Goal: Task Accomplishment & Management: Use online tool/utility

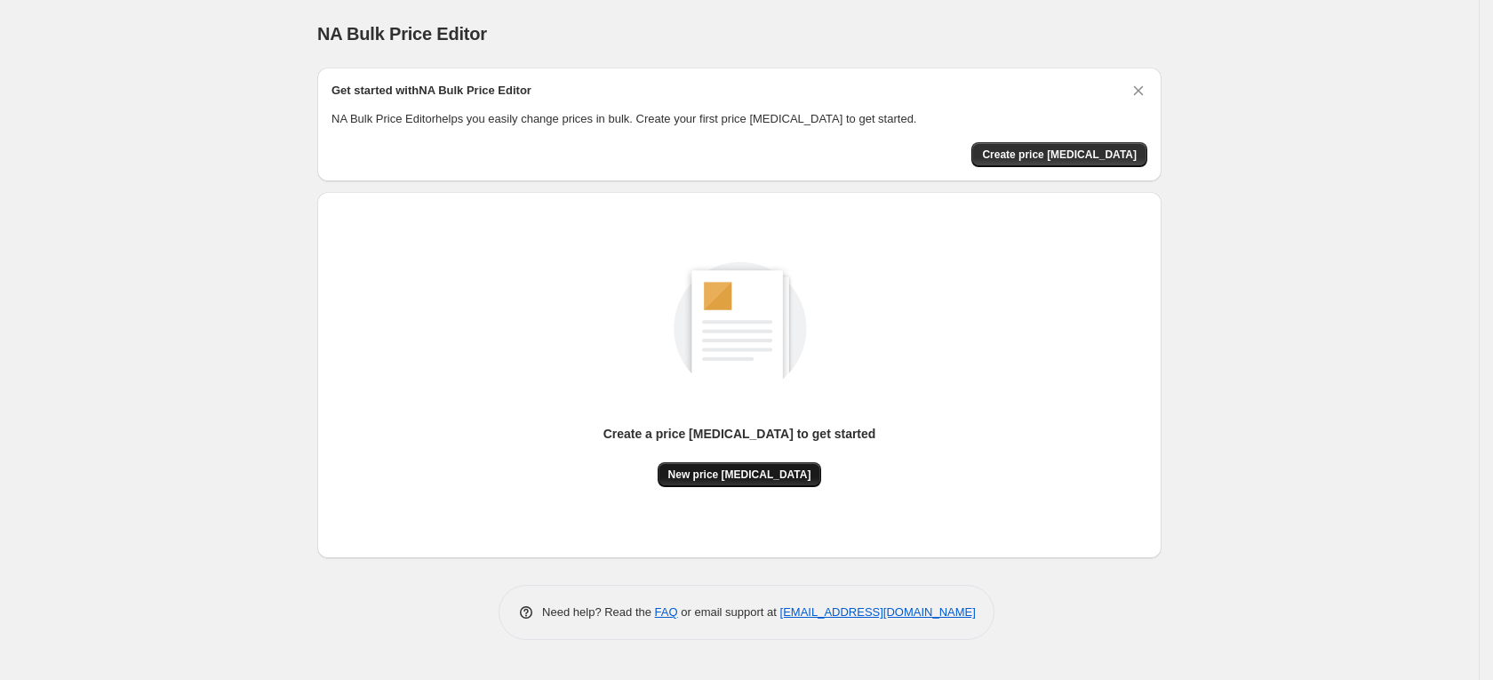
click at [778, 476] on span "New price [MEDICAL_DATA]" at bounding box center [740, 475] width 143 height 14
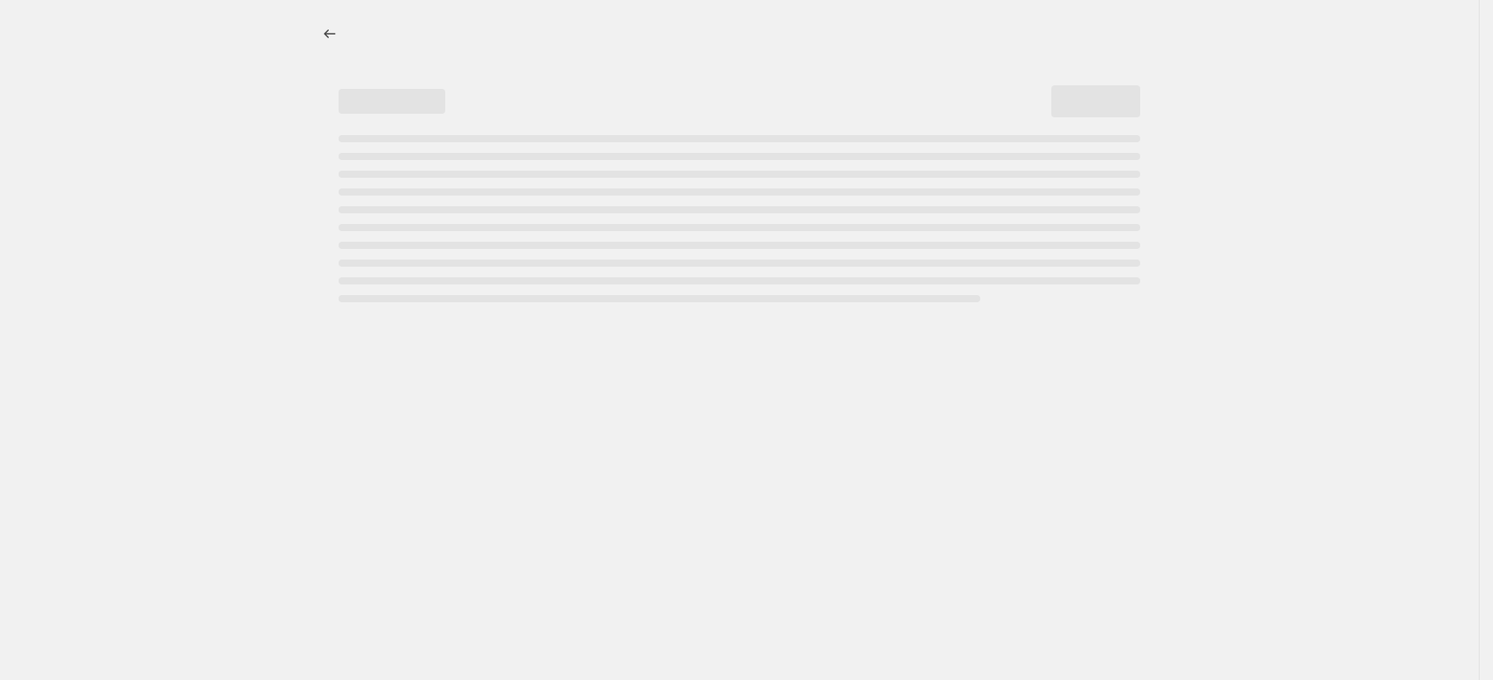
select select "percentage"
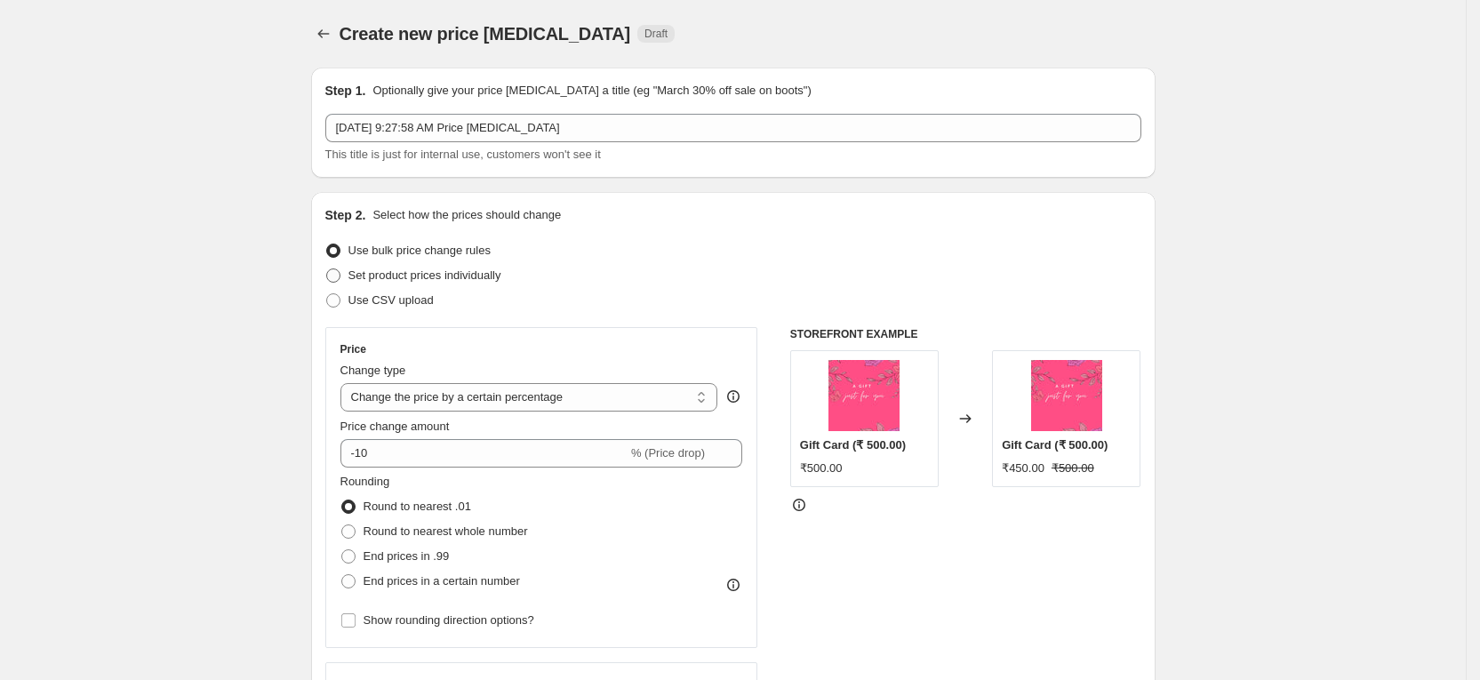
click at [438, 280] on span "Set product prices individually" at bounding box center [424, 274] width 153 height 13
click at [327, 269] on input "Set product prices individually" at bounding box center [326, 268] width 1 height 1
radio input "true"
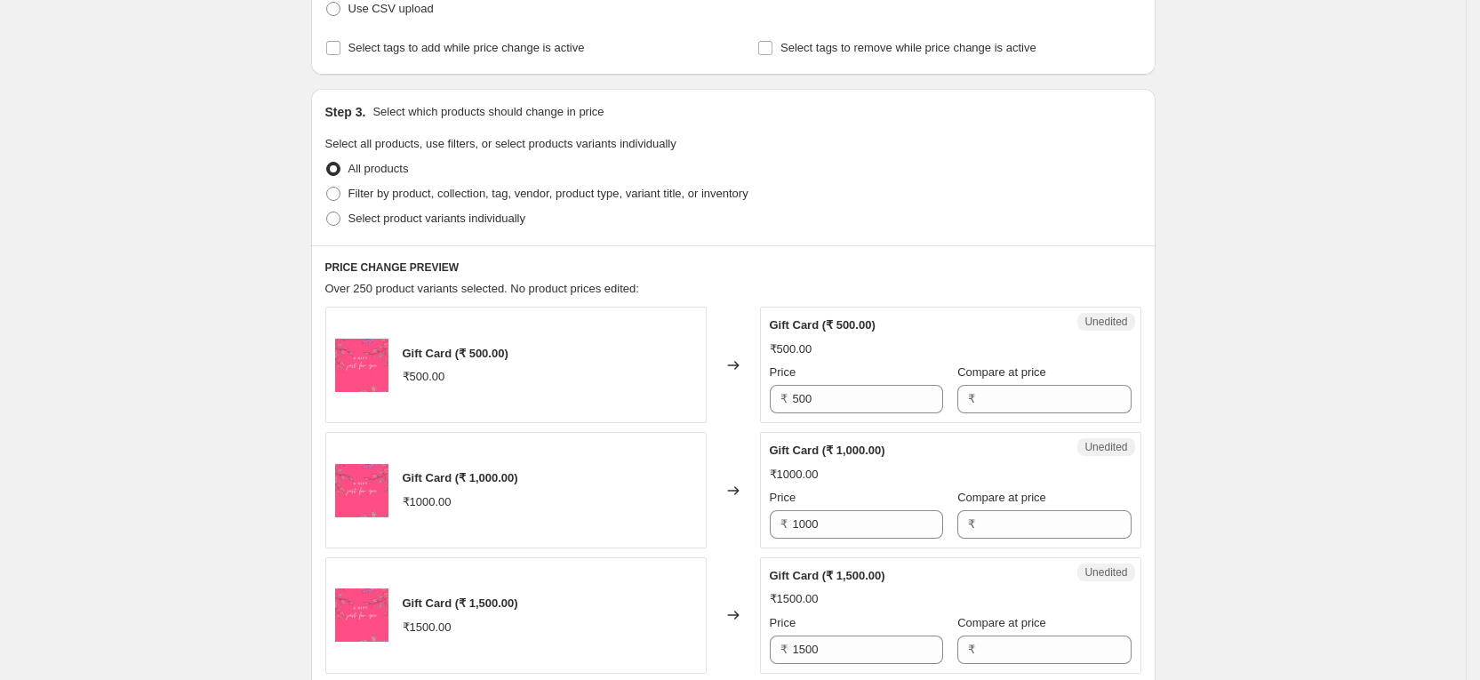
scroll to position [133, 0]
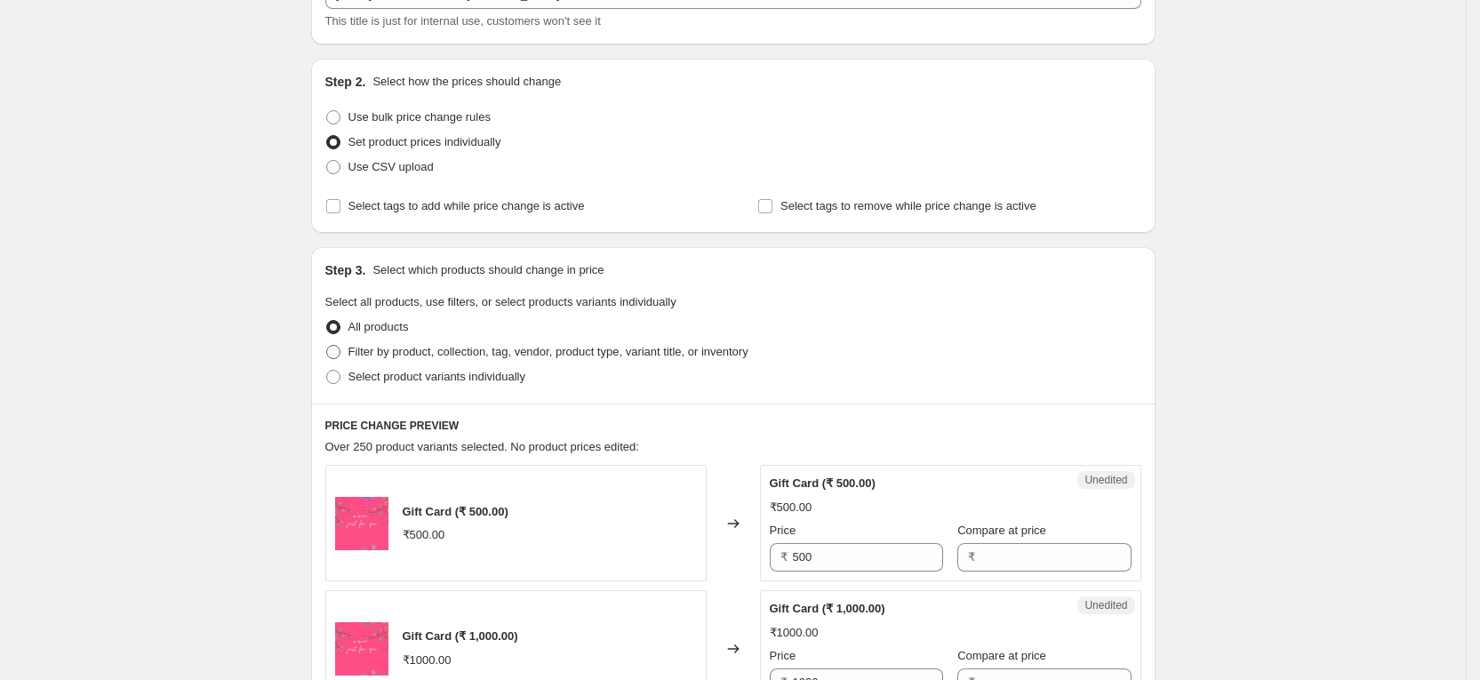
click at [436, 348] on span "Filter by product, collection, tag, vendor, product type, variant title, or inv…" at bounding box center [548, 351] width 400 height 13
click at [327, 346] on input "Filter by product, collection, tag, vendor, product type, variant title, or inv…" at bounding box center [326, 345] width 1 height 1
radio input "true"
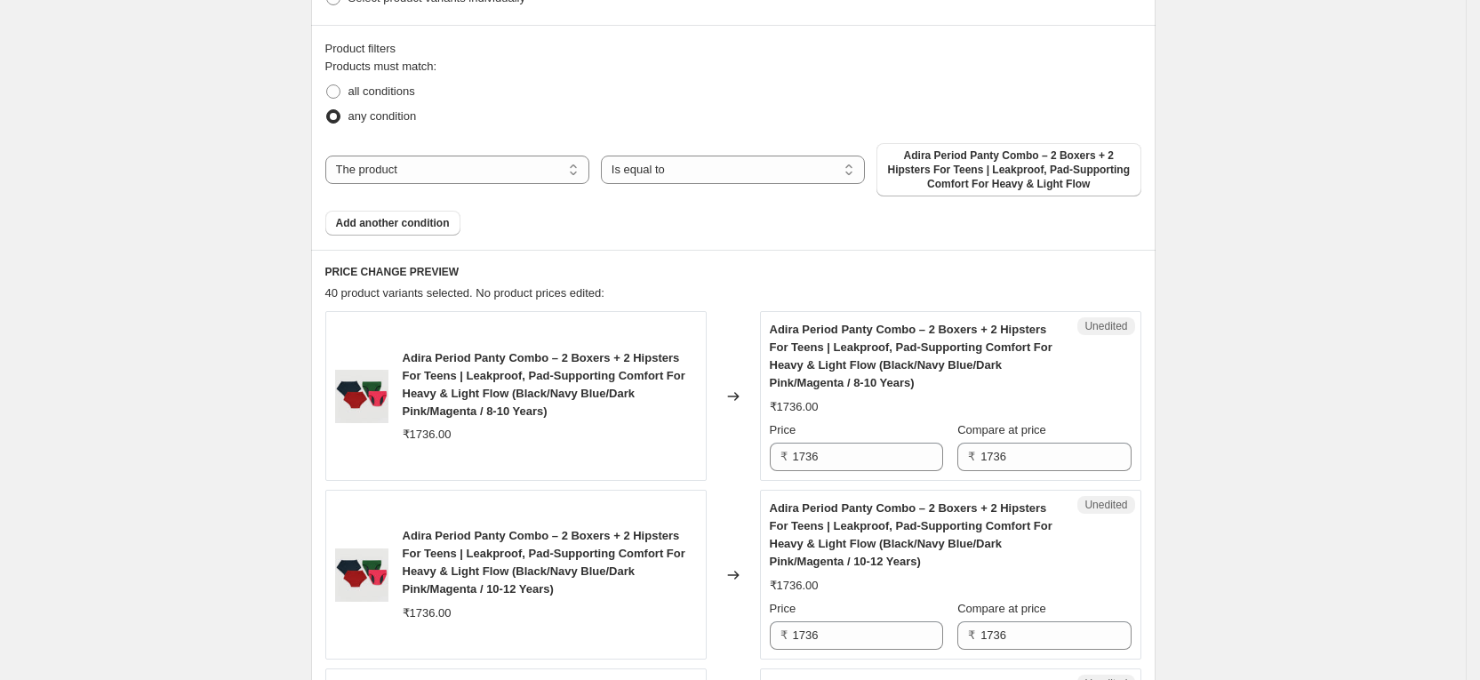
scroll to position [533, 0]
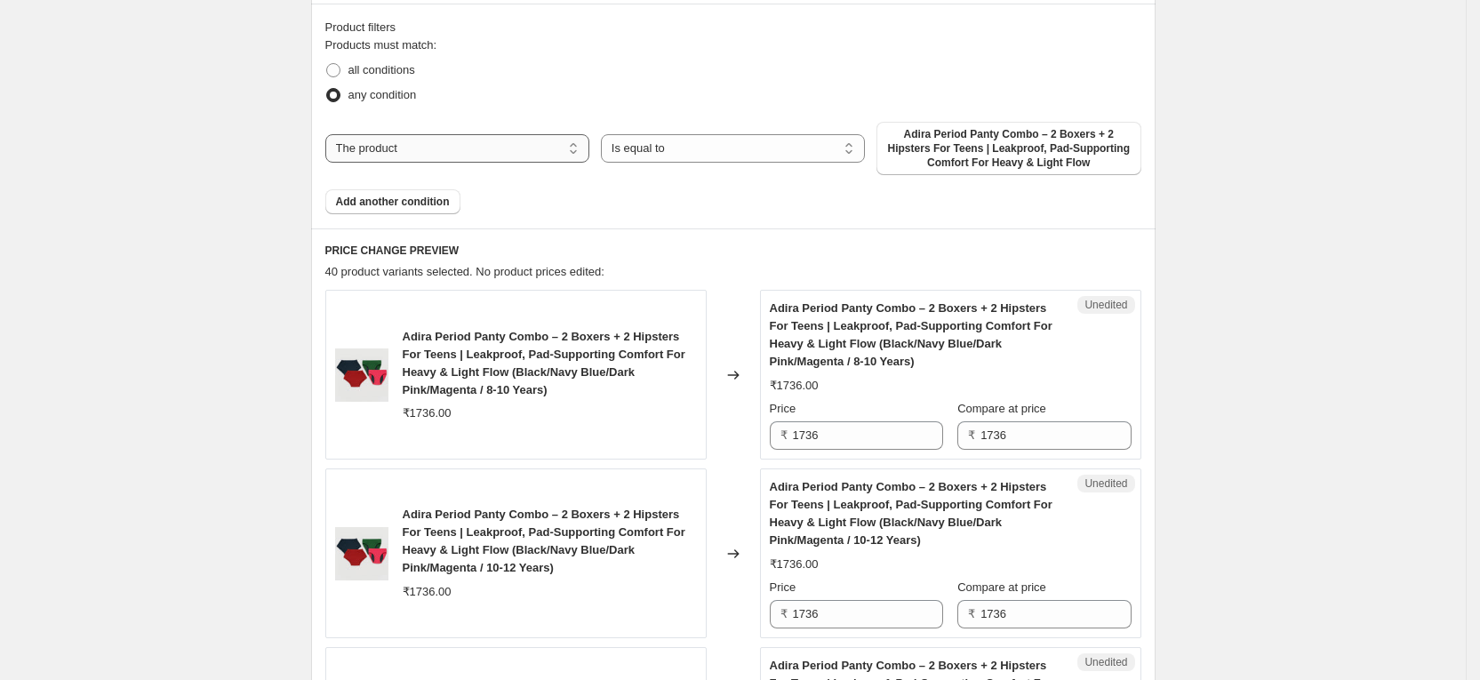
click at [539, 147] on select "The product The product's collection The product's tag The product's vendor The…" at bounding box center [457, 148] width 264 height 28
click at [708, 148] on select "Is equal to Is not equal to" at bounding box center [733, 148] width 264 height 28
click at [607, 134] on select "Is equal to Is not equal to" at bounding box center [733, 148] width 264 height 28
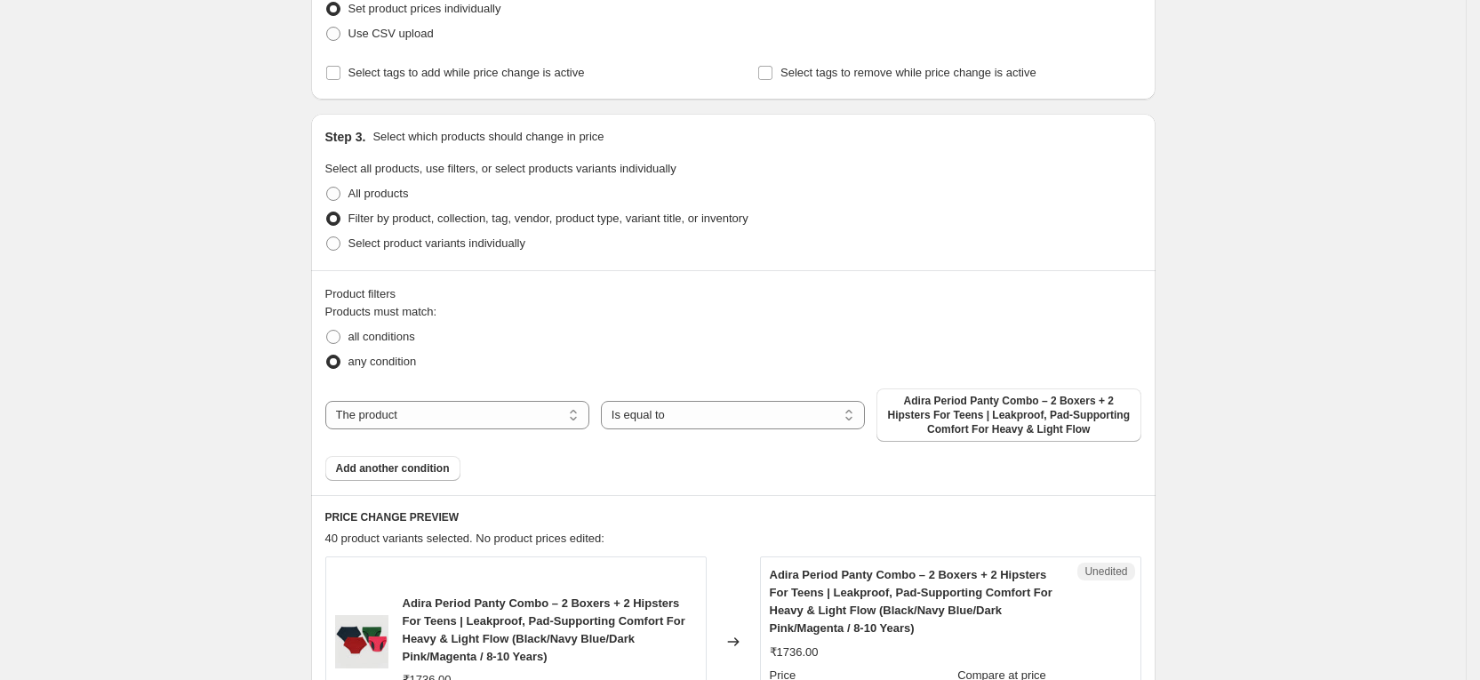
scroll to position [0, 0]
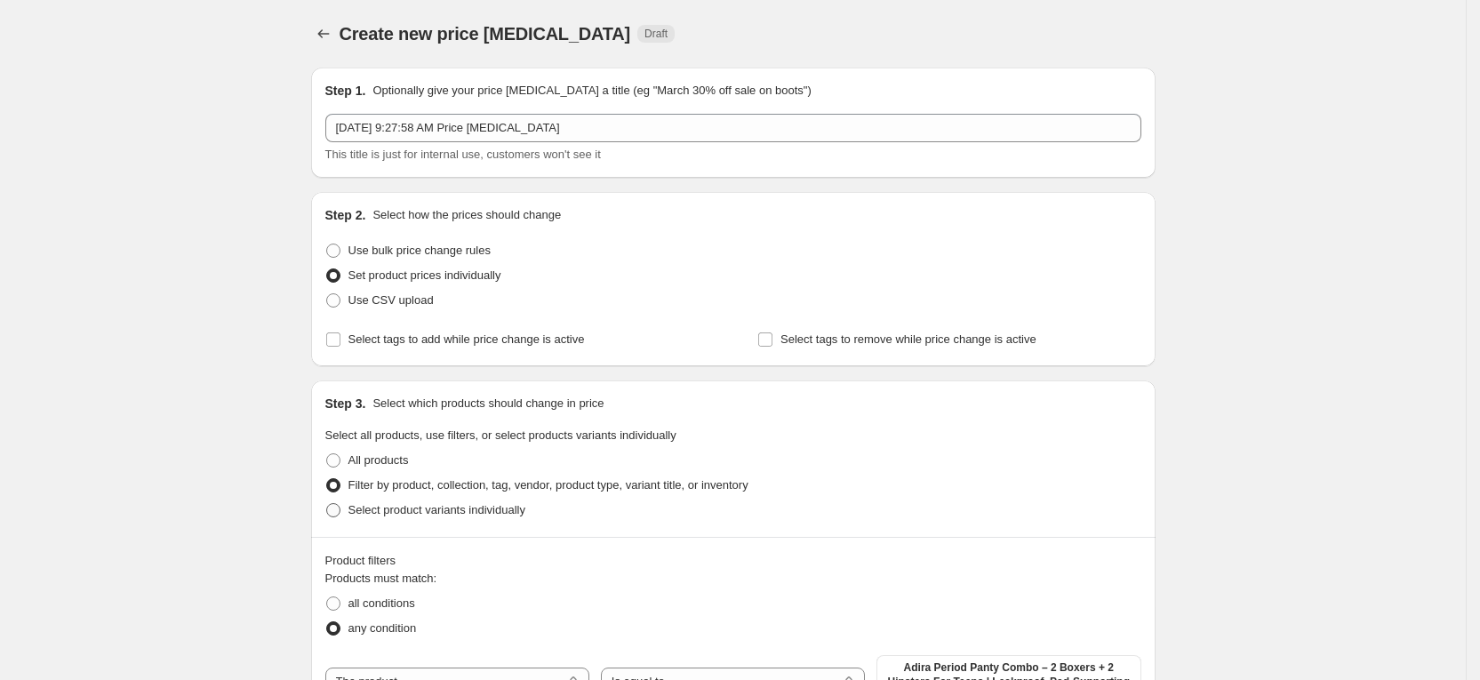
click at [379, 515] on span "Select product variants individually" at bounding box center [436, 509] width 177 height 13
click at [327, 504] on input "Select product variants individually" at bounding box center [326, 503] width 1 height 1
radio input "true"
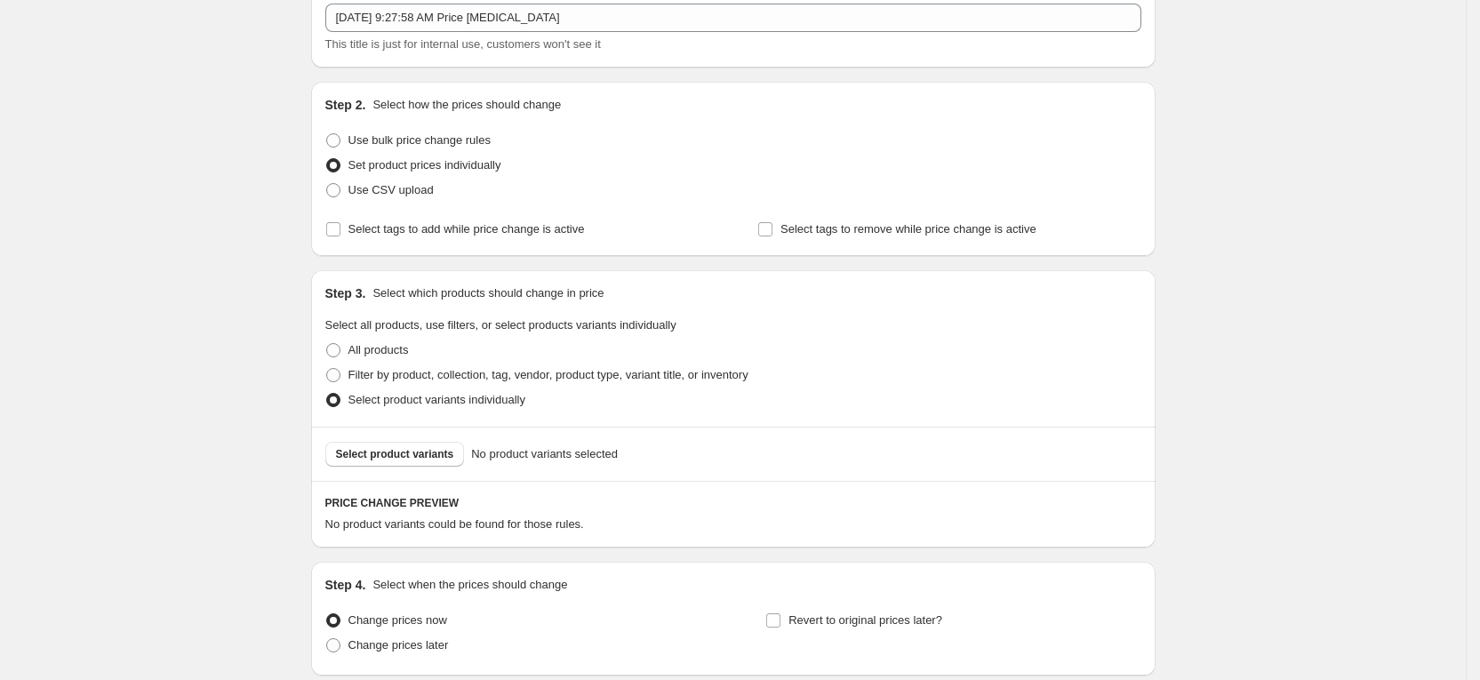
scroll to position [253, 0]
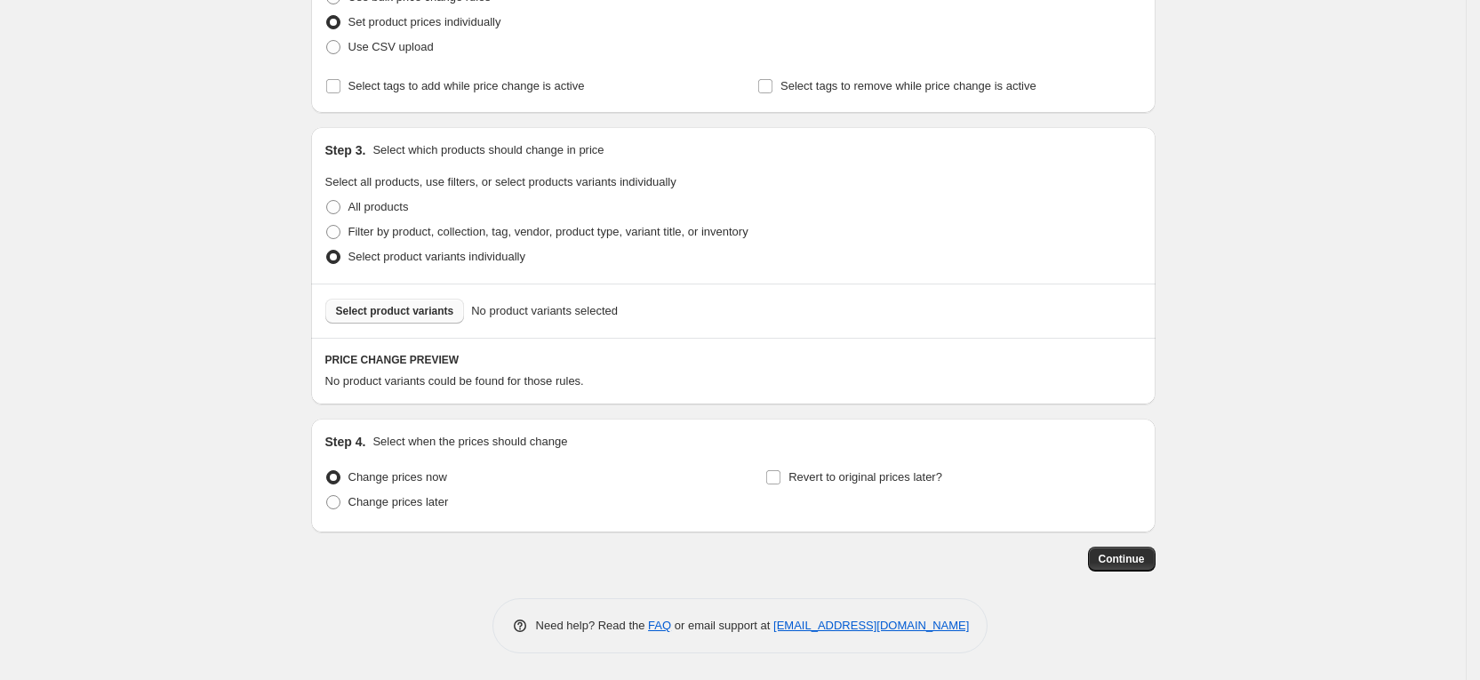
click at [440, 304] on span "Select product variants" at bounding box center [395, 311] width 118 height 14
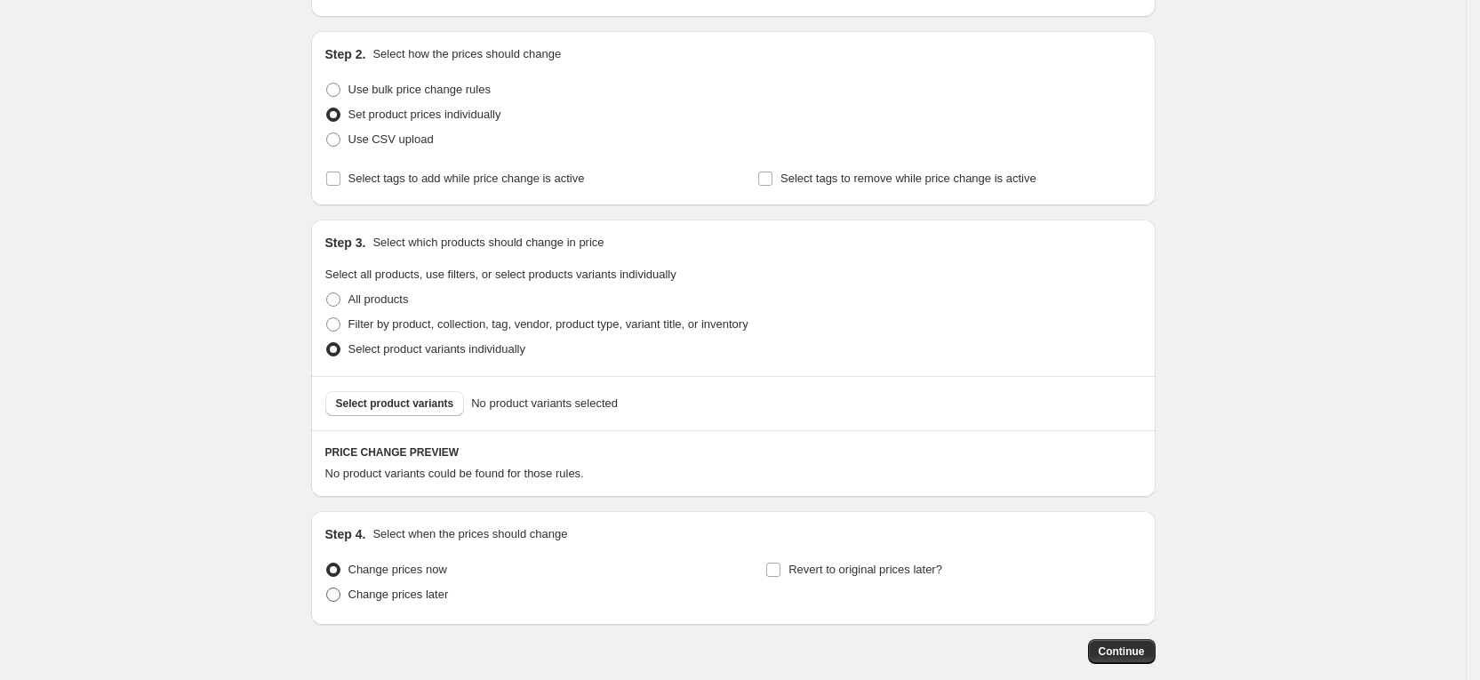
scroll to position [120, 0]
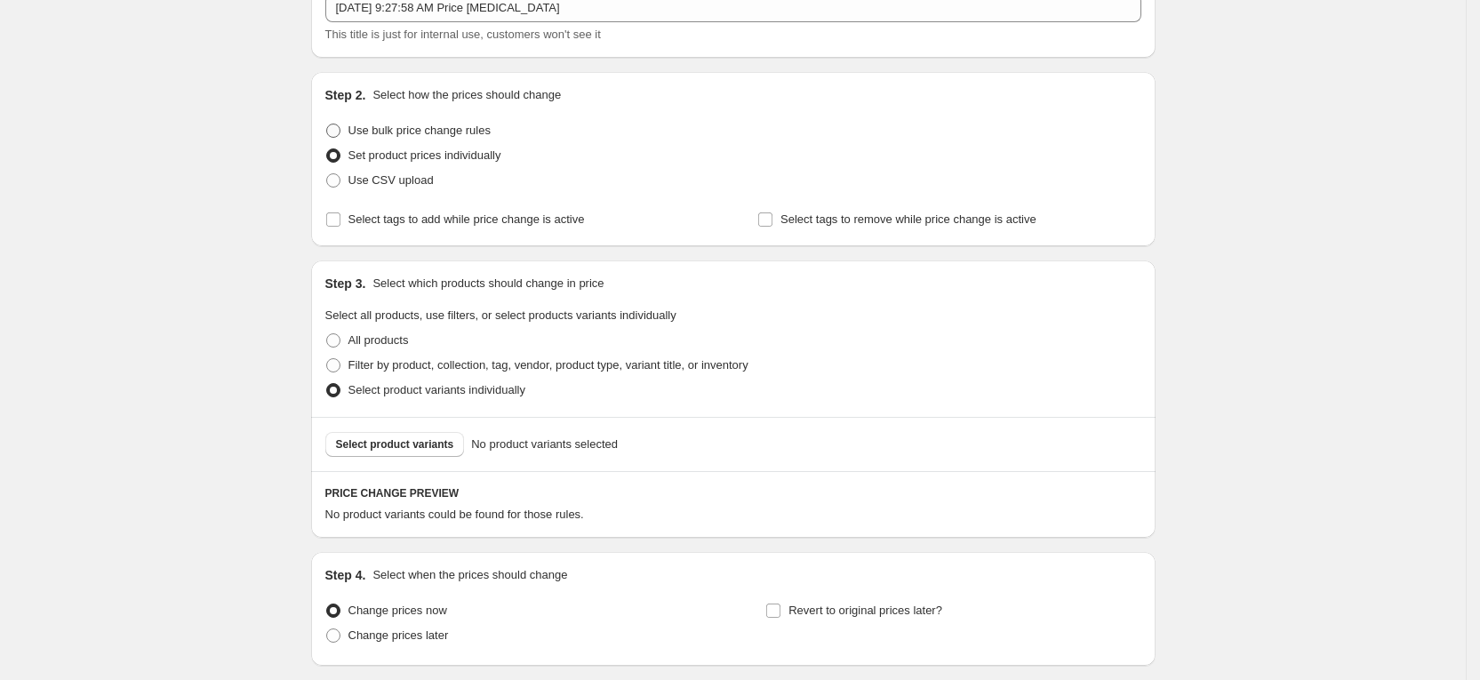
click at [417, 135] on span "Use bulk price change rules" at bounding box center [419, 130] width 142 height 13
click at [327, 124] on input "Use bulk price change rules" at bounding box center [326, 124] width 1 height 1
radio input "true"
select select "percentage"
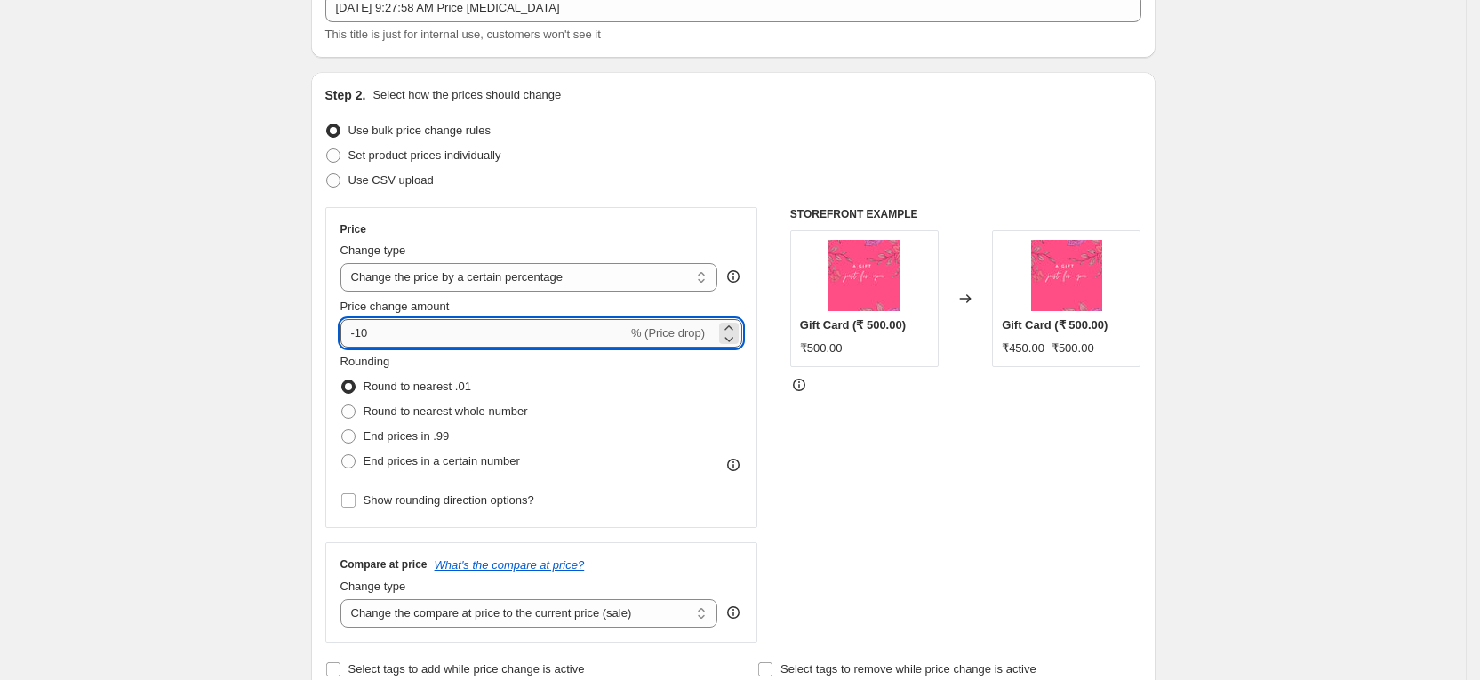
click at [508, 334] on input "-10" at bounding box center [483, 333] width 287 height 28
type input "-12"
click at [420, 435] on span "End prices in .99" at bounding box center [407, 435] width 86 height 13
click at [342, 430] on input "End prices in .99" at bounding box center [341, 429] width 1 height 1
radio input "true"
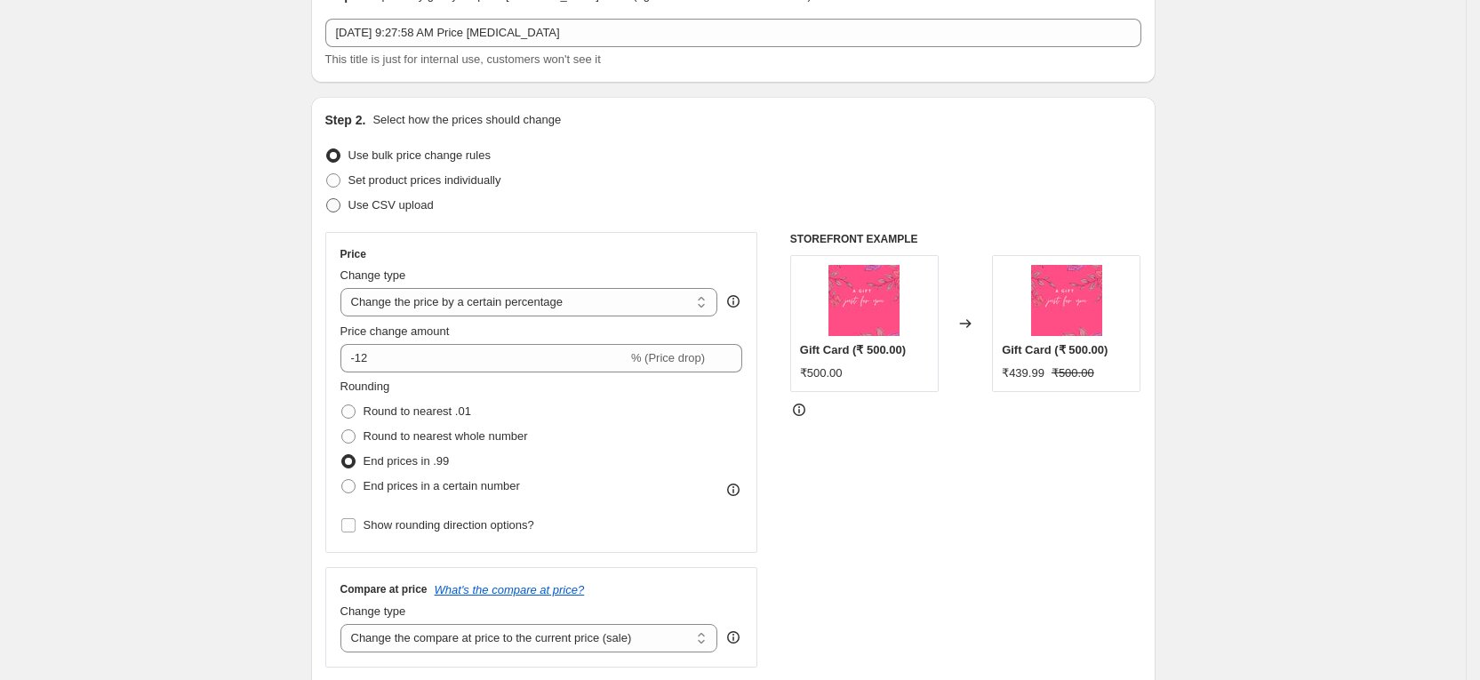
scroll to position [133, 0]
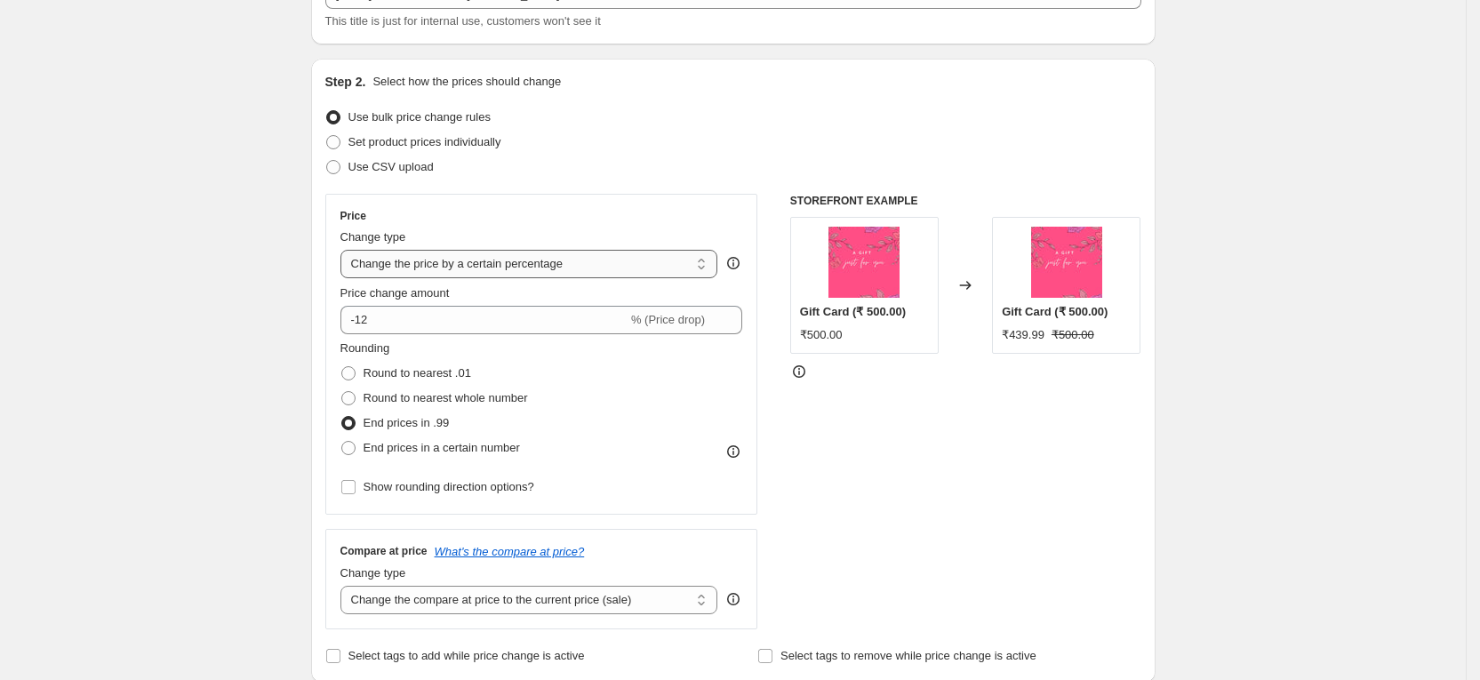
click at [508, 268] on select "Change the price to a certain amount Change the price by a certain amount Chang…" at bounding box center [529, 264] width 378 height 28
click at [347, 250] on select "Change the price to a certain amount Change the price by a certain amount Chang…" at bounding box center [529, 264] width 378 height 28
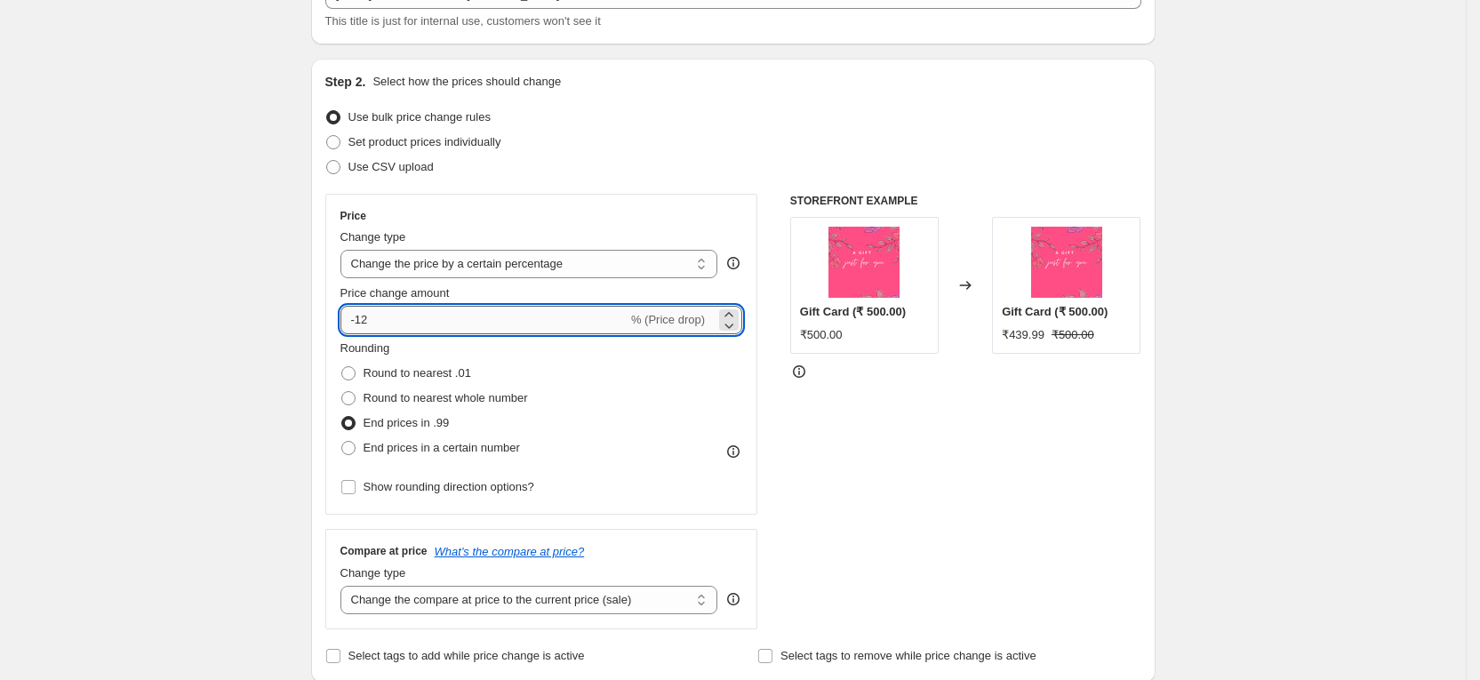
click at [486, 320] on input "-12" at bounding box center [483, 320] width 287 height 28
type input "-1"
type input "6"
click at [683, 393] on div "Rounding Round to nearest .01 Round to nearest whole number End prices in .99 E…" at bounding box center [541, 400] width 403 height 121
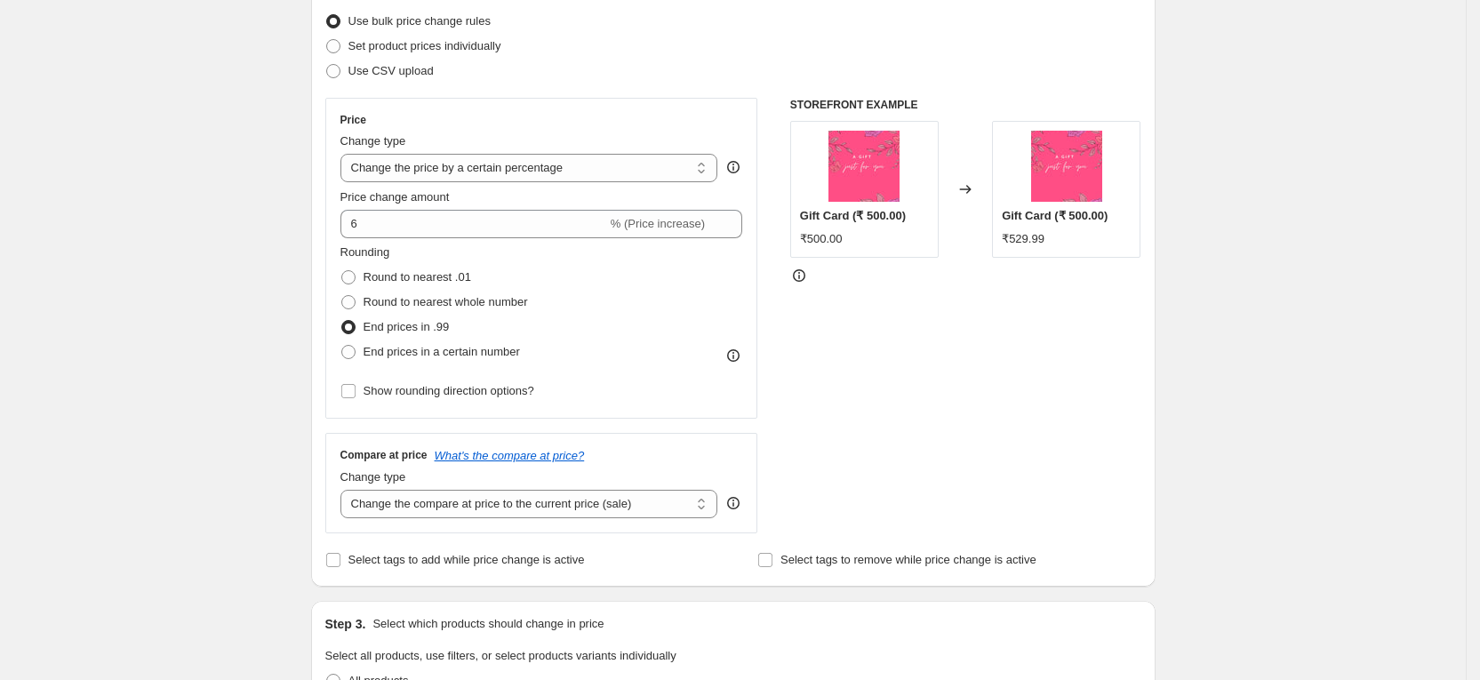
scroll to position [267, 0]
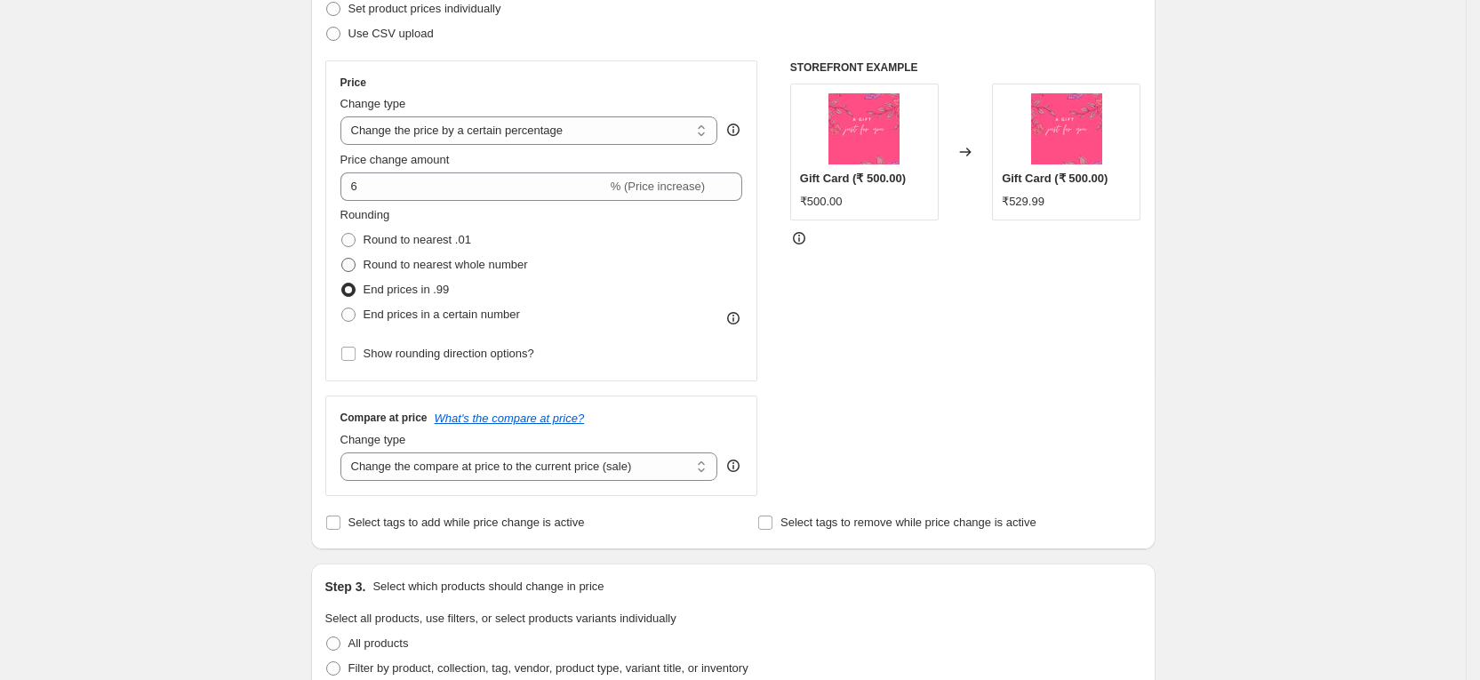
click at [395, 265] on span "Round to nearest whole number" at bounding box center [446, 264] width 164 height 13
click at [342, 259] on input "Round to nearest whole number" at bounding box center [341, 258] width 1 height 1
radio input "true"
click at [540, 134] on select "Change the price to a certain amount Change the price by a certain amount Chang…" at bounding box center [529, 130] width 378 height 28
click at [733, 84] on div "Price" at bounding box center [541, 83] width 403 height 14
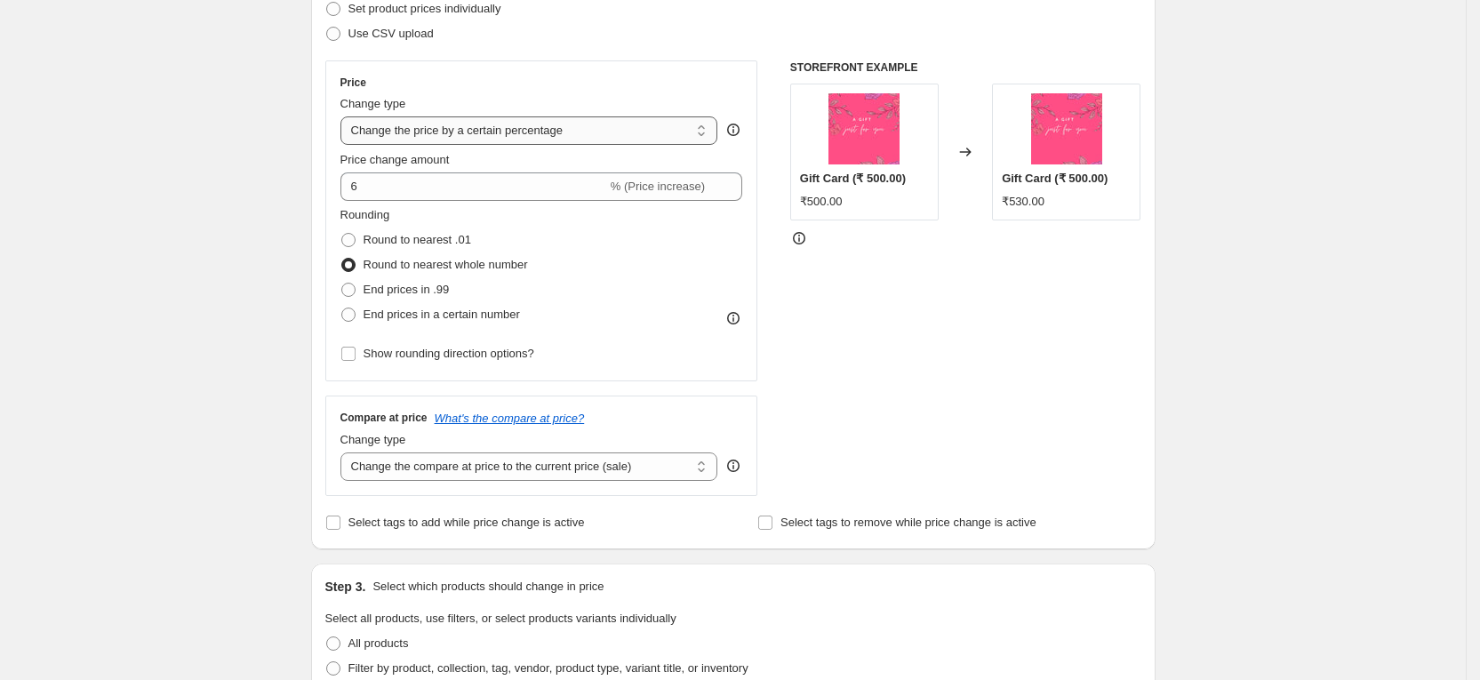
click at [536, 127] on select "Change the price to a certain amount Change the price by a certain amount Chang…" at bounding box center [529, 130] width 378 height 28
click at [614, 92] on div "Price Change type Change the price to a certain amount Change the price by a ce…" at bounding box center [541, 221] width 403 height 291
click at [672, 186] on span "% (Price increase)" at bounding box center [658, 186] width 94 height 13
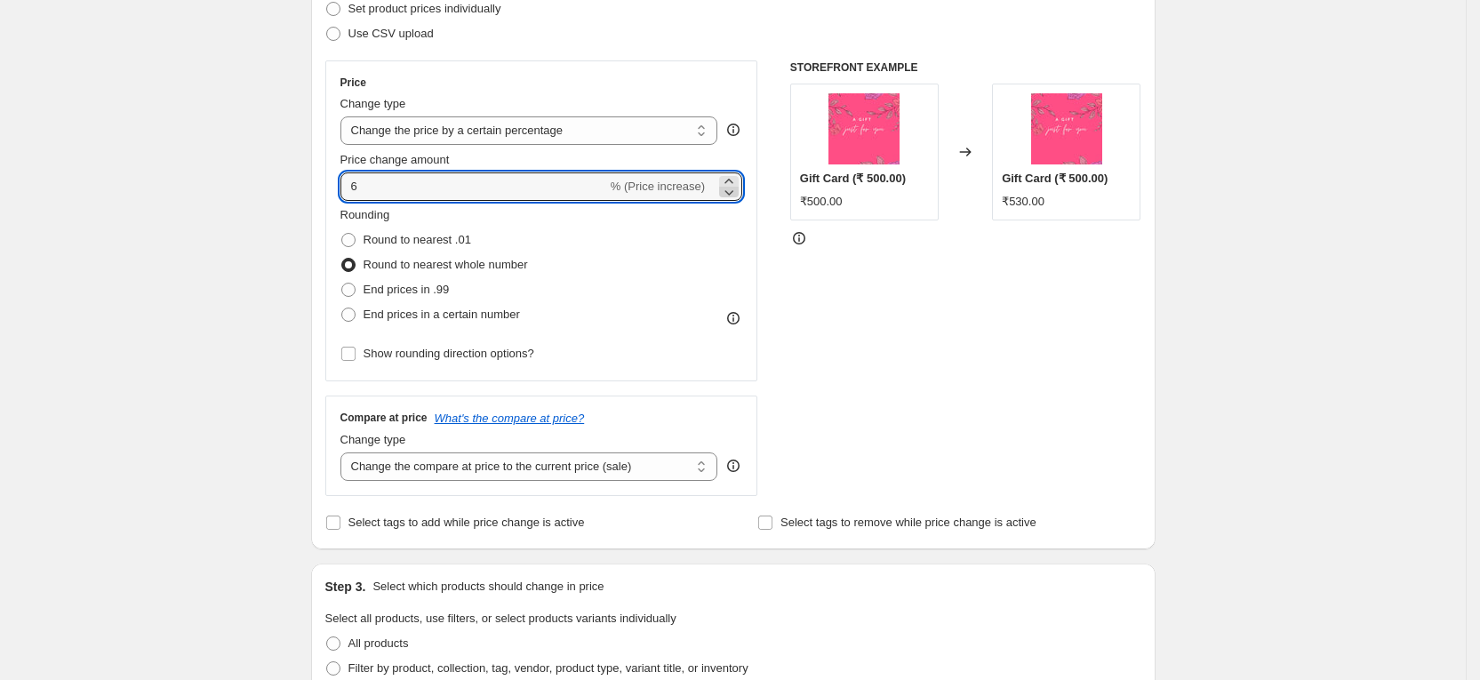
click at [735, 191] on icon at bounding box center [729, 192] width 18 height 18
click at [733, 175] on icon at bounding box center [729, 181] width 18 height 18
type input "6"
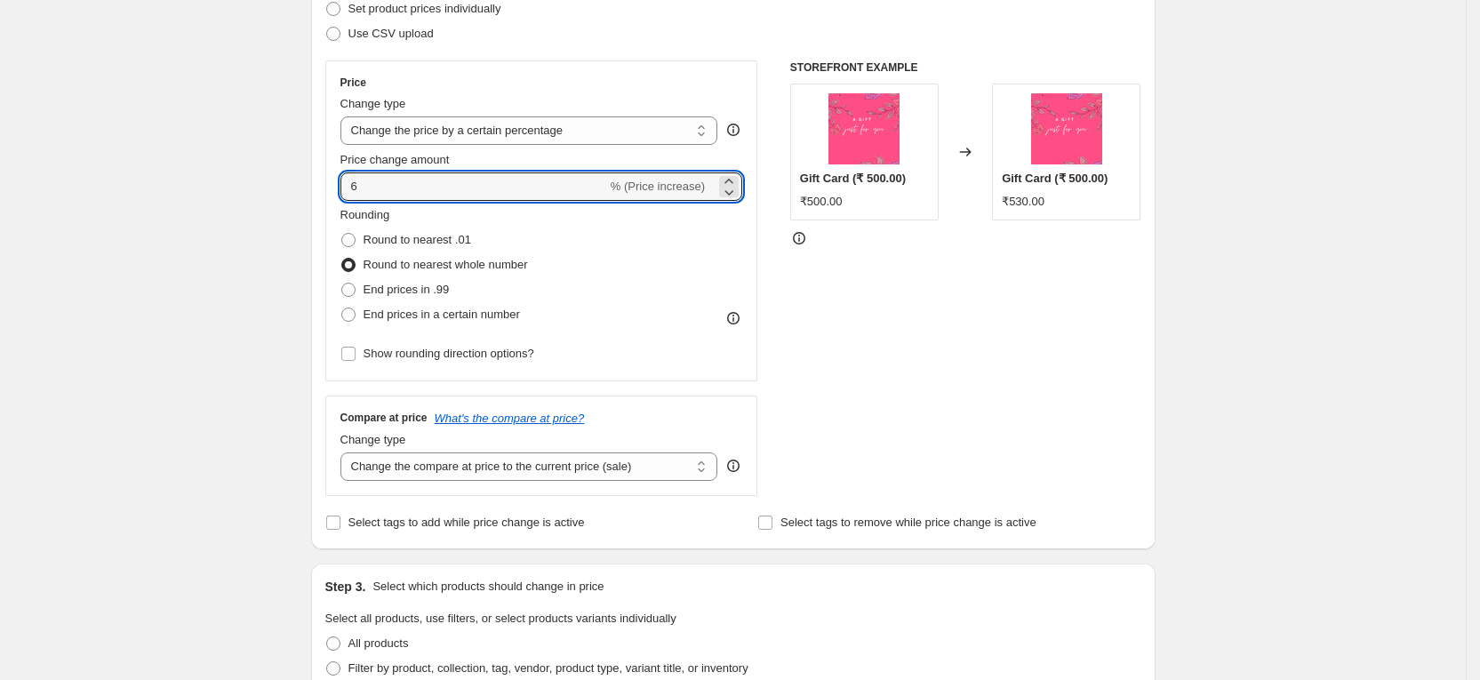
click at [669, 246] on div "Rounding Round to nearest .01 Round to nearest whole number End prices in .99 E…" at bounding box center [541, 266] width 403 height 121
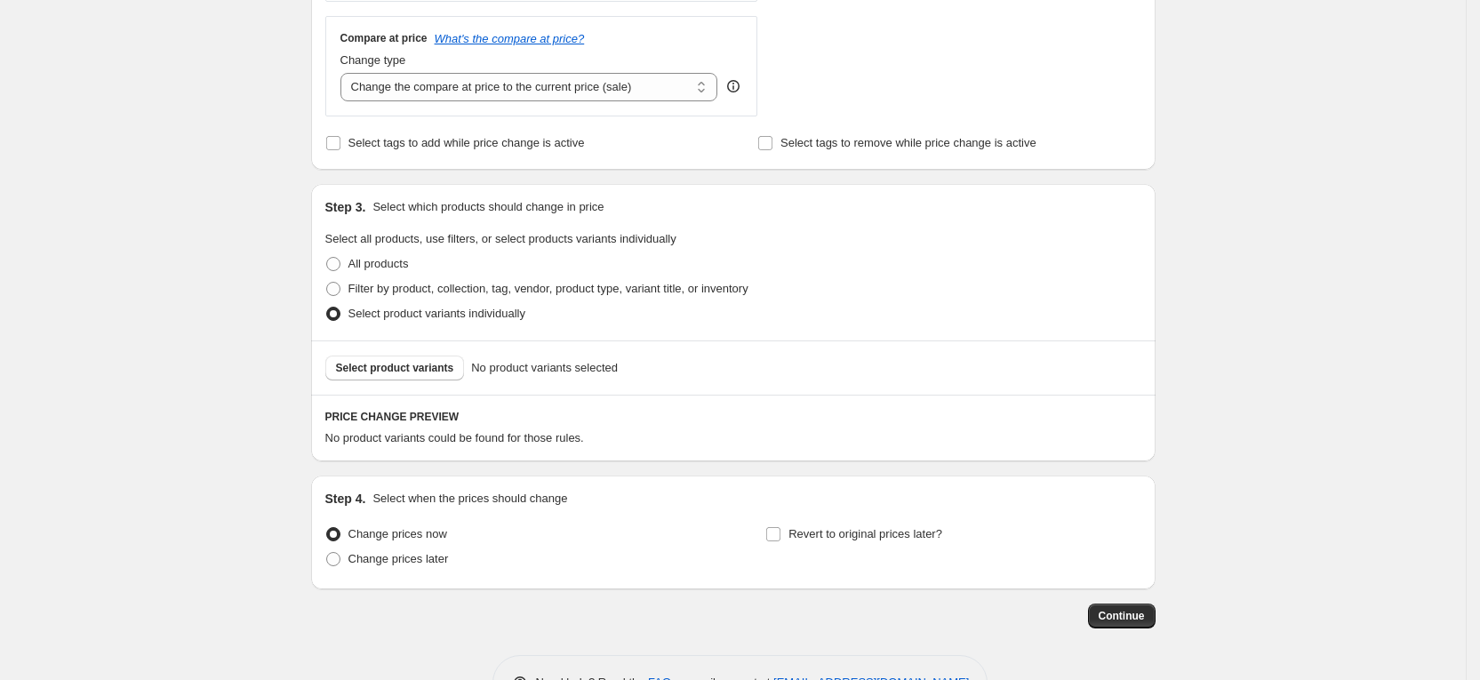
scroll to position [667, 0]
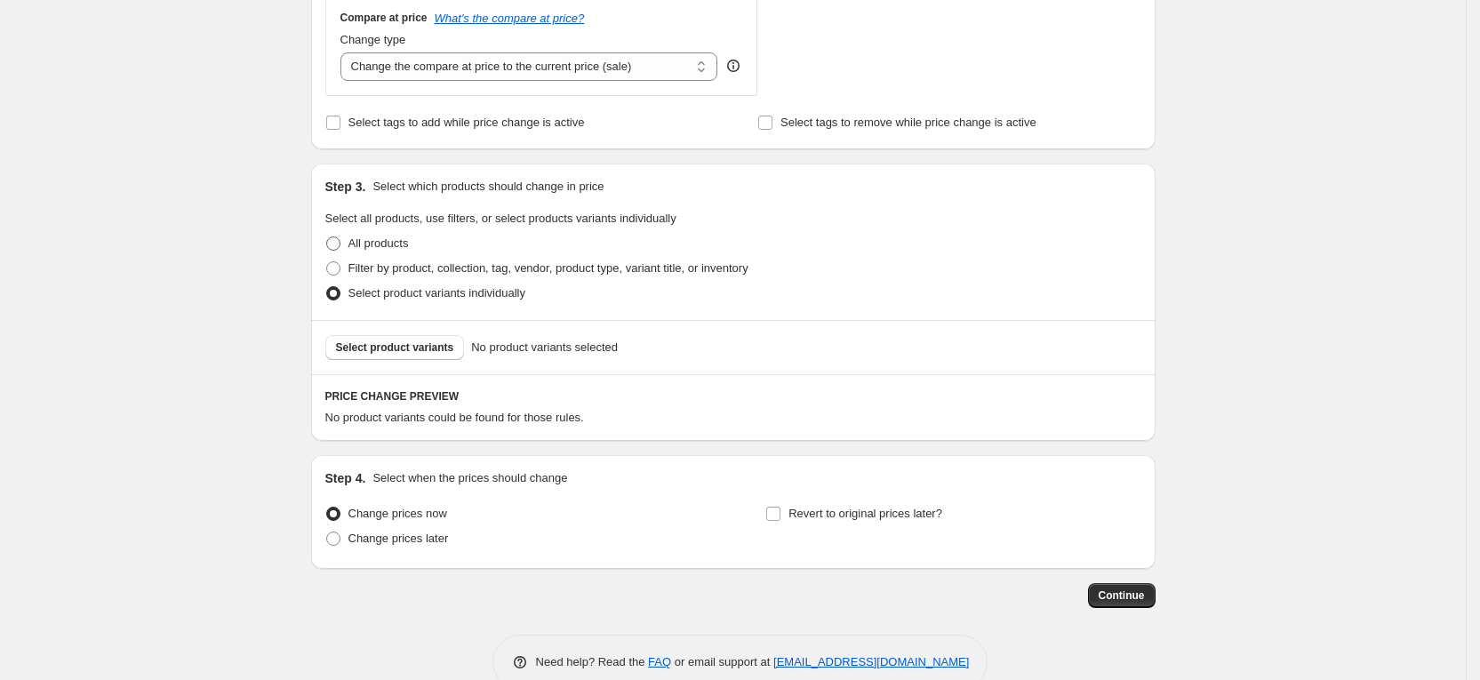
click at [387, 237] on span "All products" at bounding box center [378, 242] width 60 height 13
click at [327, 237] on input "All products" at bounding box center [326, 236] width 1 height 1
radio input "true"
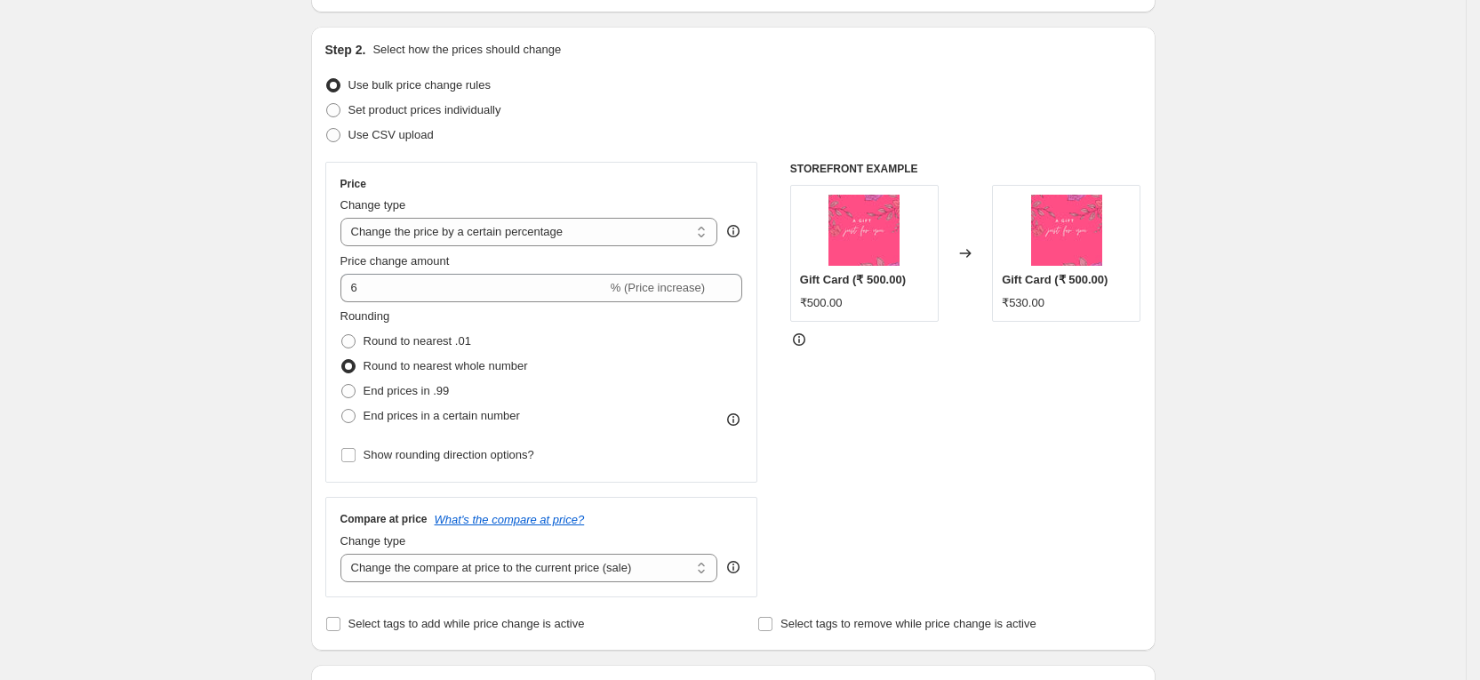
scroll to position [164, 0]
click at [578, 234] on select "Change the price to a certain amount Change the price by a certain amount Chang…" at bounding box center [529, 234] width 378 height 28
select select "bcap"
click at [347, 220] on select "Change the price to a certain amount Change the price by a certain amount Chang…" at bounding box center [529, 234] width 378 height 28
type input "-12.00"
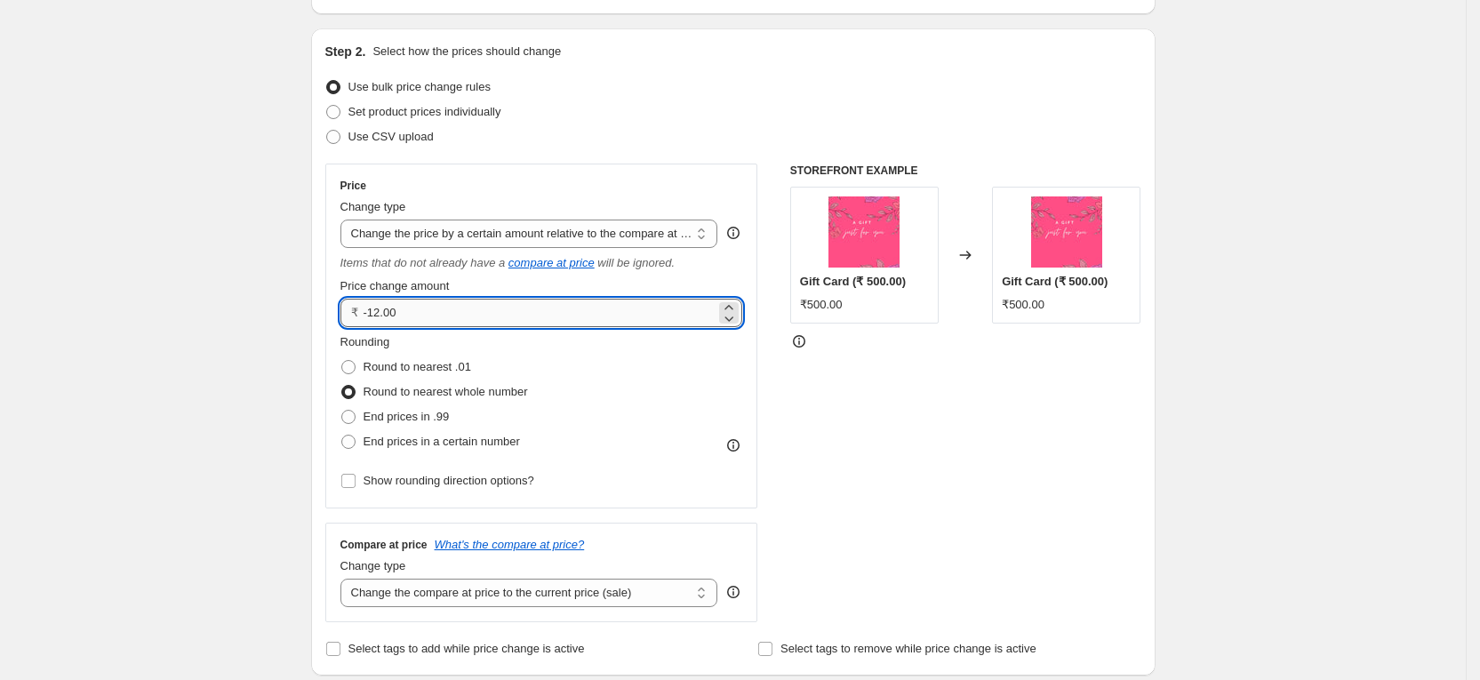
click at [492, 306] on input "-12.00" at bounding box center [540, 313] width 353 height 28
drag, startPoint x: 517, startPoint y: 313, endPoint x: 260, endPoint y: 314, distance: 257.8
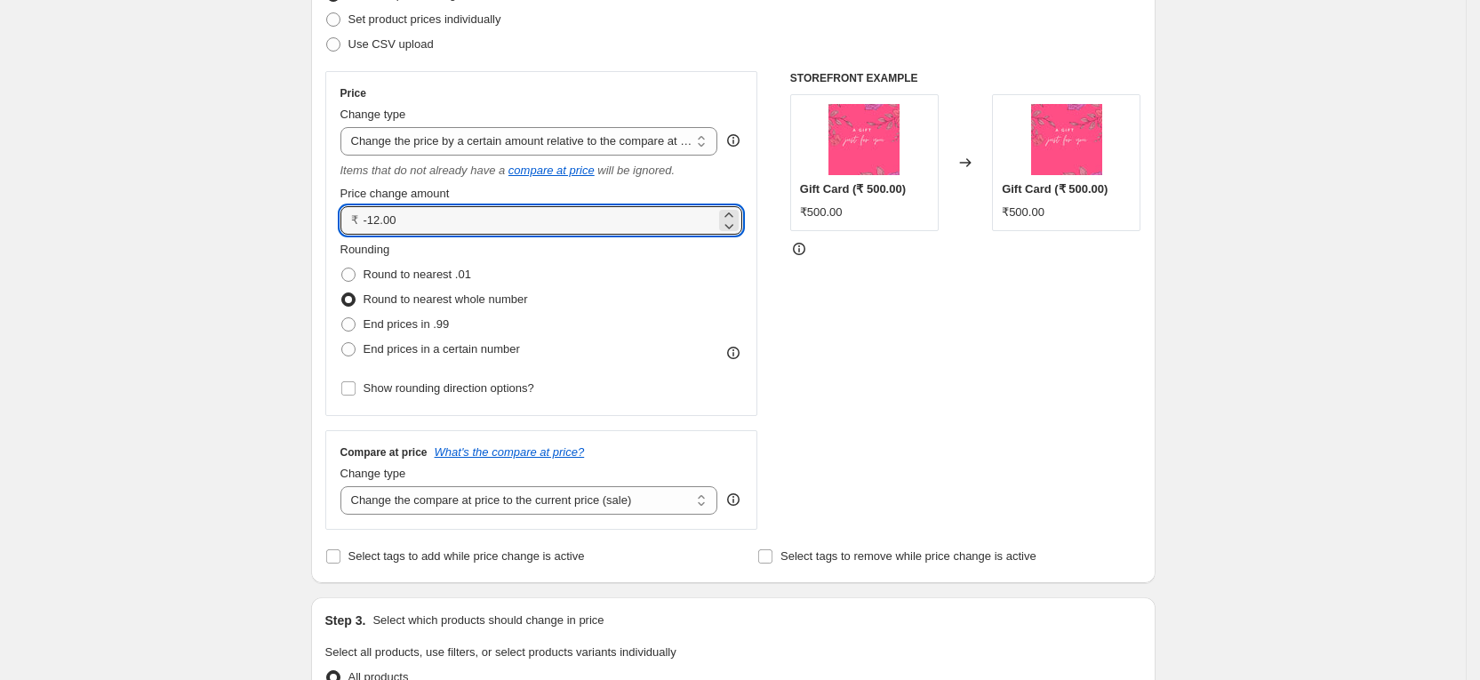
scroll to position [297, 0]
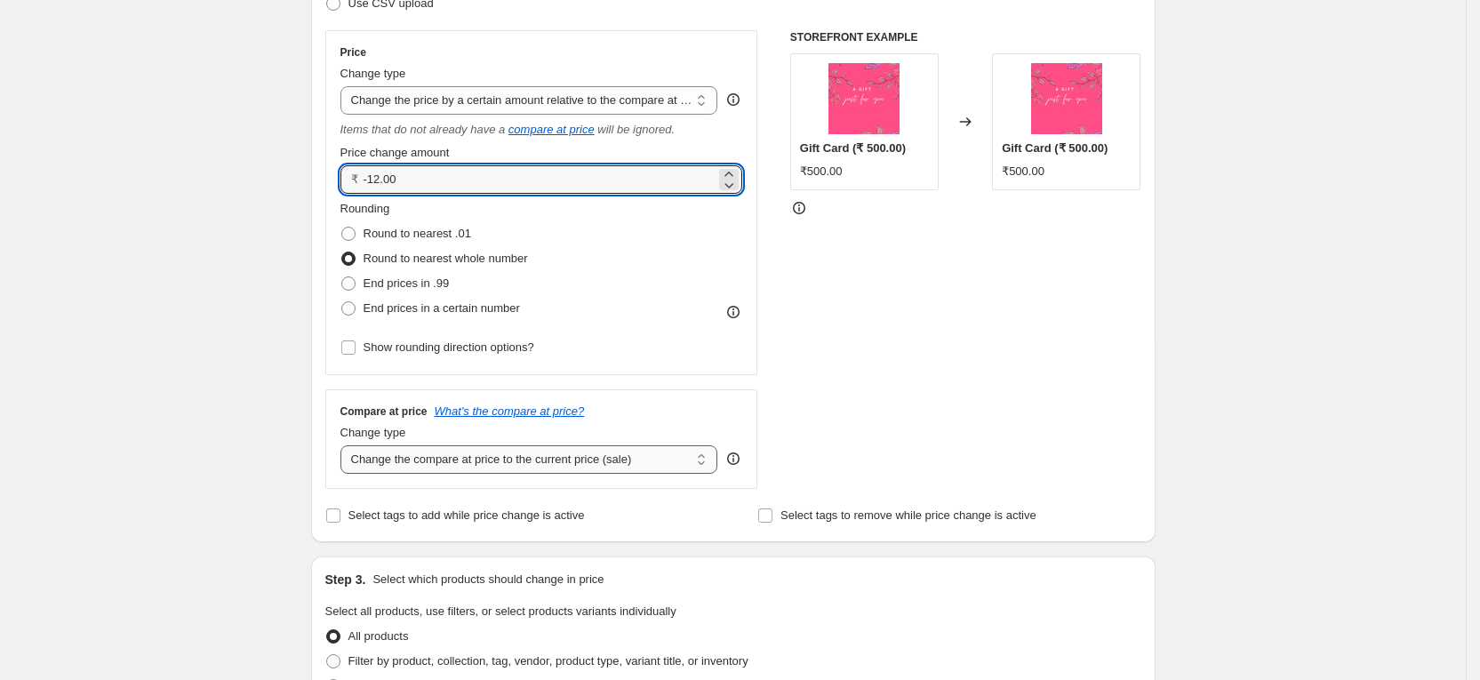
click at [489, 459] on select "Change the compare at price to the current price (sale) Change the compare at p…" at bounding box center [529, 459] width 378 height 28
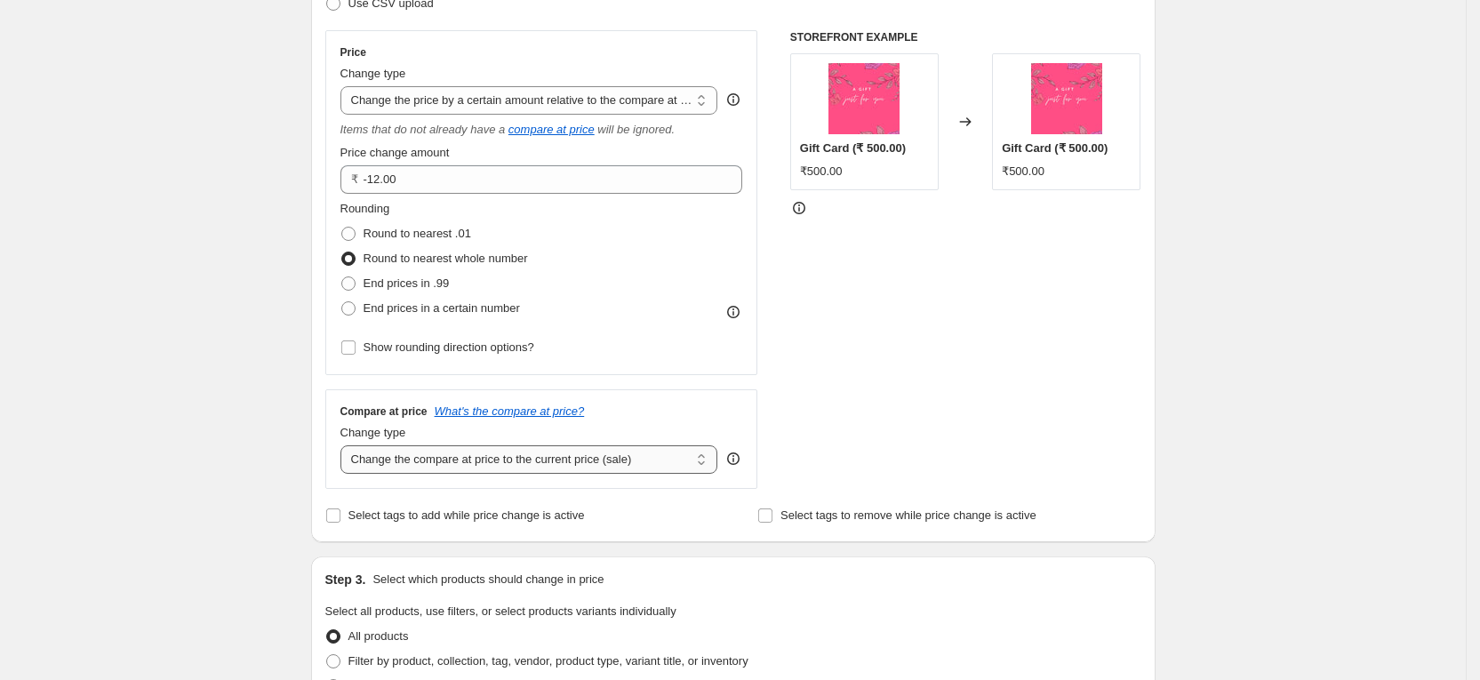
select select "percentage"
click at [347, 445] on select "Change the compare at price to the current price (sale) Change the compare at p…" at bounding box center [529, 459] width 378 height 28
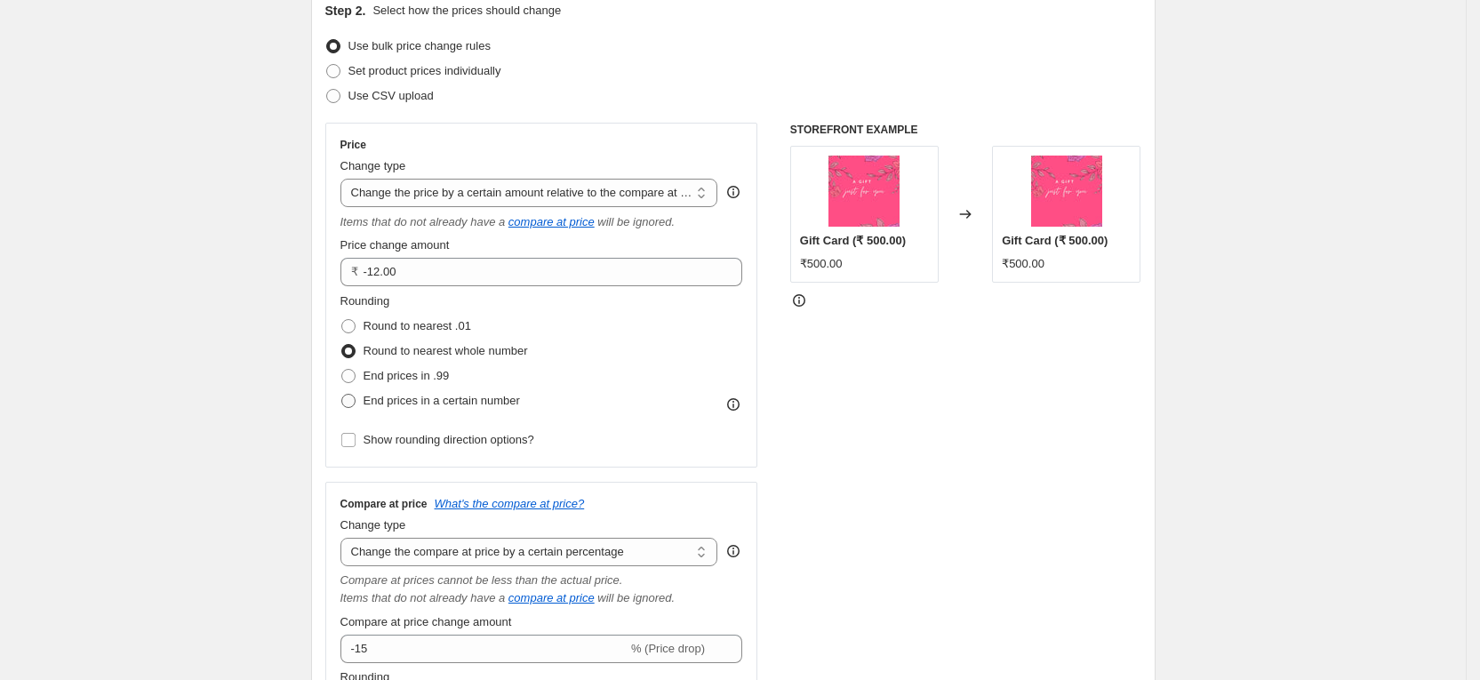
scroll to position [164, 0]
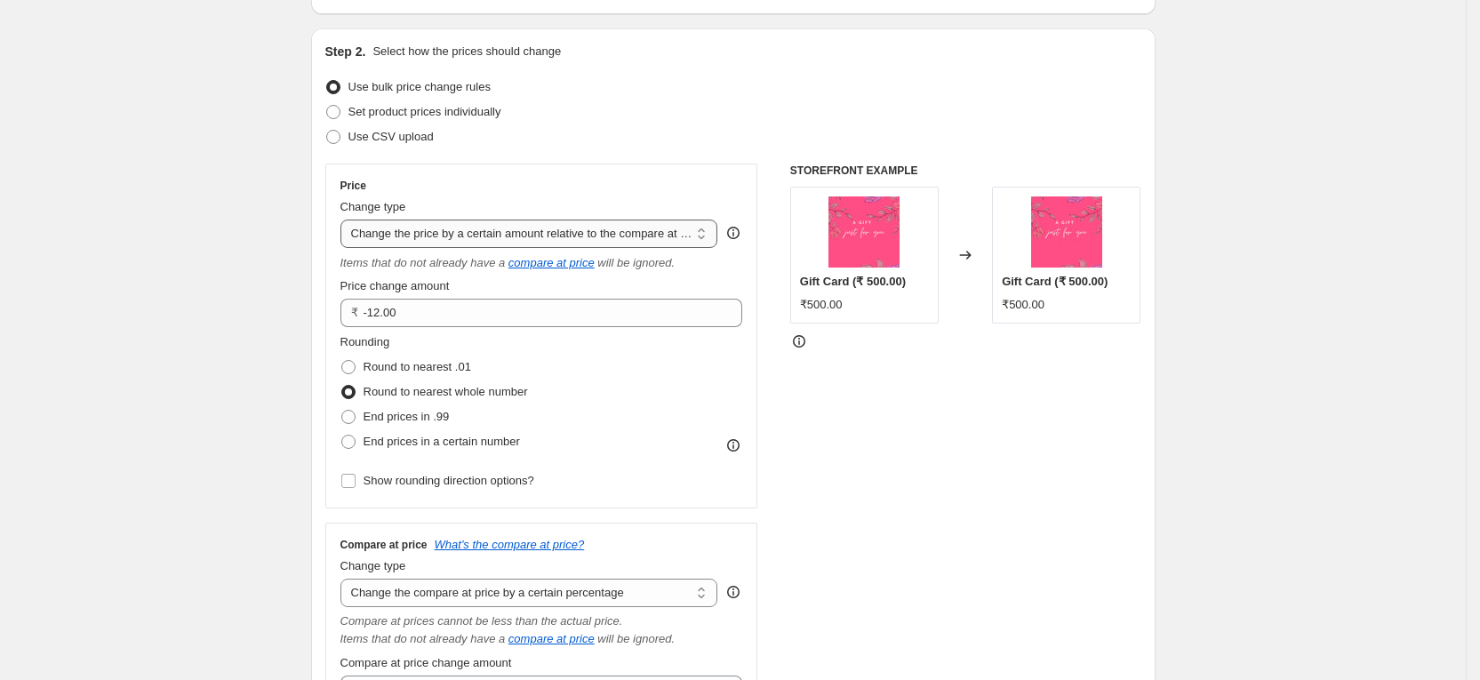
click at [508, 243] on select "Change the price to a certain amount Change the price by a certain amount Chang…" at bounding box center [529, 234] width 378 height 28
select select "percentage"
click at [347, 220] on select "Change the price to a certain amount Change the price by a certain amount Chang…" at bounding box center [529, 234] width 378 height 28
type input "-15"
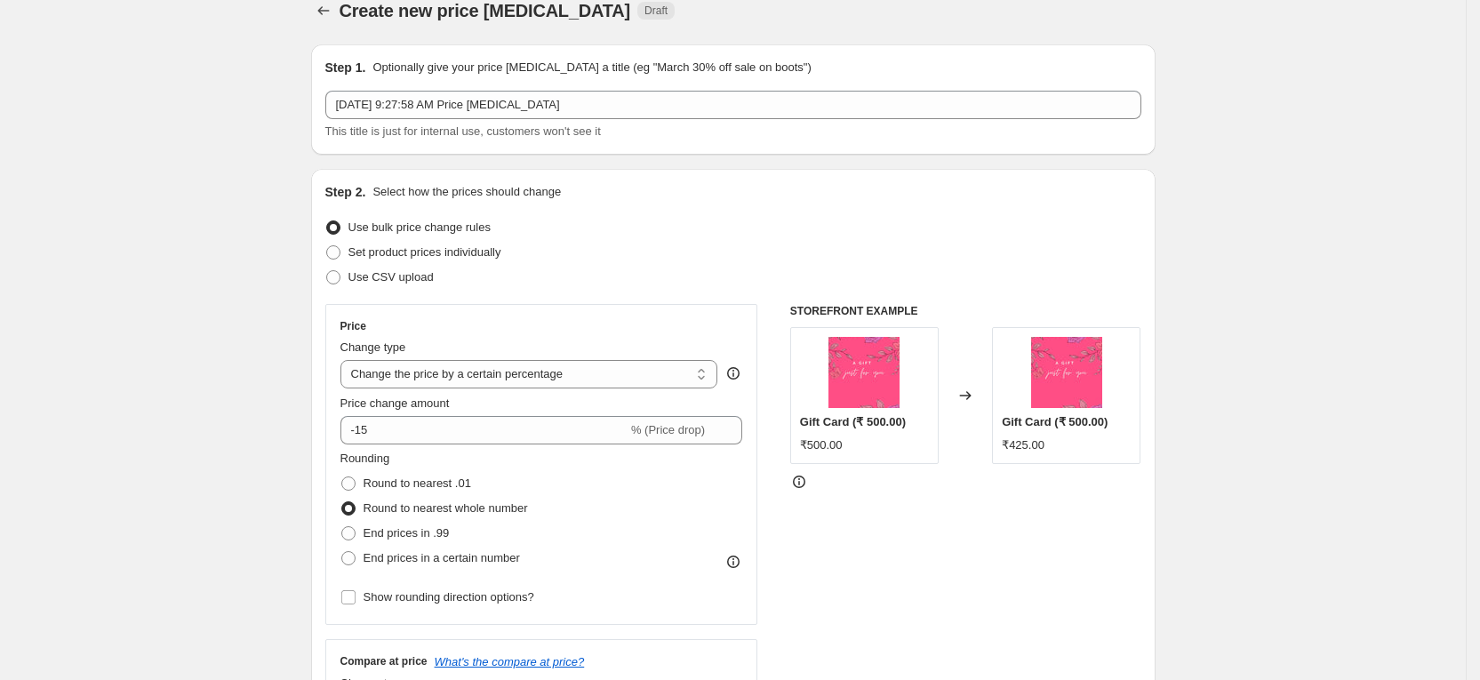
scroll to position [0, 0]
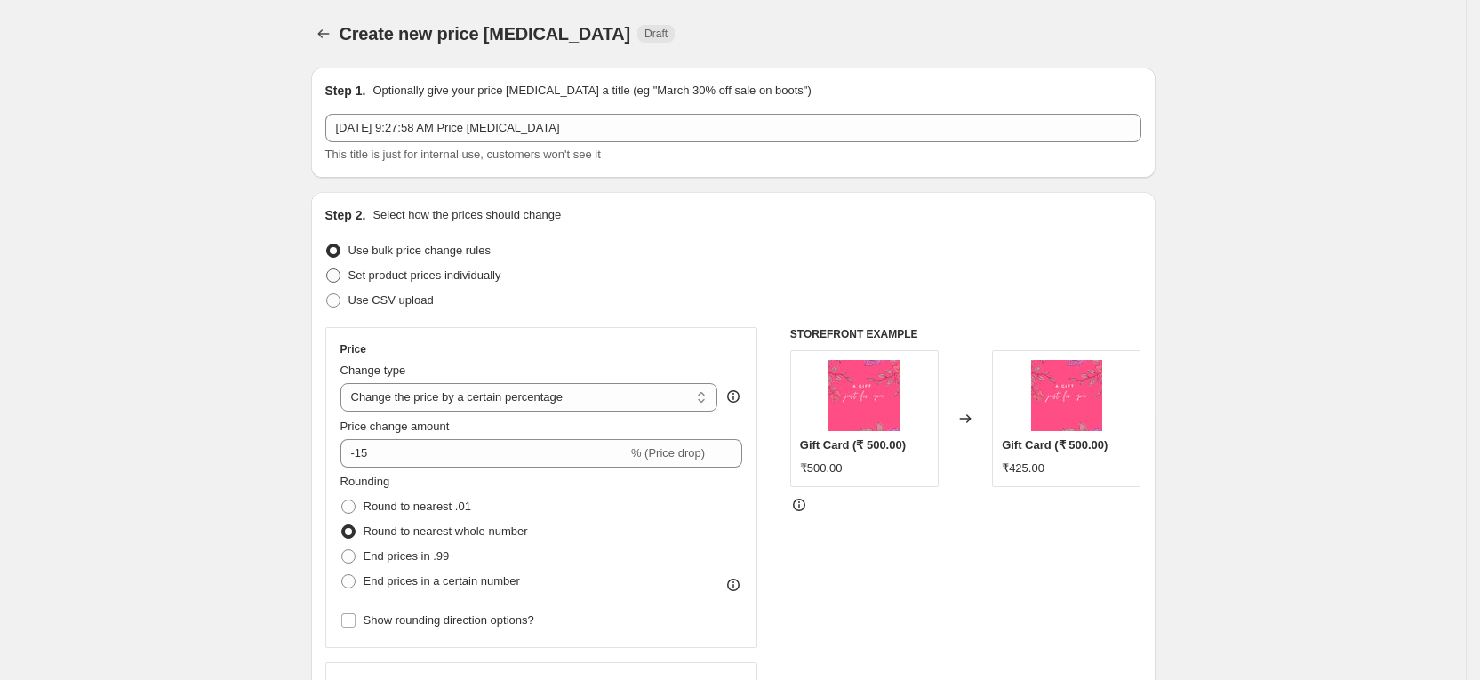
click at [419, 282] on span "Set product prices individually" at bounding box center [424, 274] width 153 height 13
click at [327, 269] on input "Set product prices individually" at bounding box center [326, 268] width 1 height 1
radio input "true"
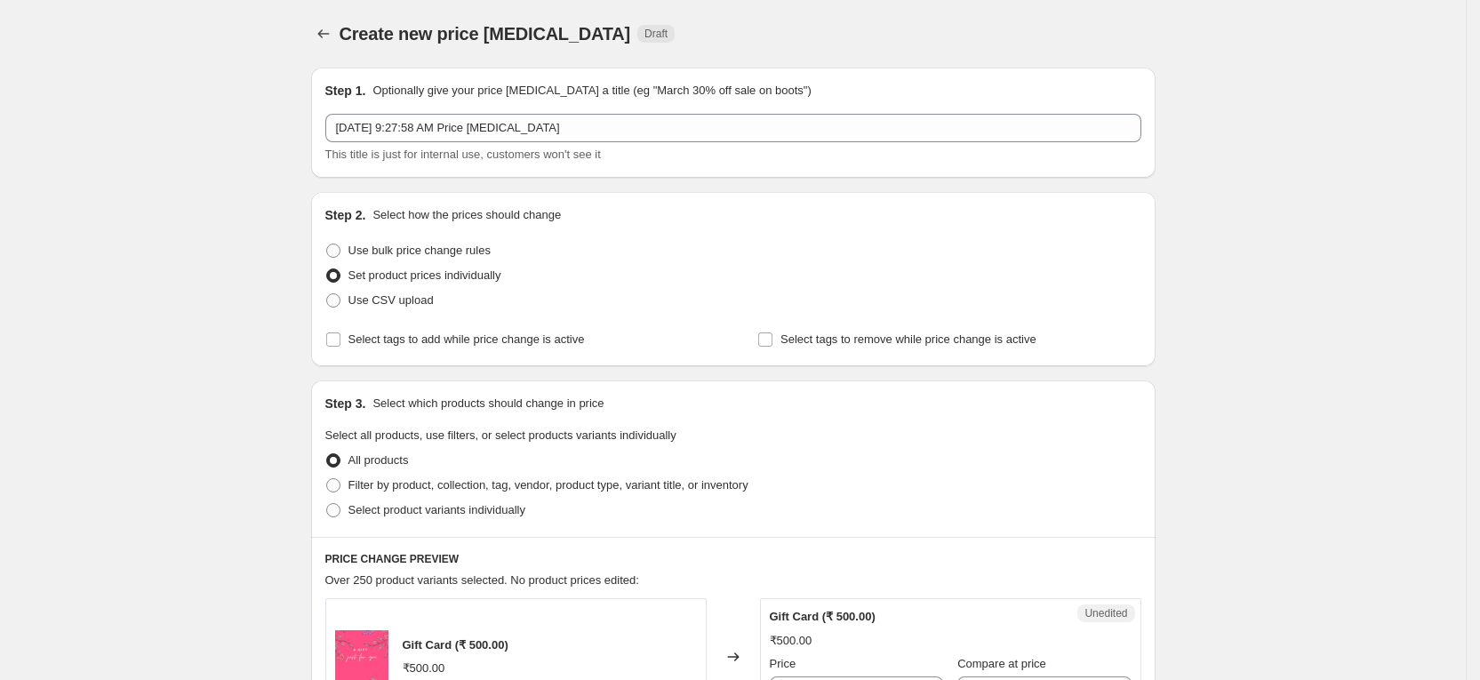
click at [430, 263] on label "Set product prices individually" at bounding box center [413, 275] width 176 height 25
click at [327, 268] on input "Set product prices individually" at bounding box center [326, 268] width 1 height 1
click at [431, 244] on span "Use bulk price change rules" at bounding box center [419, 250] width 142 height 13
click at [327, 244] on input "Use bulk price change rules" at bounding box center [326, 244] width 1 height 1
radio input "true"
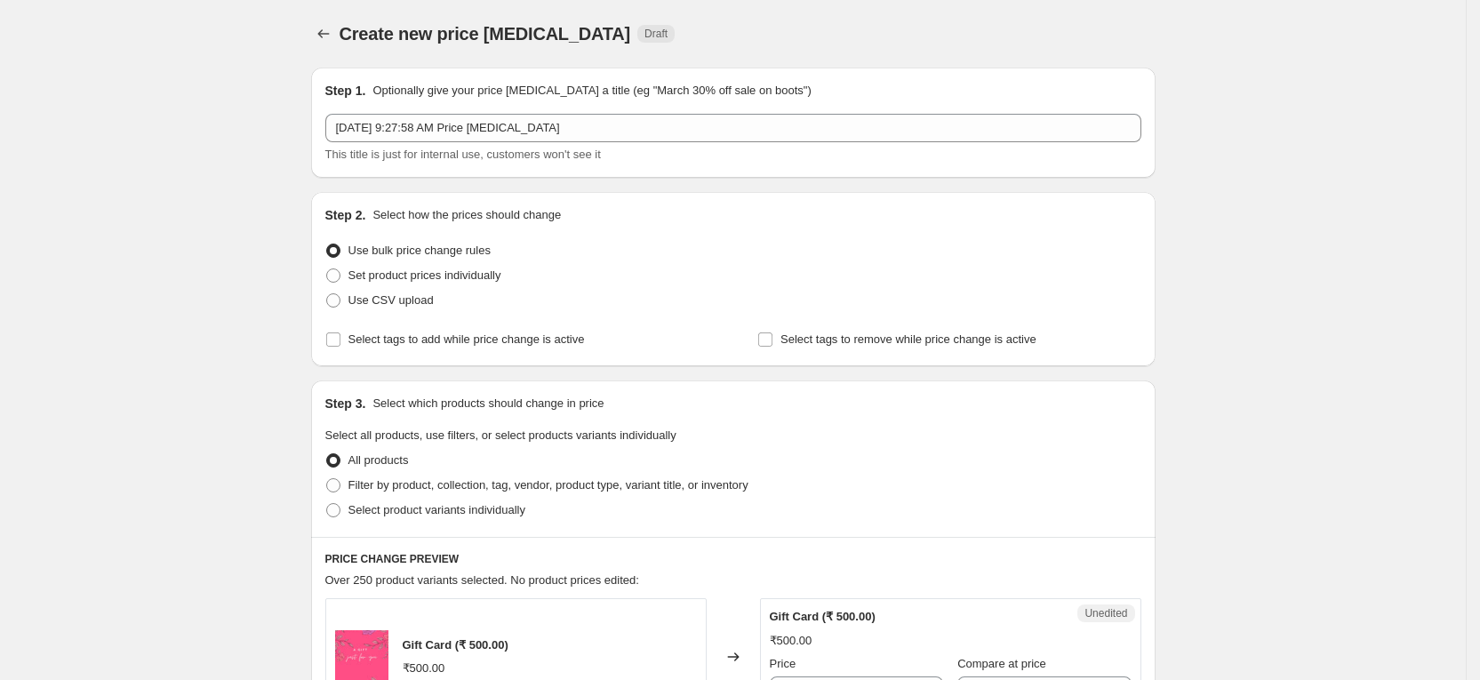
select select "percentage"
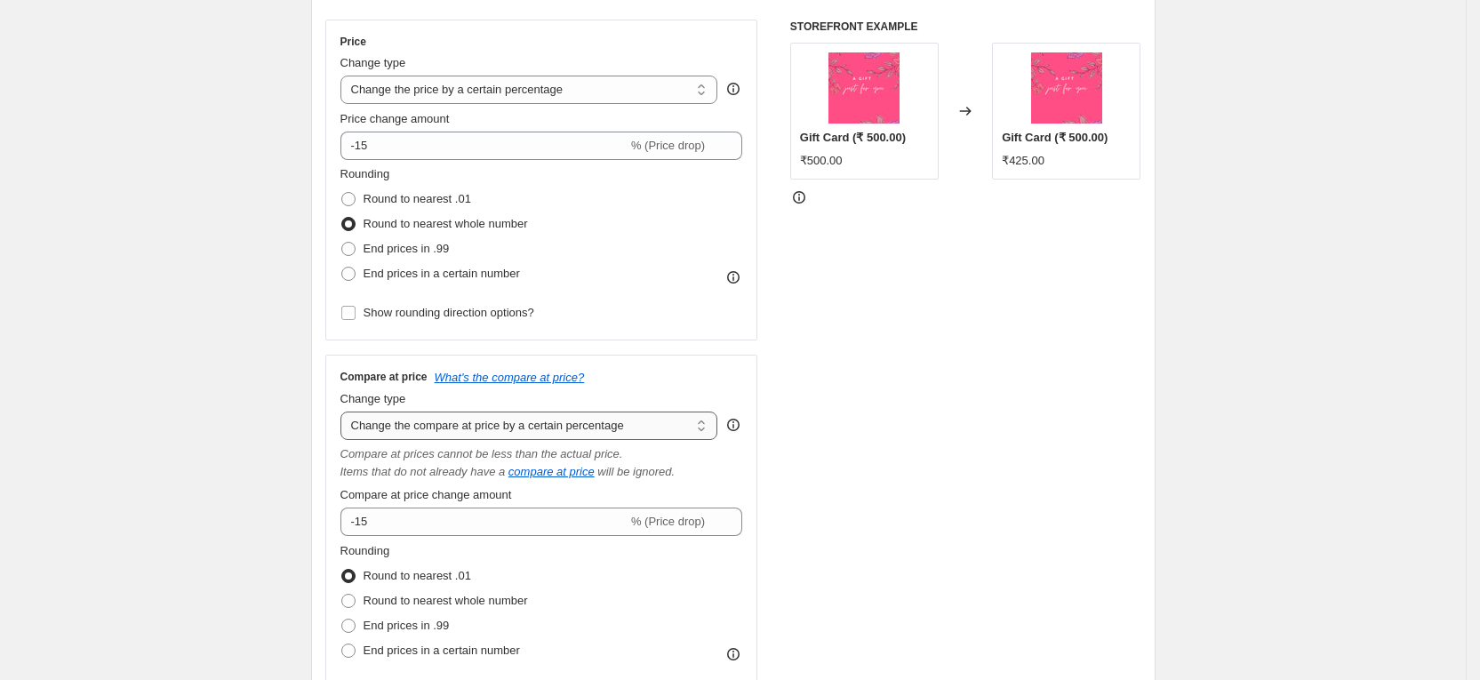
scroll to position [267, 0]
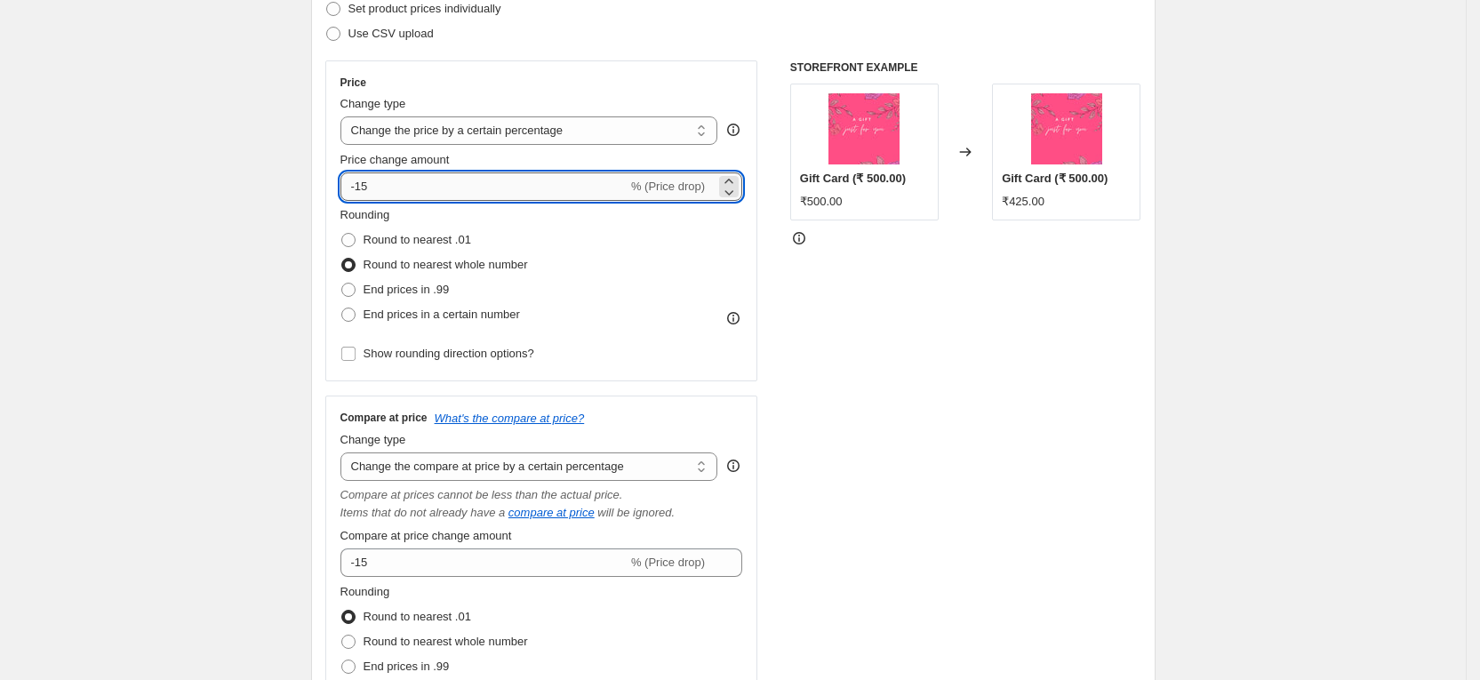
click at [428, 188] on input "-15" at bounding box center [483, 186] width 287 height 28
type input "-1"
type input "-6"
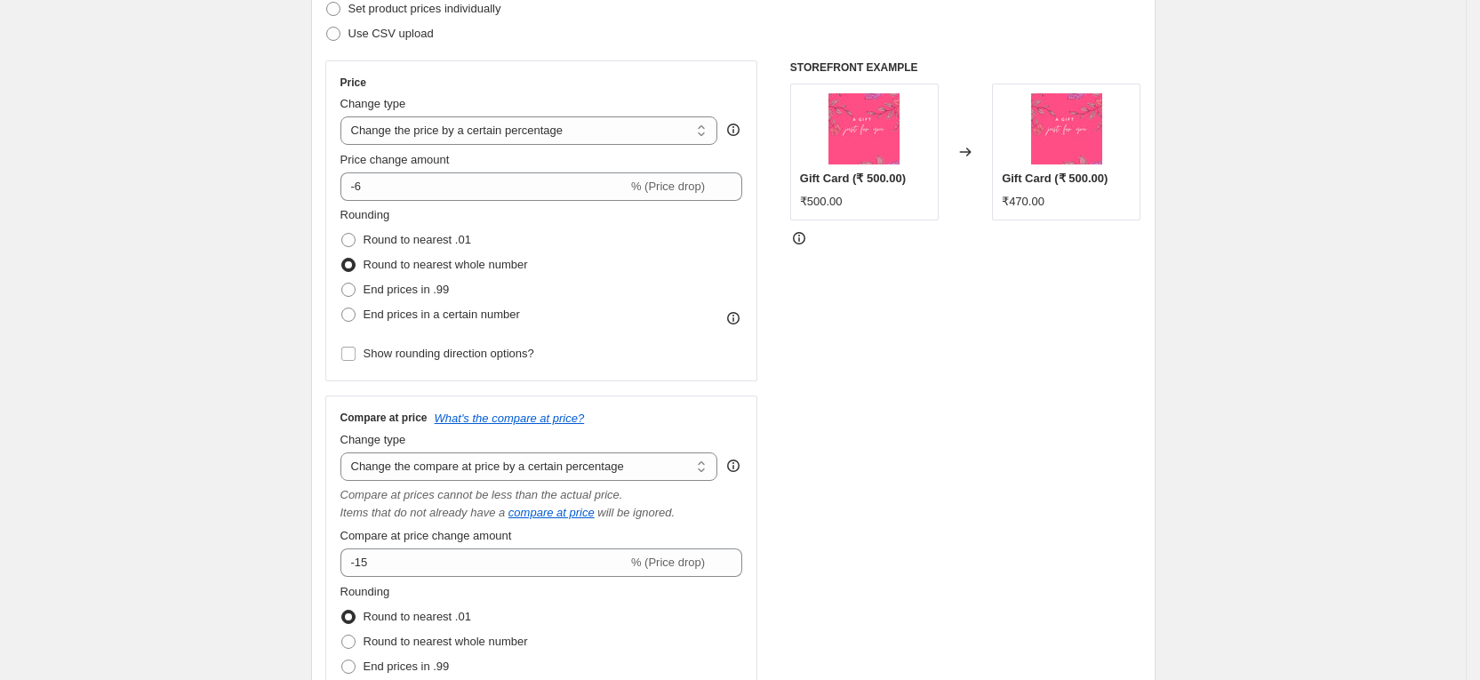
click at [915, 348] on div "STOREFRONT EXAMPLE Gift Card (₹ 500.00) ₹500.00 Changed to Gift Card (₹ 500.00)…" at bounding box center [965, 409] width 351 height 698
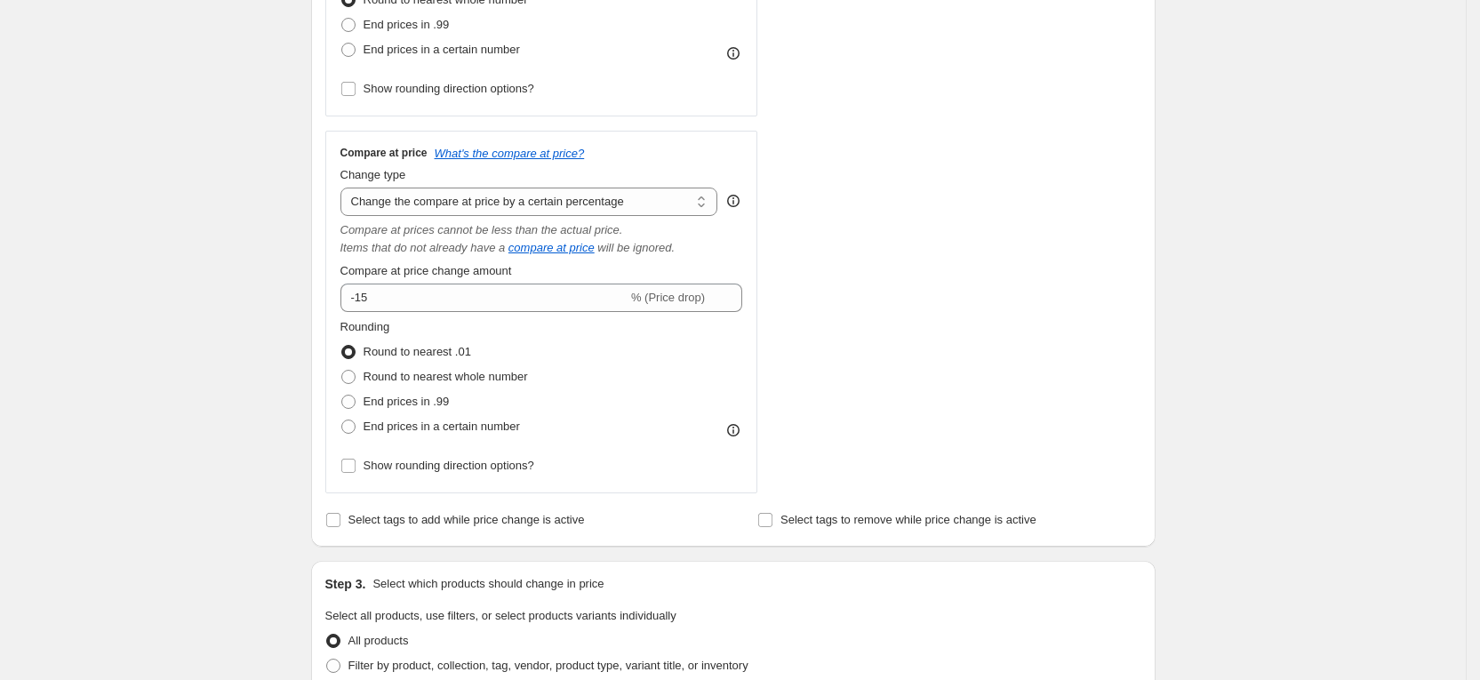
scroll to position [533, 0]
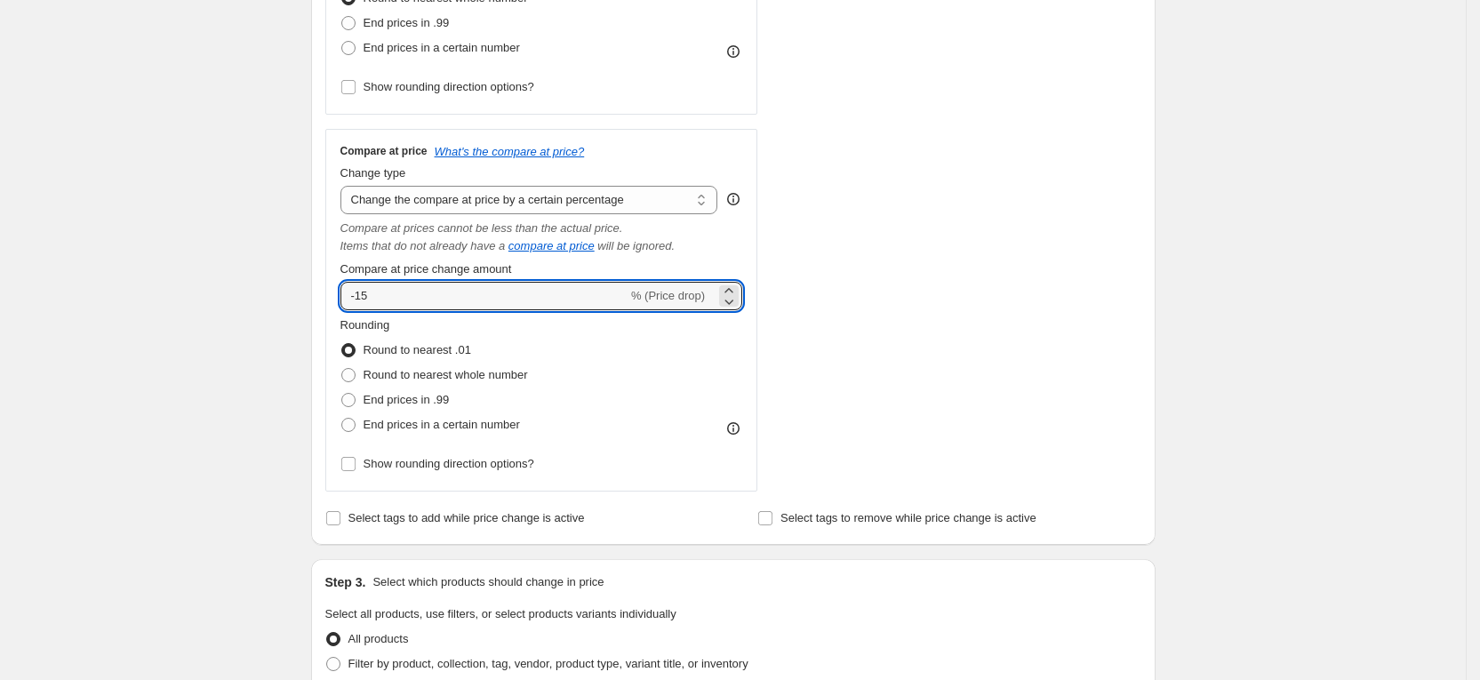
drag, startPoint x: 386, startPoint y: 294, endPoint x: 341, endPoint y: 291, distance: 44.6
click at [341, 291] on div "Compare at price What's the compare at price? Change type Change the compare at…" at bounding box center [541, 310] width 433 height 363
type input "0"
click at [898, 323] on div "STOREFRONT EXAMPLE Gift Card (₹ 500.00) ₹500.00 Changed to Gift Card (₹ 500.00)…" at bounding box center [965, 143] width 351 height 698
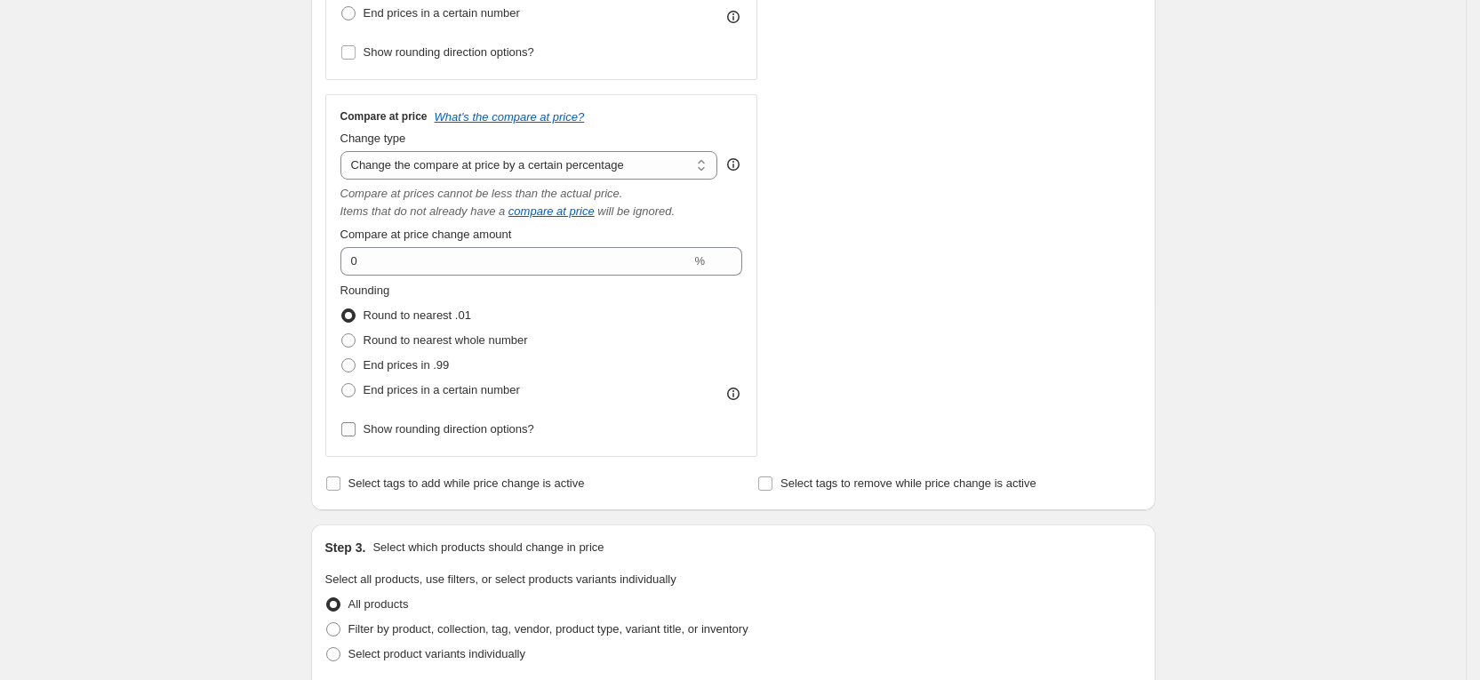
scroll to position [267, 0]
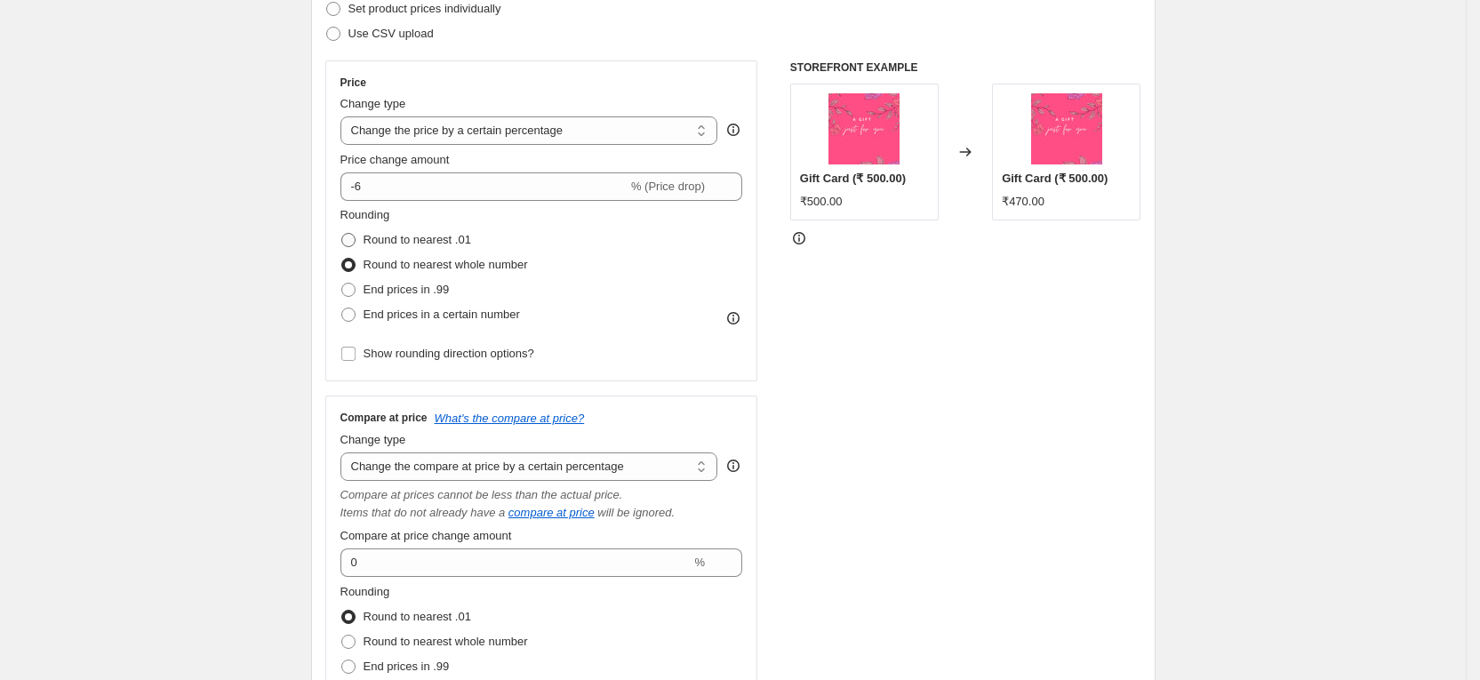
click at [407, 238] on span "Round to nearest .01" at bounding box center [418, 239] width 108 height 13
click at [342, 234] on input "Round to nearest .01" at bounding box center [341, 233] width 1 height 1
radio input "true"
click at [404, 292] on span "End prices in .99" at bounding box center [407, 289] width 86 height 13
click at [342, 284] on input "End prices in .99" at bounding box center [341, 283] width 1 height 1
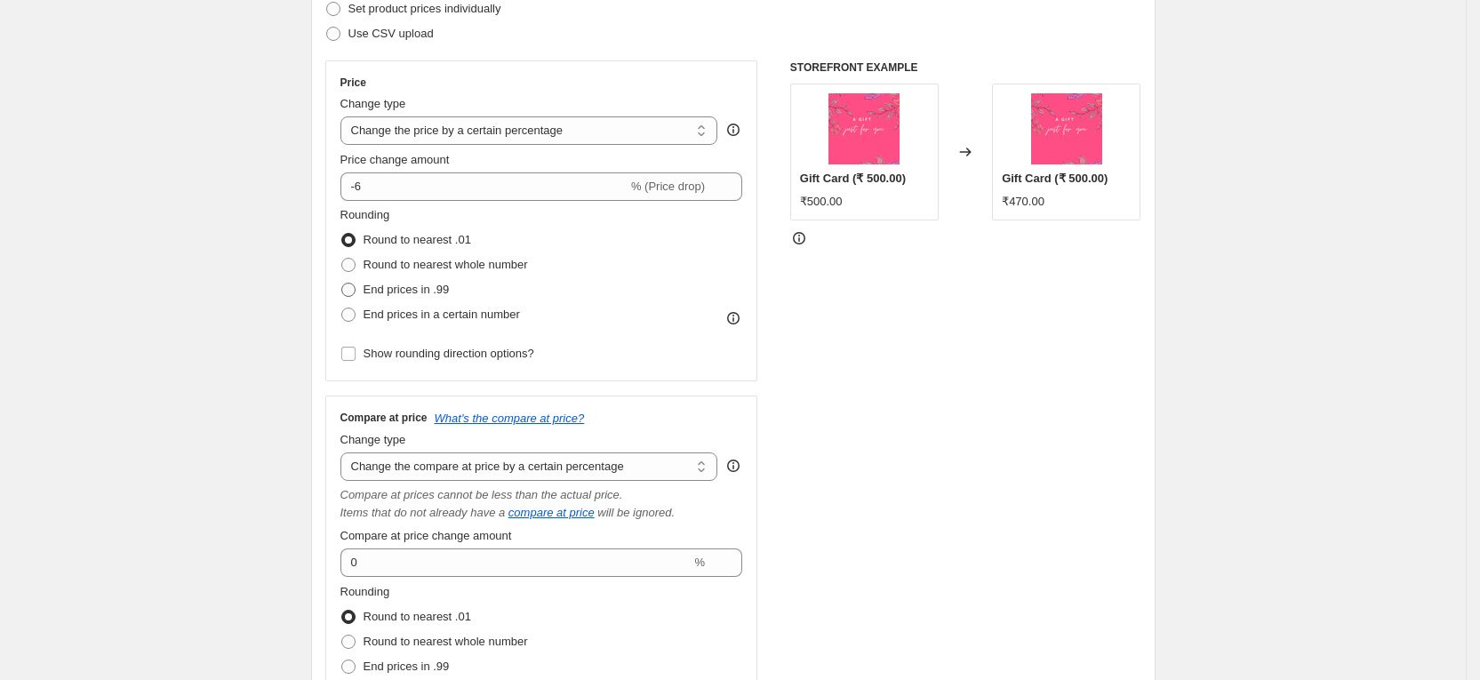
radio input "true"
click at [401, 240] on span "Round to nearest .01" at bounding box center [418, 239] width 108 height 13
click at [342, 234] on input "Round to nearest .01" at bounding box center [341, 233] width 1 height 1
radio input "true"
click at [405, 322] on span "End prices in a certain number" at bounding box center [442, 315] width 156 height 18
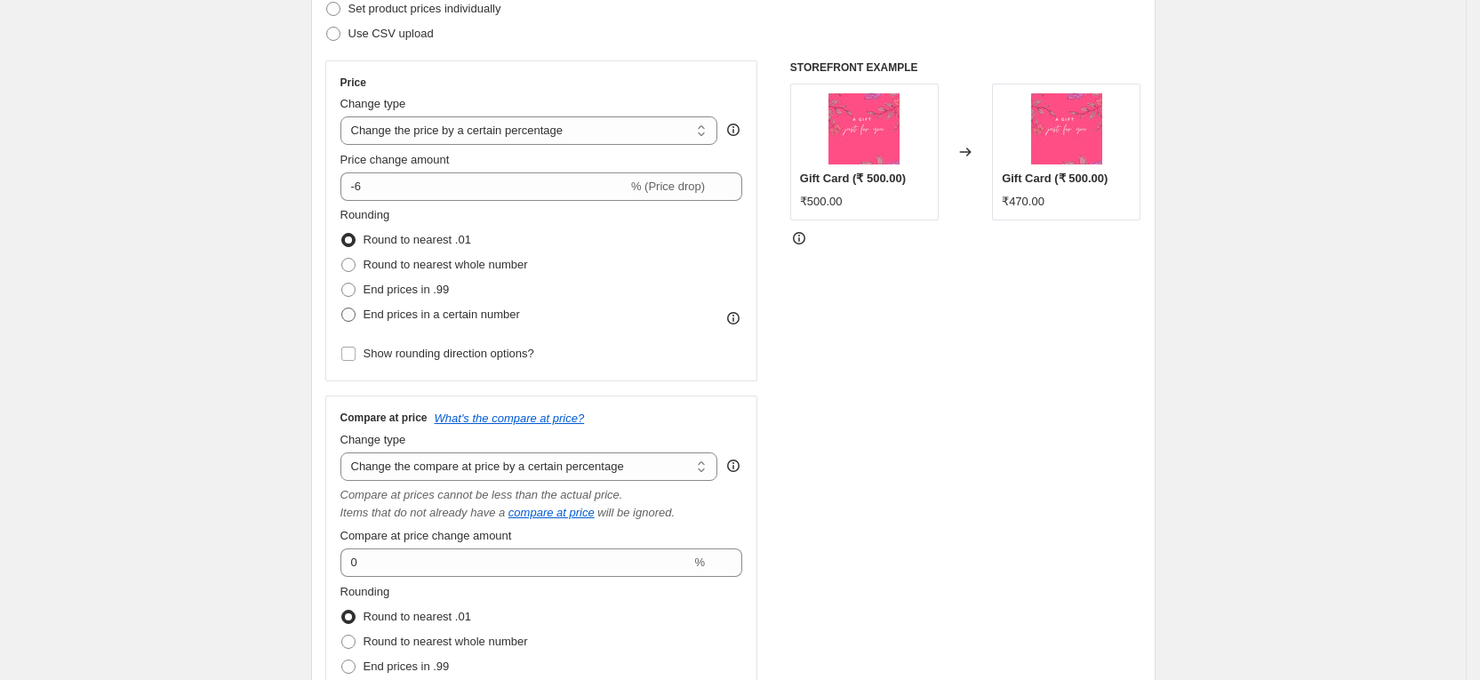
click at [342, 308] on input "End prices in a certain number" at bounding box center [341, 308] width 1 height 1
radio input "true"
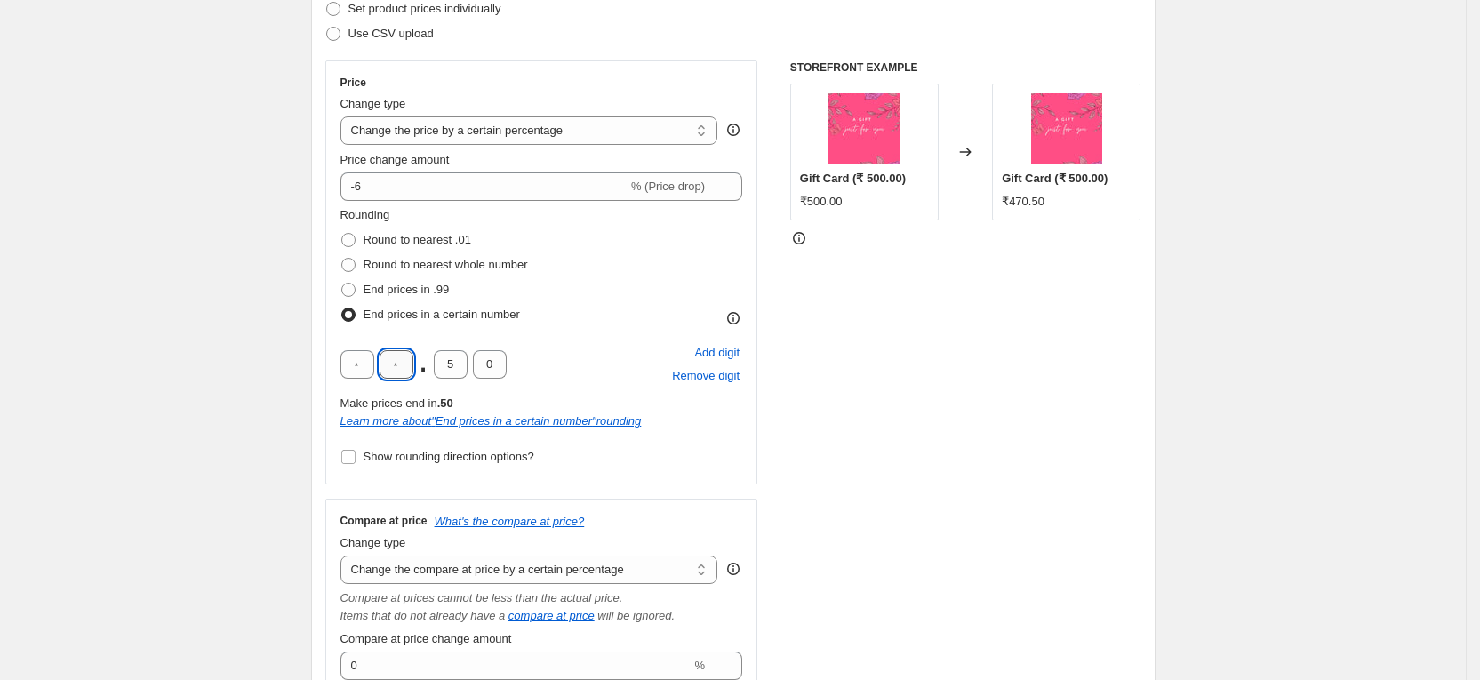
click at [406, 368] on input "text" at bounding box center [397, 364] width 34 height 28
click at [364, 365] on input "text" at bounding box center [357, 364] width 34 height 28
type input "9"
type input "0"
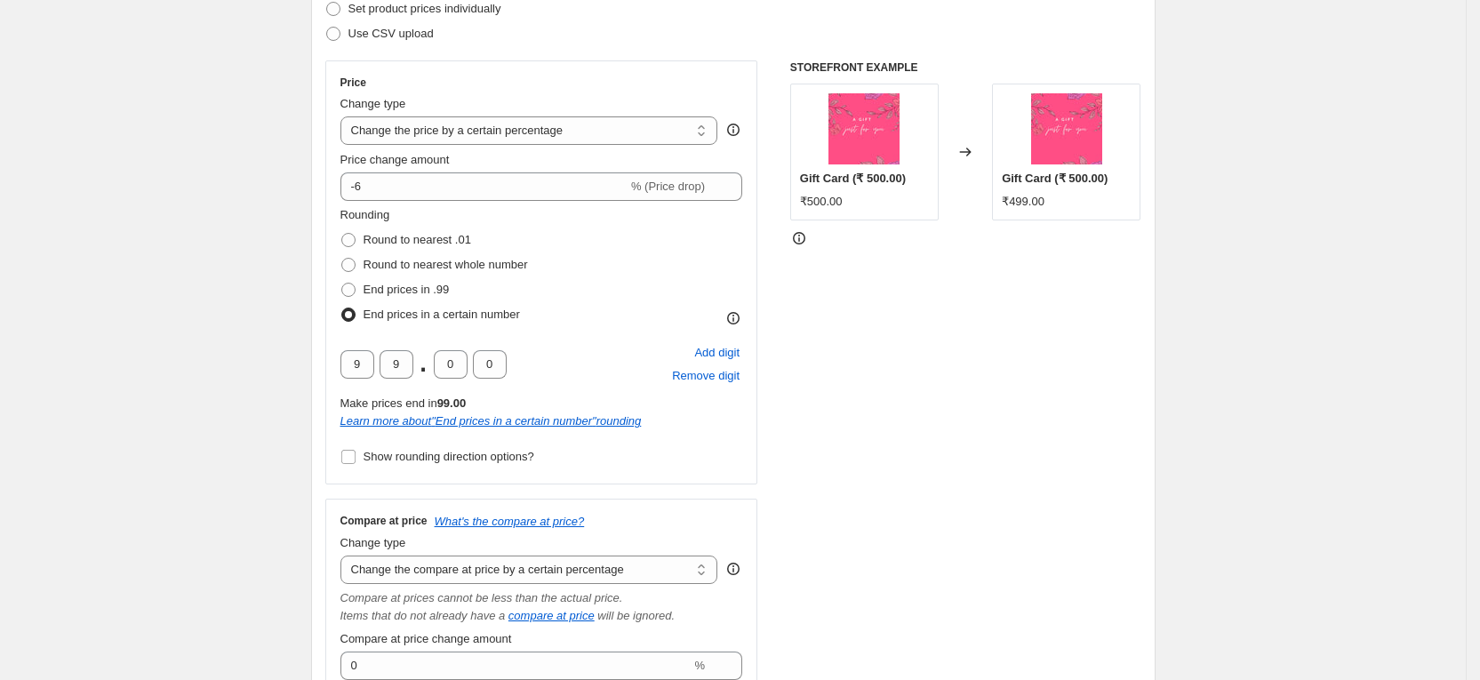
click at [743, 413] on div "Learn more about " End prices in a certain number " rounding" at bounding box center [541, 421] width 403 height 18
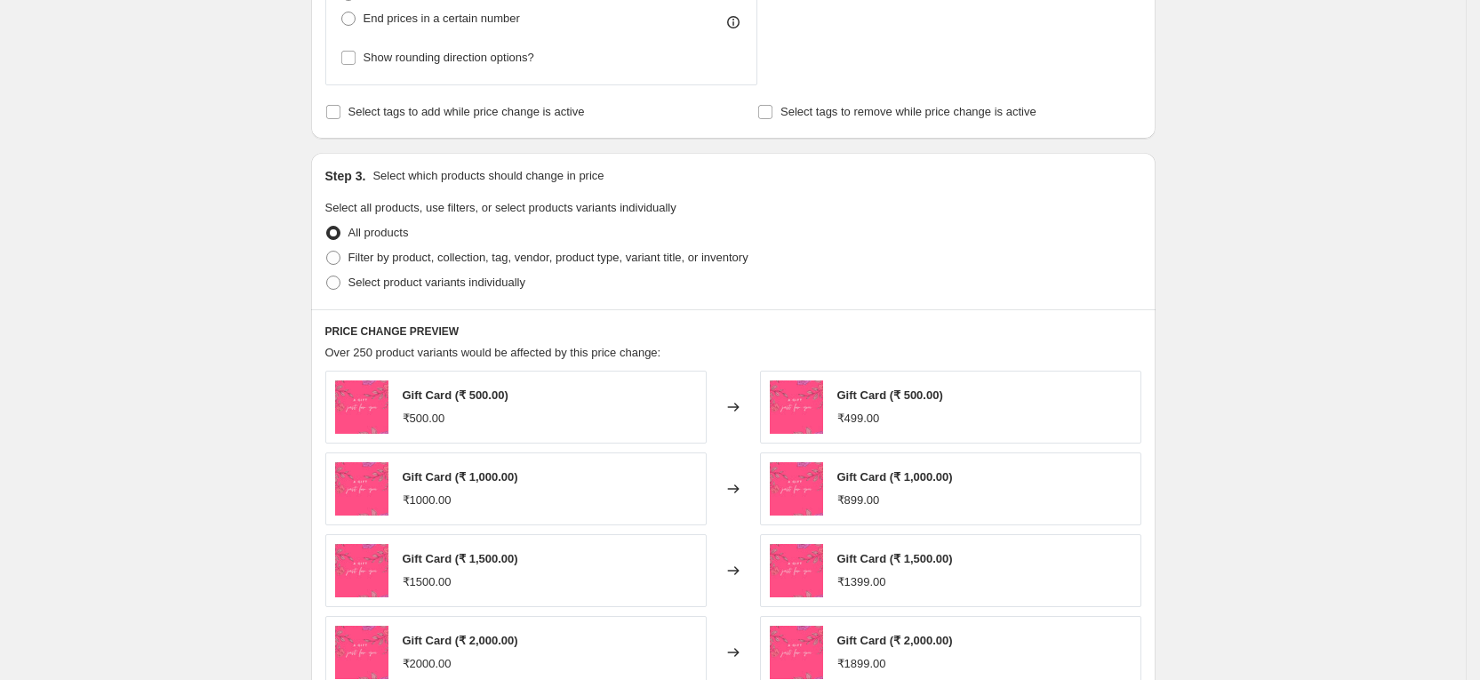
scroll to position [1067, 0]
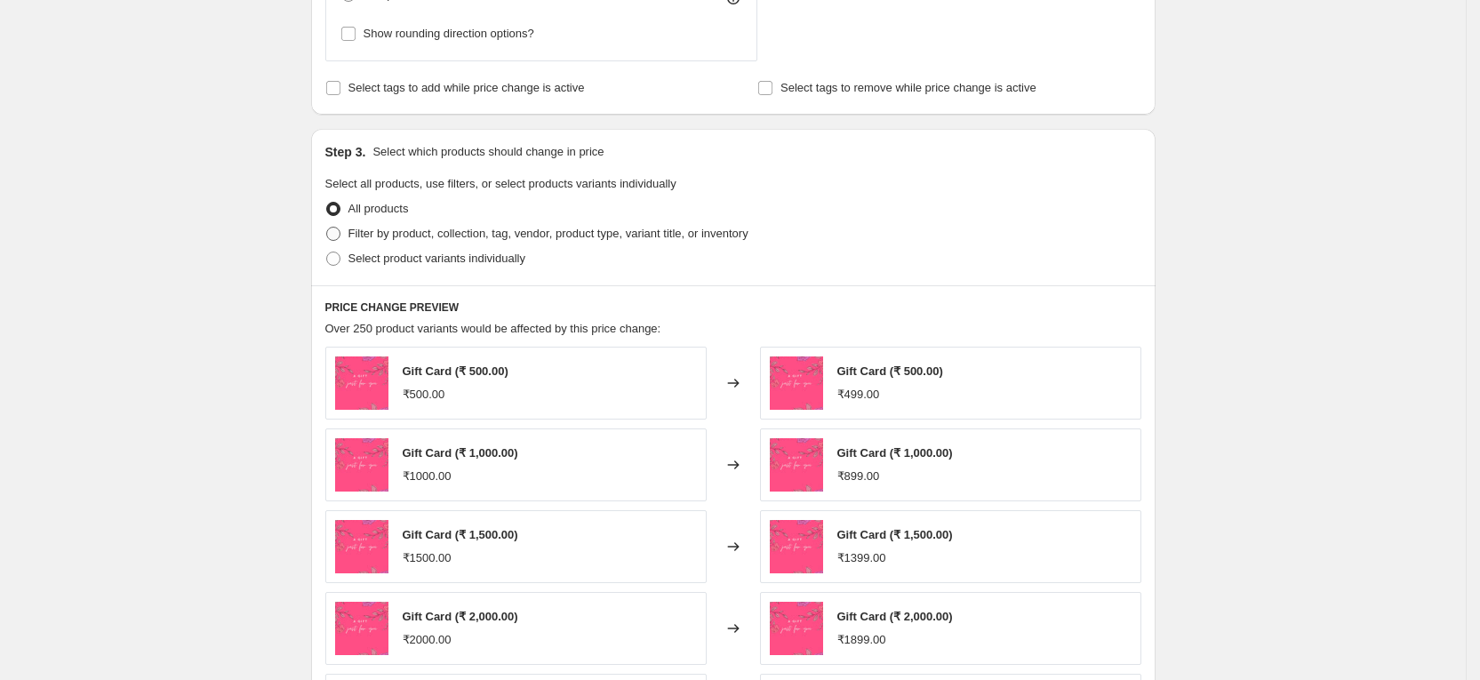
click at [522, 228] on span "Filter by product, collection, tag, vendor, product type, variant title, or inv…" at bounding box center [548, 233] width 400 height 13
click at [327, 228] on input "Filter by product, collection, tag, vendor, product type, variant title, or inv…" at bounding box center [326, 227] width 1 height 1
radio input "true"
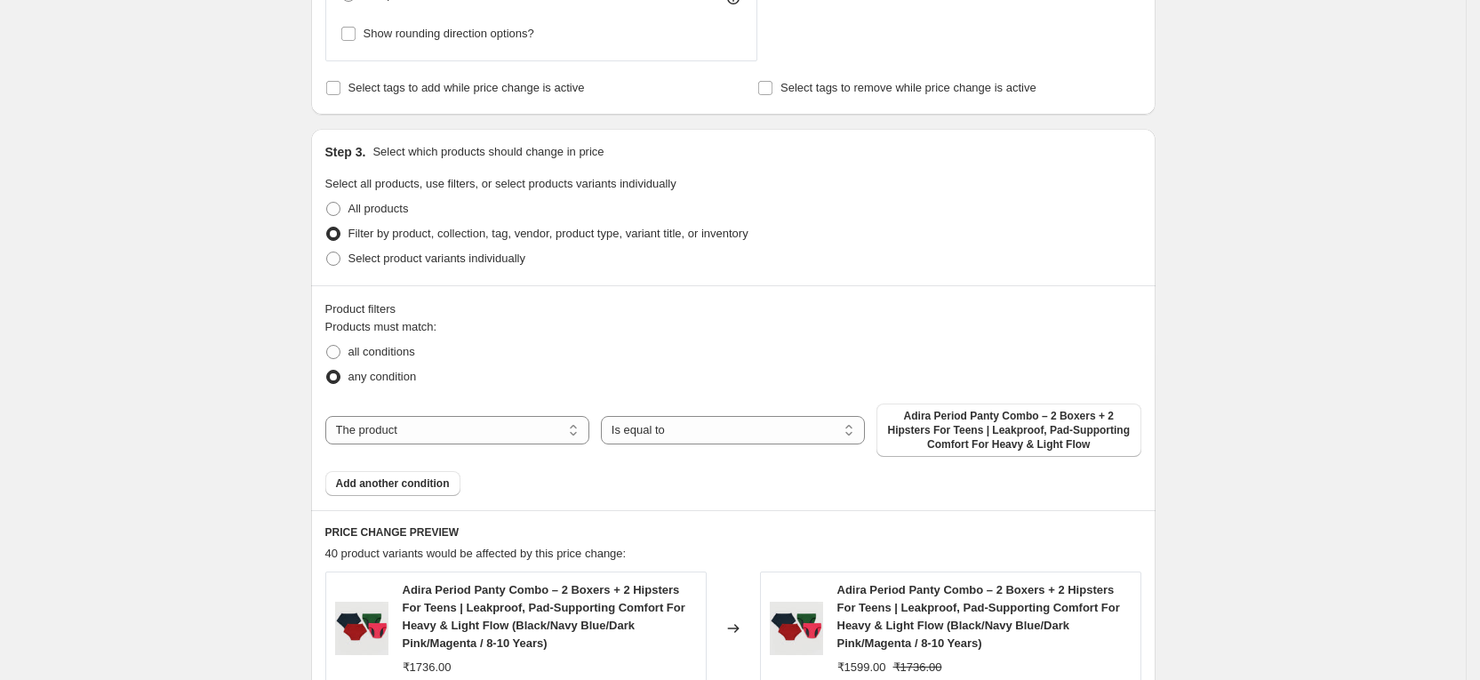
scroll to position [1200, 0]
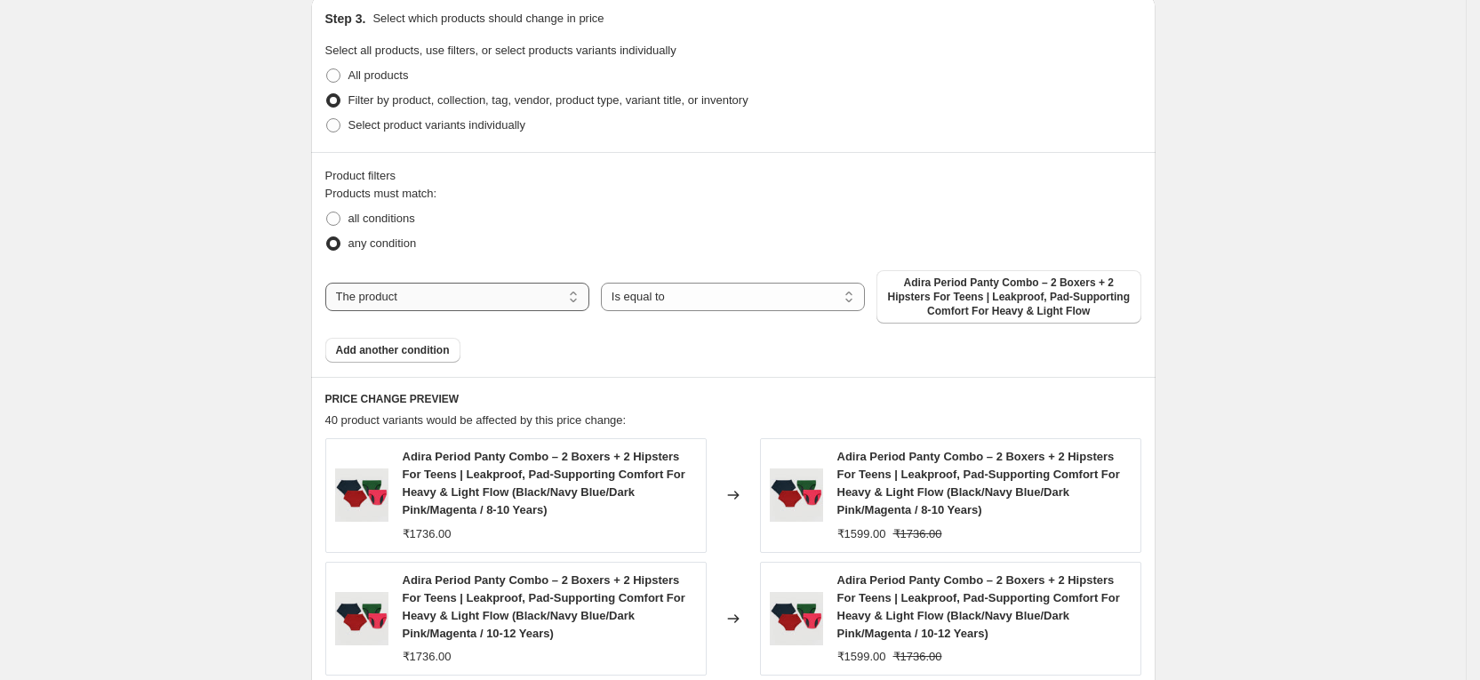
click at [530, 296] on select "The product The product's collection The product's tag The product's vendor The…" at bounding box center [457, 297] width 264 height 28
click at [603, 164] on div "Product filters Products must match: all conditions any condition The product T…" at bounding box center [733, 264] width 845 height 225
click at [399, 212] on span "all conditions" at bounding box center [381, 218] width 67 height 13
click at [327, 212] on input "all conditions" at bounding box center [326, 212] width 1 height 1
radio input "true"
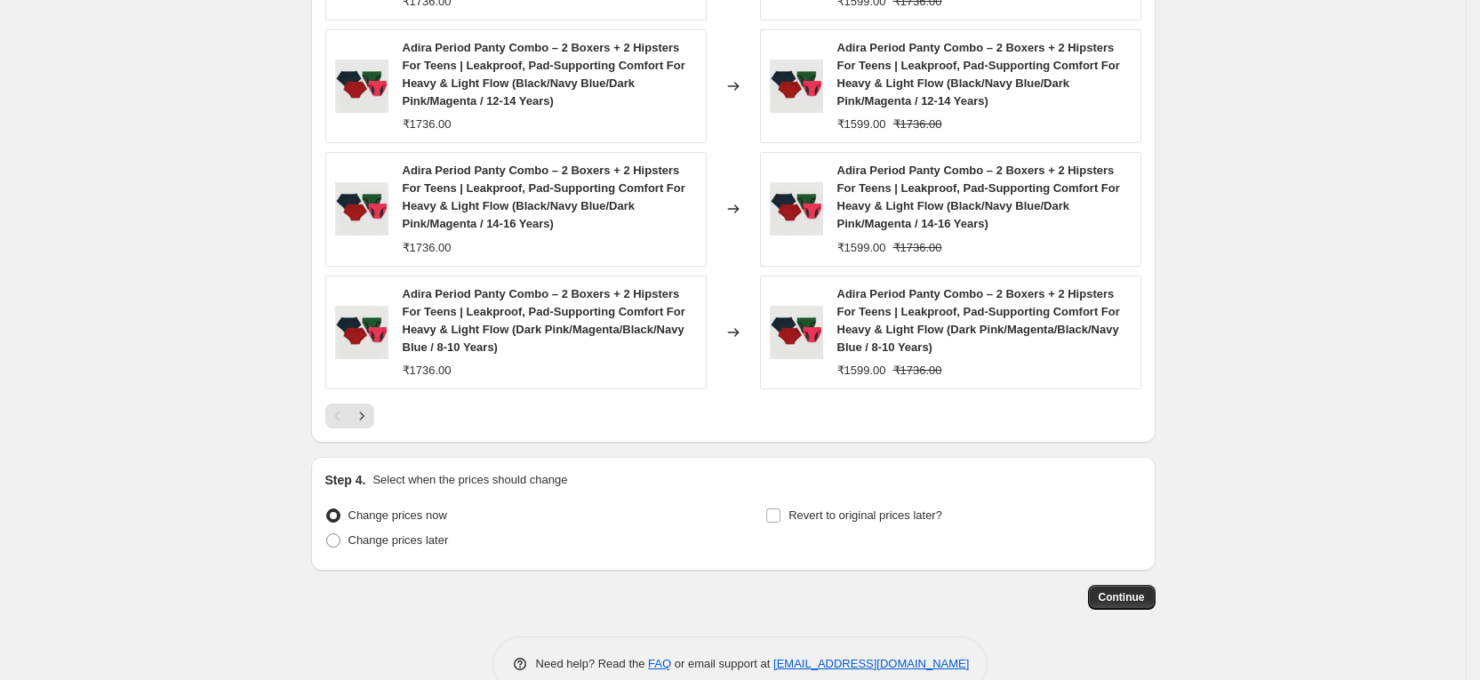
scroll to position [1894, 0]
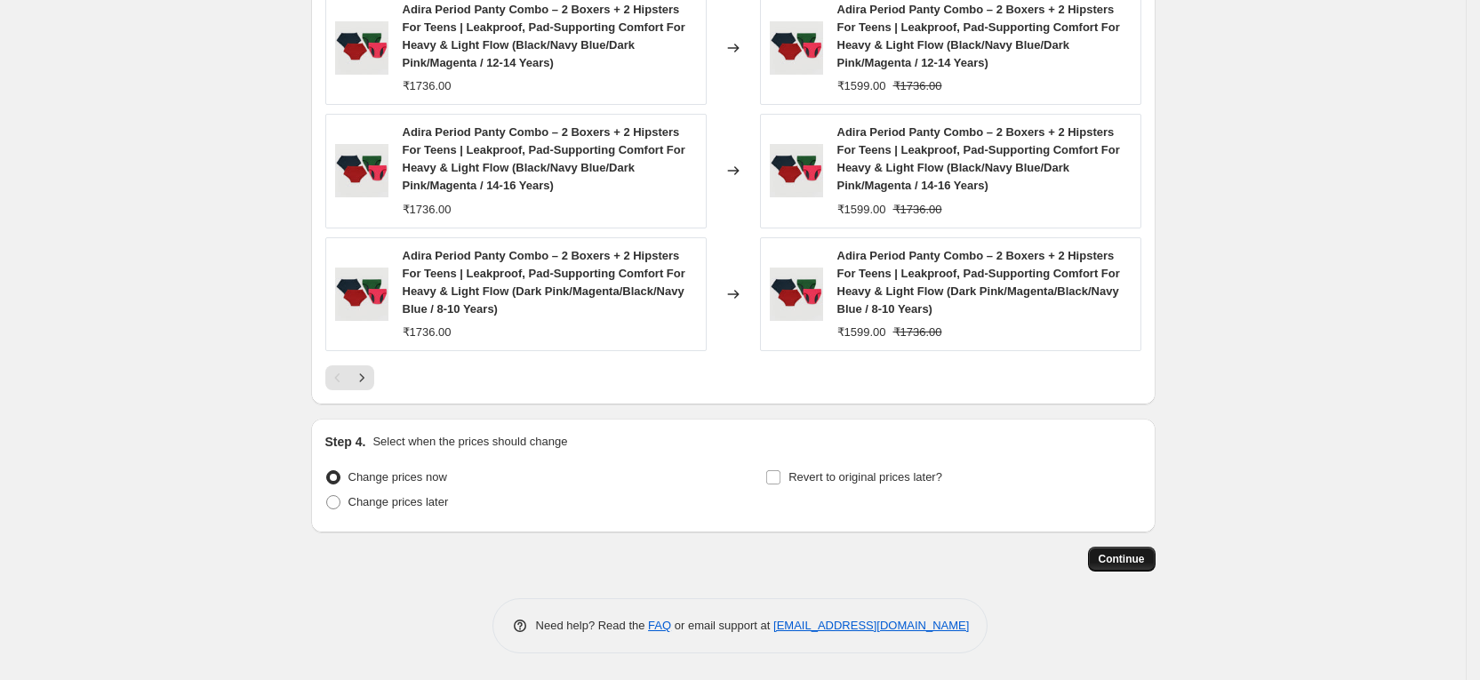
click at [1125, 559] on span "Continue" at bounding box center [1122, 559] width 46 height 14
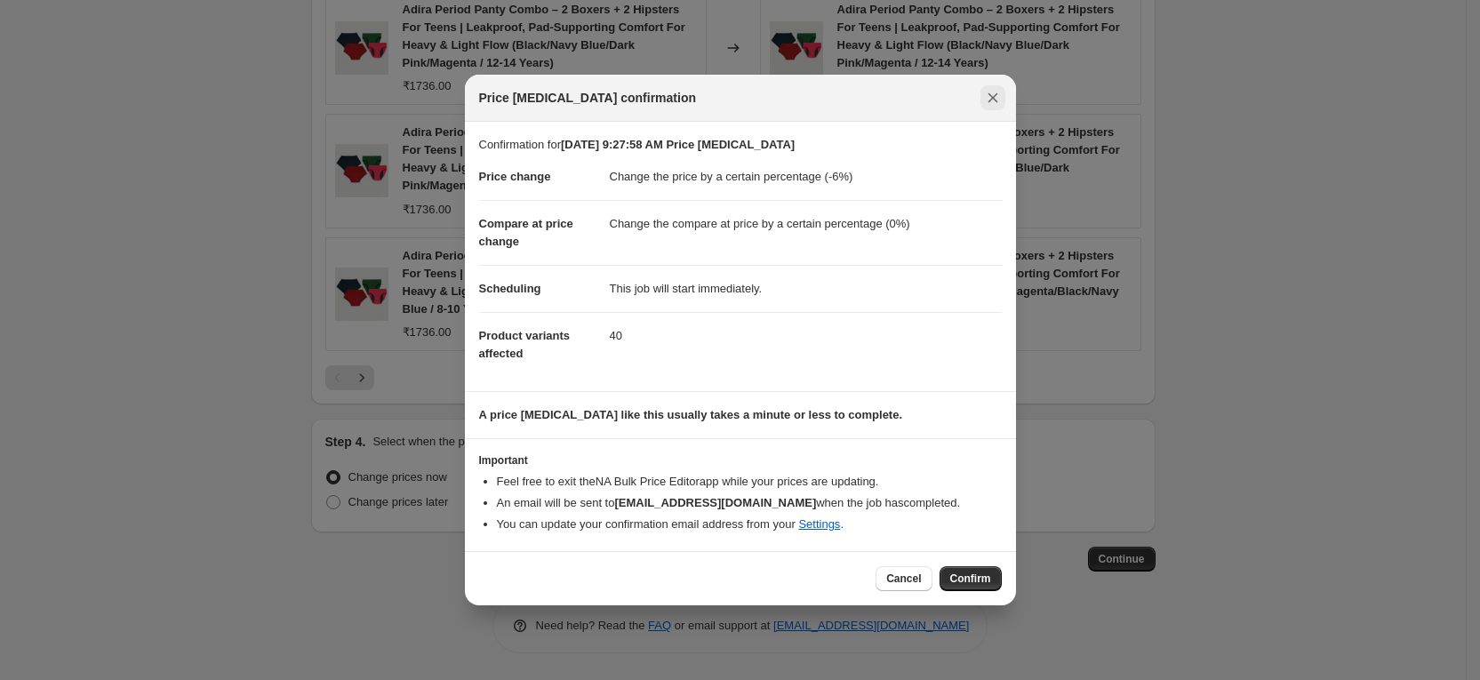
click at [997, 92] on icon "Close" at bounding box center [993, 98] width 18 height 18
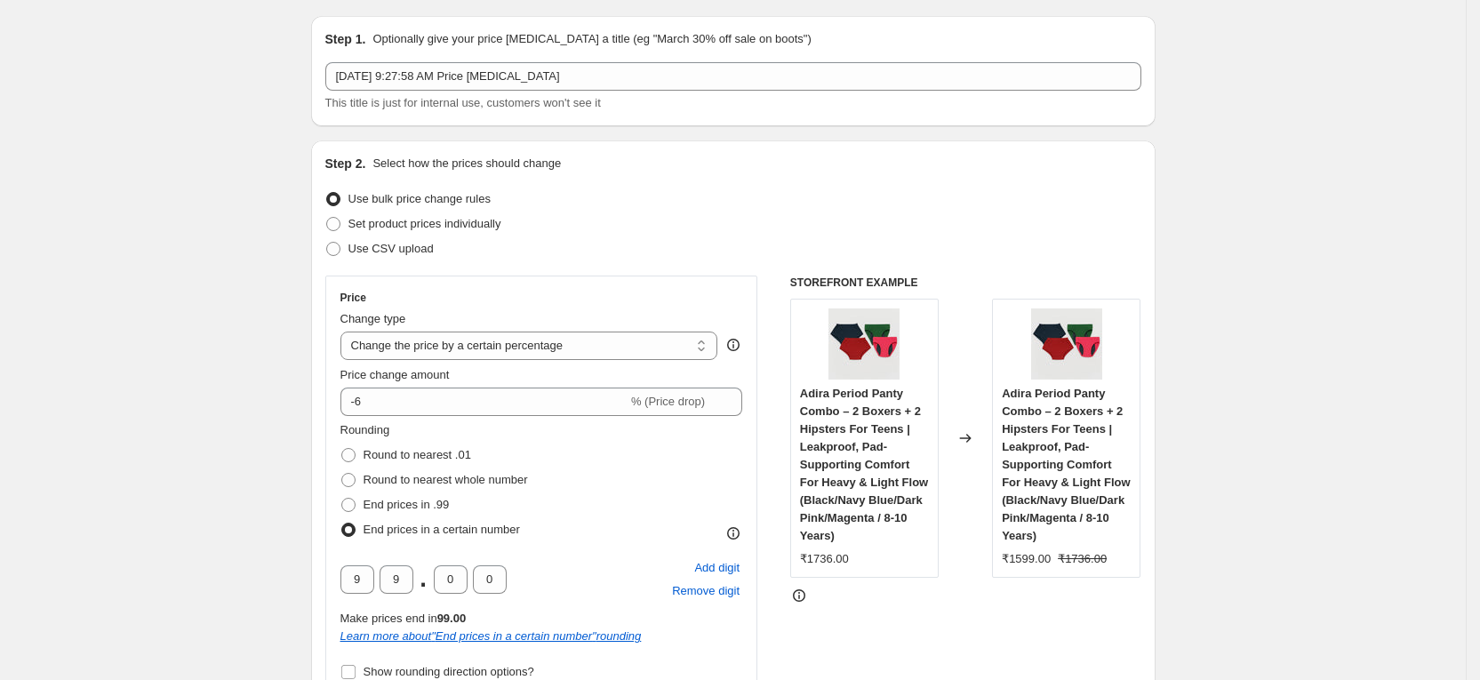
scroll to position [0, 0]
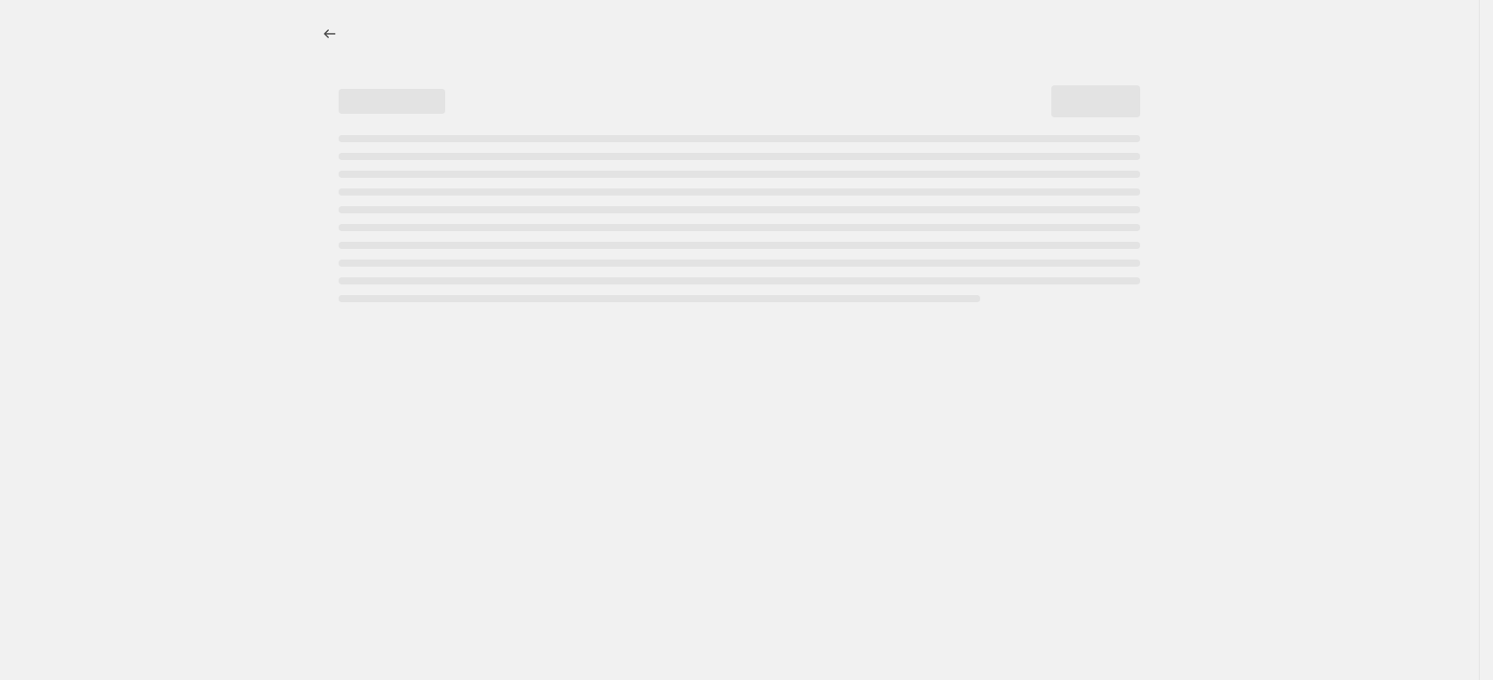
select select "percentage"
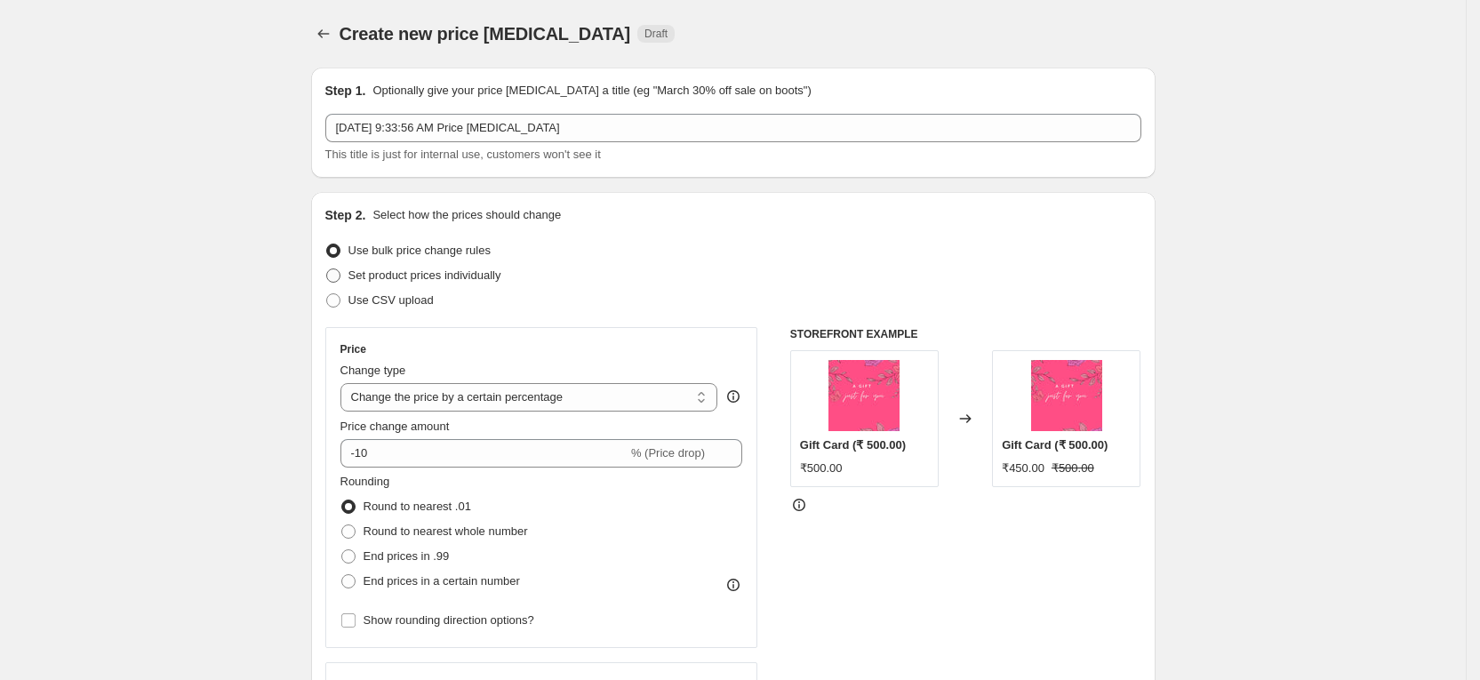
click at [420, 272] on span "Set product prices individually" at bounding box center [424, 274] width 153 height 13
click at [327, 269] on input "Set product prices individually" at bounding box center [326, 268] width 1 height 1
radio input "true"
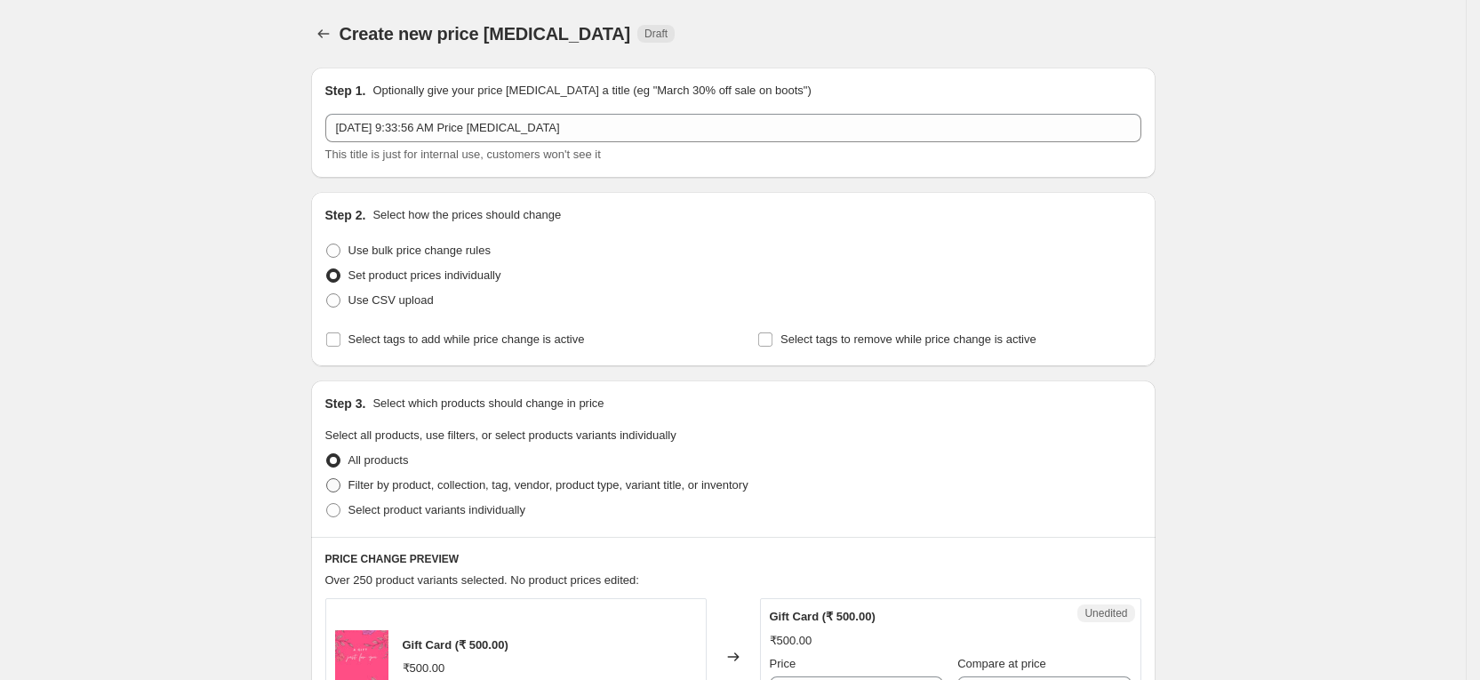
click at [340, 484] on span at bounding box center [333, 485] width 14 height 14
click at [327, 479] on input "Filter by product, collection, tag, vendor, product type, variant title, or inv…" at bounding box center [326, 478] width 1 height 1
radio input "true"
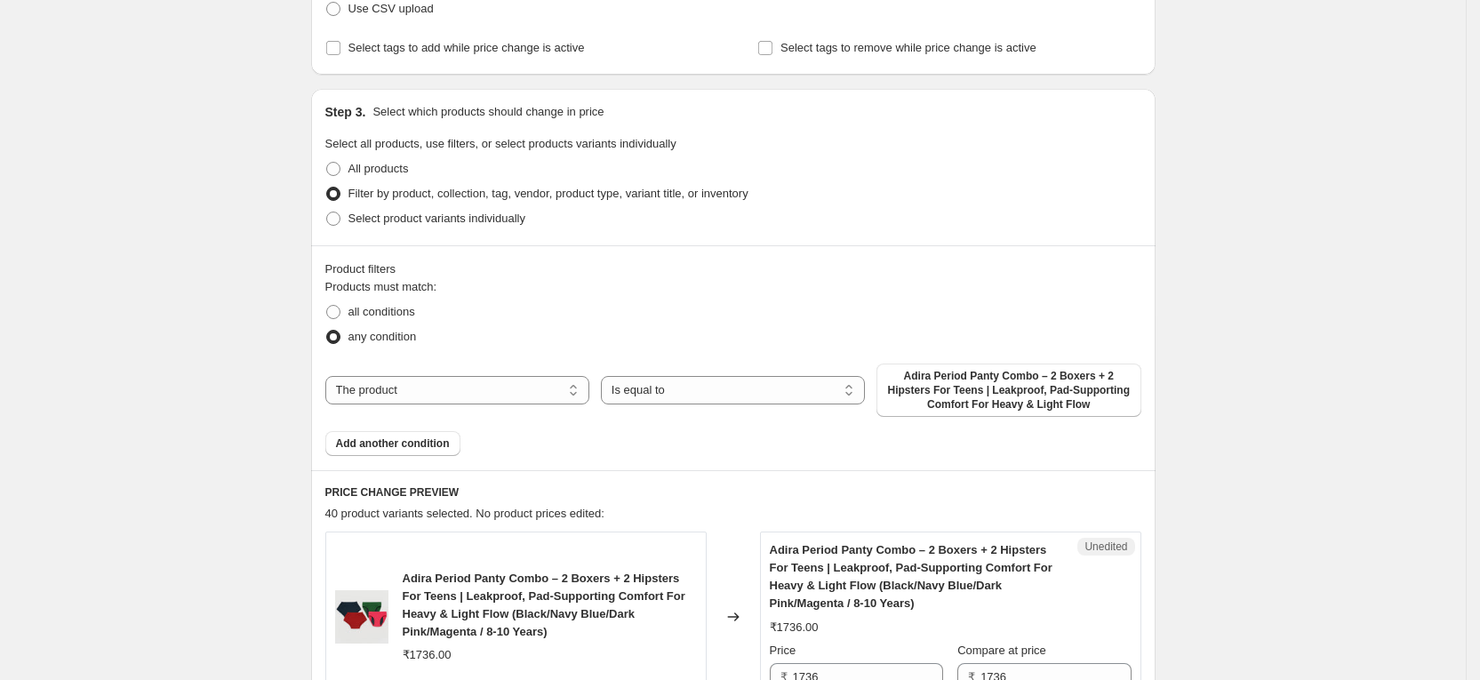
scroll to position [267, 0]
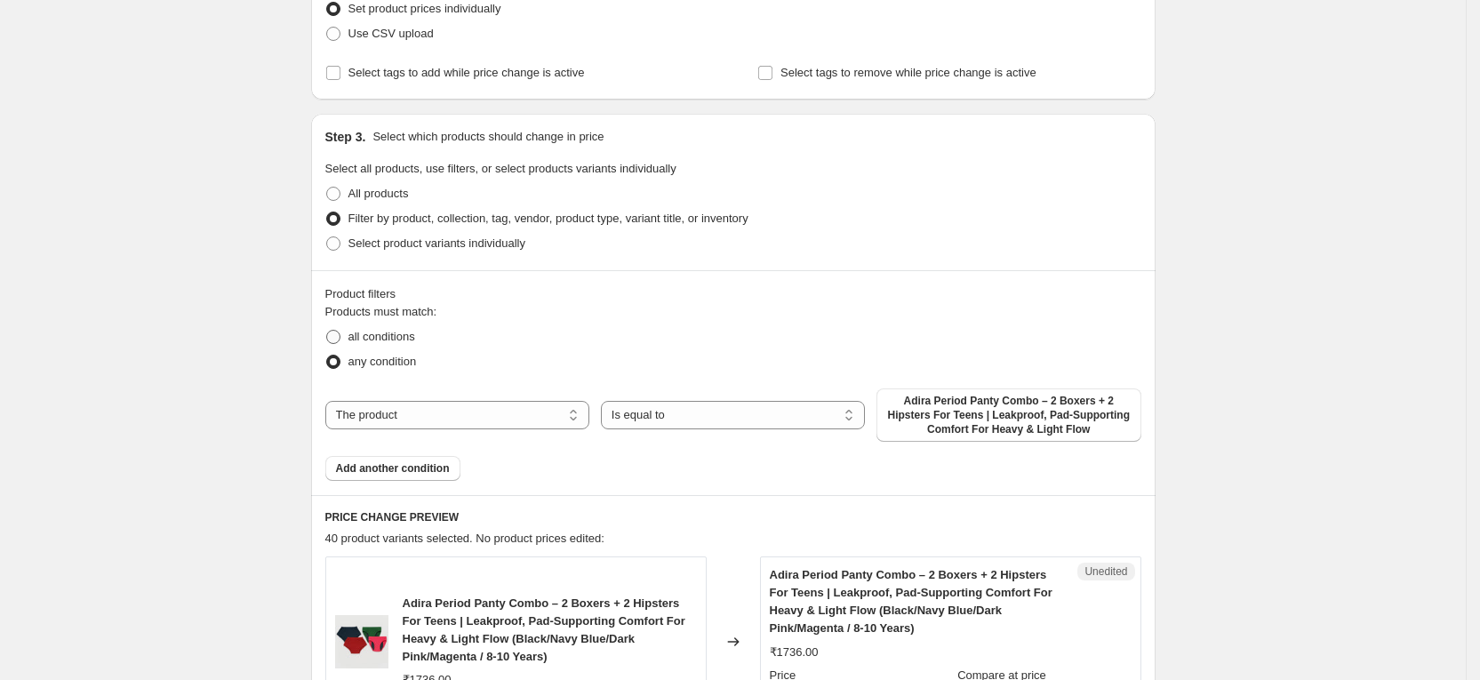
click at [391, 336] on span "all conditions" at bounding box center [381, 336] width 67 height 13
click at [327, 331] on input "all conditions" at bounding box center [326, 330] width 1 height 1
radio input "true"
click at [399, 464] on span "Add another condition" at bounding box center [393, 468] width 114 height 14
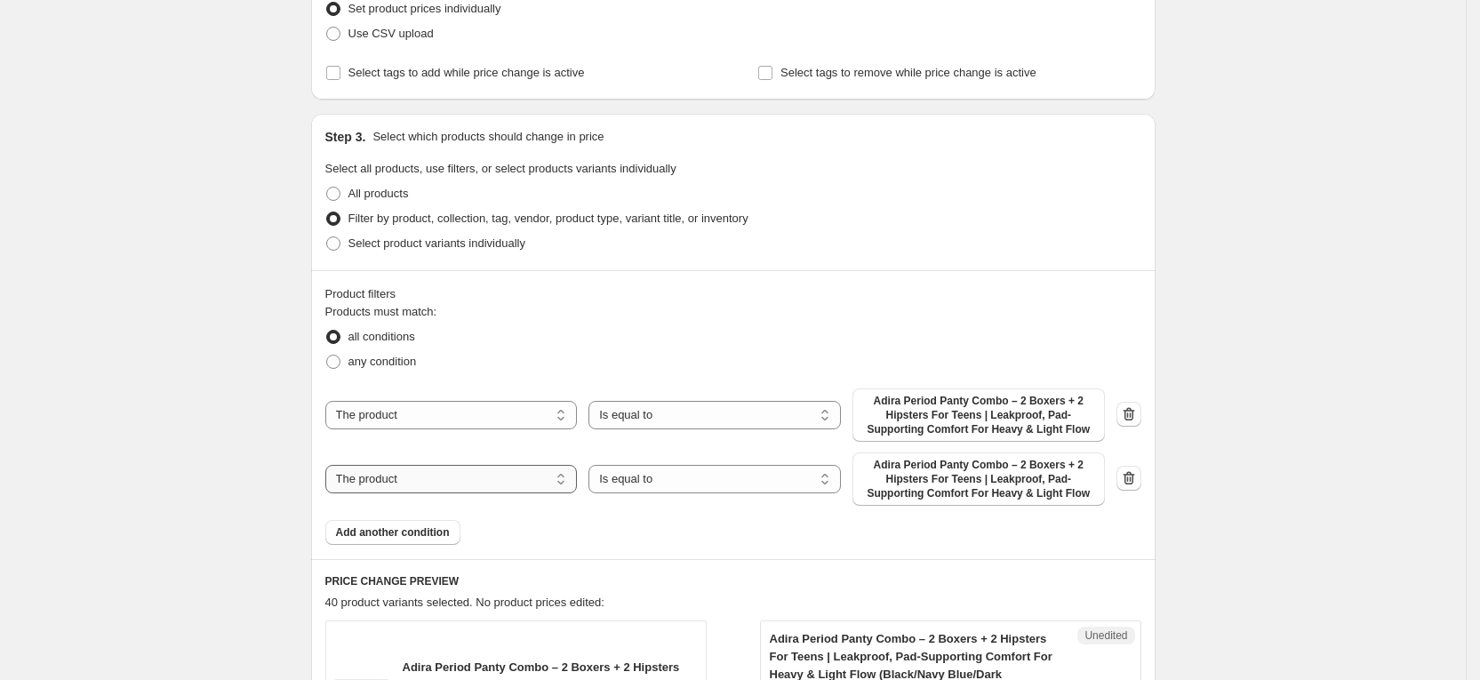
click at [412, 478] on select "The product The product's collection The product's tag The product's vendor The…" at bounding box center [451, 479] width 252 height 28
click at [684, 325] on div "all conditions" at bounding box center [733, 336] width 816 height 25
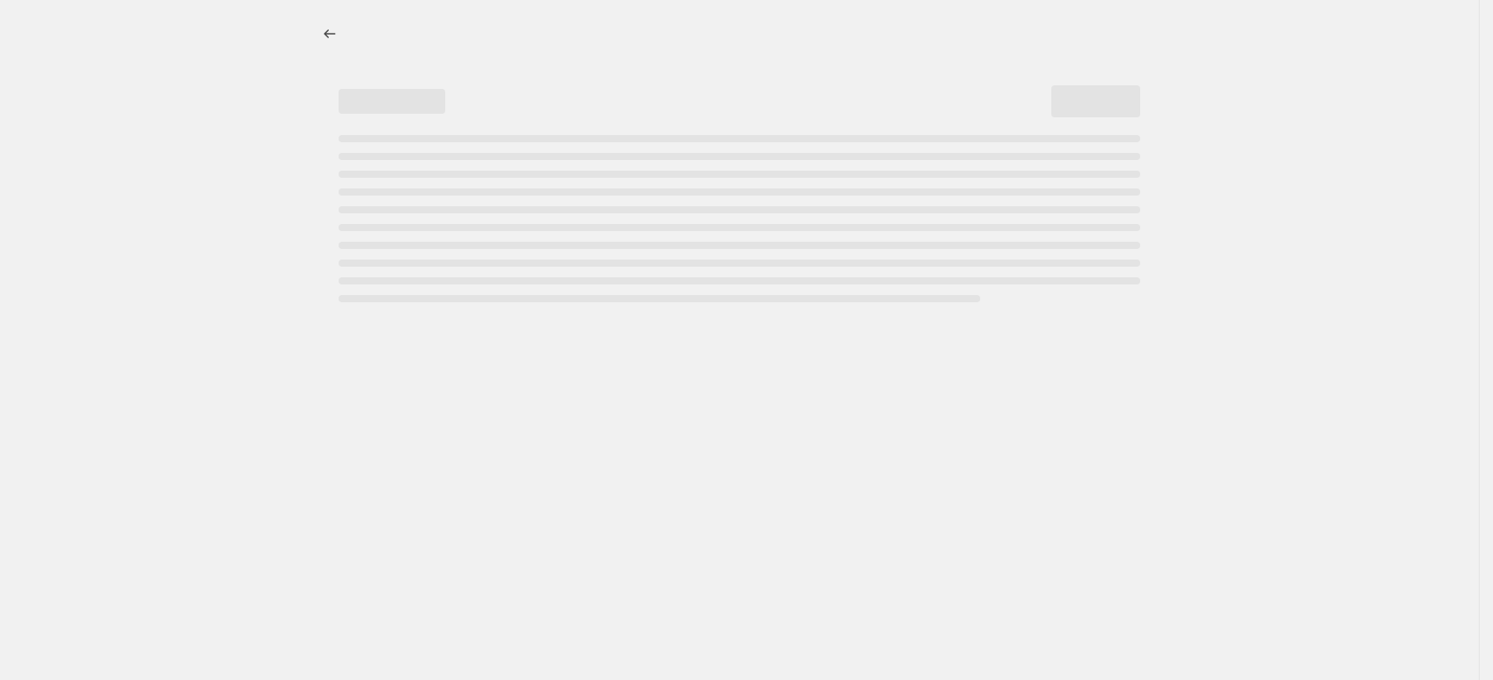
select select "percentage"
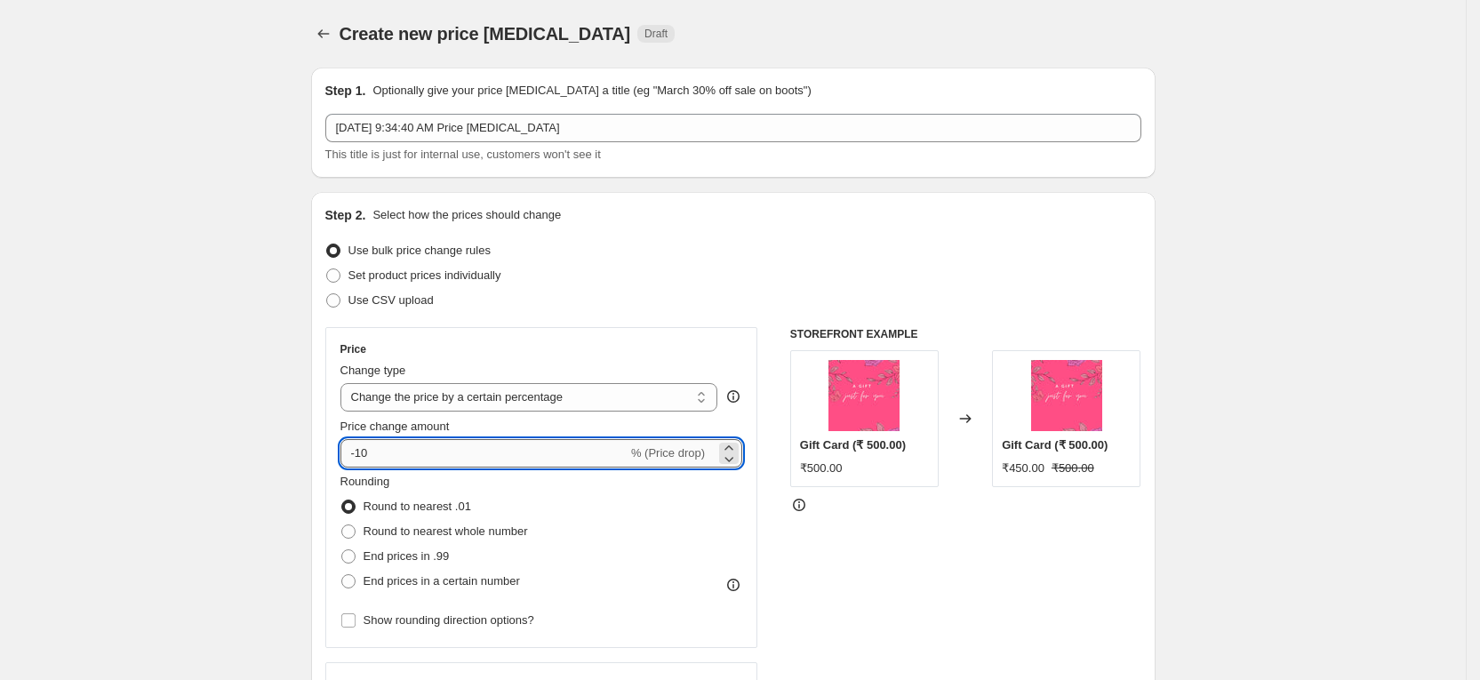
click at [437, 458] on input "-10" at bounding box center [483, 453] width 287 height 28
type input "-1"
type input "-6"
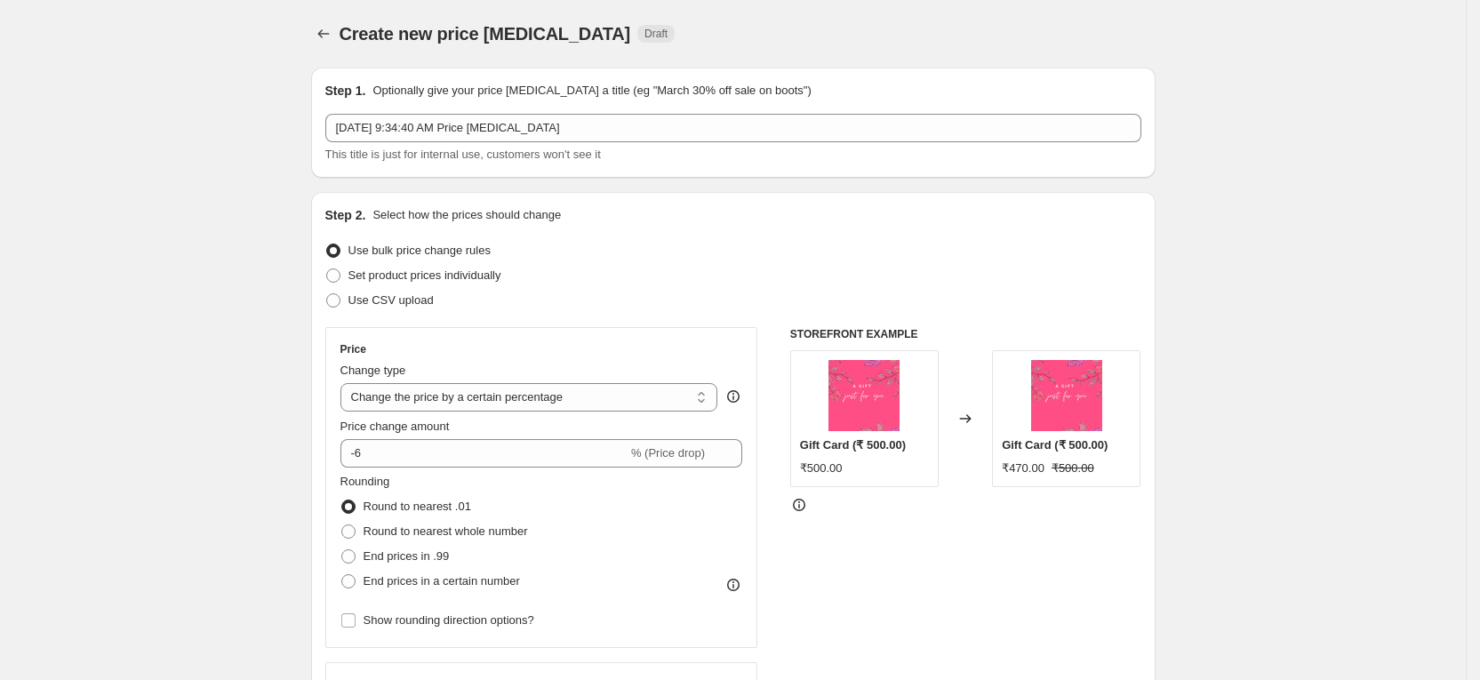
click at [826, 292] on div "Use CSV upload" at bounding box center [733, 300] width 816 height 25
click at [382, 580] on span "End prices in a certain number" at bounding box center [442, 580] width 156 height 13
click at [342, 575] on input "End prices in a certain number" at bounding box center [341, 574] width 1 height 1
radio input "true"
click at [362, 629] on input "text" at bounding box center [357, 631] width 34 height 28
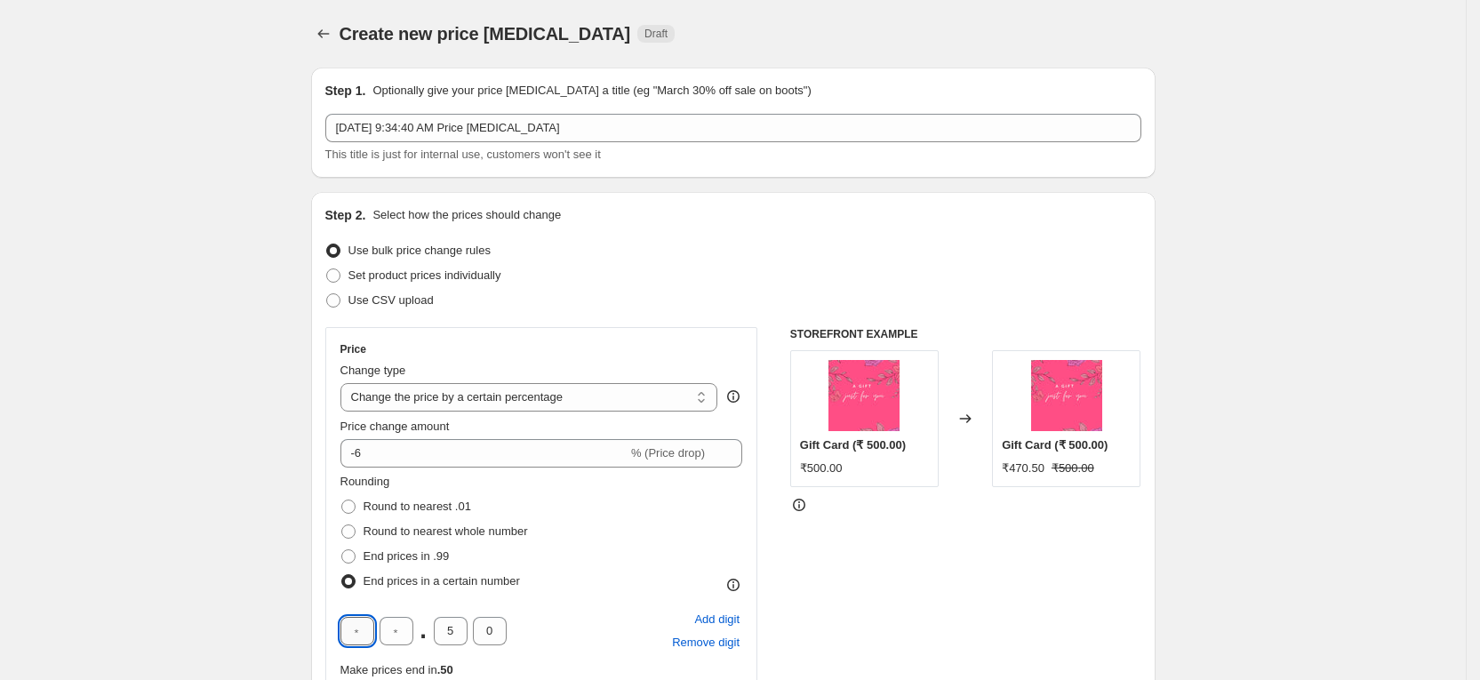
type input "9"
click at [374, 633] on input "9" at bounding box center [357, 631] width 34 height 28
type input "0"
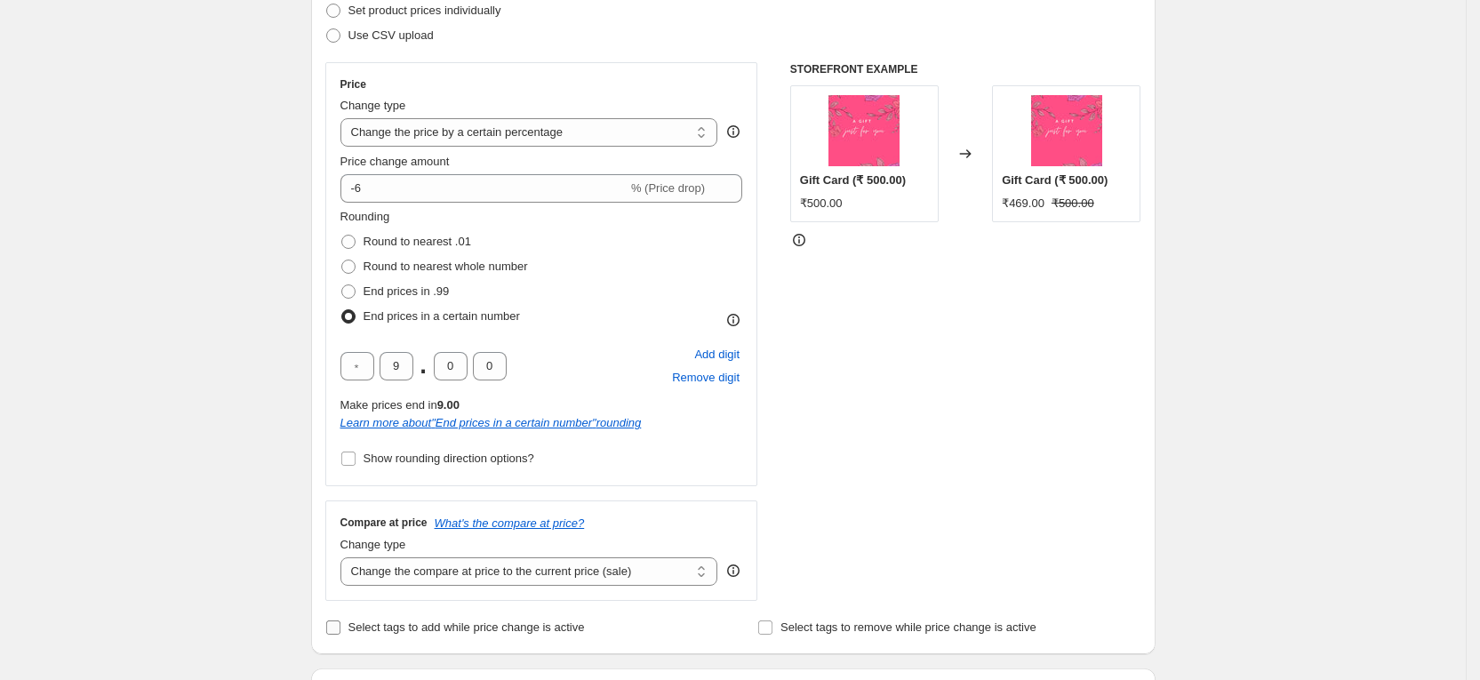
scroll to position [267, 0]
click at [884, 366] on div "STOREFRONT EXAMPLE Gift Card (₹ 500.00) ₹500.00 Changed to Gift Card (₹ 500.00)…" at bounding box center [965, 329] width 351 height 539
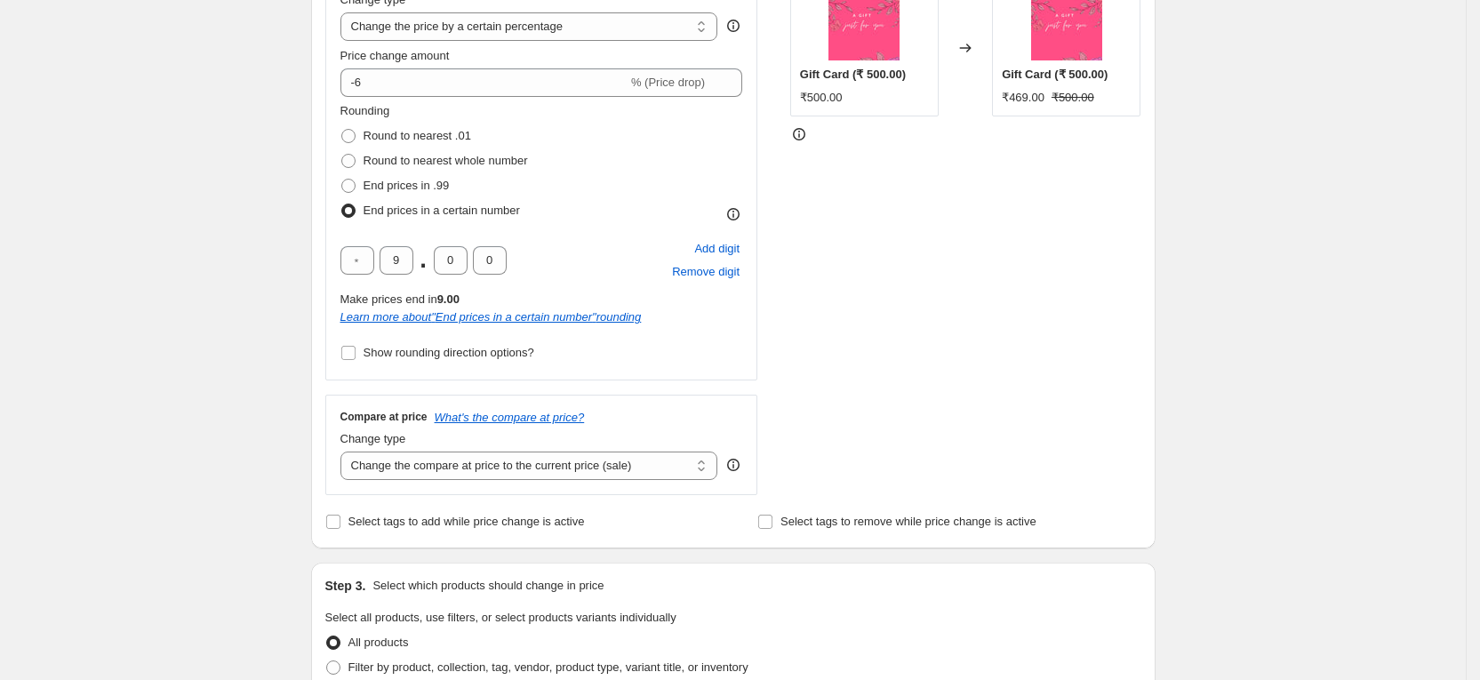
scroll to position [533, 0]
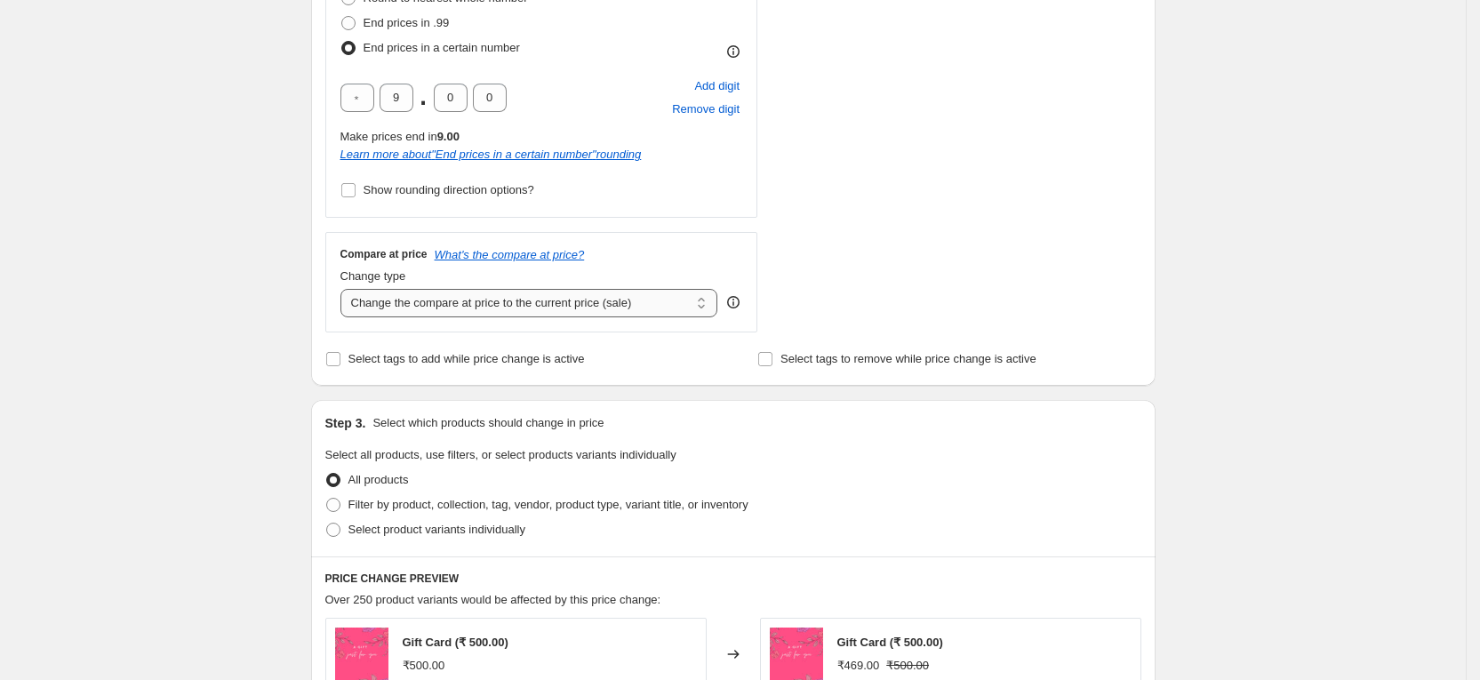
click at [539, 310] on select "Change the compare at price to the current price (sale) Change the compare at p…" at bounding box center [529, 303] width 378 height 28
click at [897, 243] on div "STOREFRONT EXAMPLE Gift Card (₹ 500.00) ₹500.00 Changed to Gift Card (₹ 500.00)…" at bounding box center [965, 63] width 351 height 539
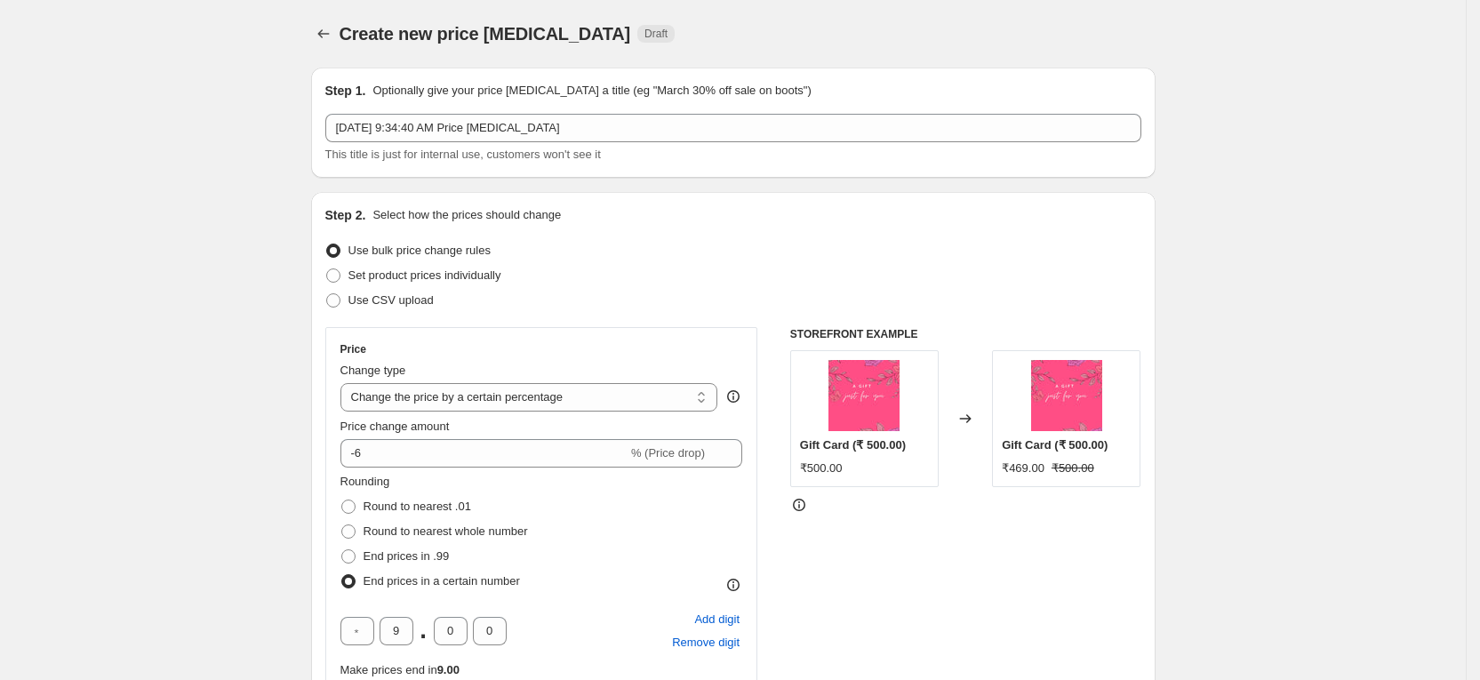
scroll to position [400, 0]
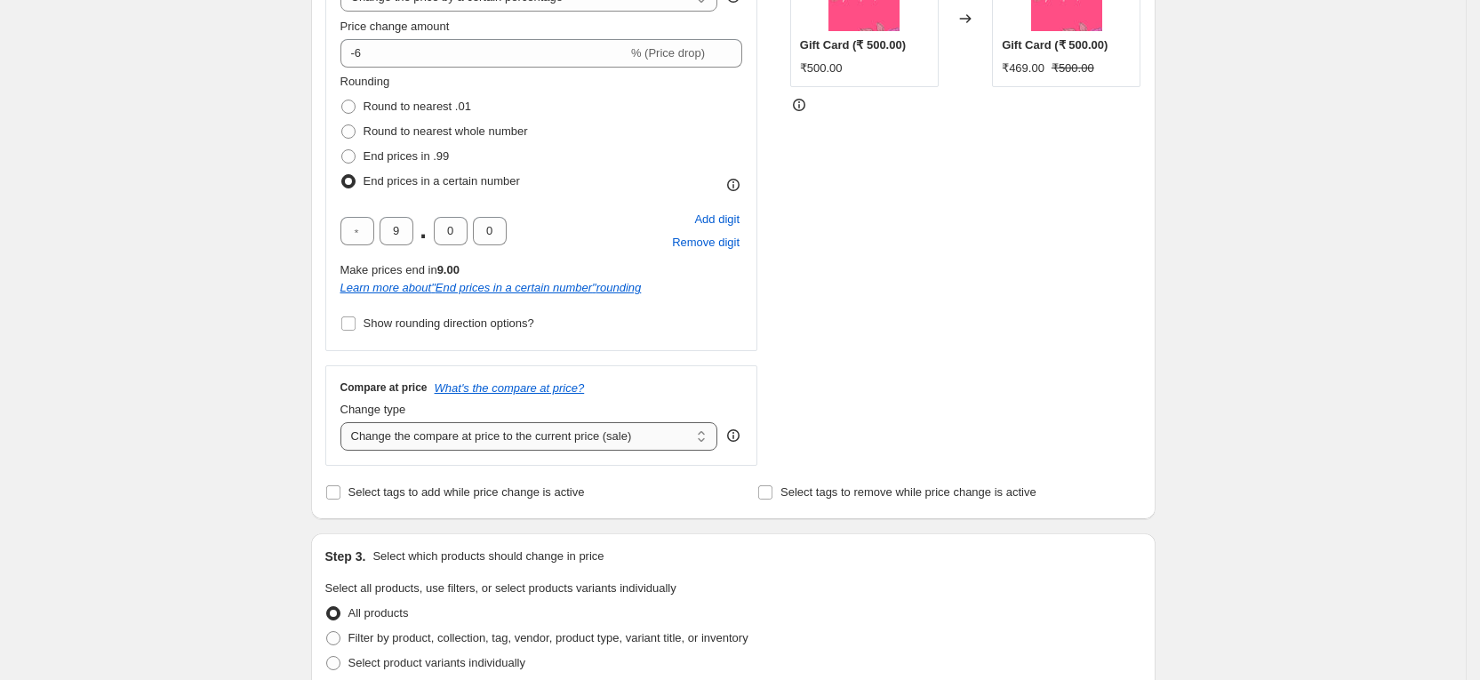
click at [569, 436] on select "Change the compare at price to the current price (sale) Change the compare at p…" at bounding box center [529, 436] width 378 height 28
drag, startPoint x: 936, startPoint y: 329, endPoint x: 924, endPoint y: 226, distance: 103.9
click at [936, 329] on div "STOREFRONT EXAMPLE Gift Card (₹ 500.00) ₹500.00 Changed to Gift Card (₹ 500.00)…" at bounding box center [965, 196] width 351 height 539
click at [540, 437] on select "Change the compare at price to the current price (sale) Change the compare at p…" at bounding box center [529, 436] width 378 height 28
click at [347, 422] on select "Change the compare at price to the current price (sale) Change the compare at p…" at bounding box center [529, 436] width 378 height 28
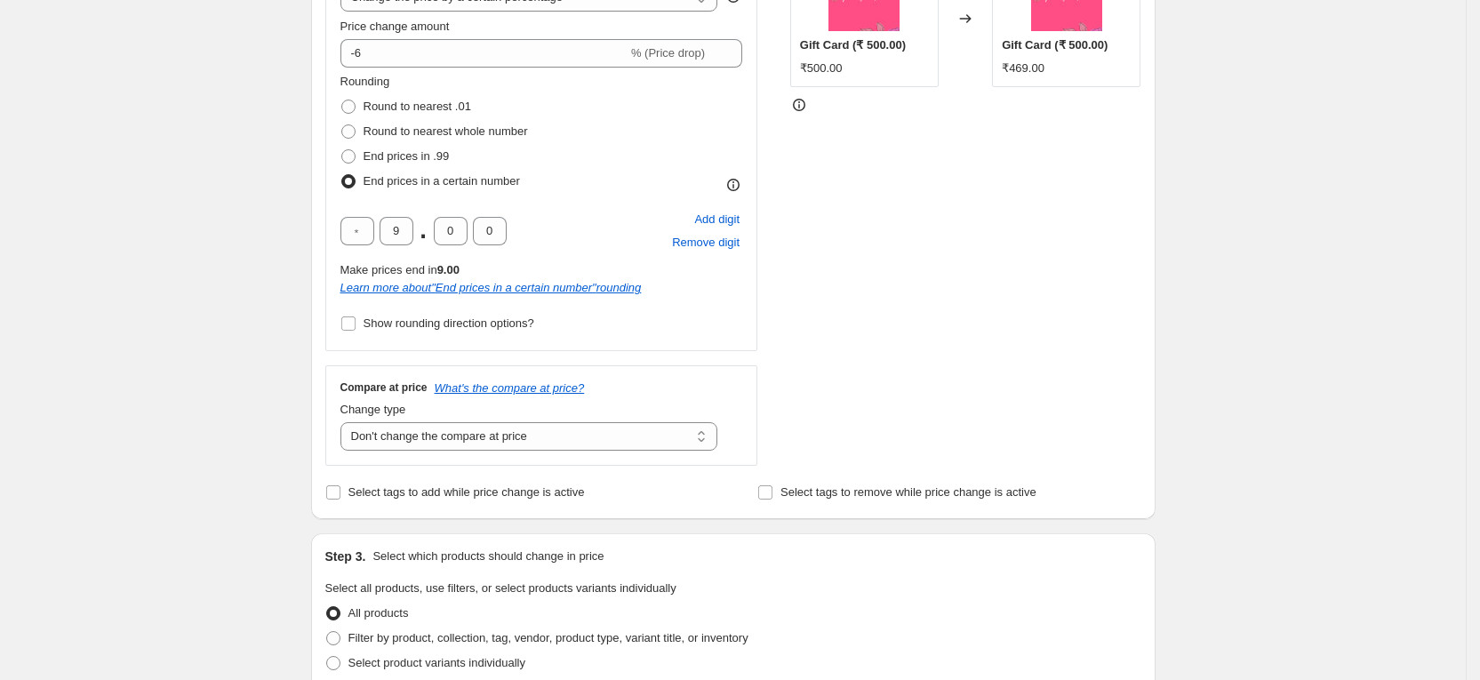
click at [976, 388] on div "STOREFRONT EXAMPLE Gift Card (₹ 500.00) ₹500.00 Changed to Gift Card (₹ 500.00)…" at bounding box center [965, 196] width 351 height 539
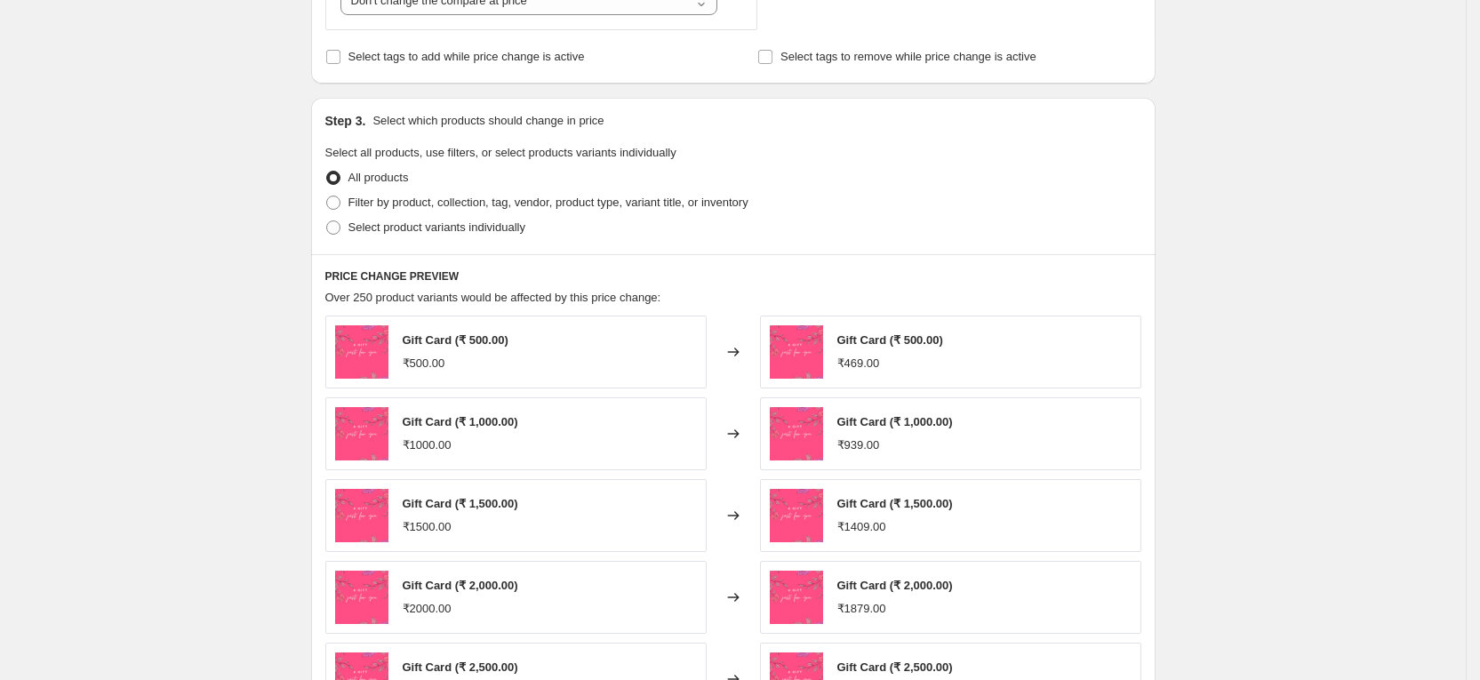
scroll to position [800, 0]
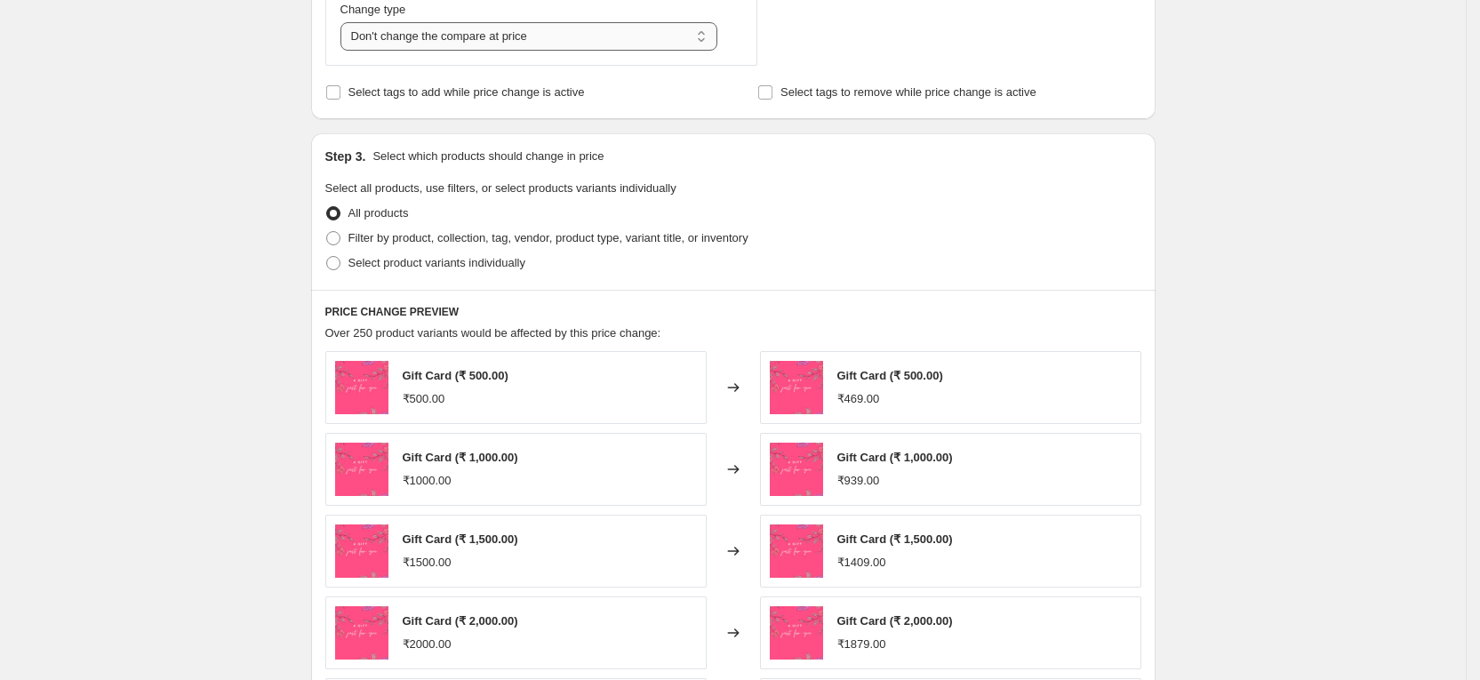
click at [472, 38] on select "Change the compare at price to the current price (sale) Change the compare at p…" at bounding box center [529, 36] width 378 height 28
select select "ep"
click at [347, 22] on select "Change the compare at price to the current price (sale) Change the compare at p…" at bounding box center [529, 36] width 378 height 28
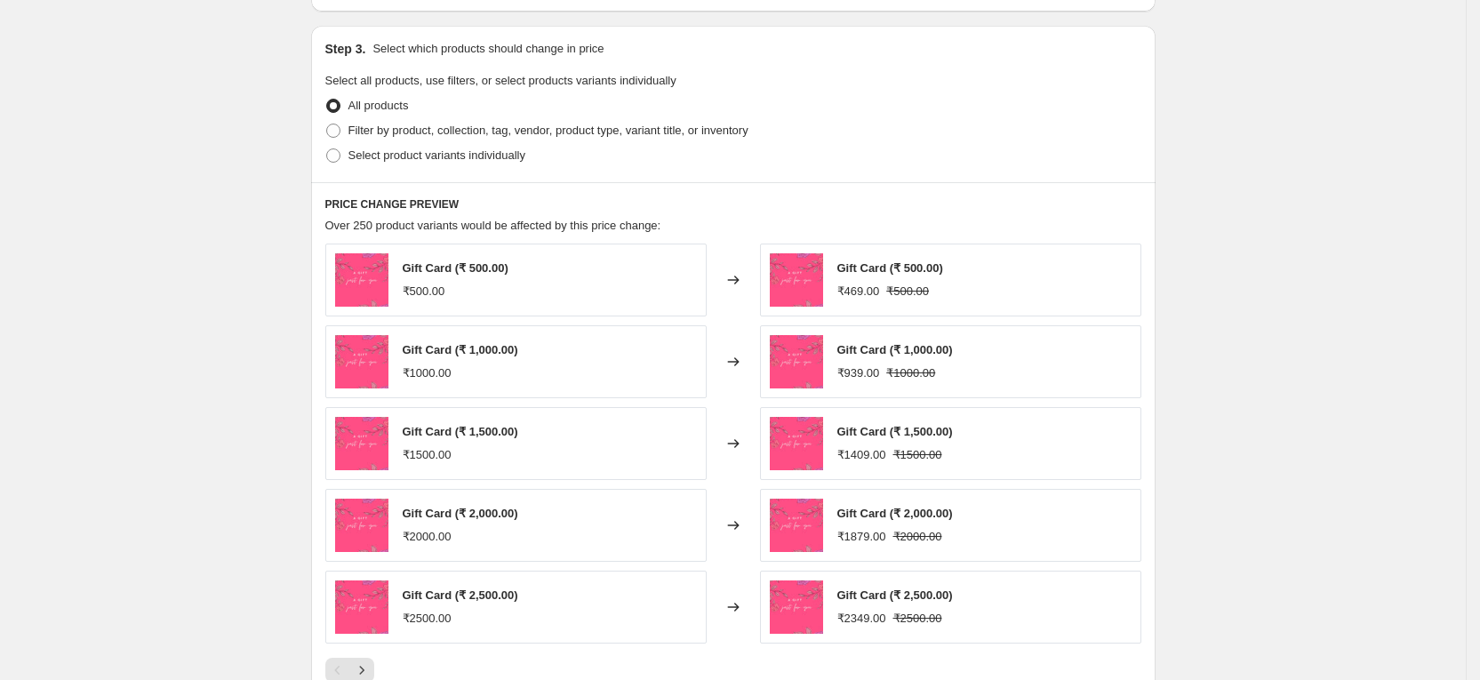
scroll to position [1200, 0]
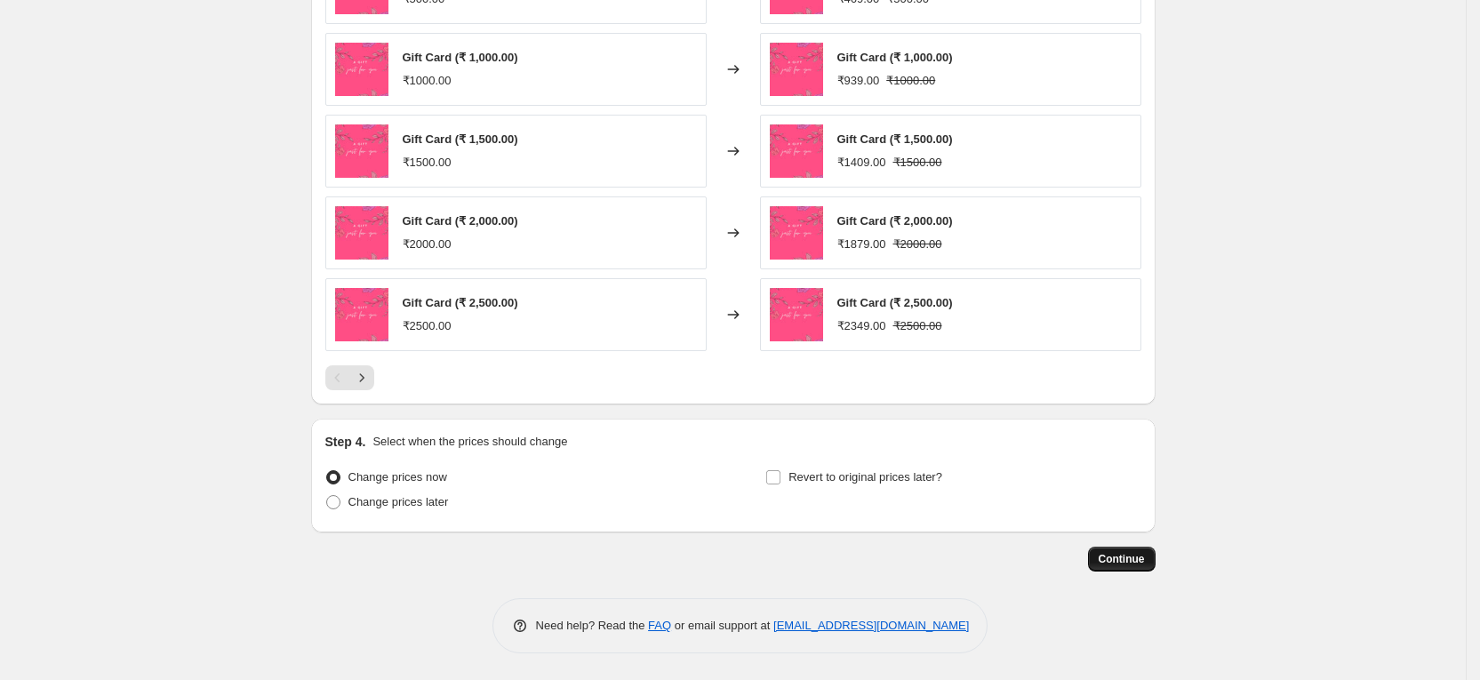
click at [1138, 559] on span "Continue" at bounding box center [1122, 559] width 46 height 14
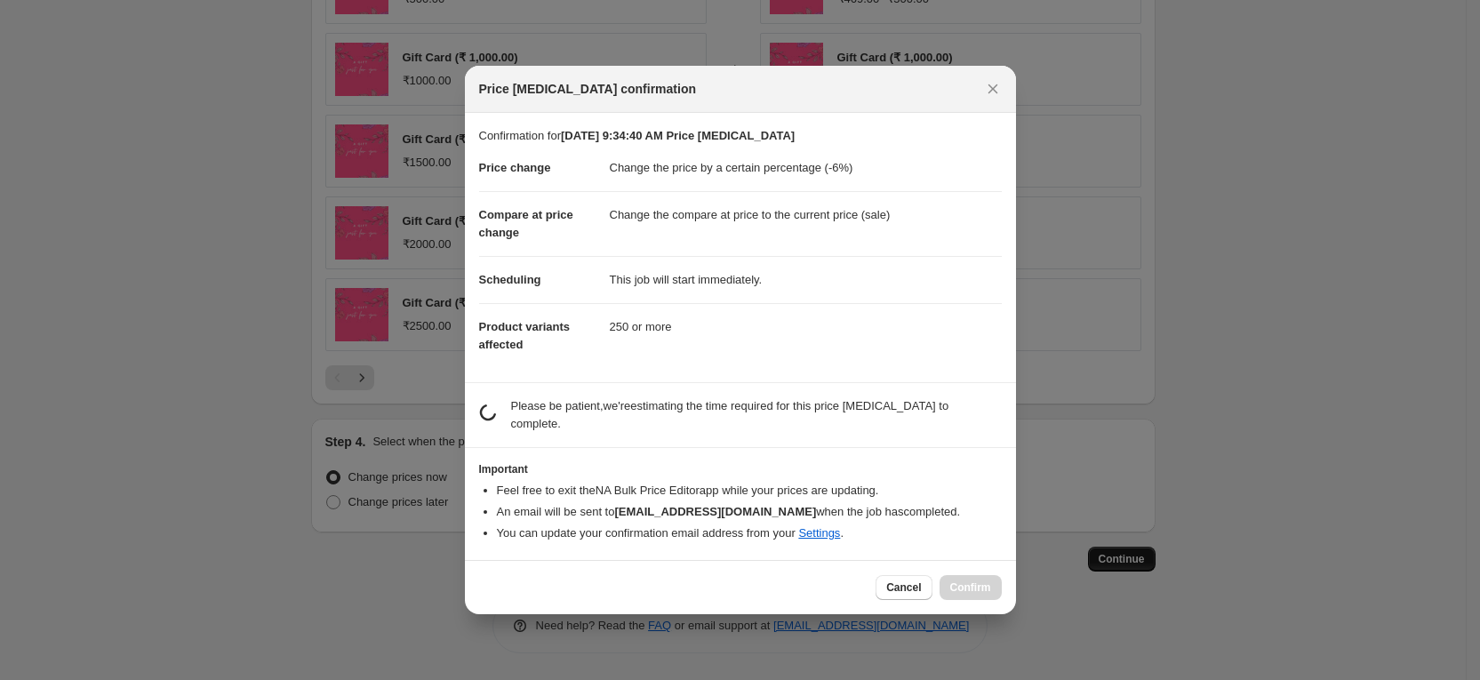
scroll to position [0, 0]
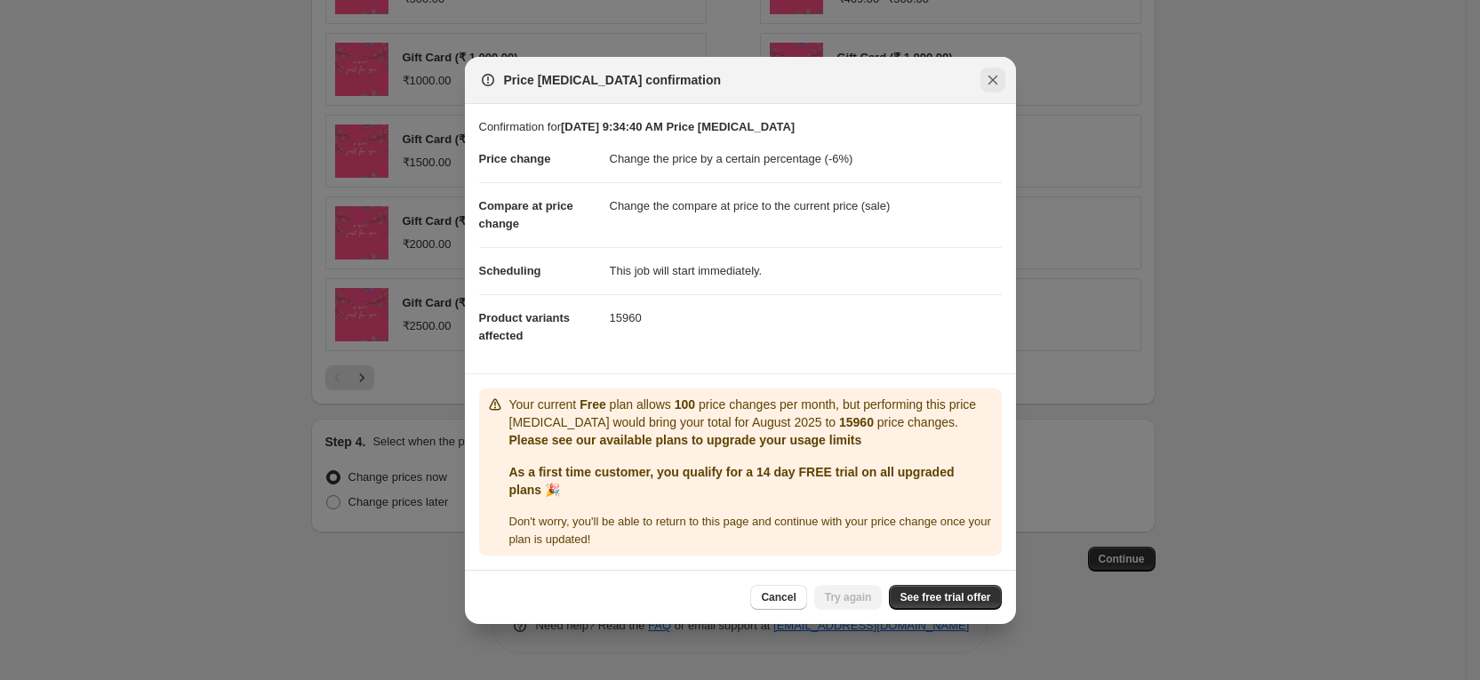
click at [986, 76] on icon "Close" at bounding box center [993, 80] width 18 height 18
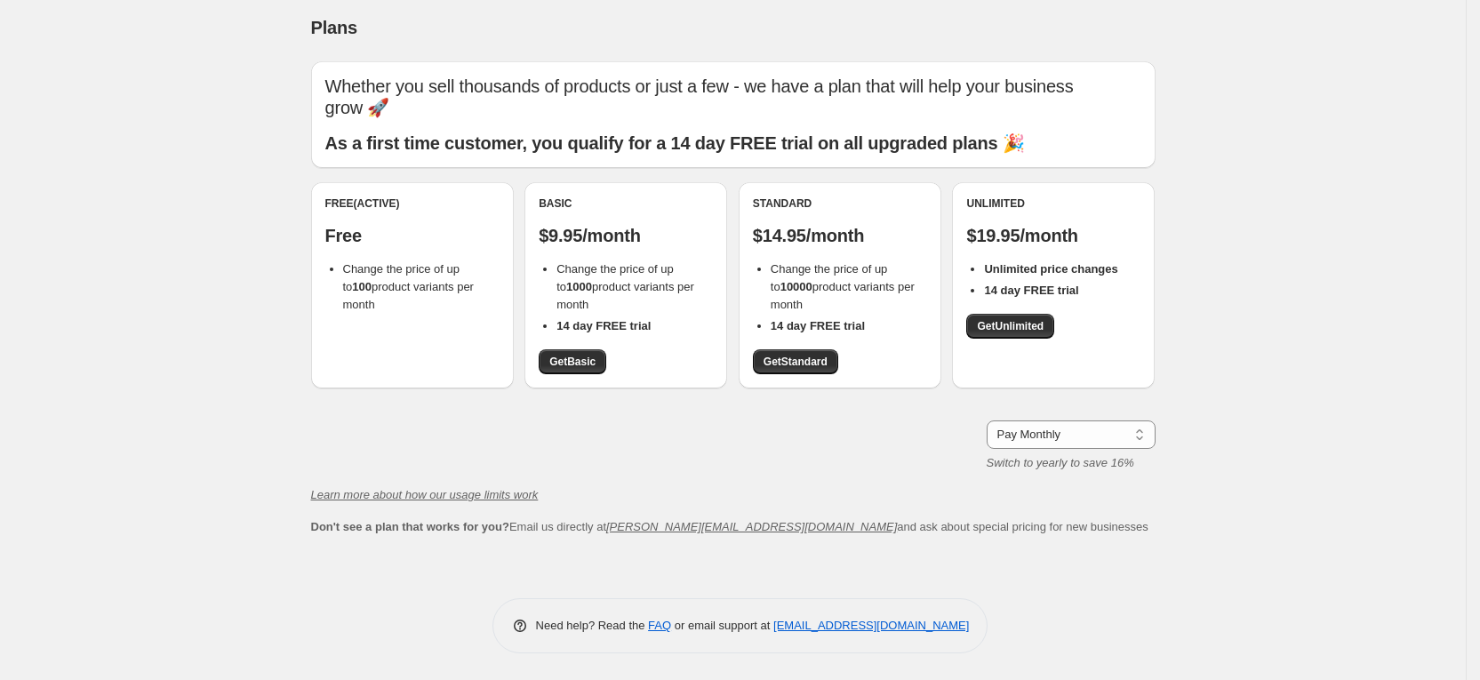
scroll to position [6, 0]
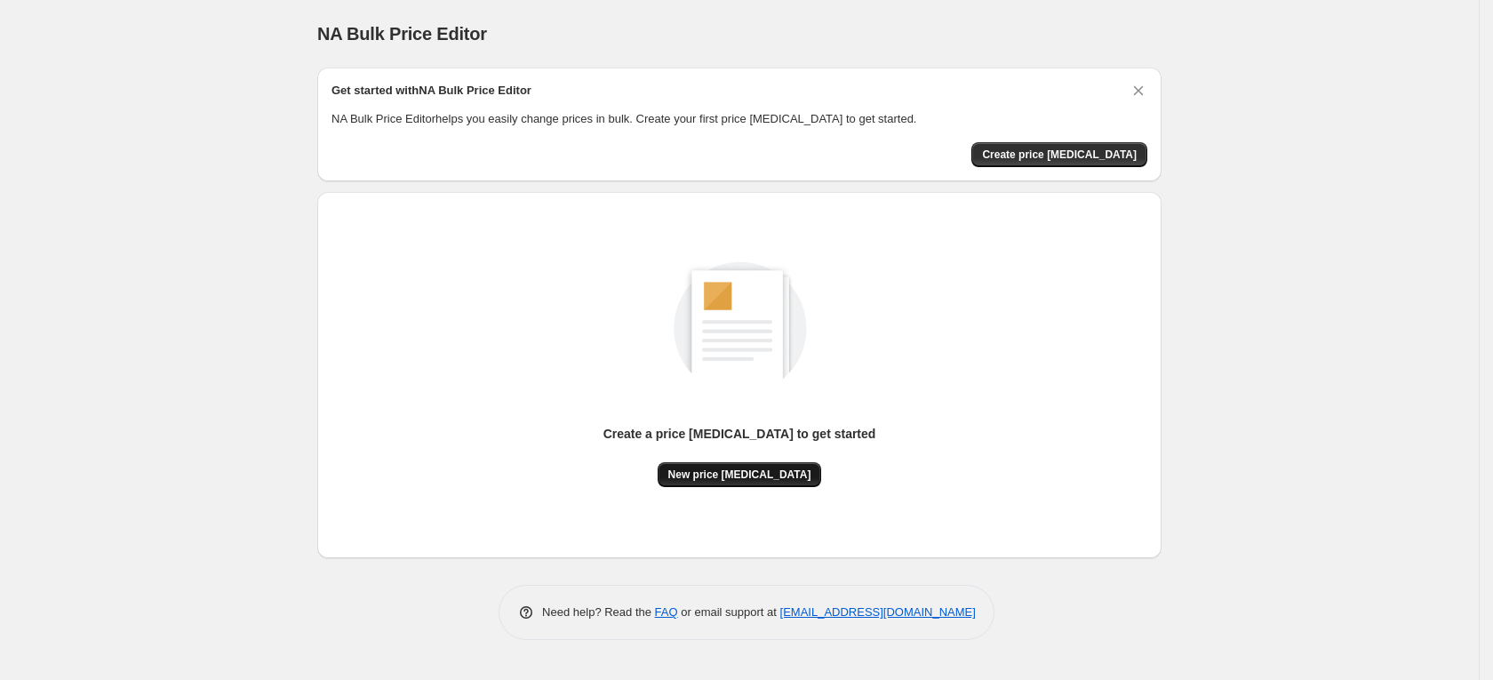
click at [724, 475] on span "New price [MEDICAL_DATA]" at bounding box center [740, 475] width 143 height 14
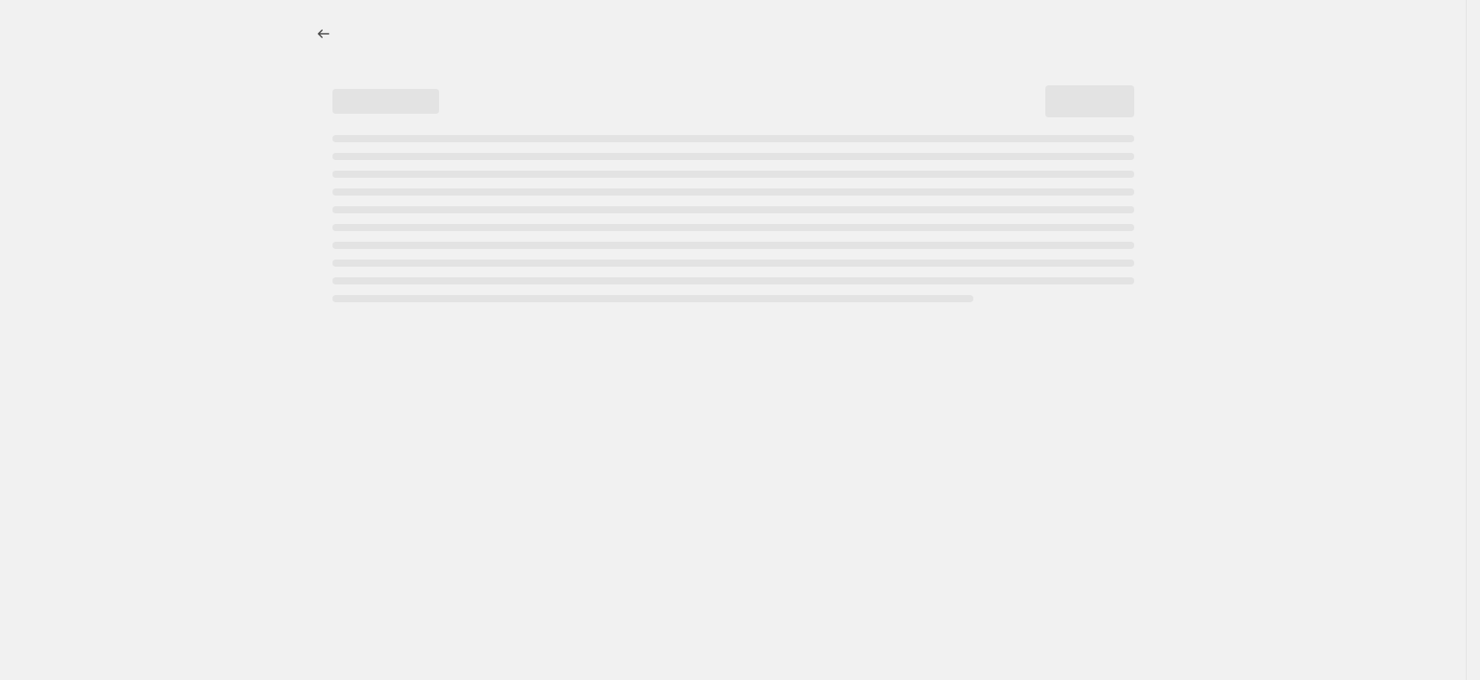
select select "percentage"
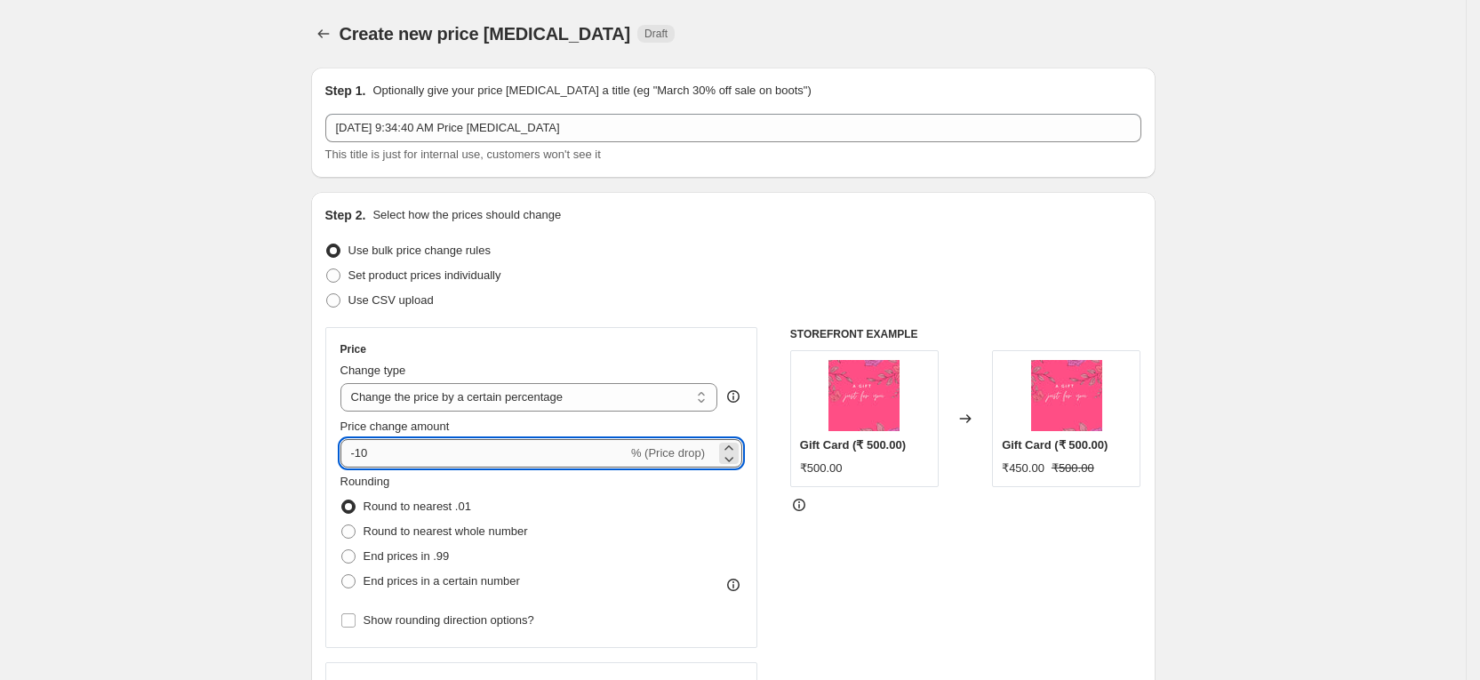
click at [441, 445] on input "-10" at bounding box center [483, 453] width 287 height 28
type input "-1"
type input "-9"
click at [932, 528] on div "STOREFRONT EXAMPLE Gift Card (₹ 500.00) ₹500.00 Changed to Gift Card (₹ 500.00)…" at bounding box center [965, 545] width 351 height 436
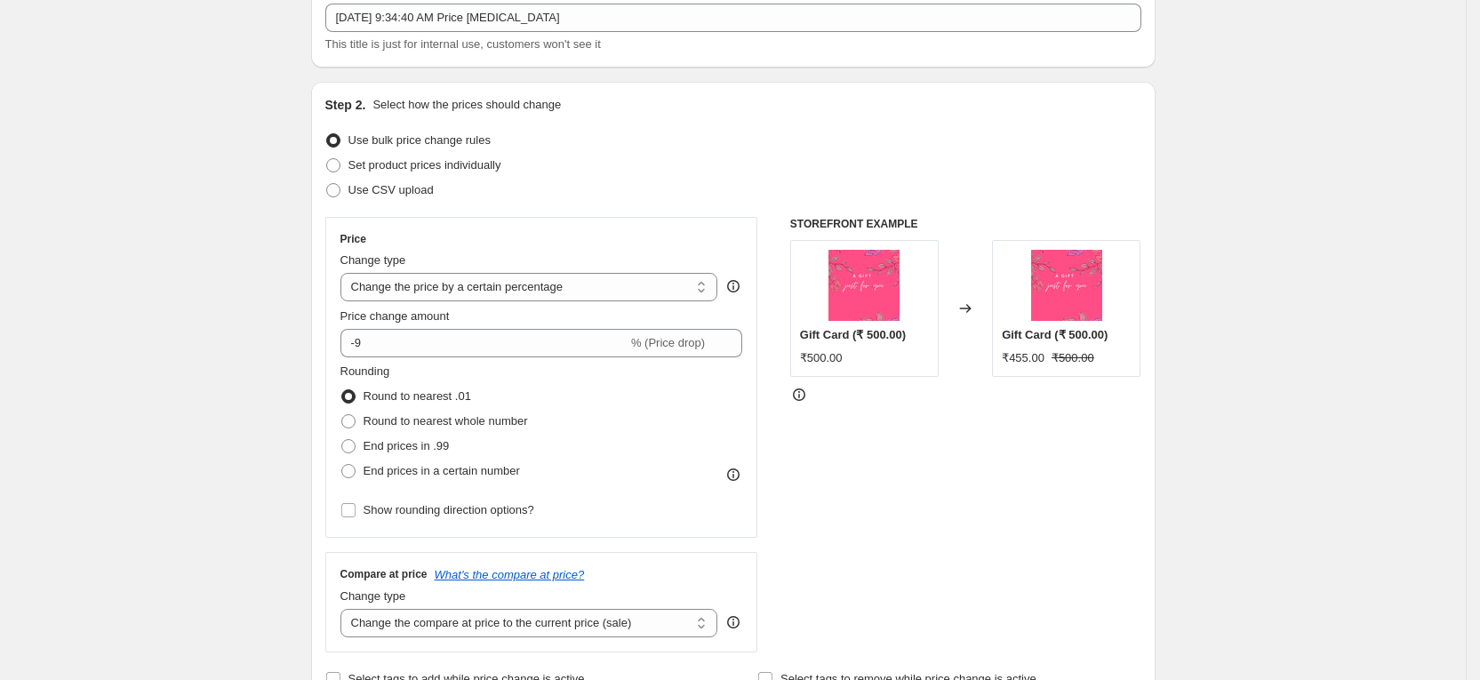
scroll to position [267, 0]
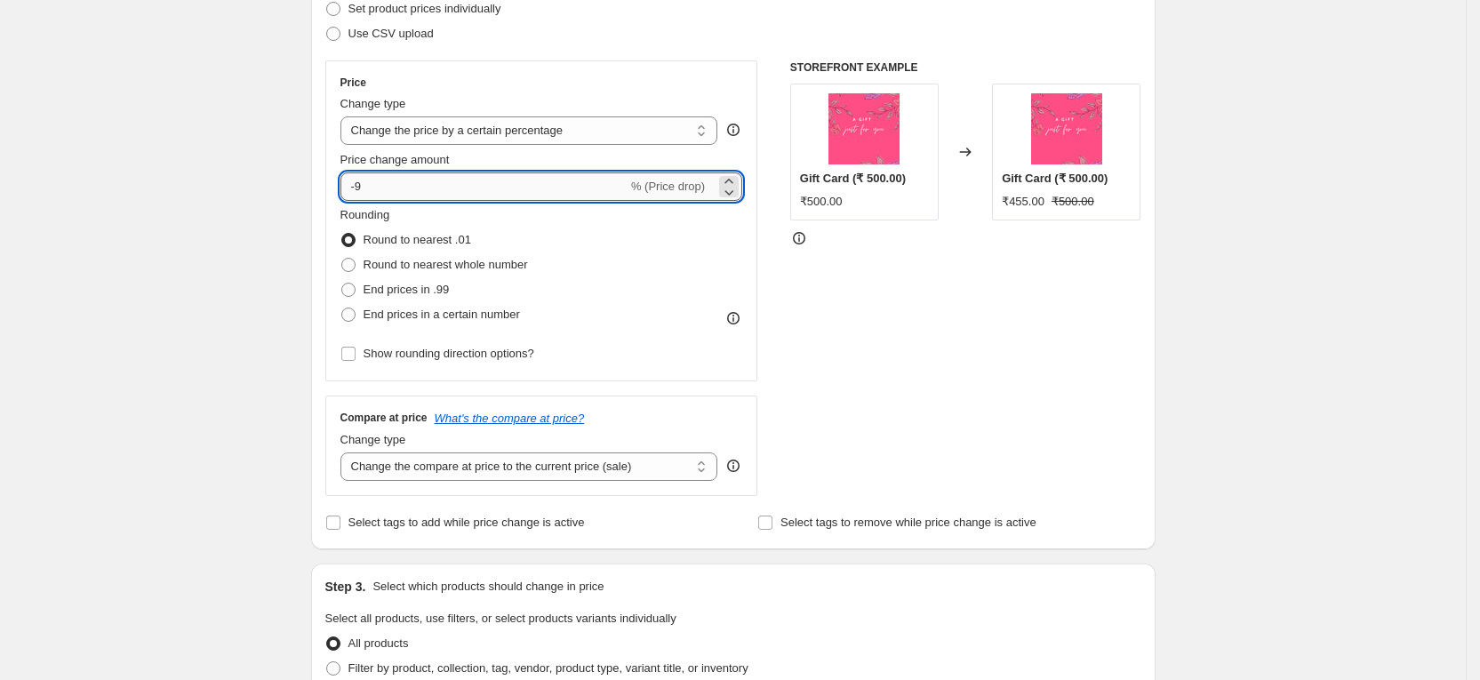
click at [428, 185] on input "-9" at bounding box center [483, 186] width 287 height 28
type input "-6"
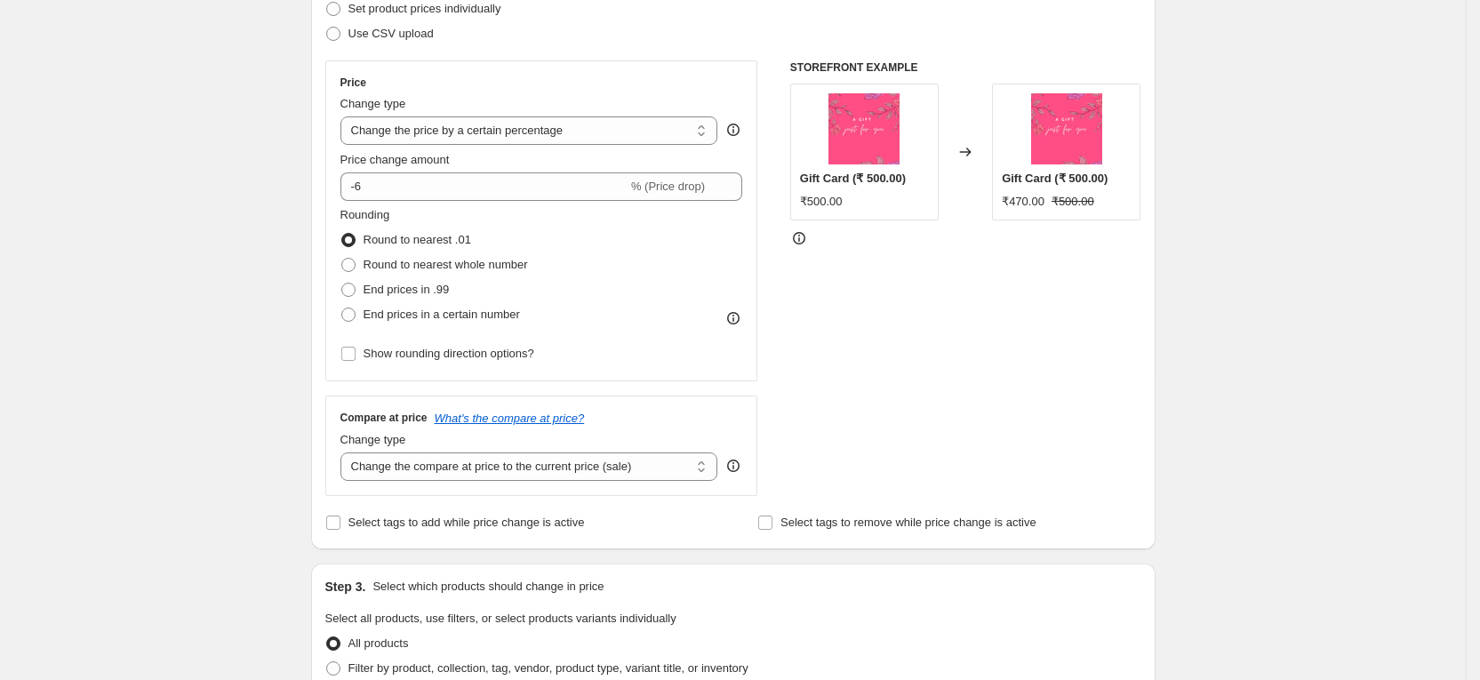
click at [781, 316] on div "Price Change type Change the price to a certain amount Change the price by a ce…" at bounding box center [733, 278] width 816 height 436
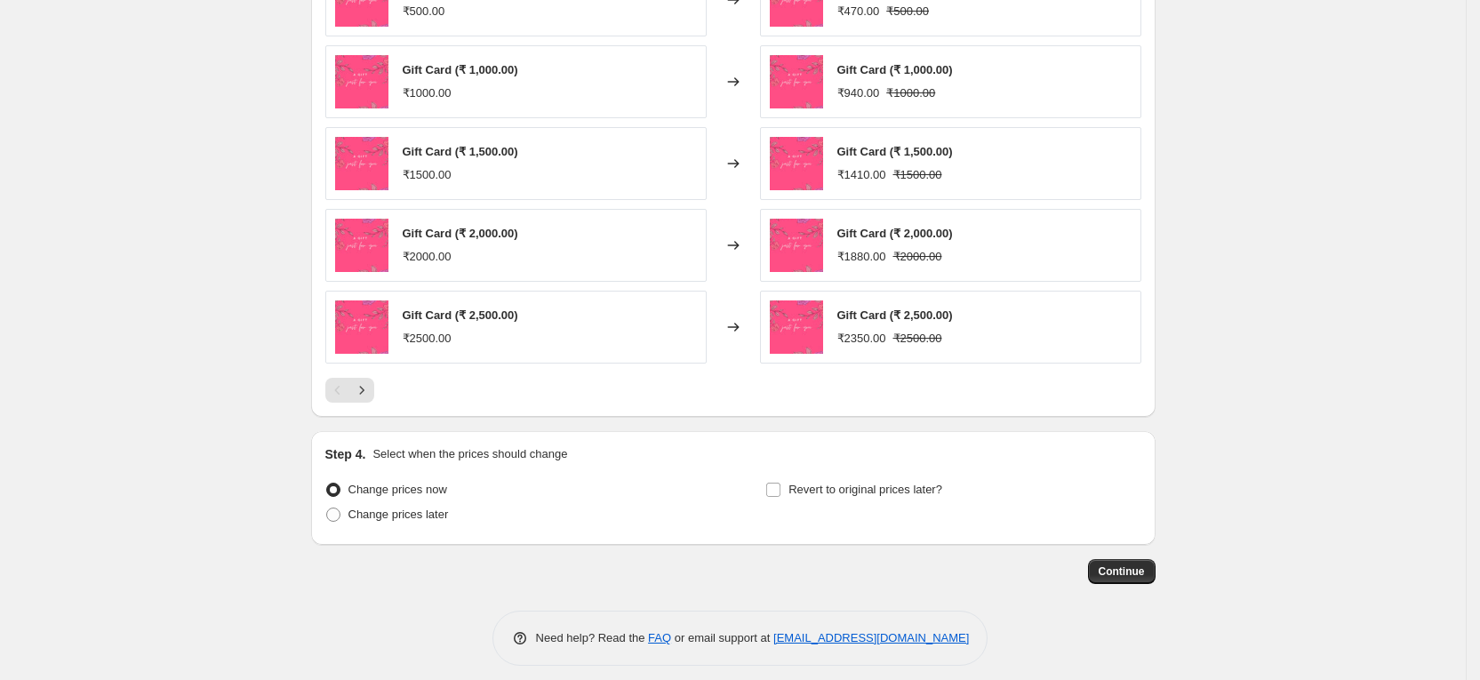
scroll to position [1097, 0]
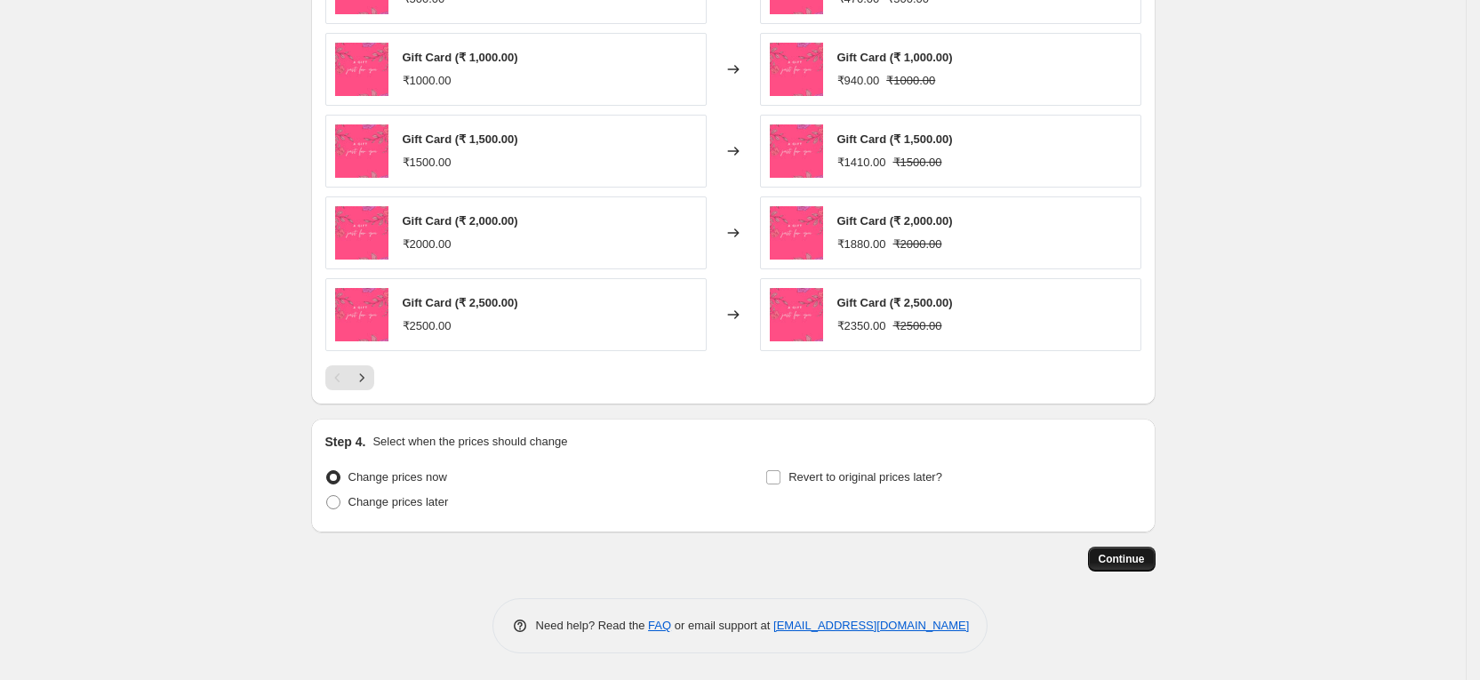
click at [1125, 554] on span "Continue" at bounding box center [1122, 559] width 46 height 14
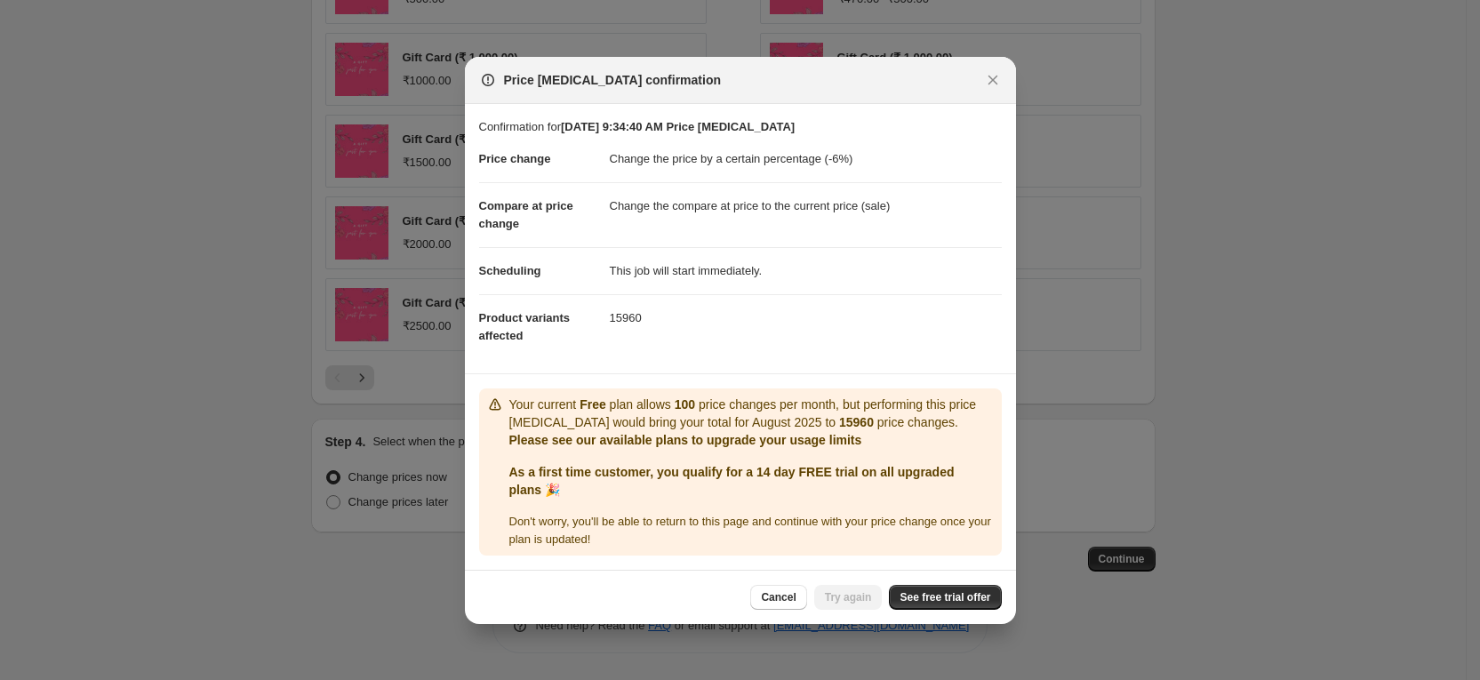
scroll to position [6, 0]
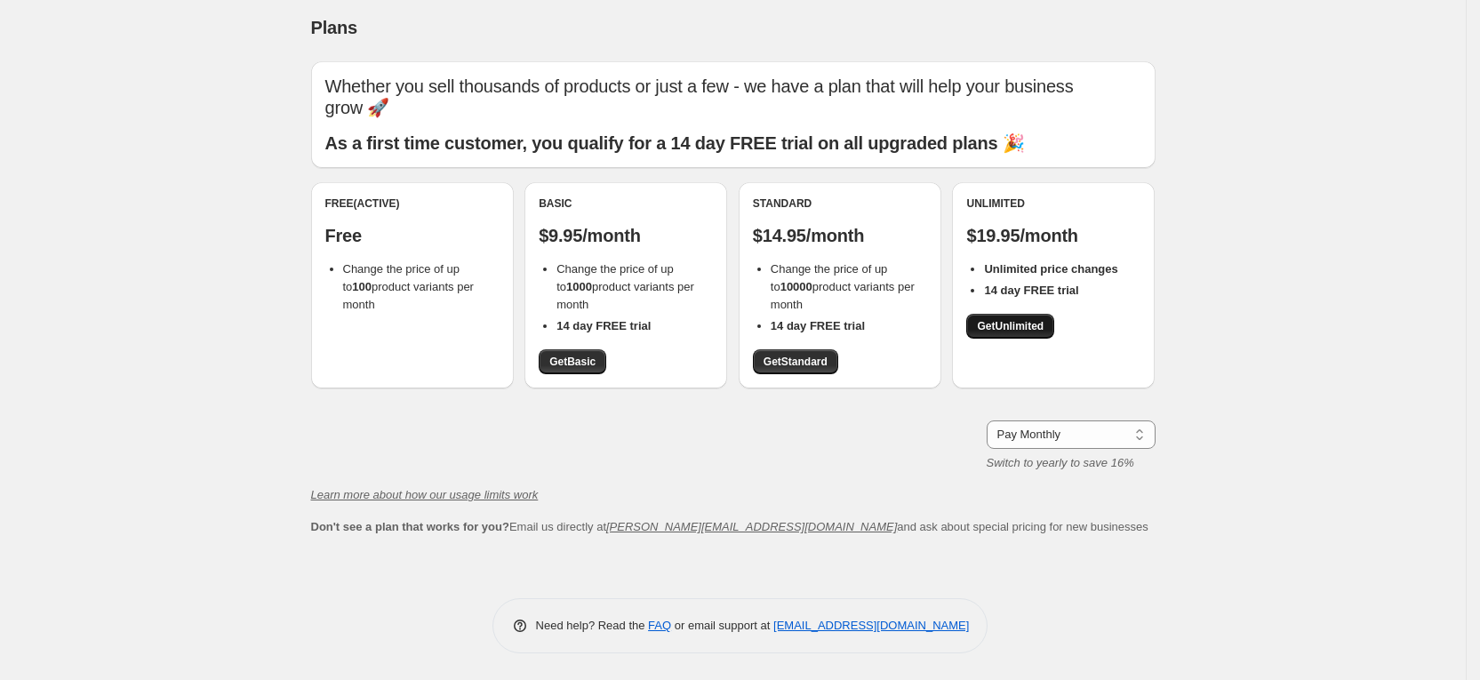
click at [998, 327] on span "Get Unlimited" at bounding box center [1010, 326] width 67 height 14
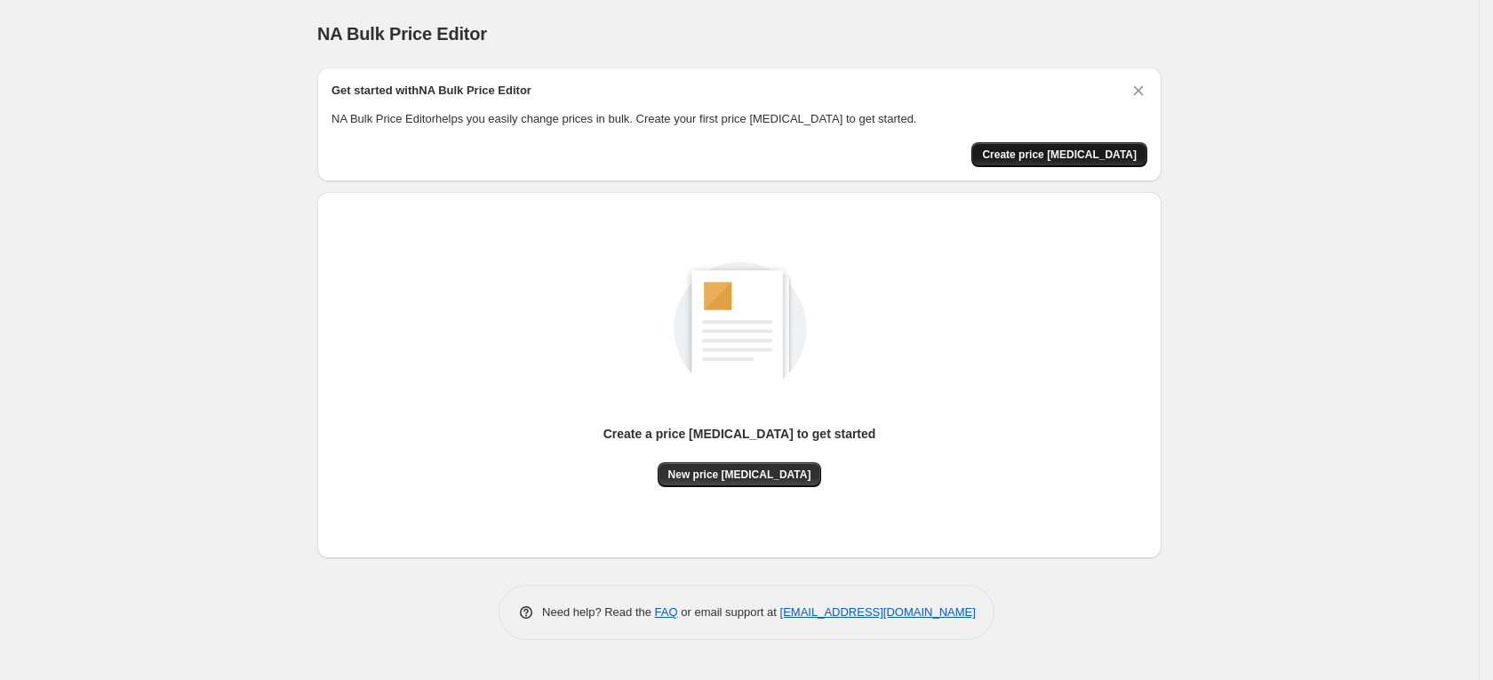
click at [1046, 150] on span "Create price [MEDICAL_DATA]" at bounding box center [1059, 155] width 155 height 14
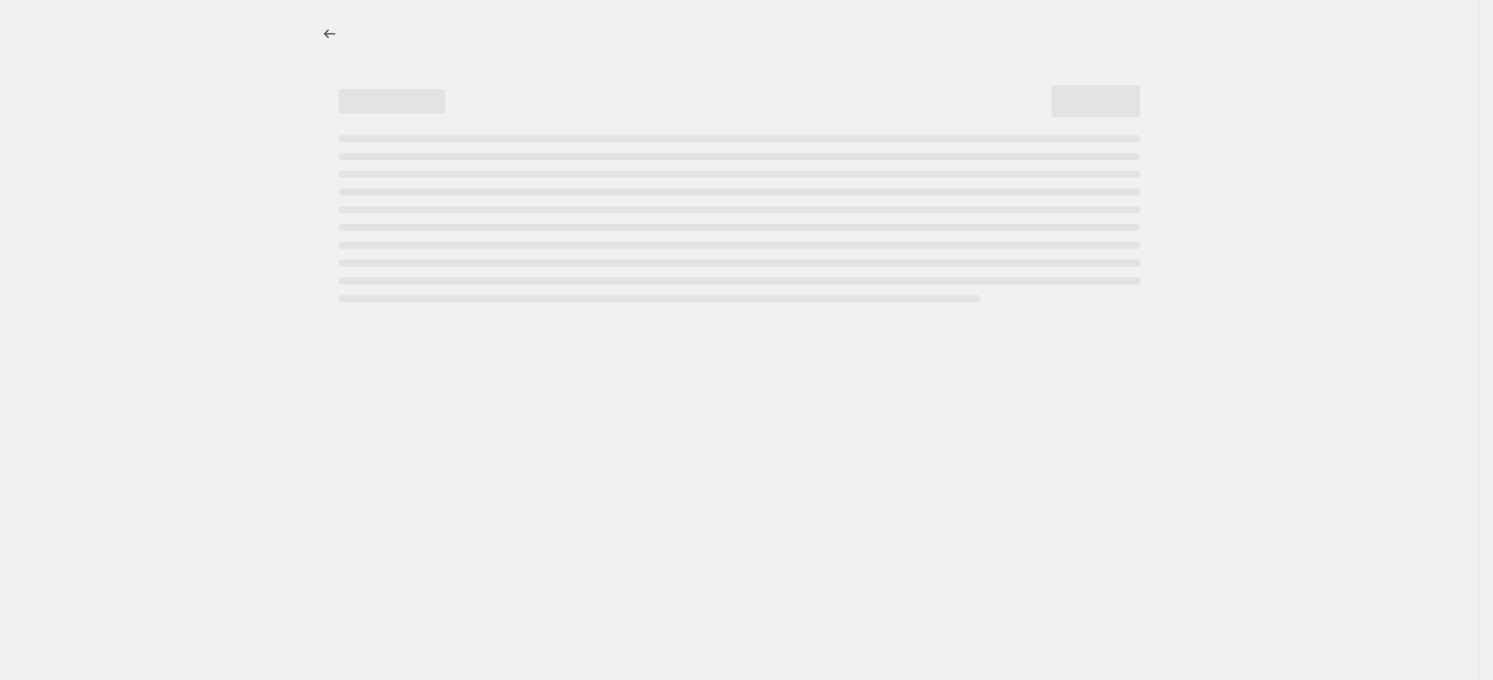
select select "percentage"
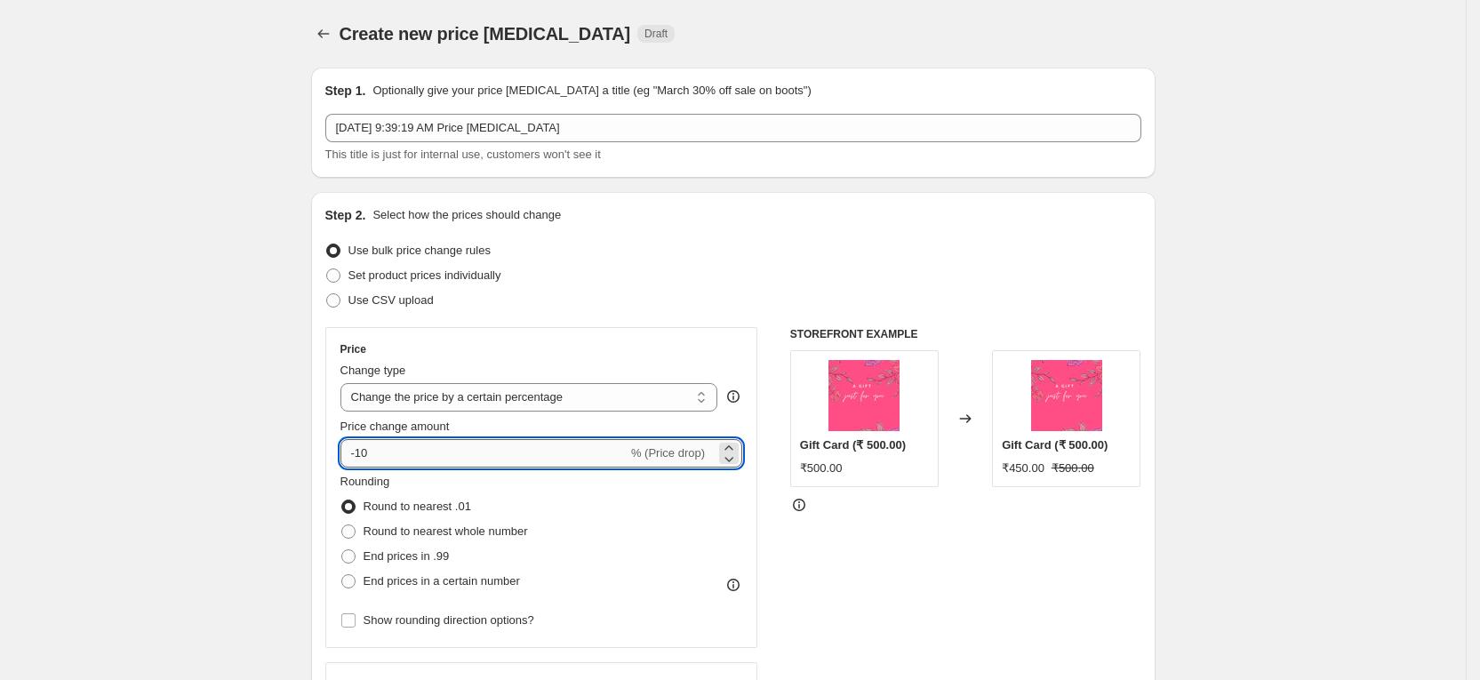
click at [440, 454] on input "-10" at bounding box center [483, 453] width 287 height 28
type input "-1"
type input "-6"
click at [907, 580] on div "STOREFRONT EXAMPLE Gift Card (₹ 500.00) ₹500.00 Changed to Gift Card (₹ 500.00)…" at bounding box center [965, 545] width 351 height 436
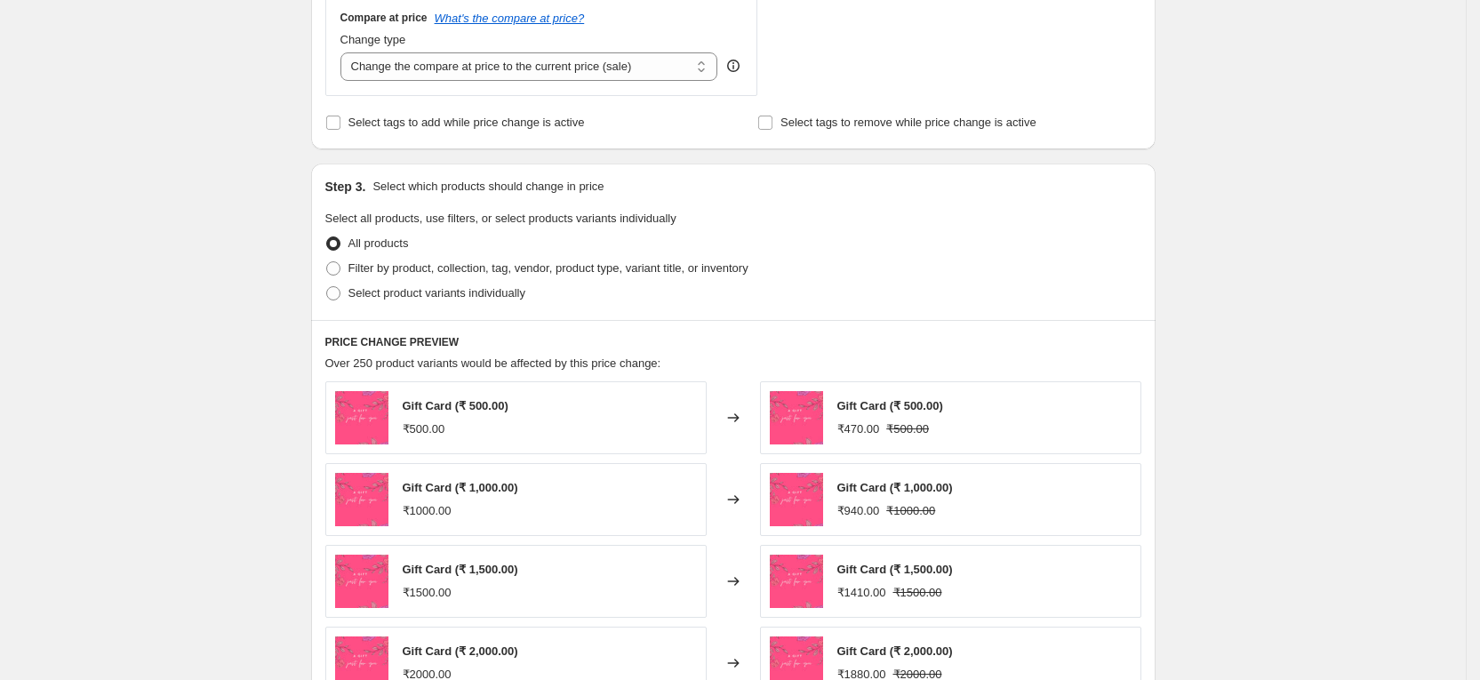
scroll to position [1097, 0]
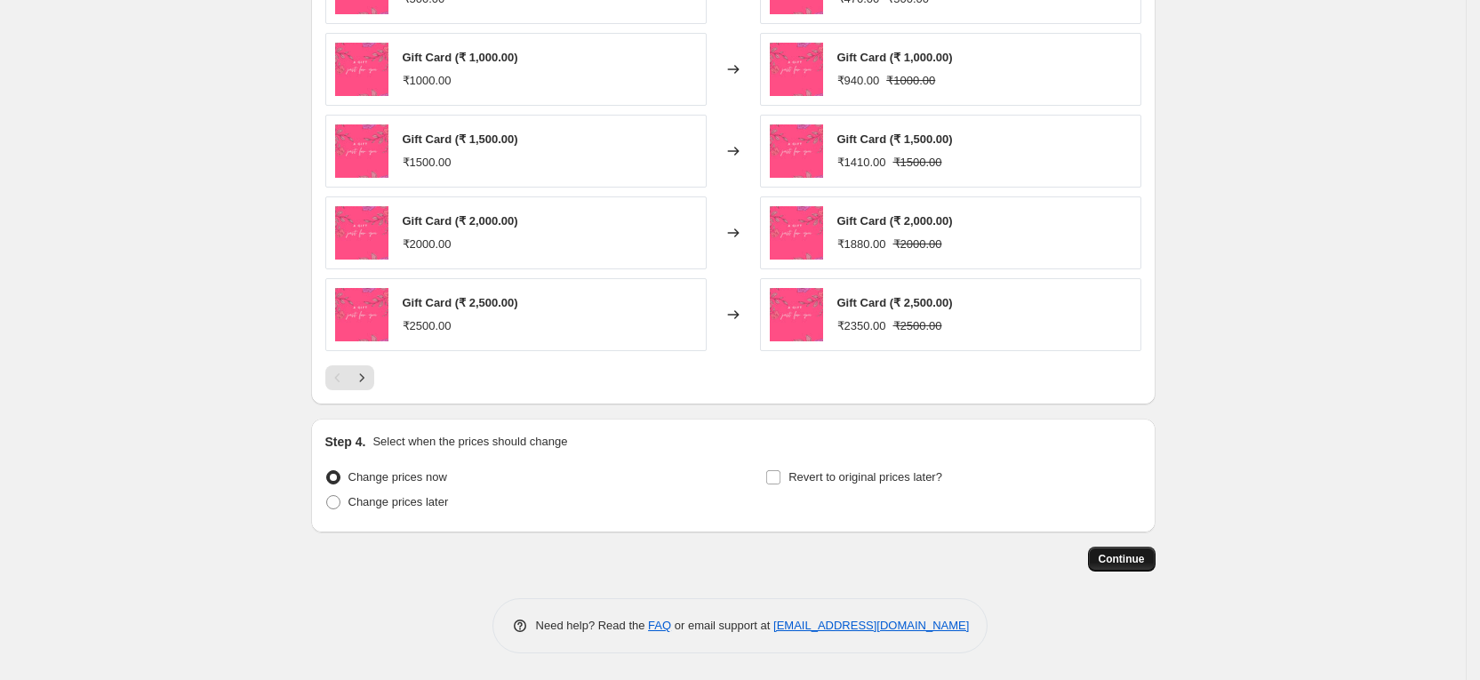
click at [1116, 571] on button "Continue" at bounding box center [1122, 559] width 68 height 25
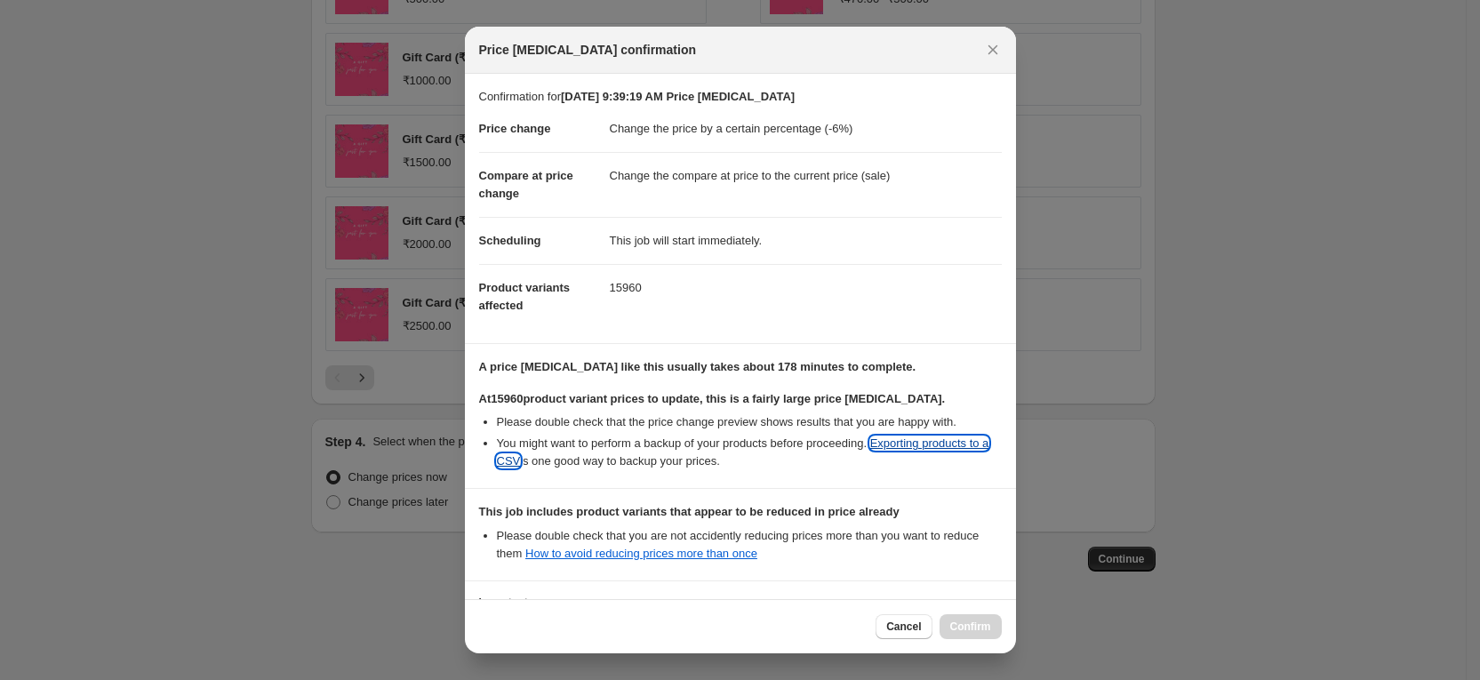
click at [938, 467] on link "Exporting products to a CSV" at bounding box center [743, 451] width 492 height 31
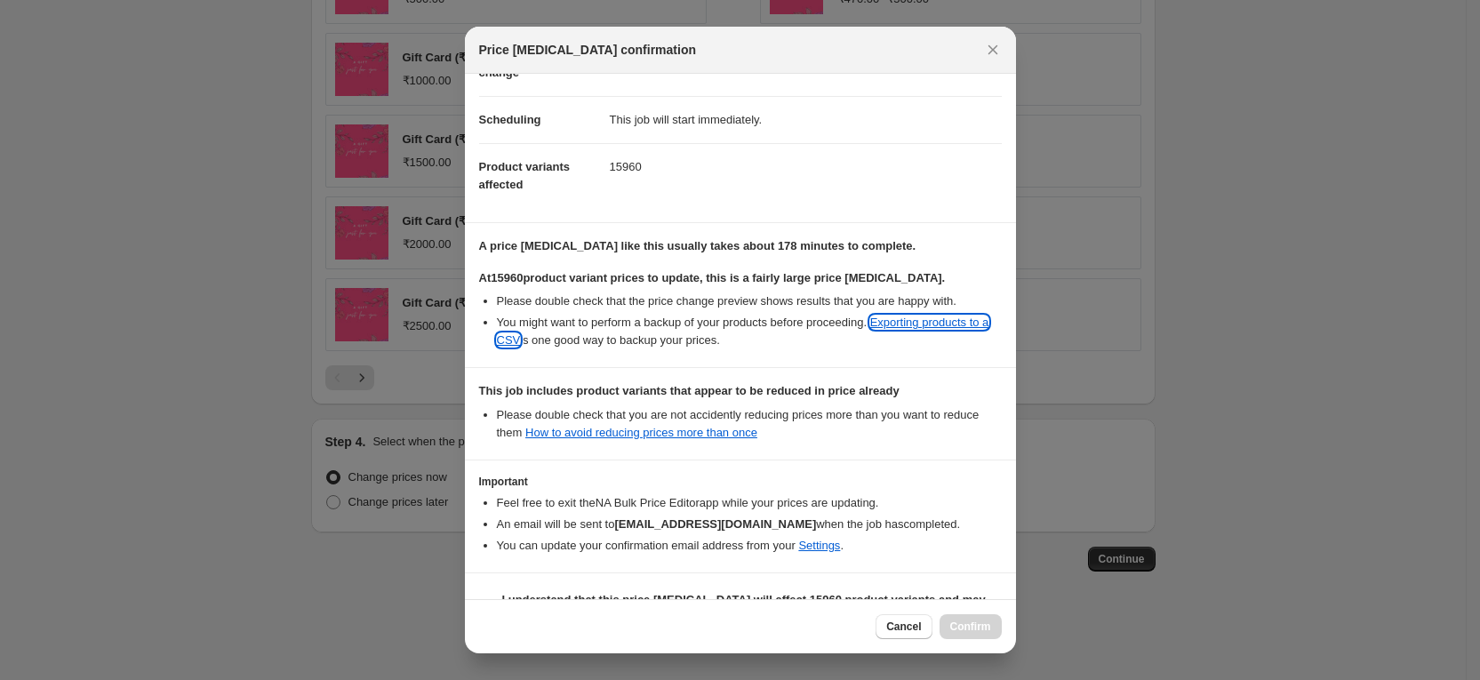
scroll to position [184, 0]
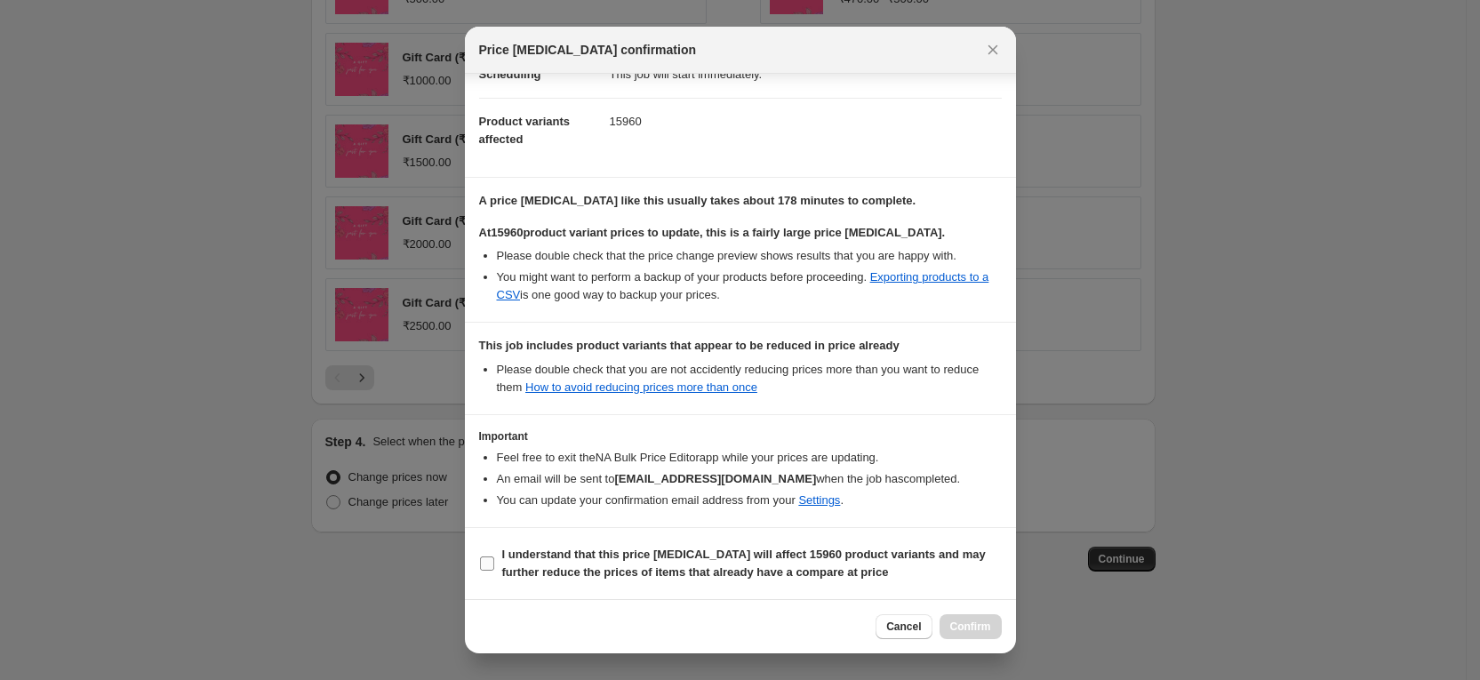
click at [484, 570] on input "I understand that this price [MEDICAL_DATA] will affect 15960 product variants …" at bounding box center [487, 563] width 14 height 14
checkbox input "true"
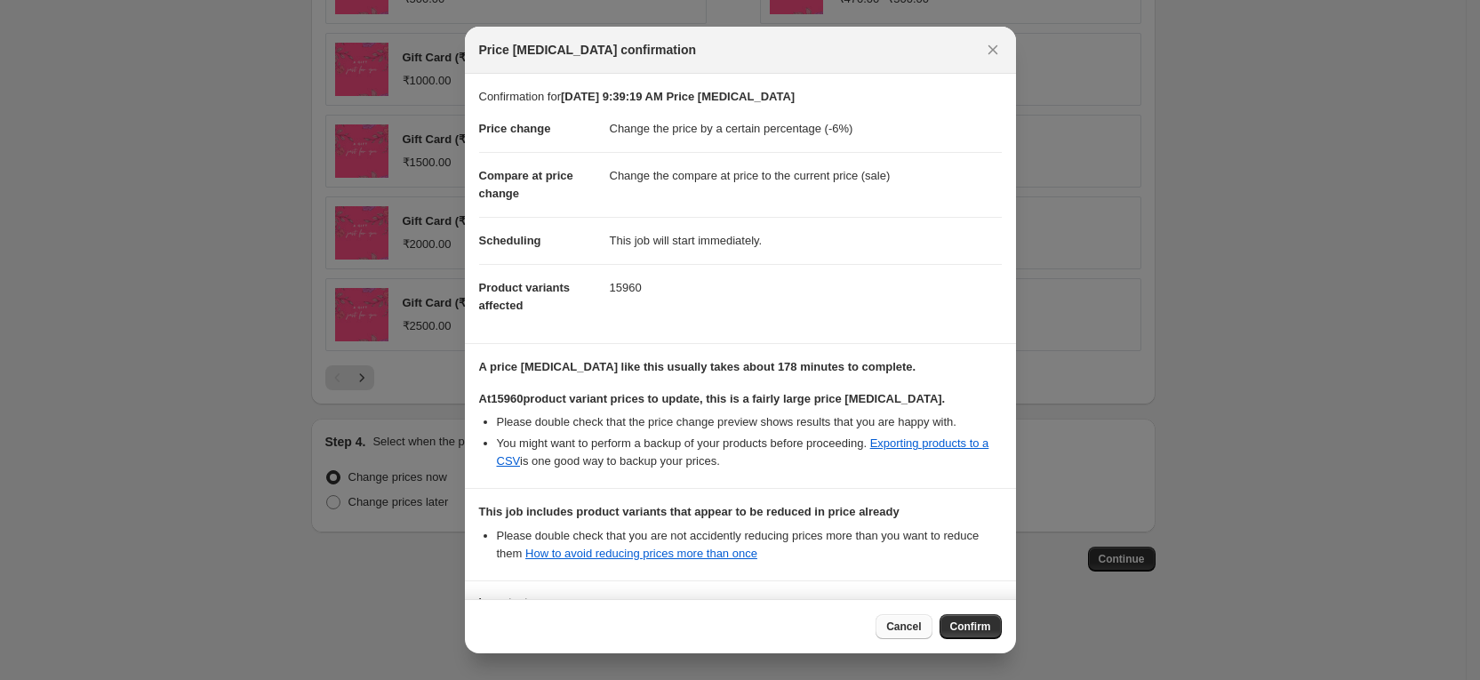
click at [906, 618] on button "Cancel" at bounding box center [904, 626] width 56 height 25
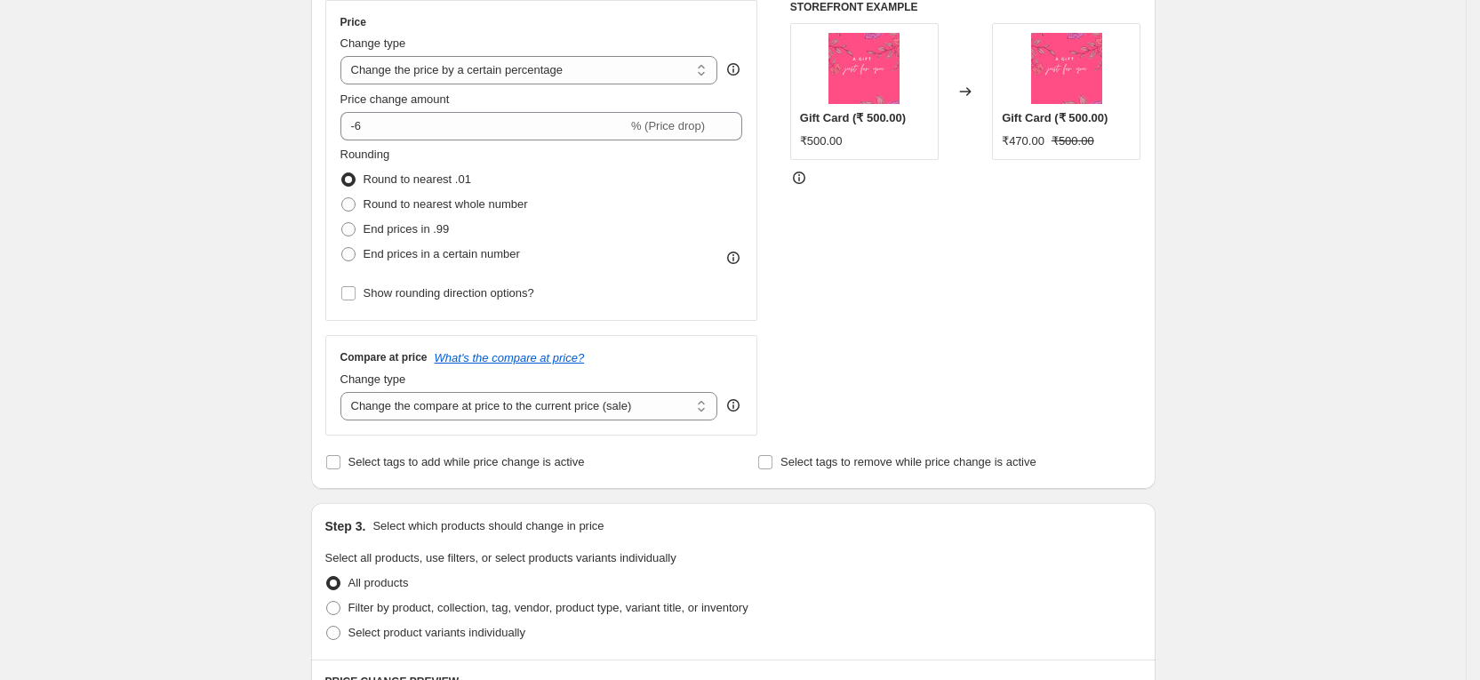
scroll to position [297, 0]
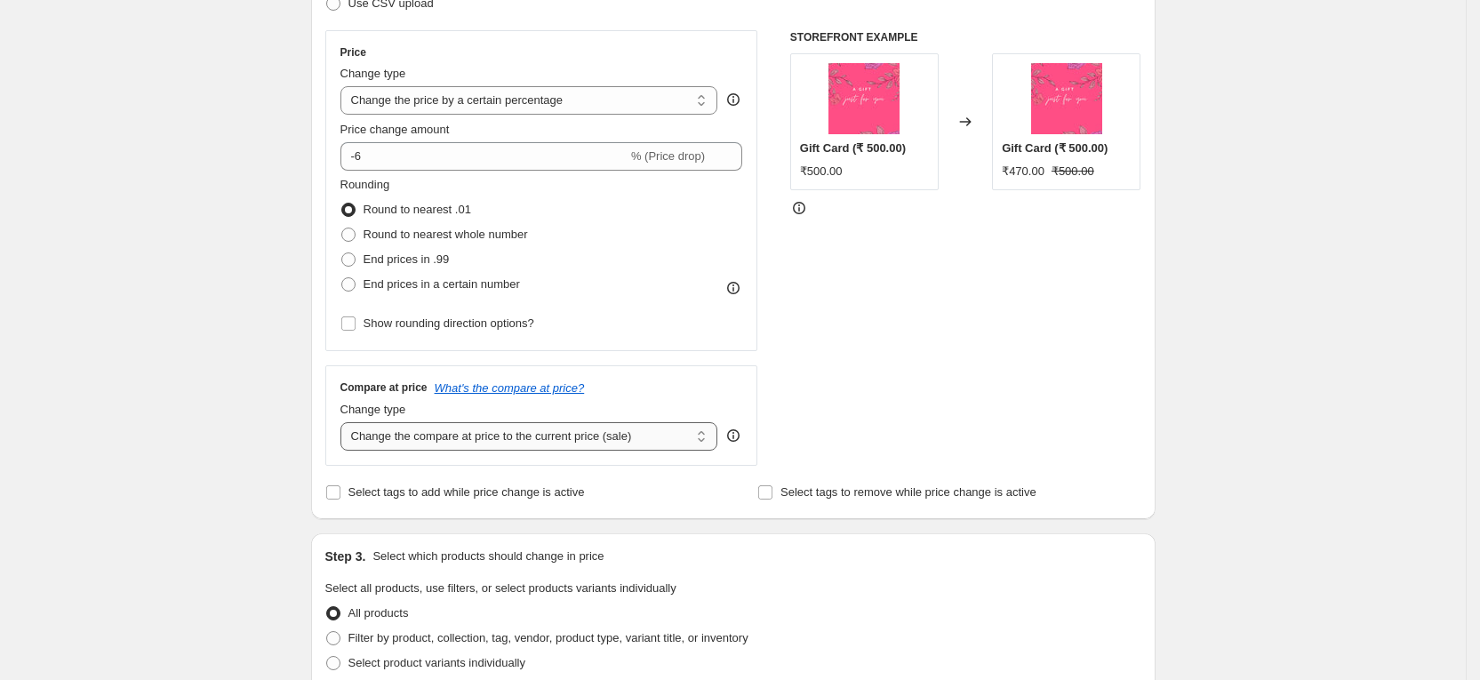
click at [551, 437] on select "Change the compare at price to the current price (sale) Change the compare at p…" at bounding box center [529, 436] width 378 height 28
select select "no_change"
click at [347, 422] on select "Change the compare at price to the current price (sale) Change the compare at p…" at bounding box center [529, 436] width 378 height 28
click at [868, 397] on div "STOREFRONT EXAMPLE Gift Card (₹ 500.00) ₹500.00 Changed to Gift Card (₹ 500.00)…" at bounding box center [965, 248] width 351 height 436
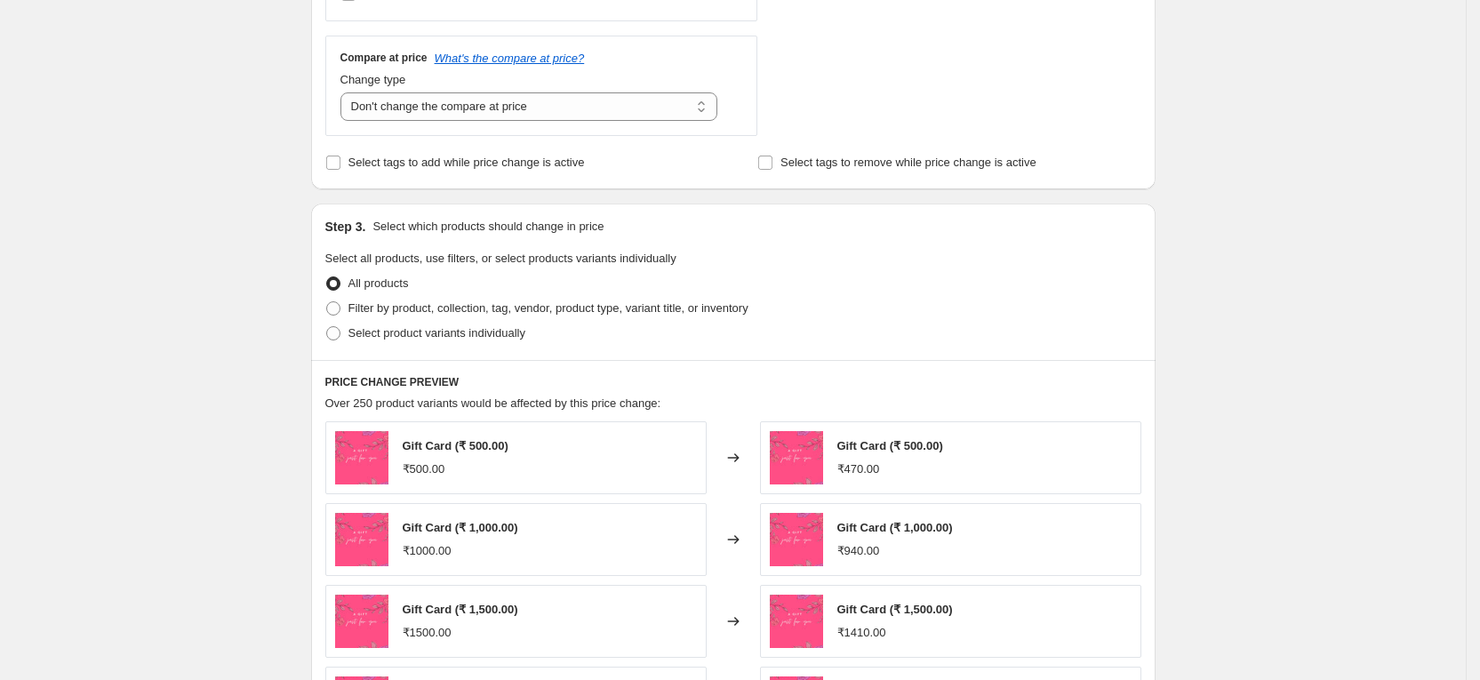
scroll to position [1097, 0]
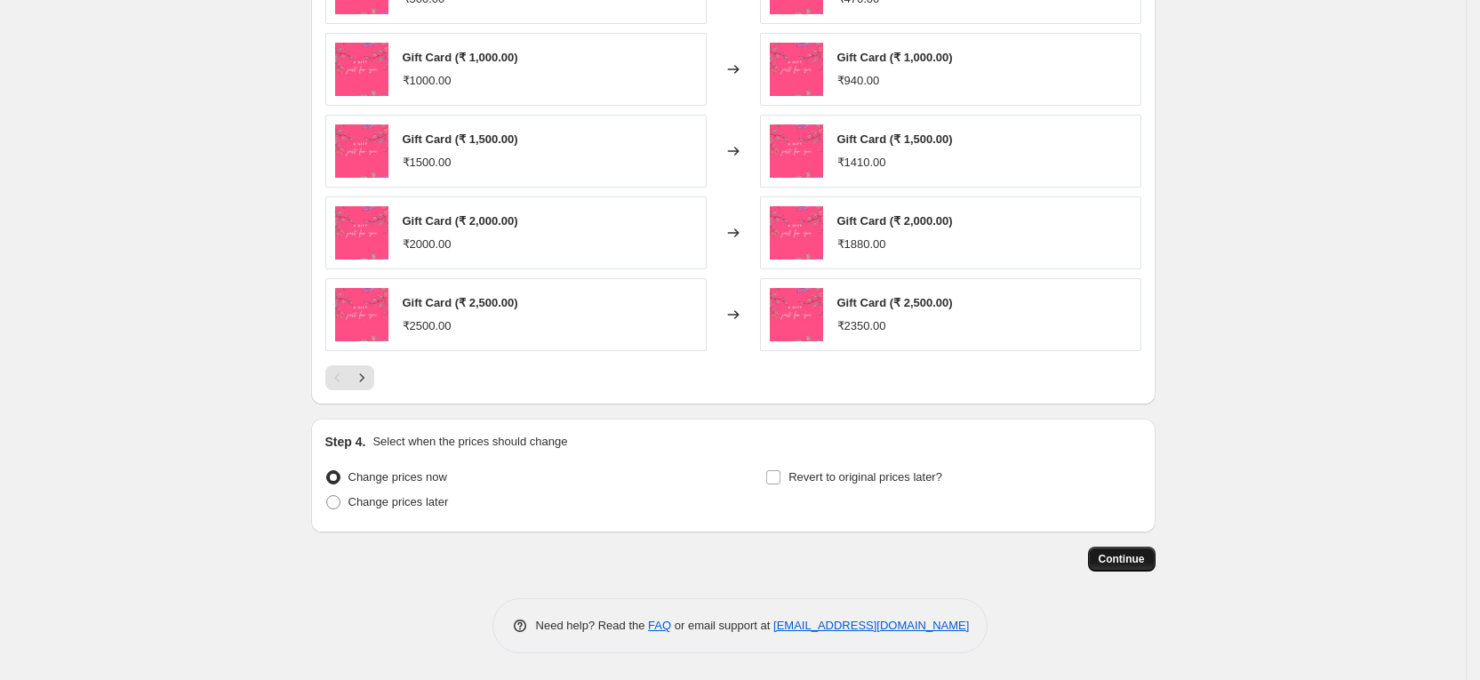
click at [1126, 551] on button "Continue" at bounding box center [1122, 559] width 68 height 25
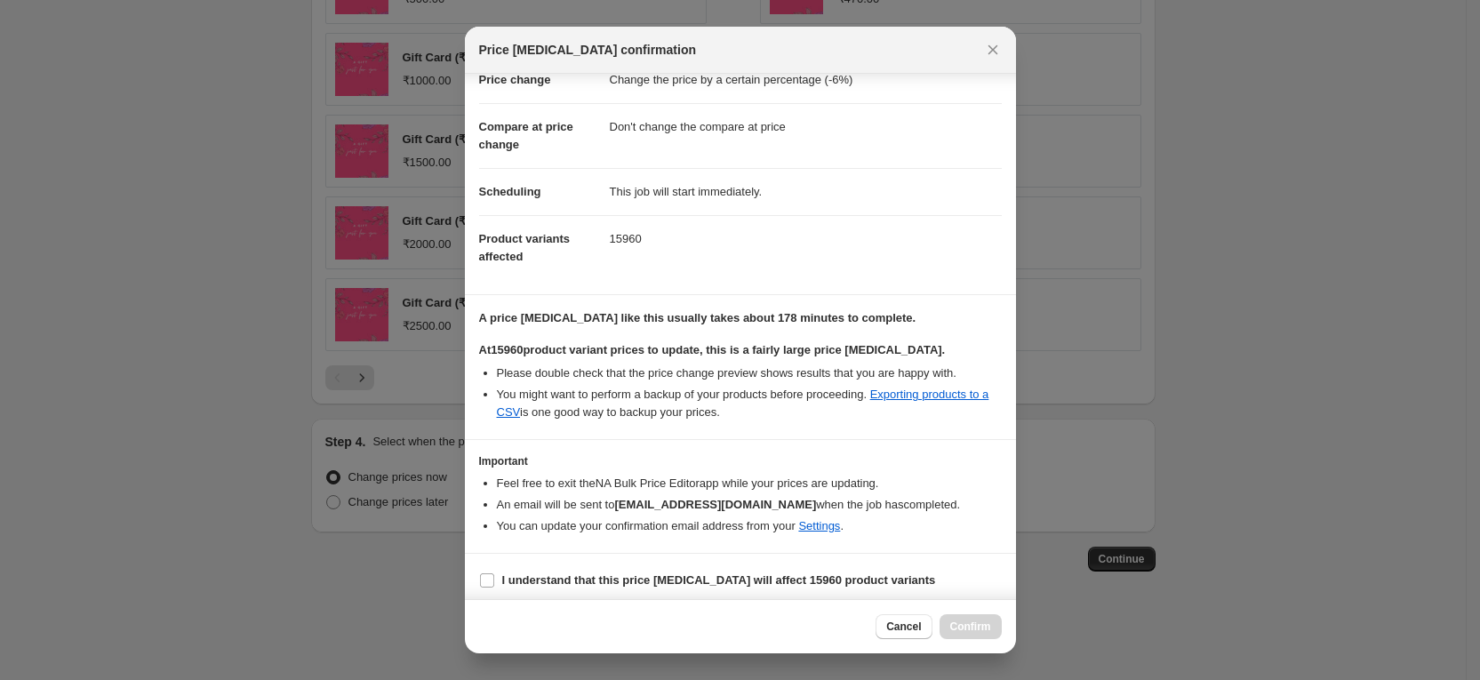
scroll to position [75, 0]
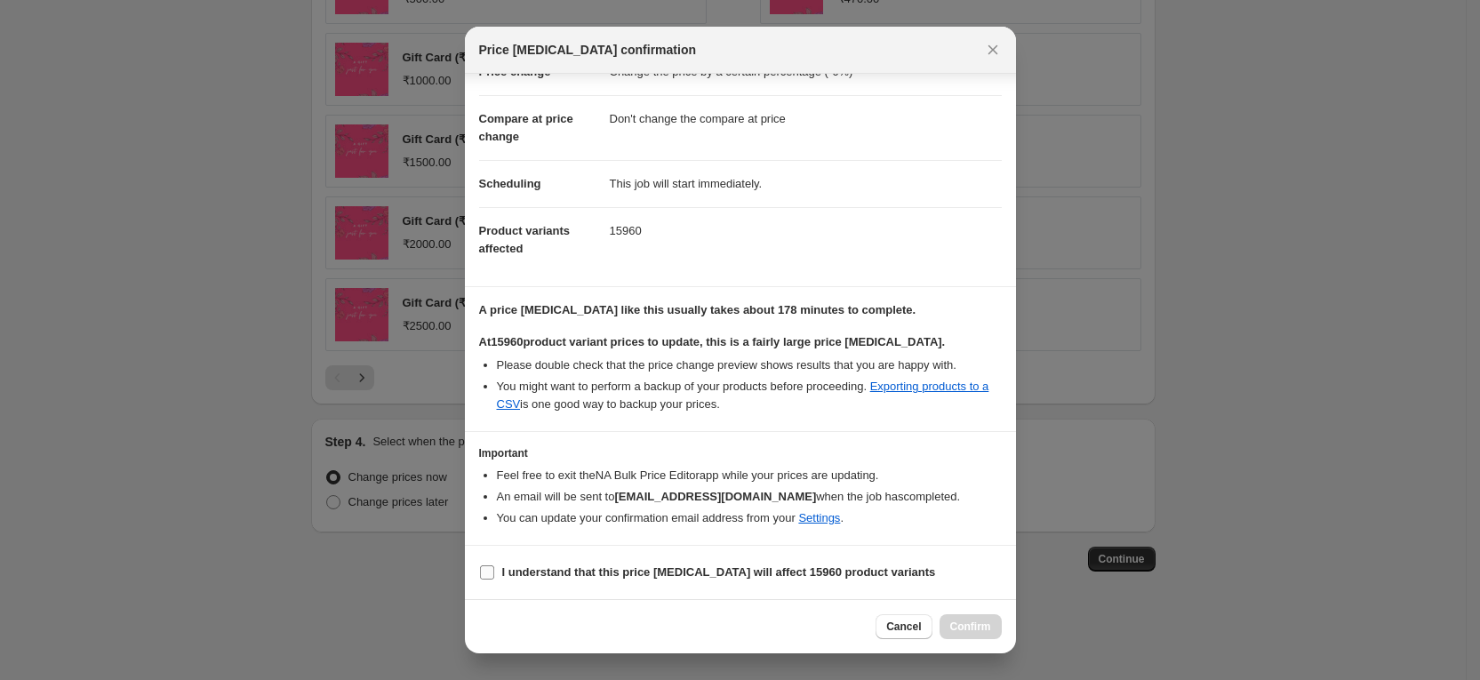
click at [489, 574] on input "I understand that this price change job will affect 15960 product variants" at bounding box center [487, 572] width 14 height 14
checkbox input "true"
click at [993, 629] on button "Confirm" at bounding box center [971, 626] width 62 height 25
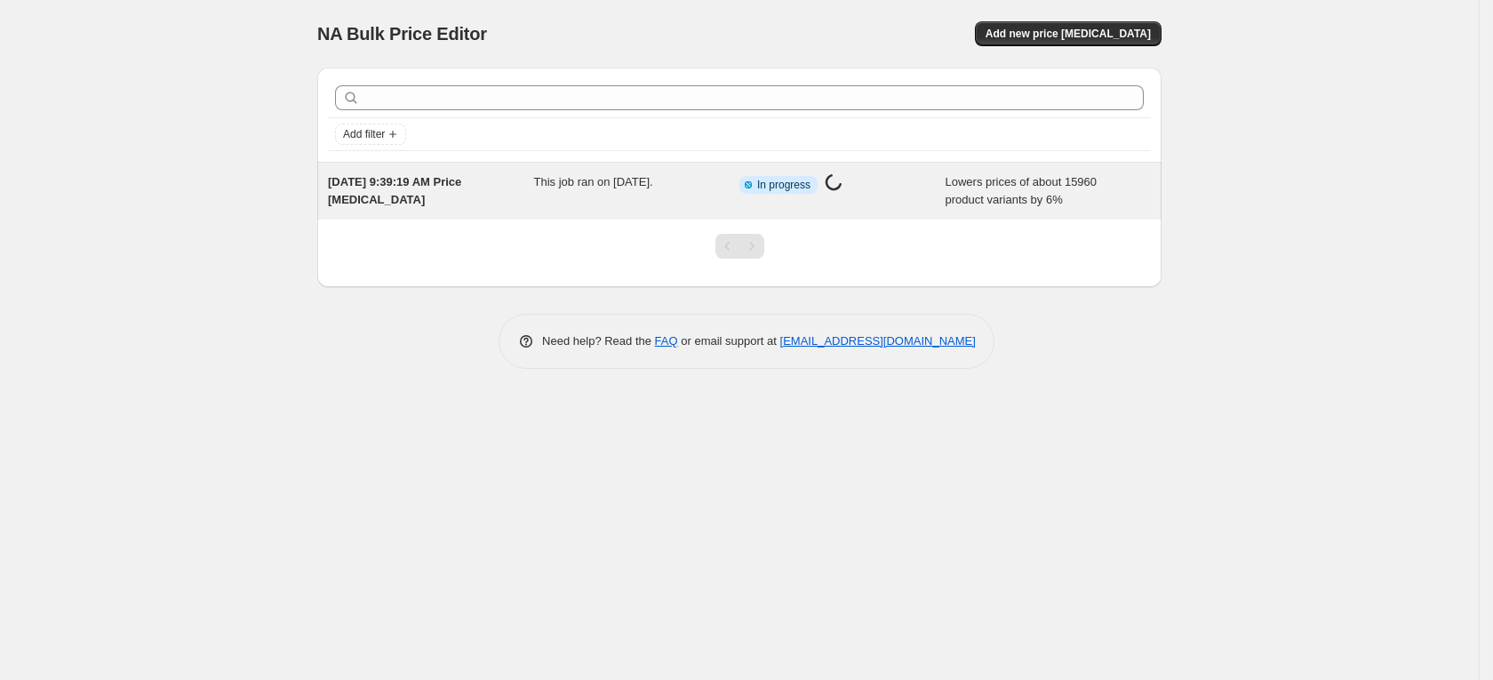
click at [461, 188] on span "[DATE] 9:39:19 AM Price [MEDICAL_DATA]" at bounding box center [394, 190] width 133 height 31
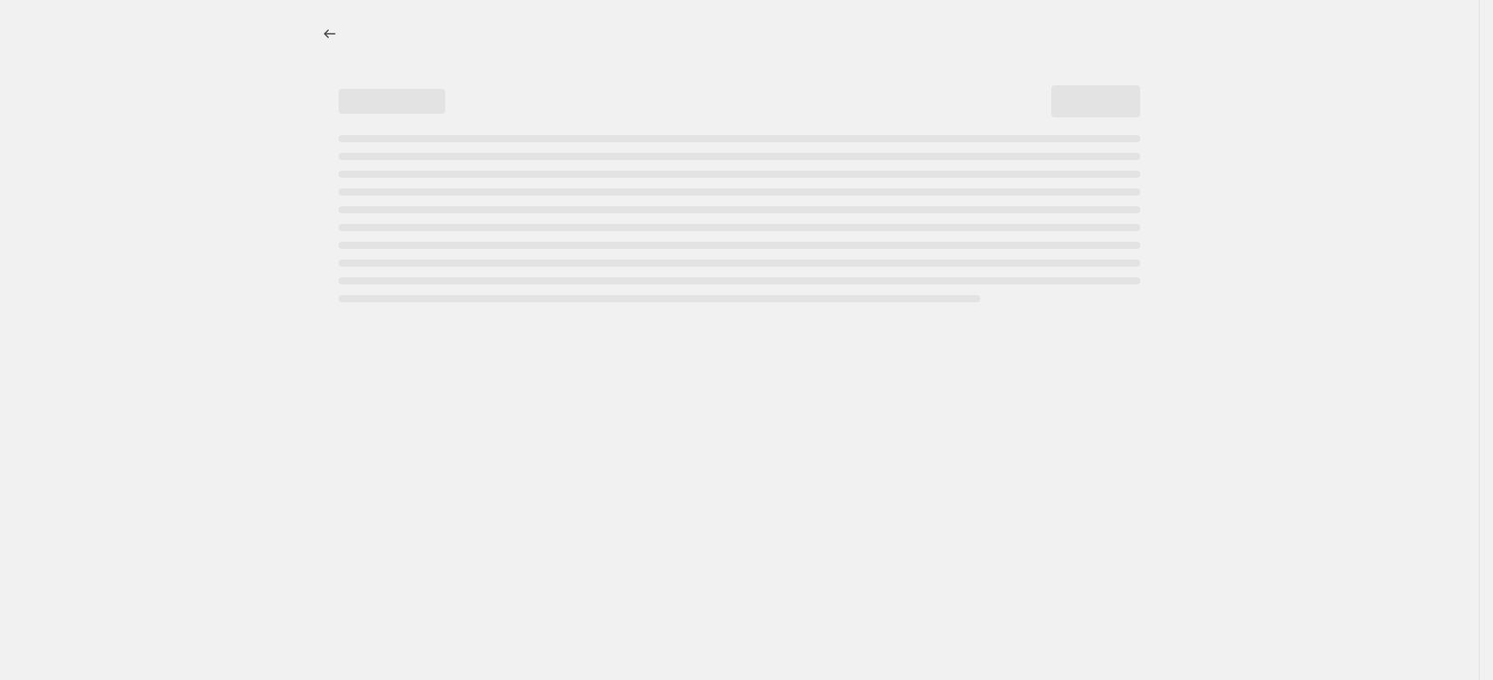
select select "percentage"
select select "no_change"
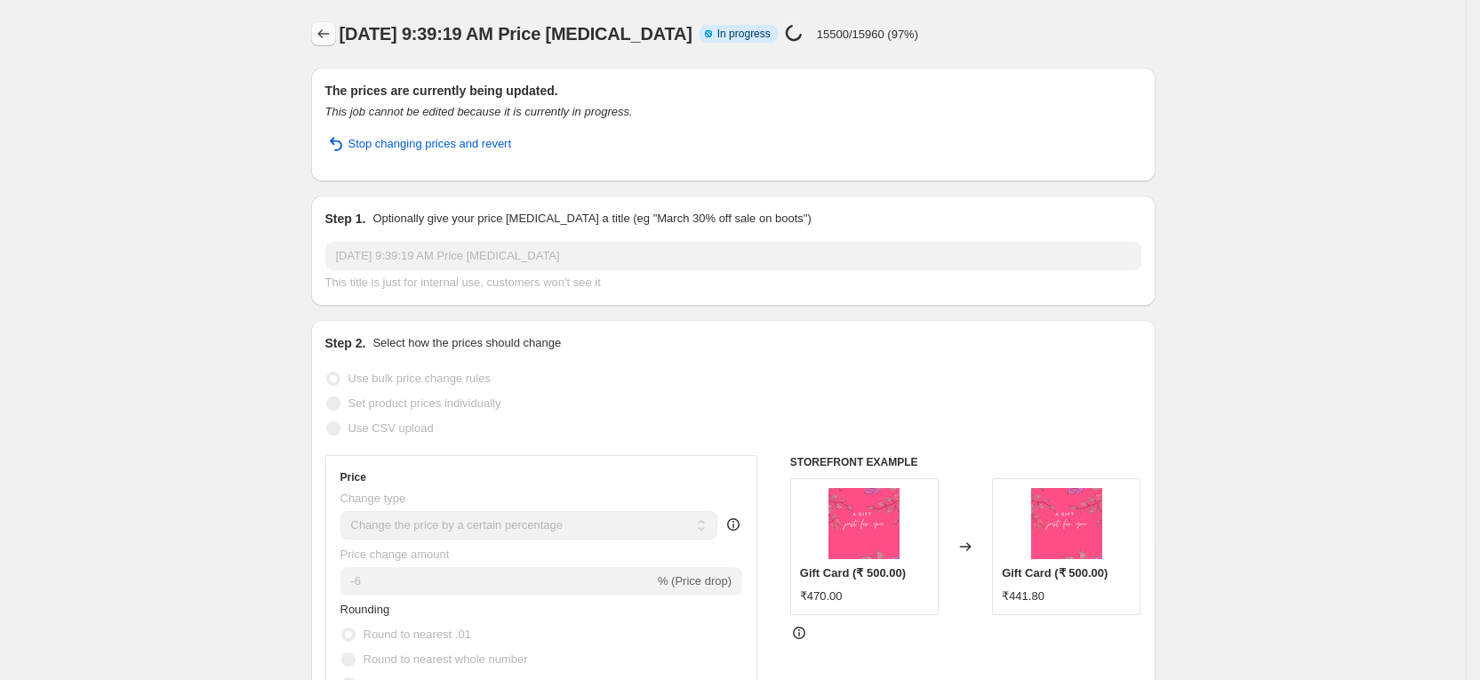
click at [317, 28] on button "Price change jobs" at bounding box center [323, 33] width 25 height 25
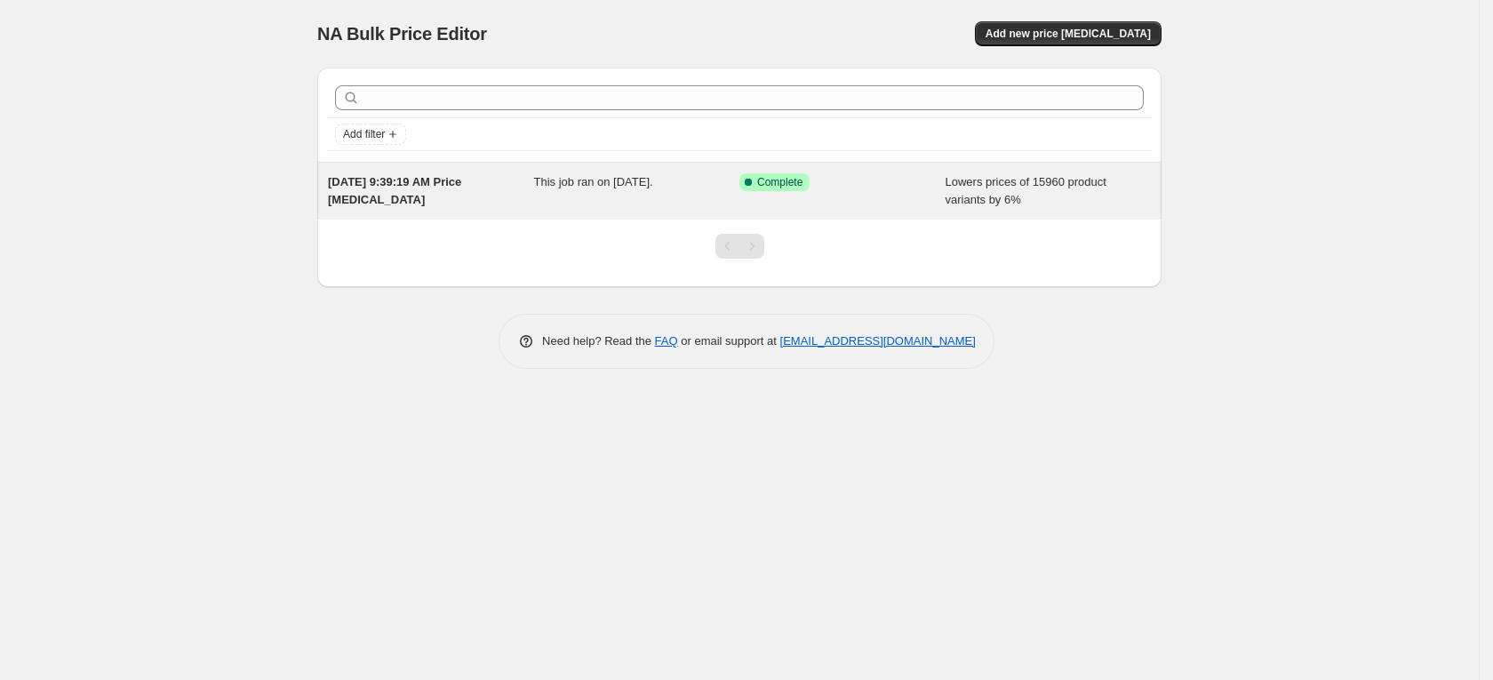
click at [591, 197] on div "This job ran on [DATE]." at bounding box center [637, 191] width 206 height 36
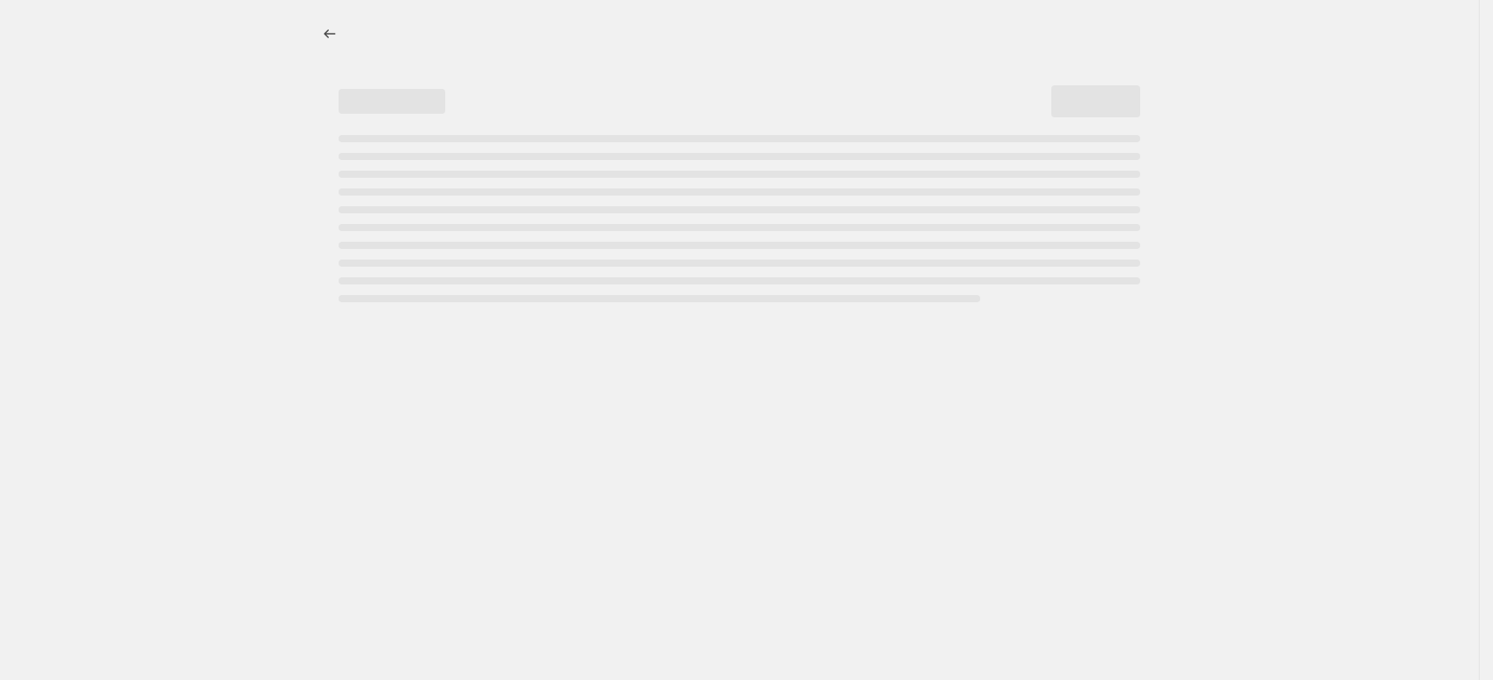
select select "percentage"
select select "no_change"
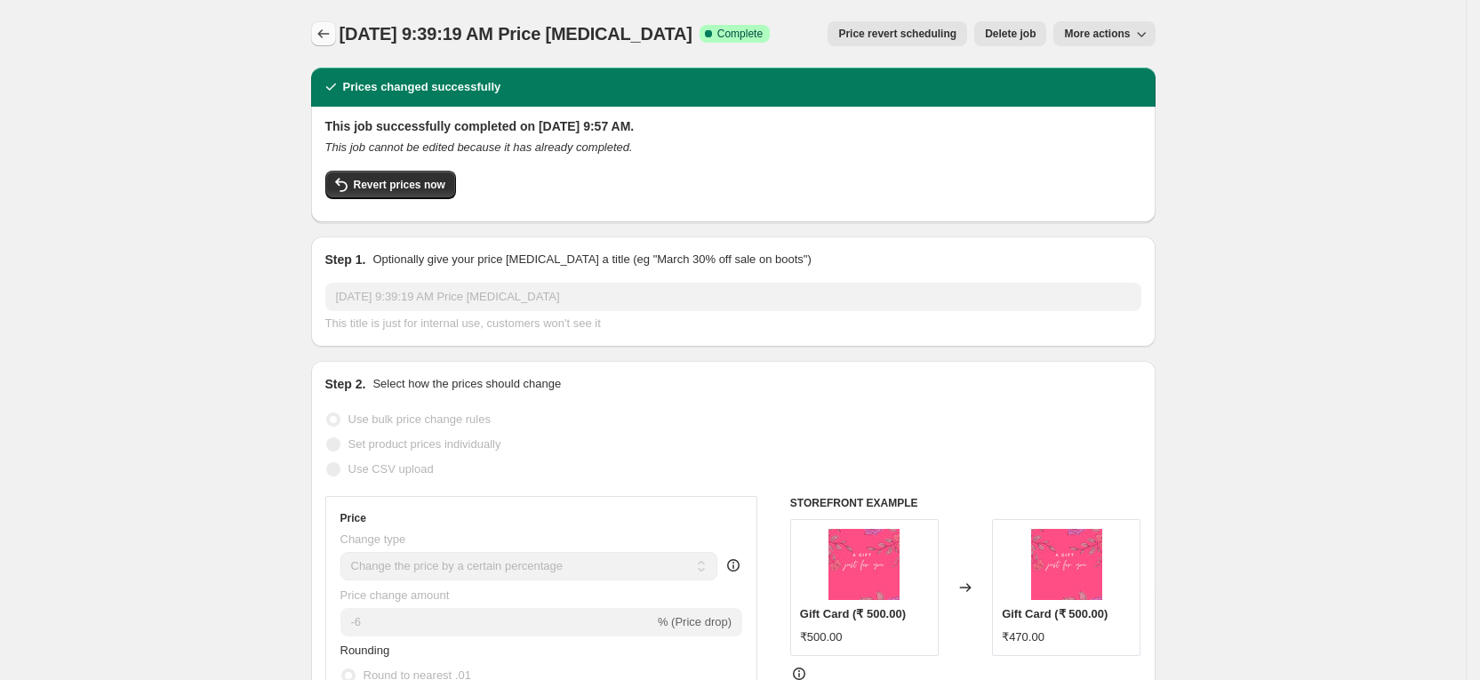
click at [326, 36] on icon "Price change jobs" at bounding box center [323, 33] width 12 height 9
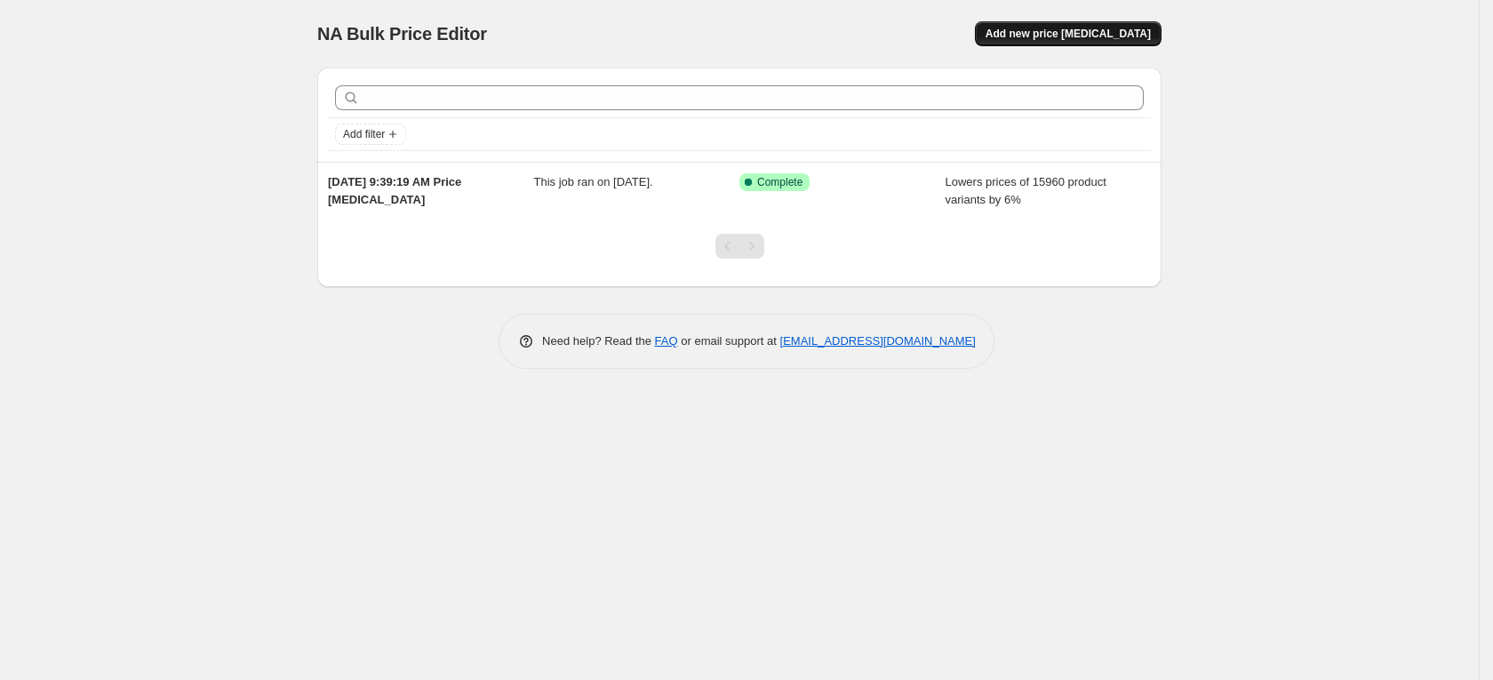
click at [1083, 32] on span "Add new price [MEDICAL_DATA]" at bounding box center [1068, 34] width 165 height 14
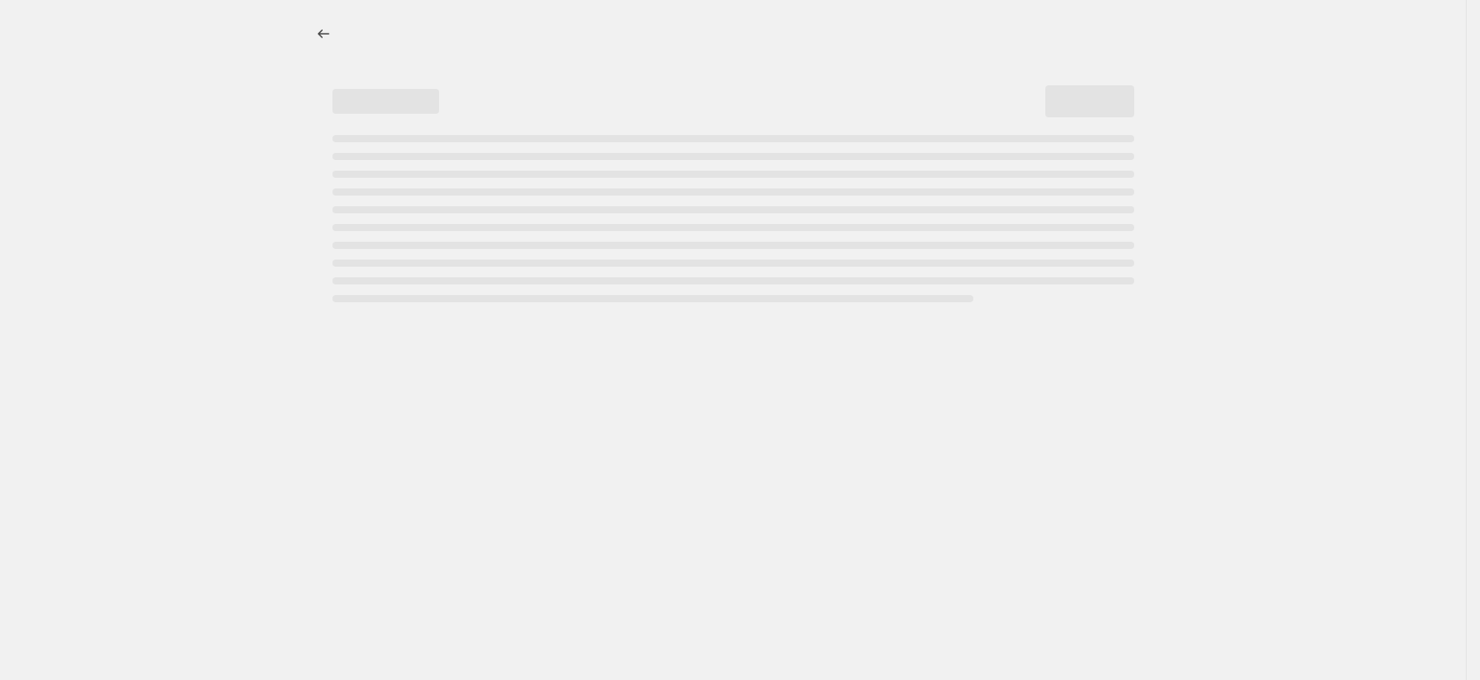
select select "percentage"
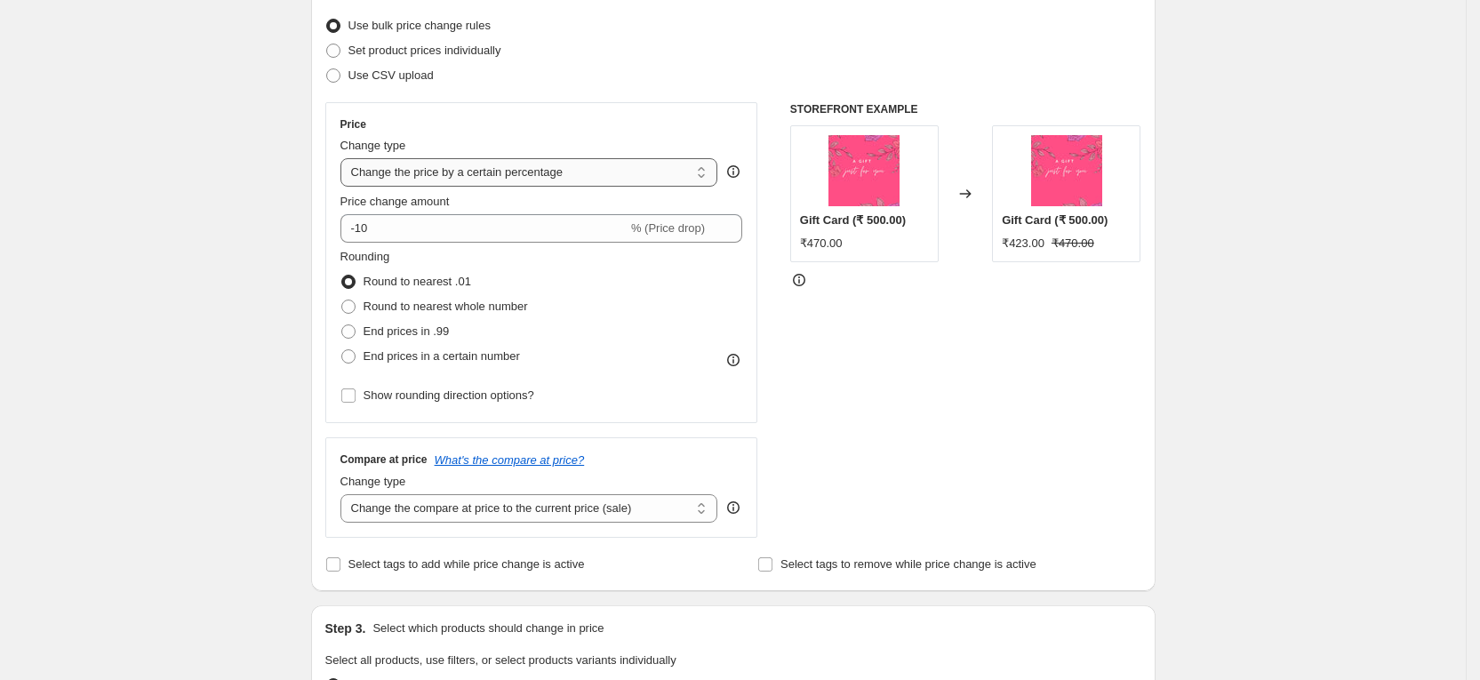
scroll to position [267, 0]
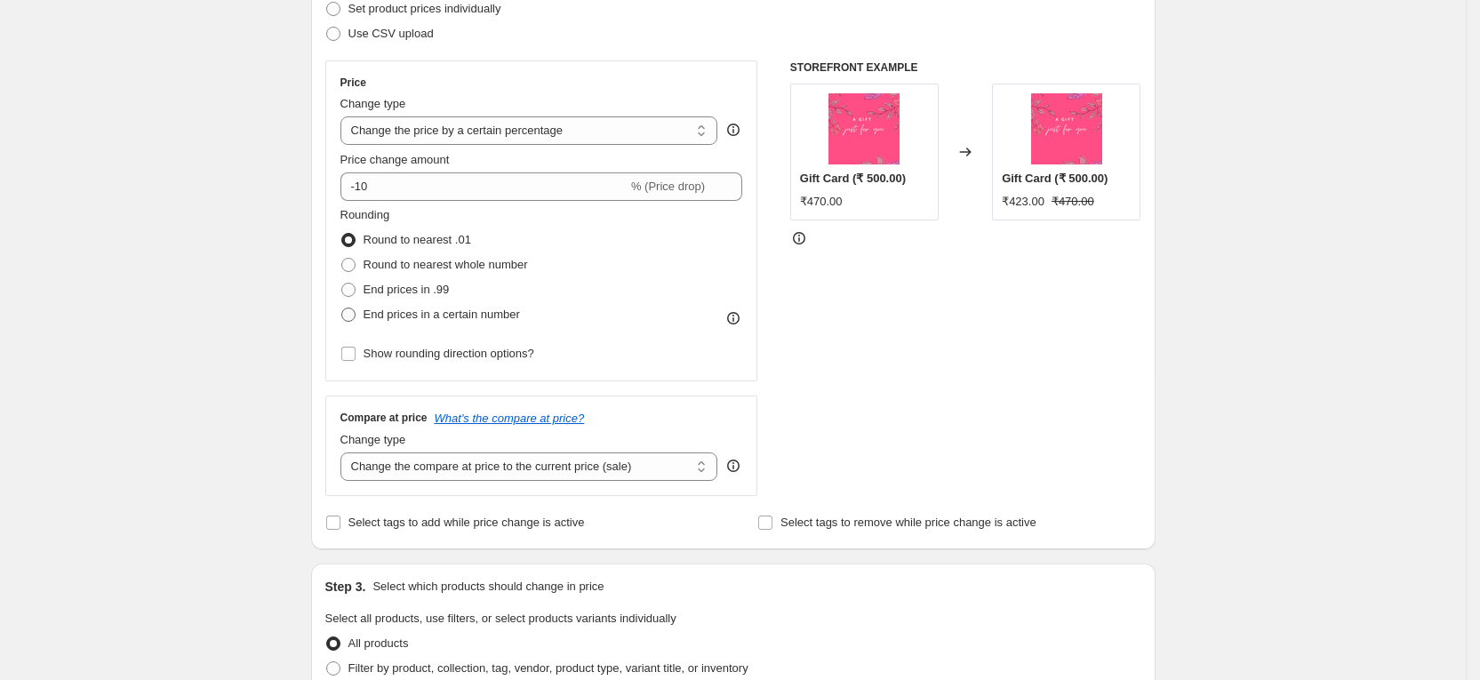
click at [419, 313] on span "End prices in a certain number" at bounding box center [442, 314] width 156 height 13
click at [342, 308] on input "End prices in a certain number" at bounding box center [341, 308] width 1 height 1
radio input "true"
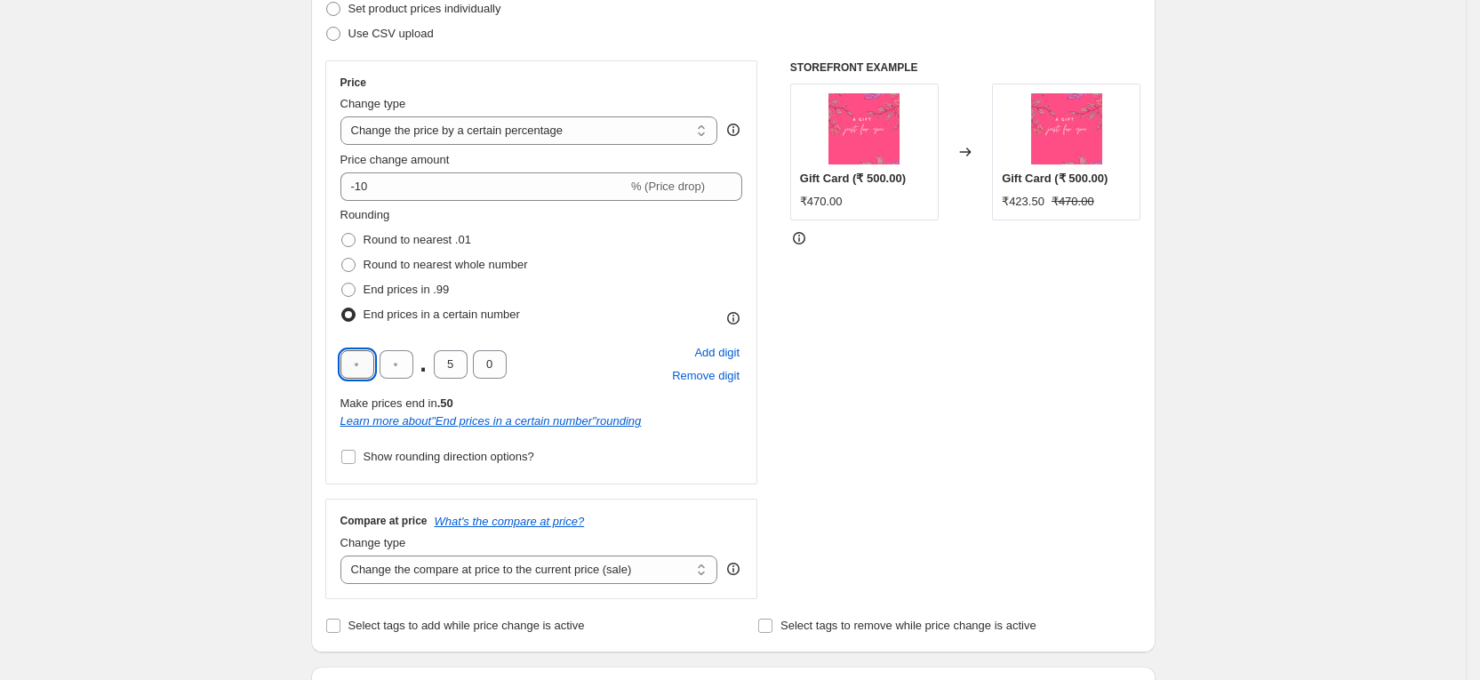
click at [369, 373] on input "text" at bounding box center [357, 364] width 34 height 28
type input "9"
type input "0"
click at [613, 387] on div "9 . 0 0 Add digit Remove digit" at bounding box center [541, 364] width 403 height 46
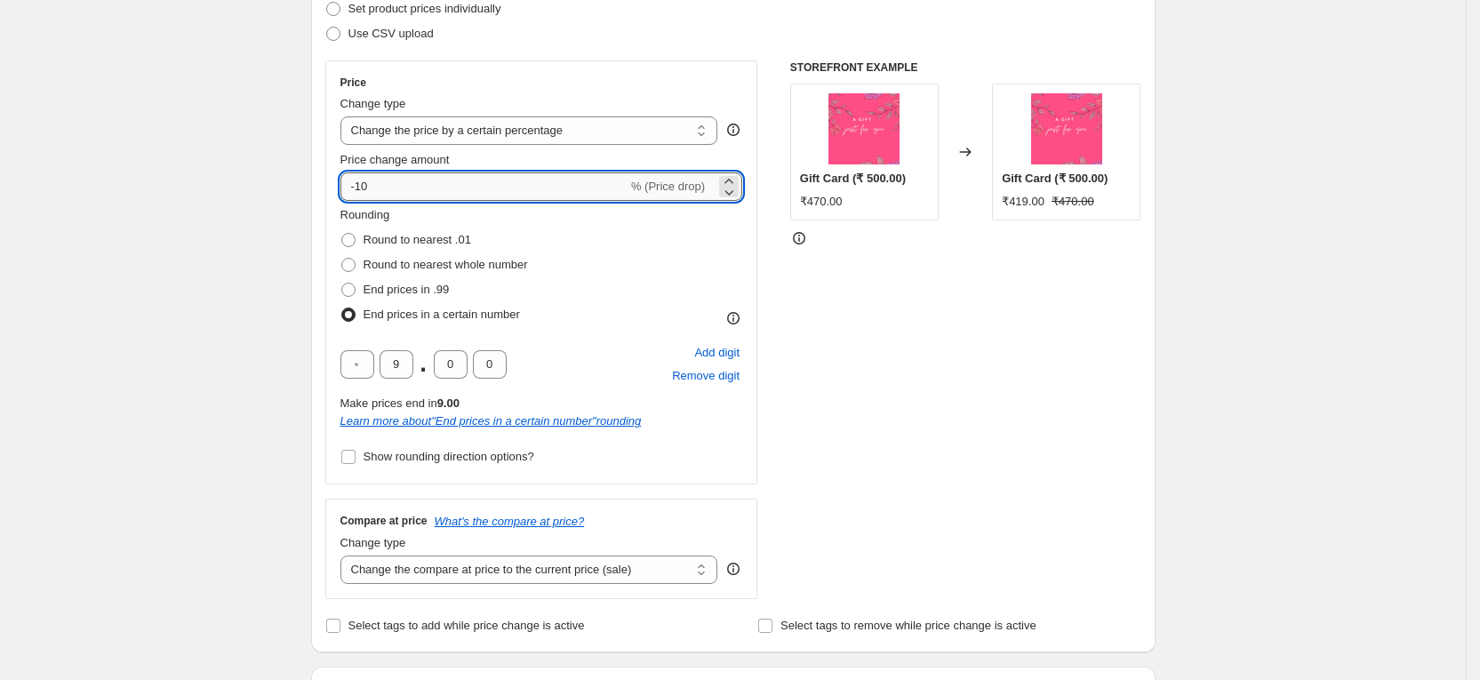
click at [426, 190] on input "-10" at bounding box center [483, 186] width 287 height 28
type input "-1"
type input "-5"
type input "-6"
click at [1015, 372] on div "STOREFRONT EXAMPLE Gift Card (₹ 500.00) ₹470.00 Changed to Gift Card (₹ 500.00)…" at bounding box center [965, 329] width 351 height 539
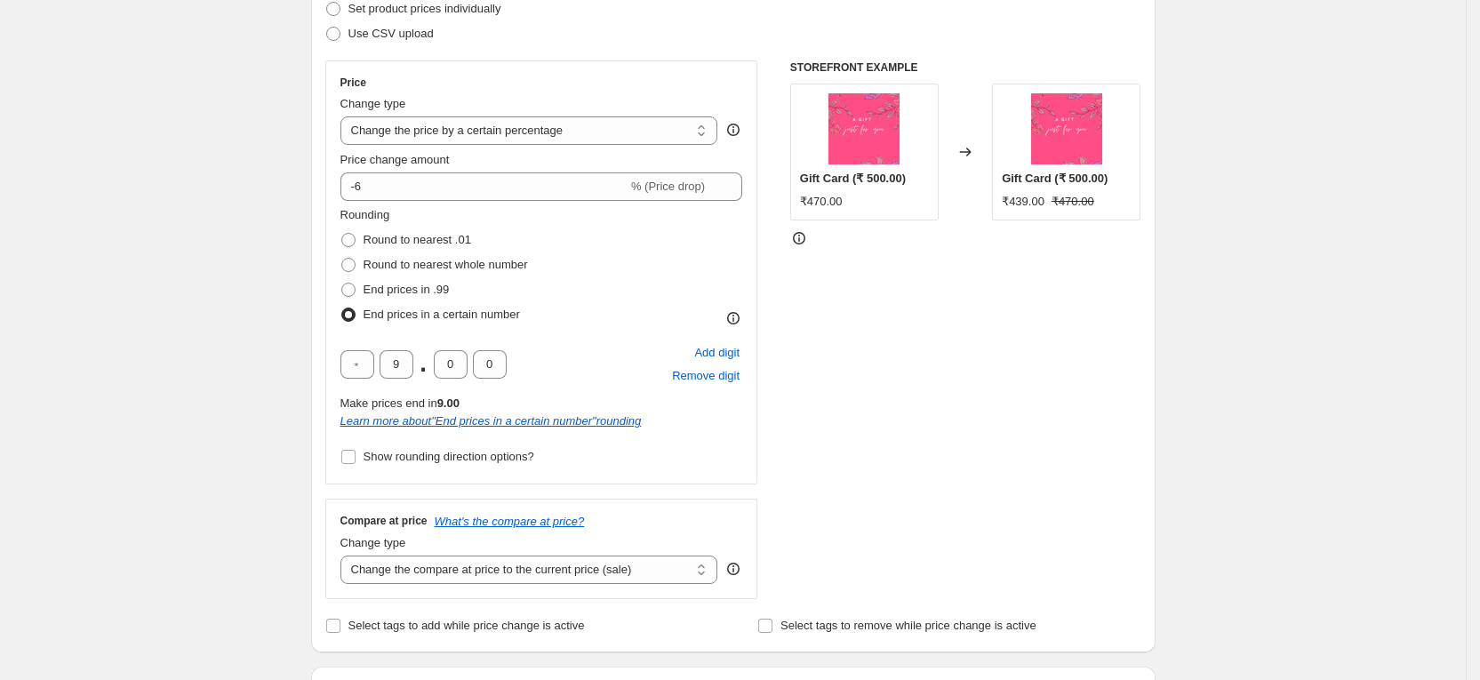
scroll to position [400, 0]
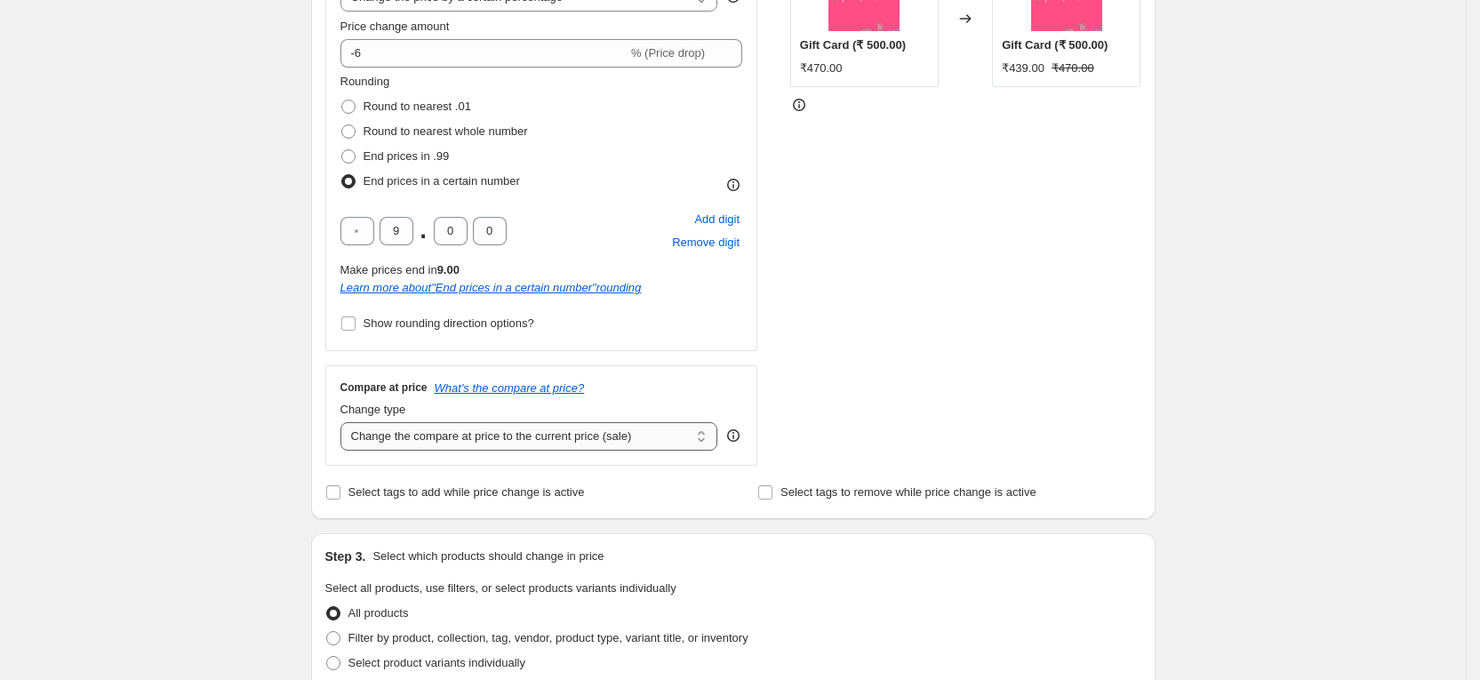
click at [631, 426] on select "Change the compare at price to the current price (sale) Change the compare at p…" at bounding box center [529, 436] width 378 height 28
select select "no_change"
click at [347, 422] on select "Change the compare at price to the current price (sale) Change the compare at p…" at bounding box center [529, 436] width 378 height 28
click at [867, 362] on div "STOREFRONT EXAMPLE Gift Card (₹ 500.00) ₹470.00 Changed to Gift Card (₹ 500.00)…" at bounding box center [965, 196] width 351 height 539
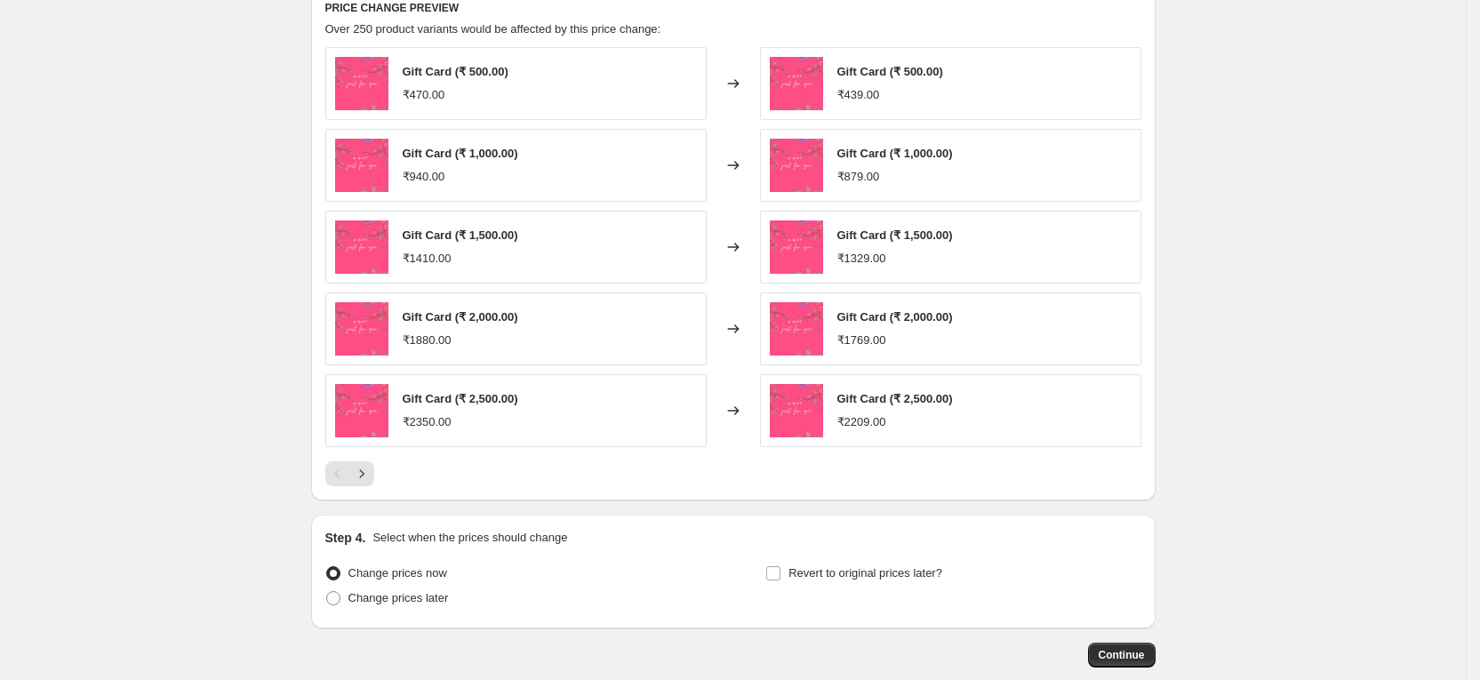
scroll to position [1200, 0]
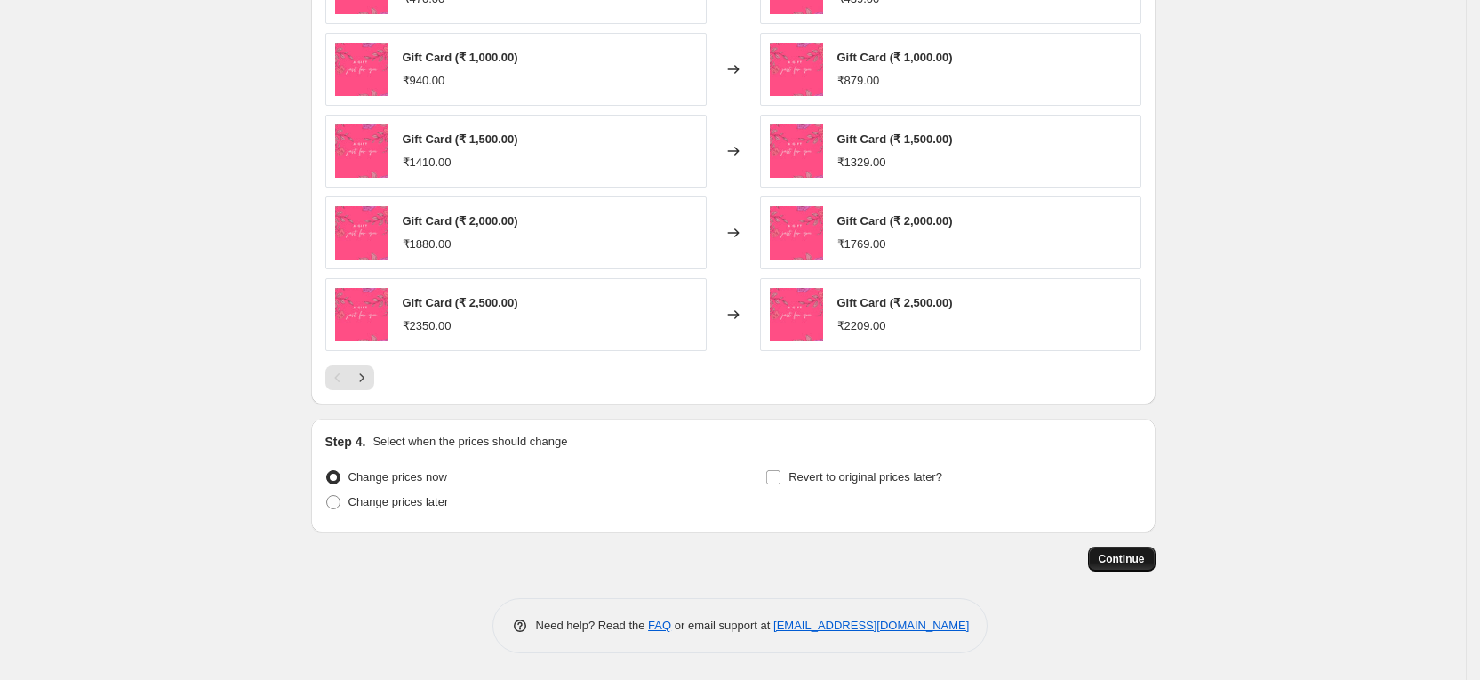
click at [1115, 569] on button "Continue" at bounding box center [1122, 559] width 68 height 25
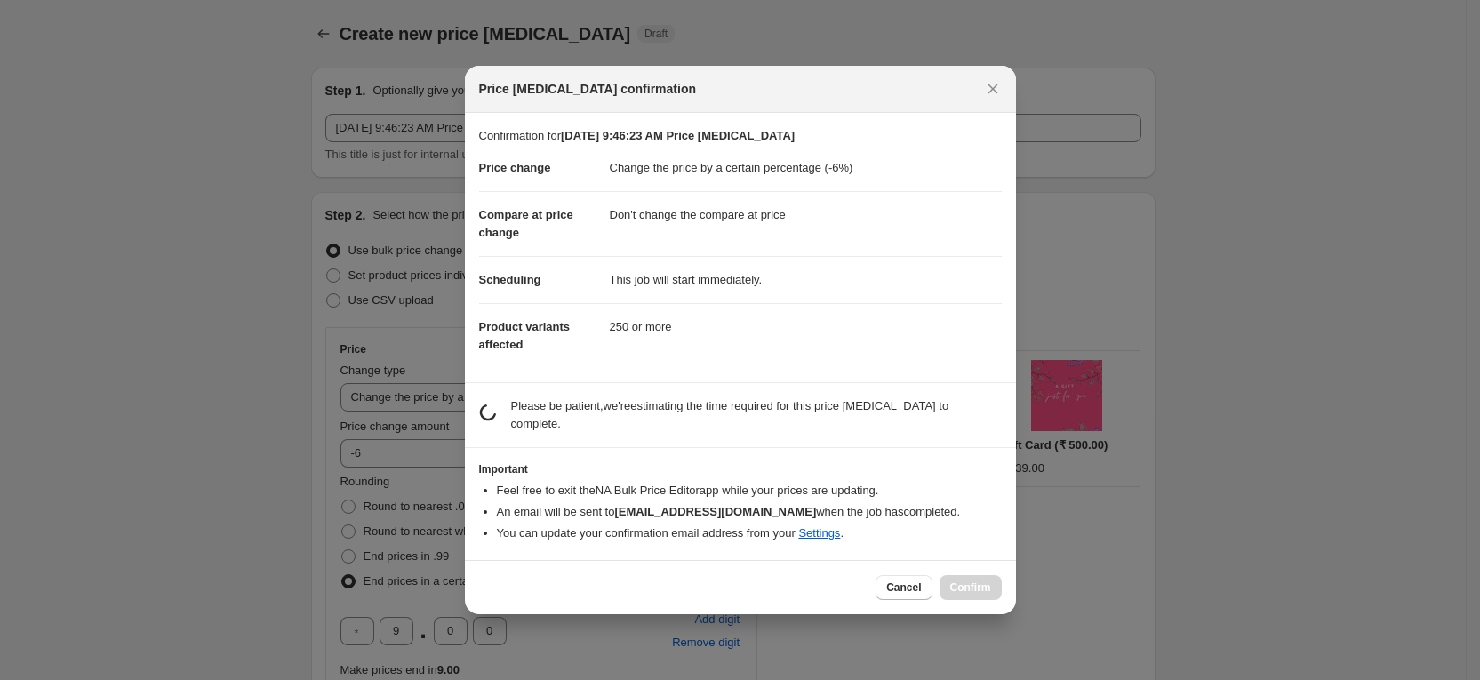
scroll to position [0, 0]
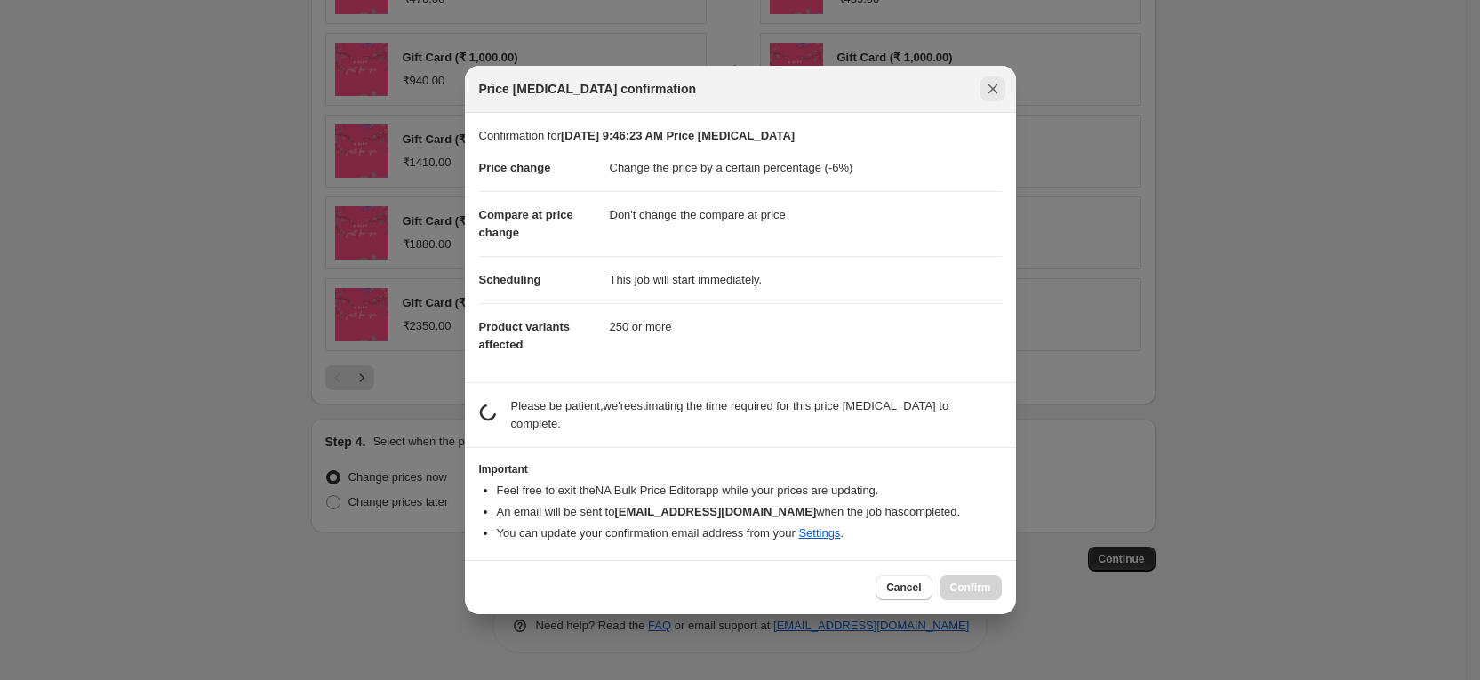
click at [997, 84] on icon "Close" at bounding box center [993, 89] width 10 height 10
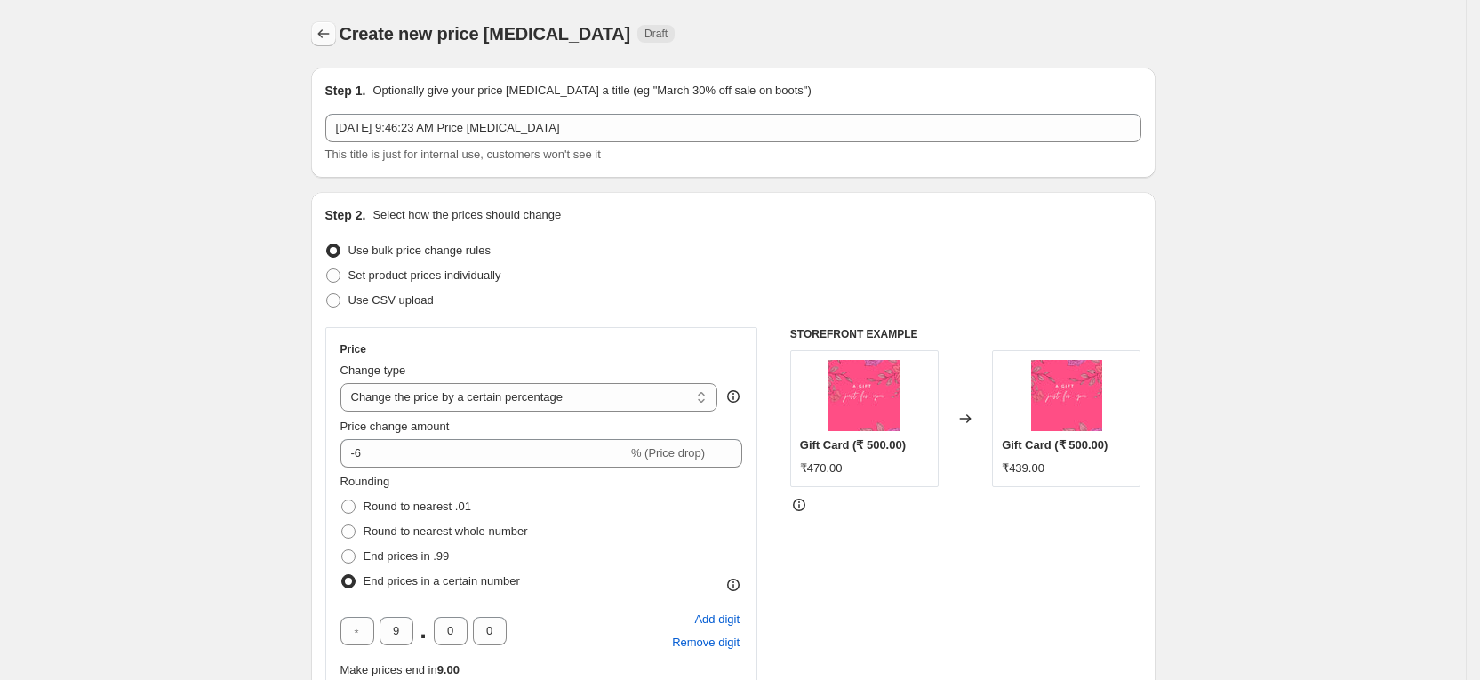
click at [332, 29] on icon "Price change jobs" at bounding box center [324, 34] width 18 height 18
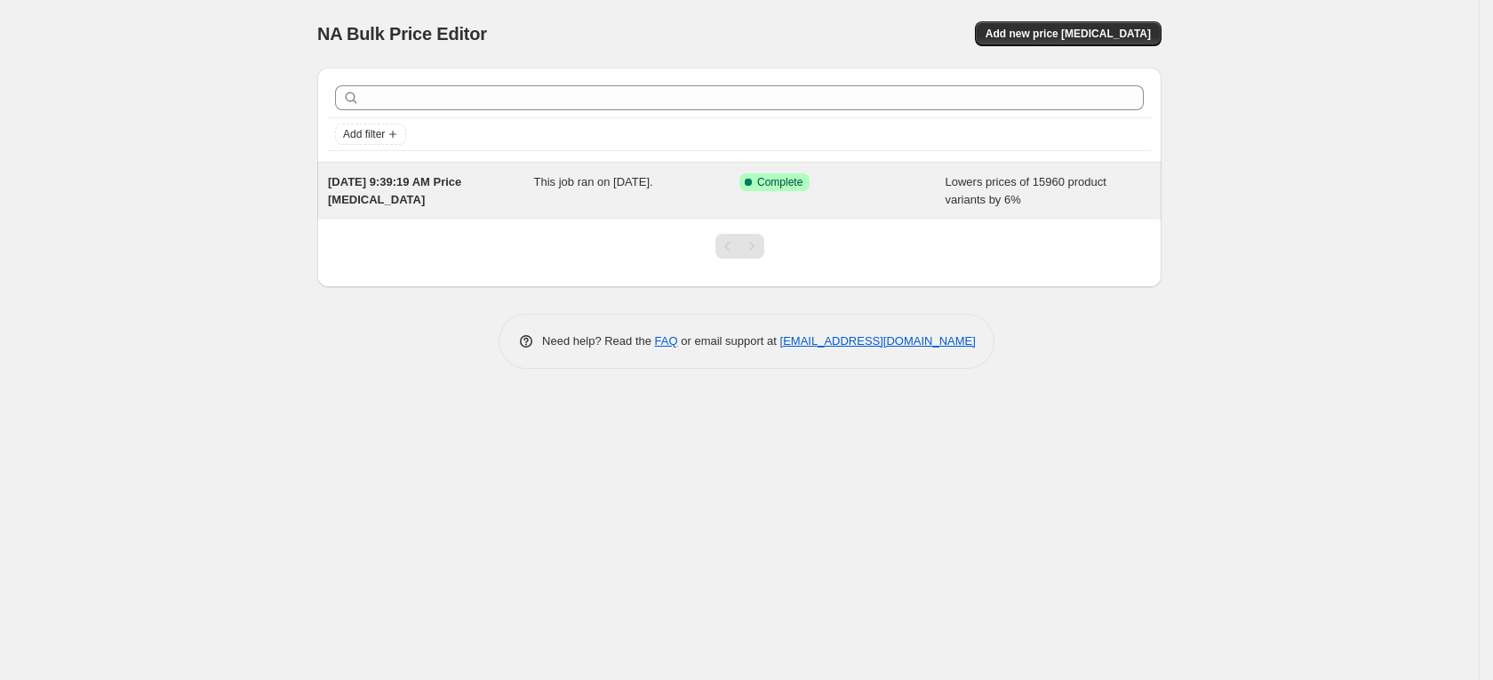
click at [534, 188] on span "This job ran on [DATE]." at bounding box center [593, 181] width 119 height 13
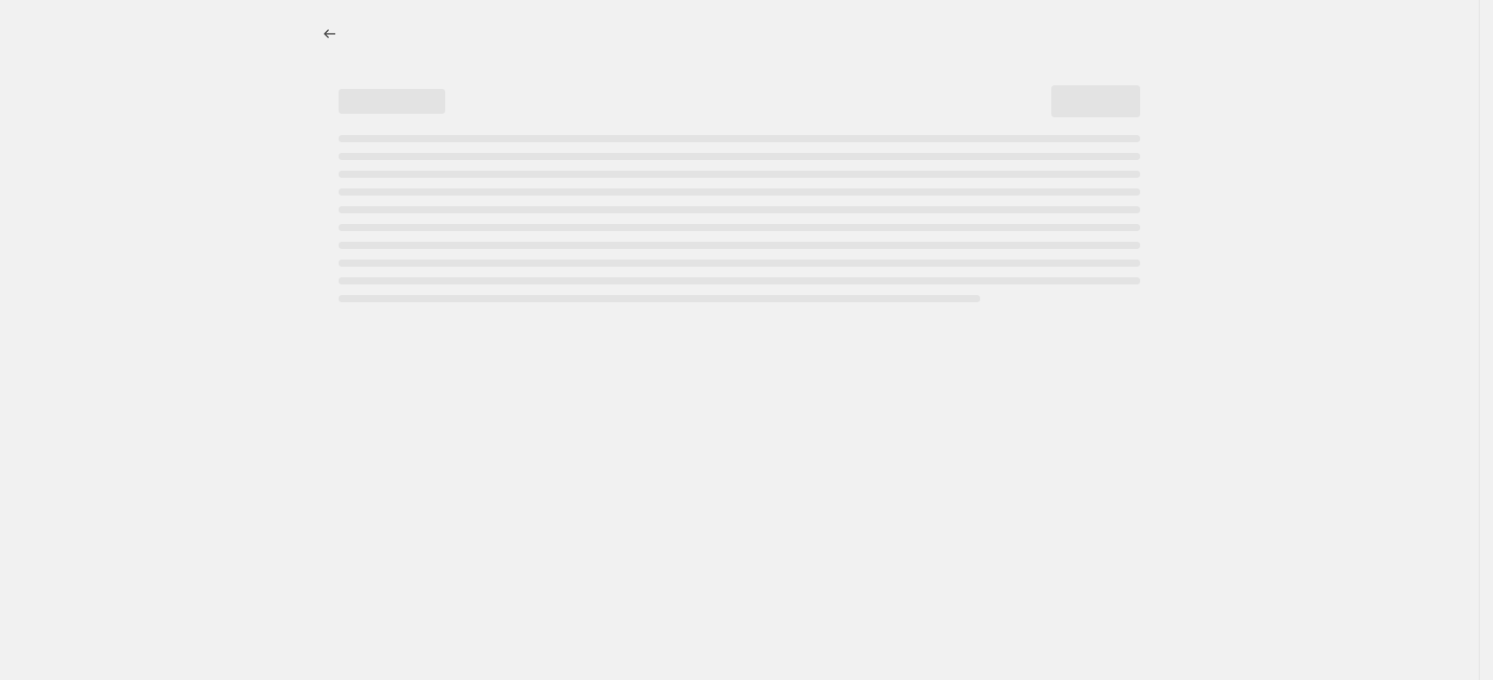
select select "percentage"
select select "no_change"
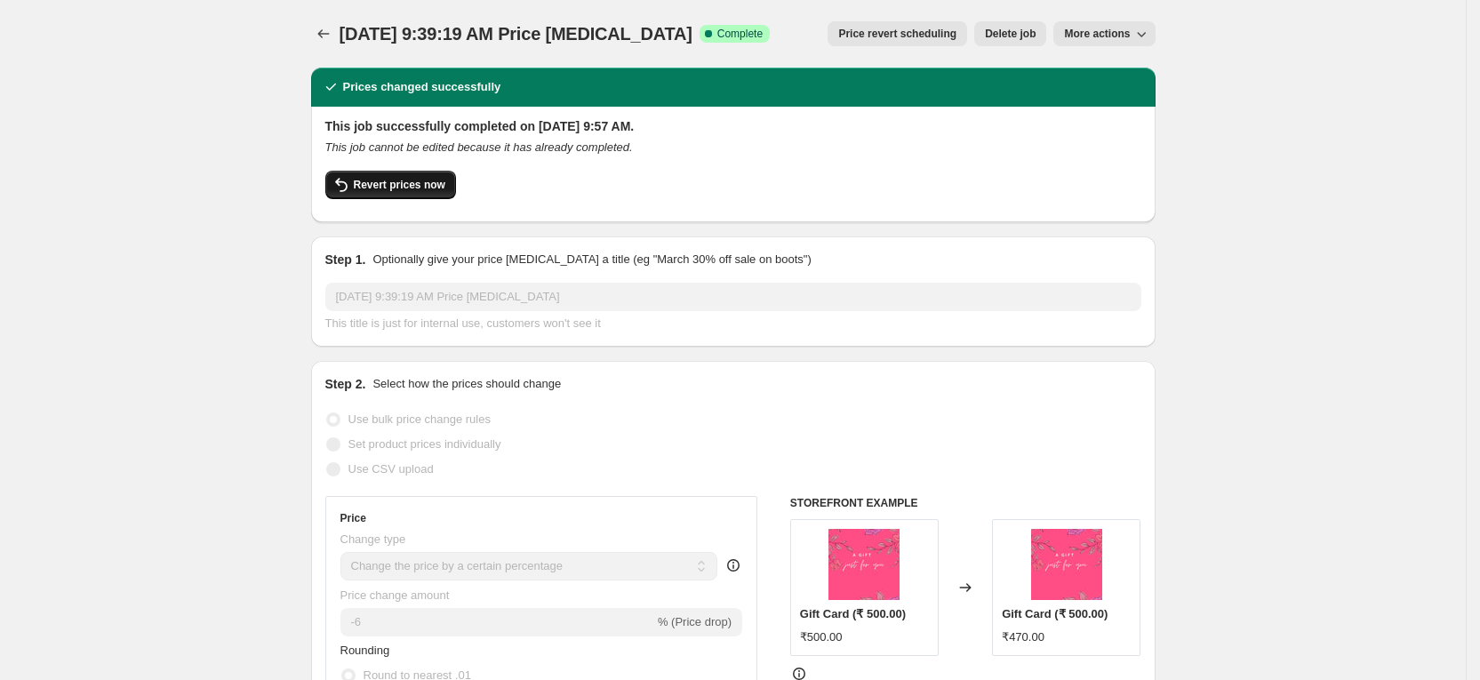
click at [427, 192] on button "Revert prices now" at bounding box center [390, 185] width 131 height 28
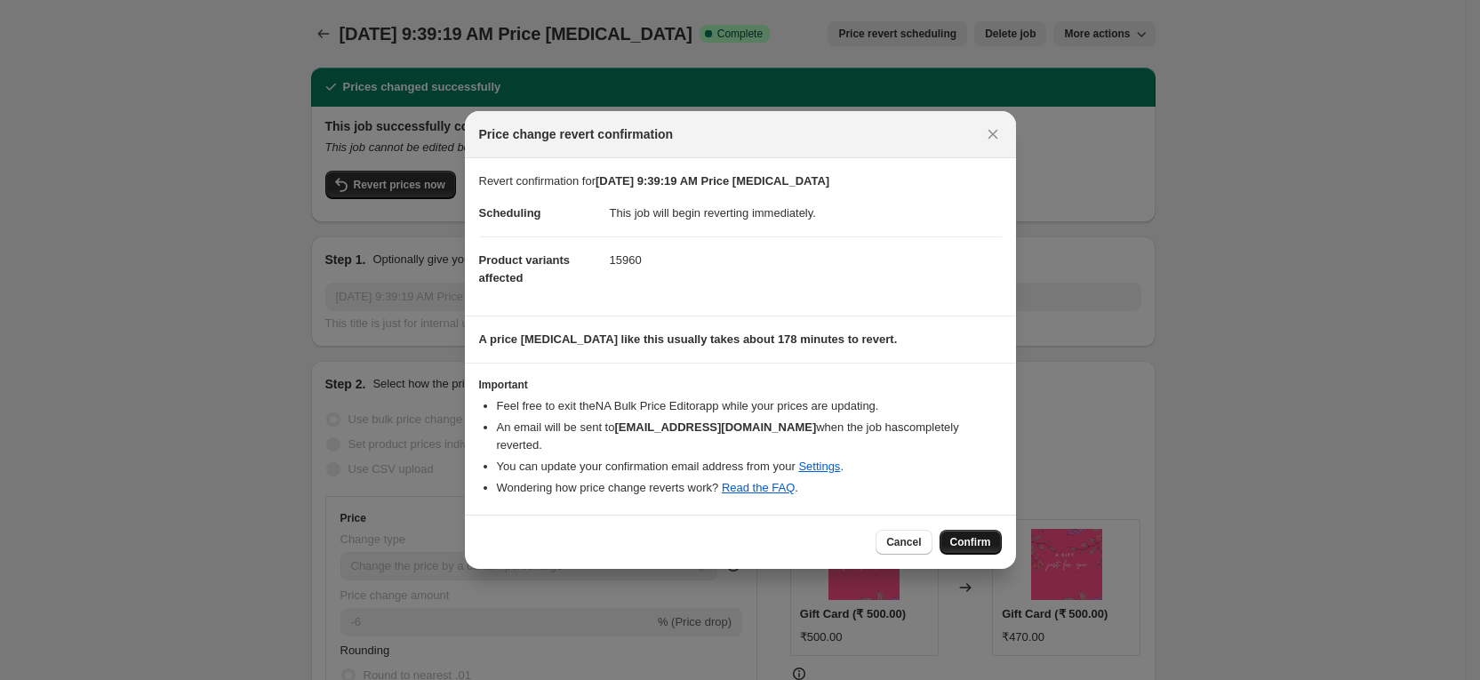
click at [975, 535] on span "Confirm" at bounding box center [970, 542] width 41 height 14
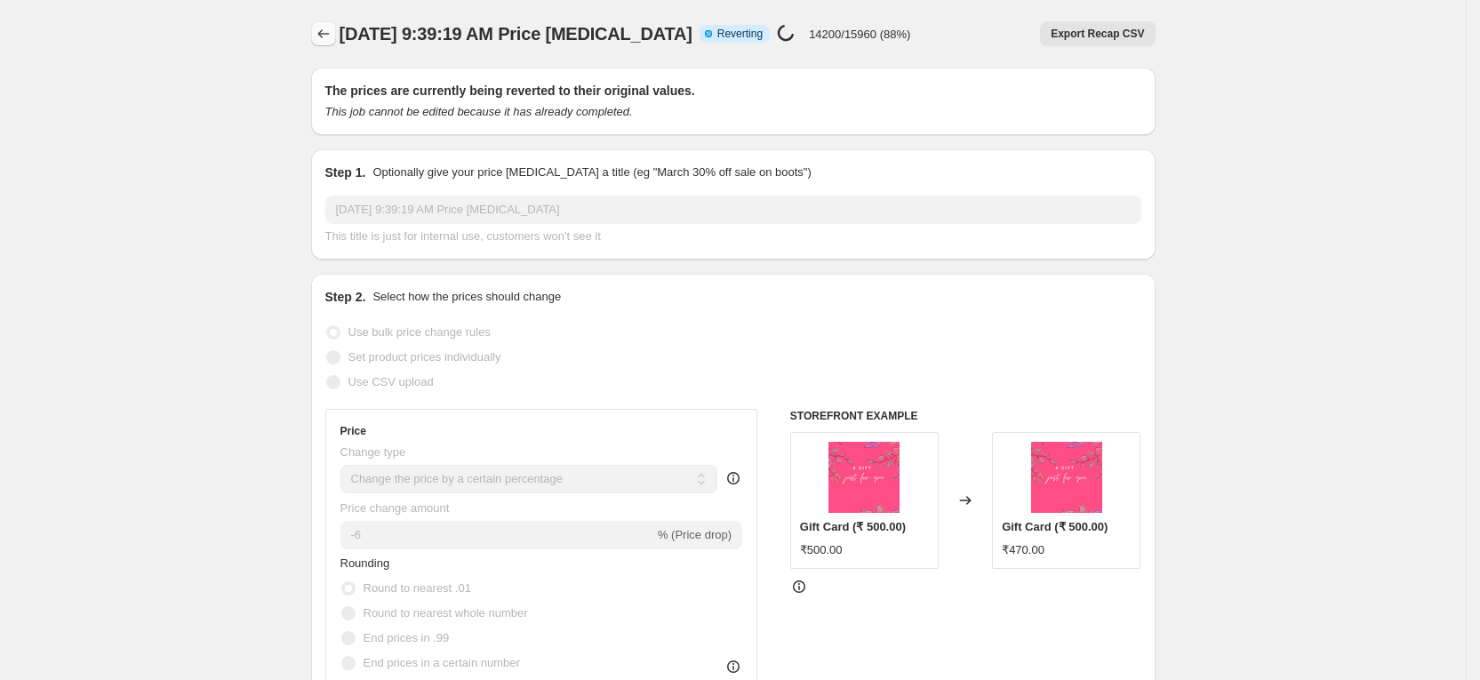
click at [331, 26] on icon "Price change jobs" at bounding box center [324, 34] width 18 height 18
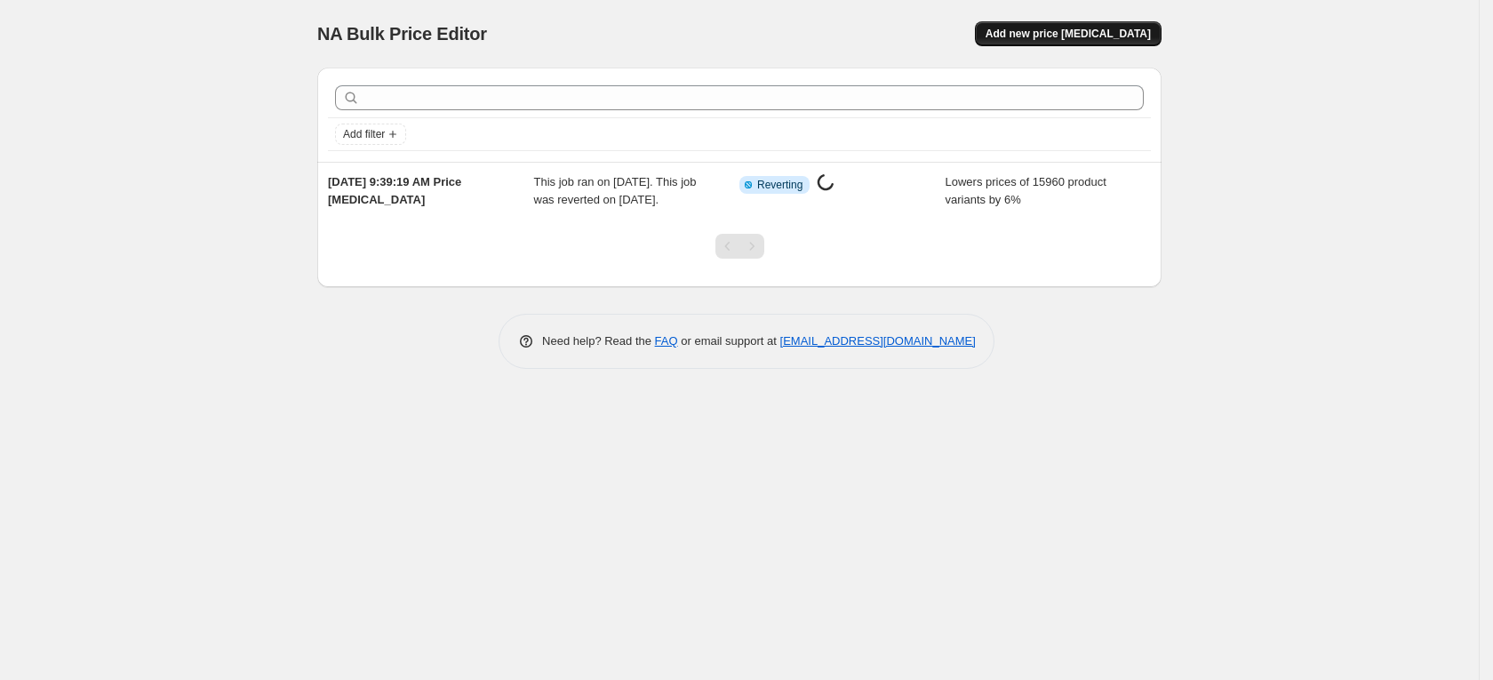
click at [1129, 22] on button "Add new price [MEDICAL_DATA]" at bounding box center [1068, 33] width 187 height 25
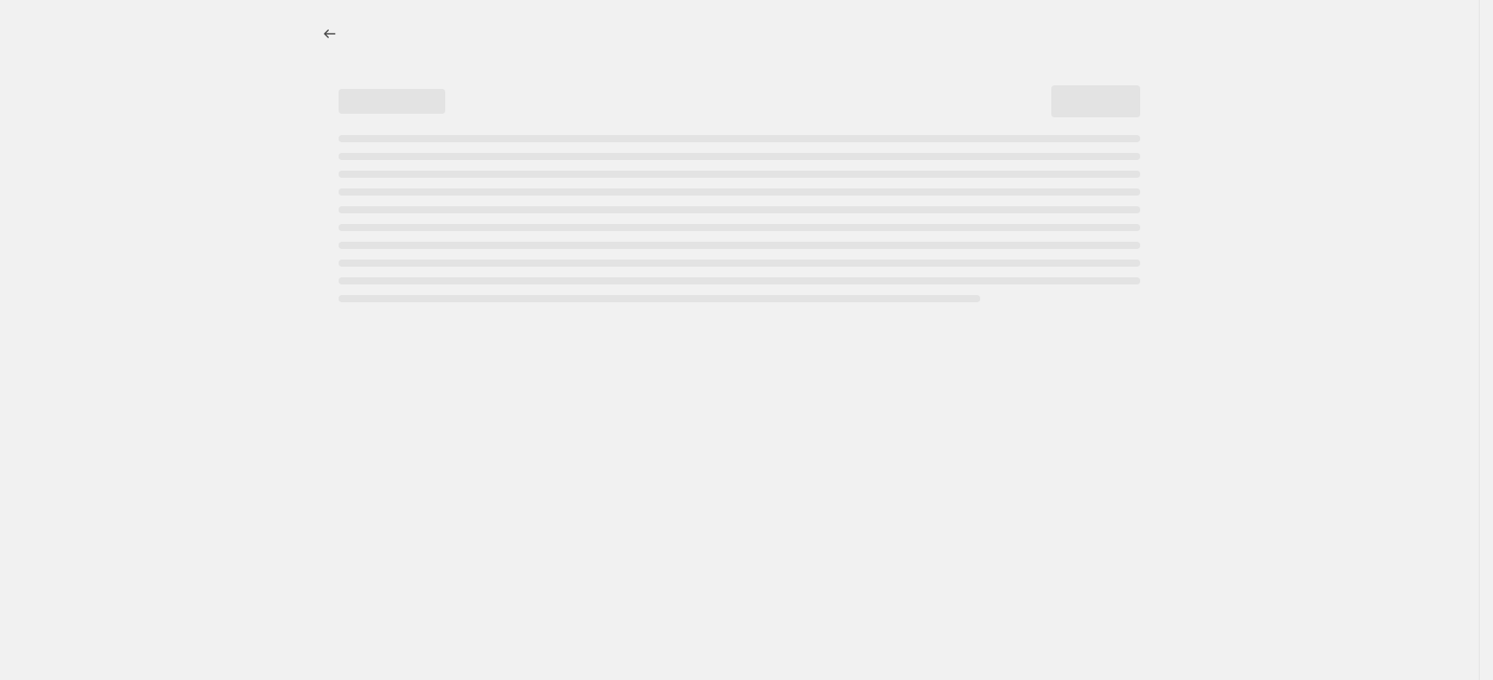
select select "percentage"
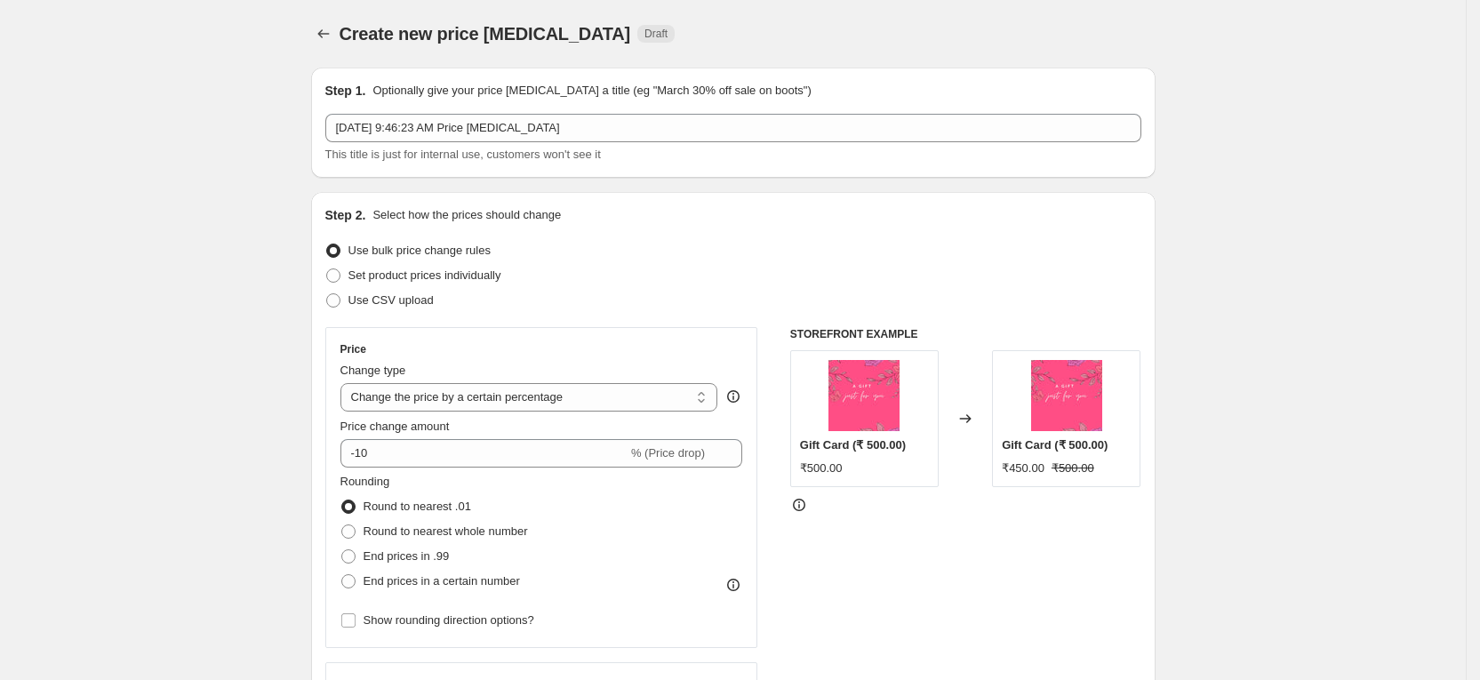
scroll to position [133, 0]
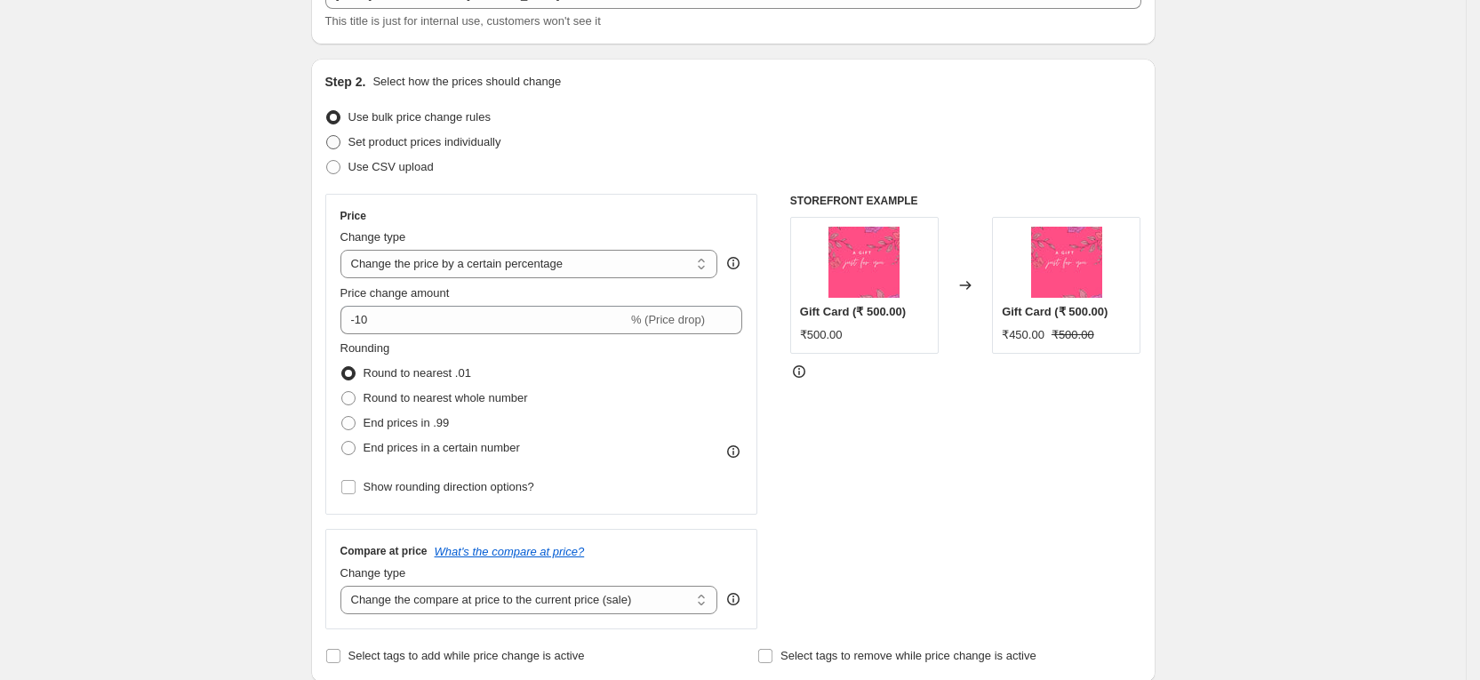
click at [406, 133] on span "Set product prices individually" at bounding box center [424, 142] width 153 height 18
click at [327, 135] on input "Set product prices individually" at bounding box center [326, 135] width 1 height 1
radio input "true"
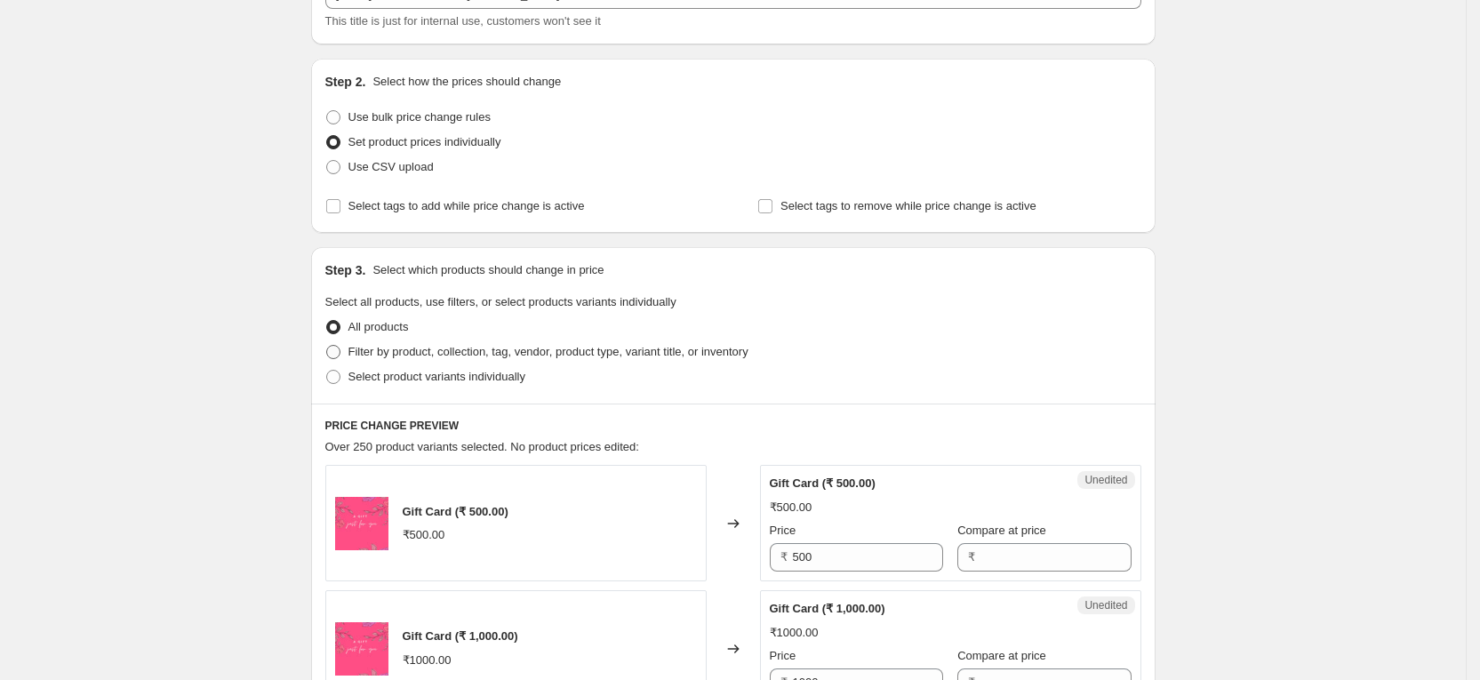
click at [412, 347] on span "Filter by product, collection, tag, vendor, product type, variant title, or inv…" at bounding box center [548, 351] width 400 height 13
click at [327, 346] on input "Filter by product, collection, tag, vendor, product type, variant title, or inv…" at bounding box center [326, 345] width 1 height 1
radio input "true"
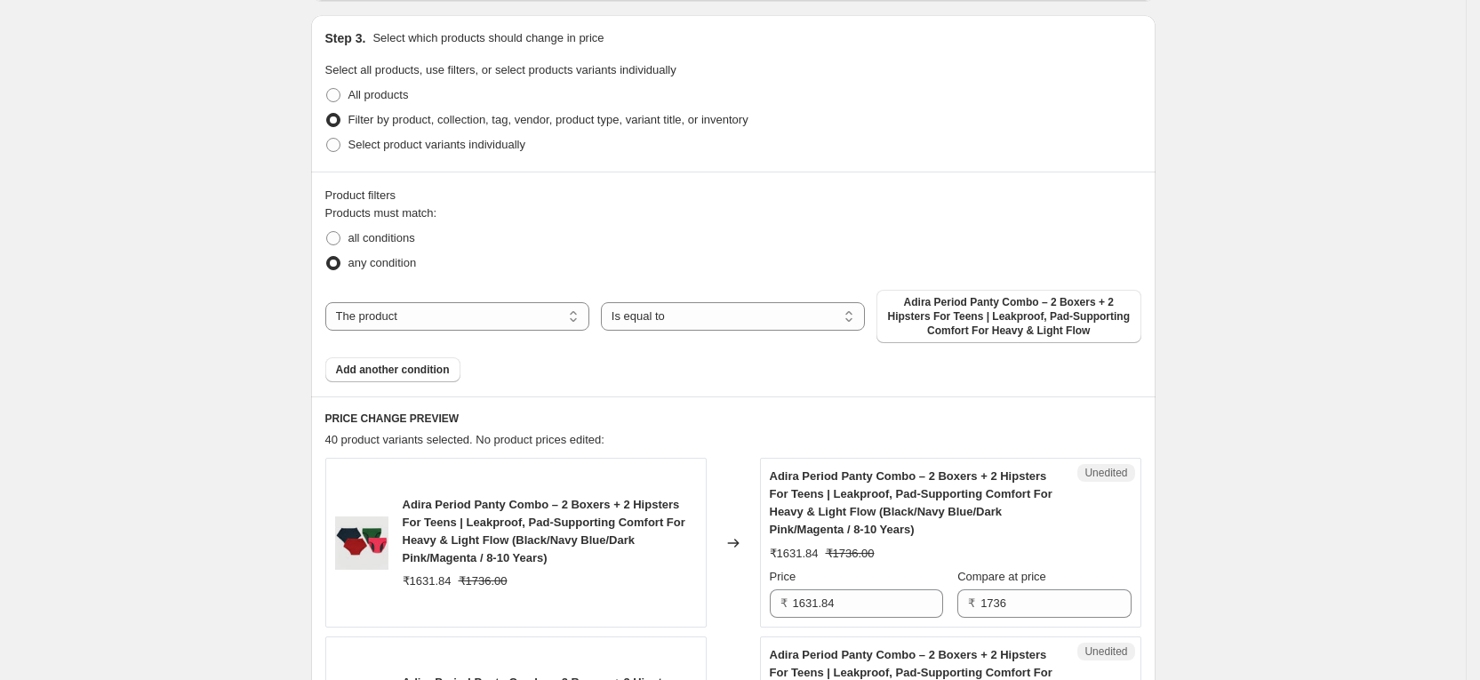
scroll to position [400, 0]
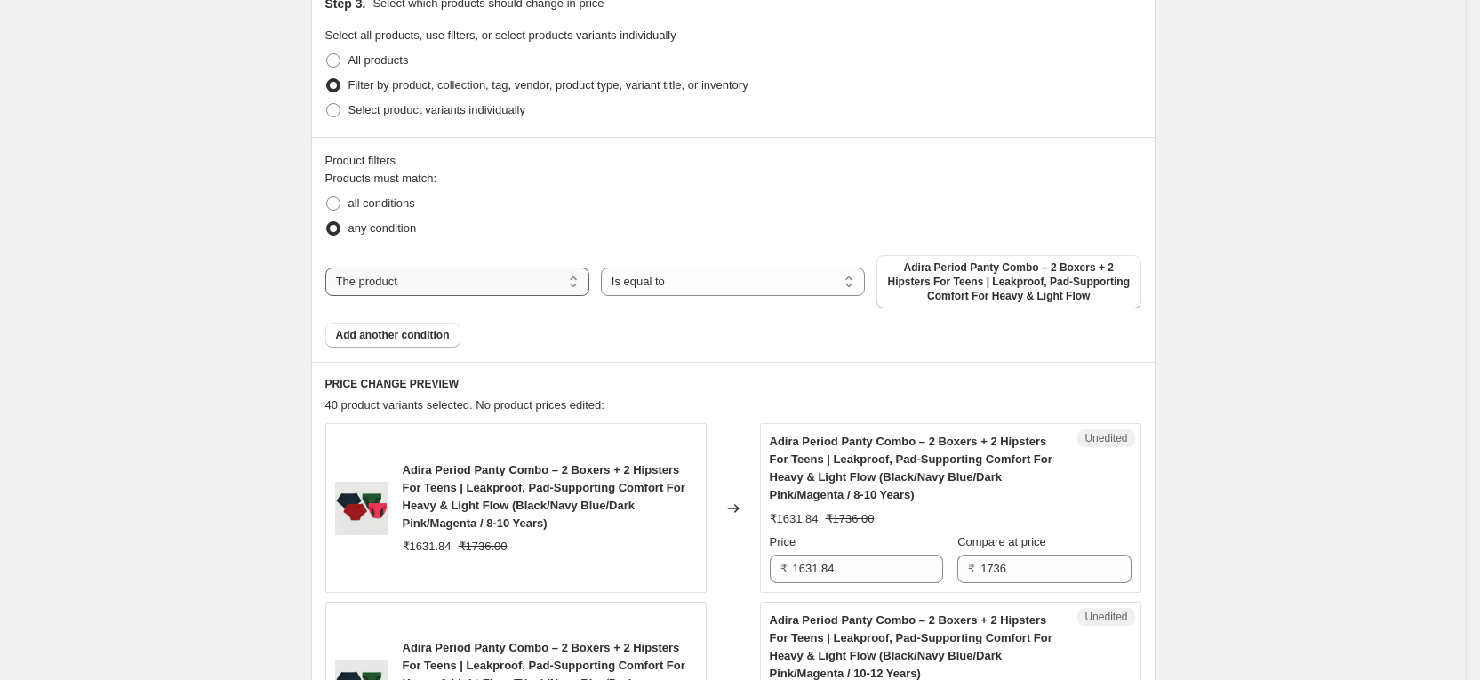
click at [492, 272] on select "The product The product's collection The product's tag The product's vendor The…" at bounding box center [457, 282] width 264 height 28
select select "tag"
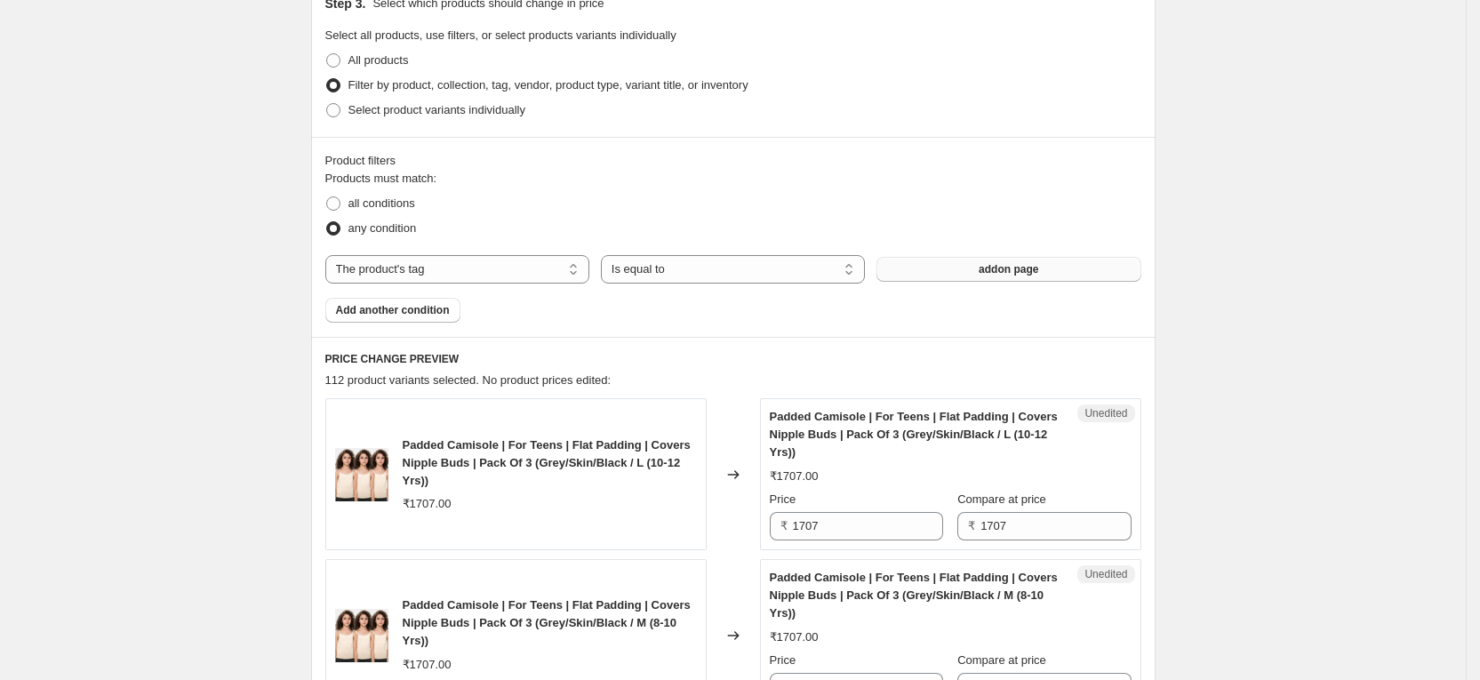
click at [941, 264] on button "addon page" at bounding box center [1009, 269] width 264 height 25
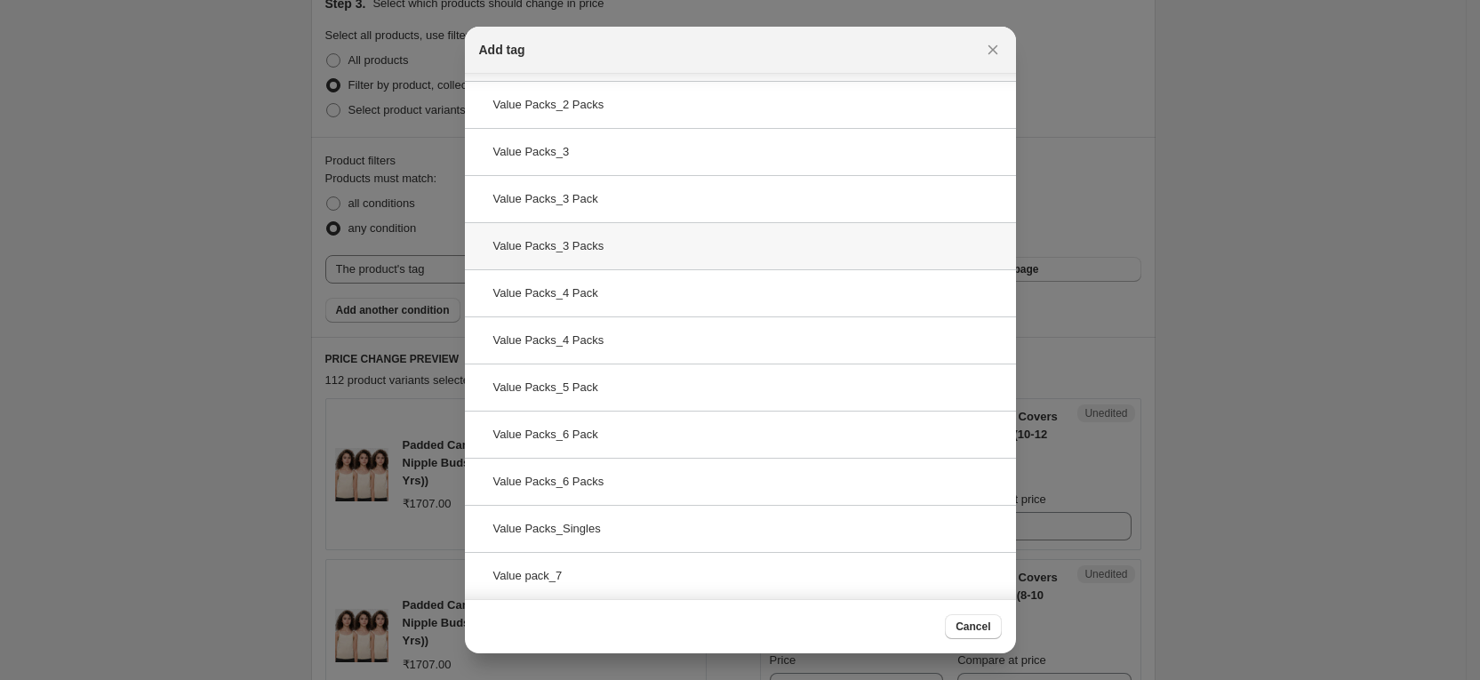
scroll to position [0, 0]
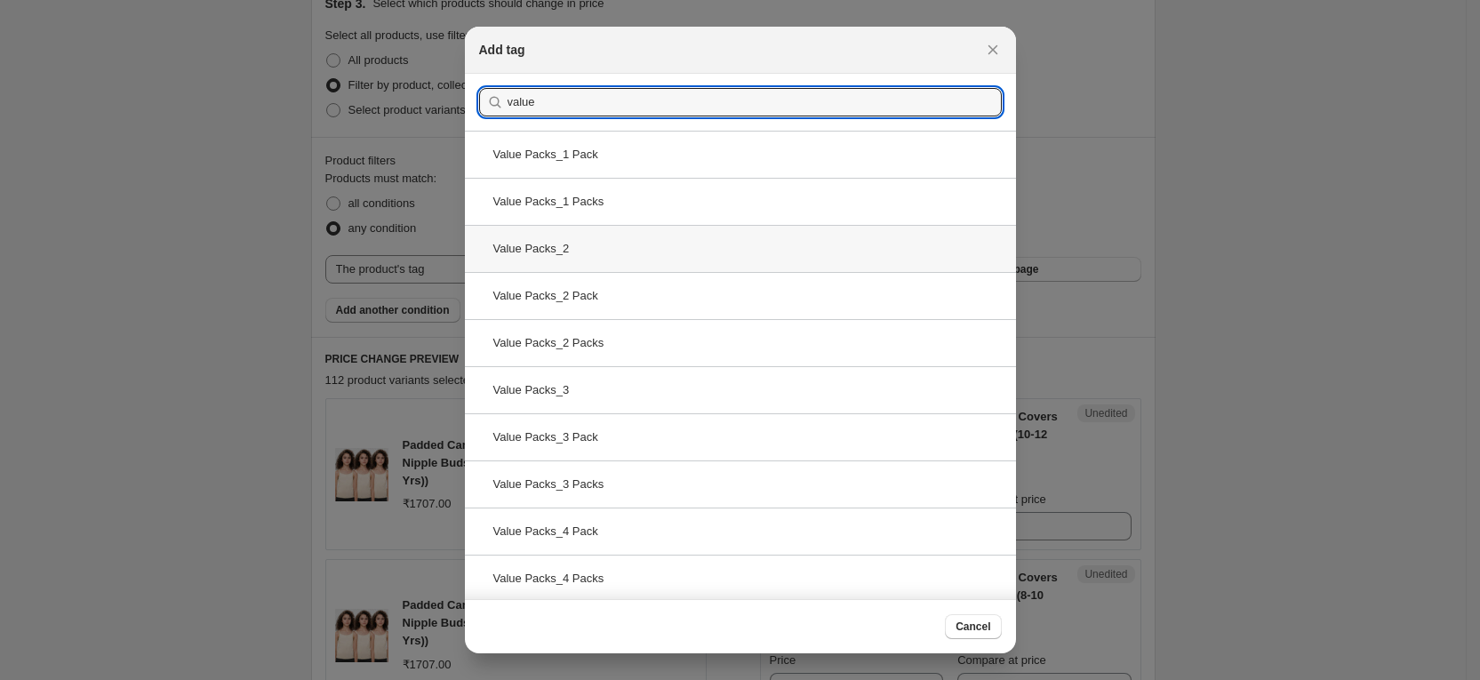
type input "value"
click at [641, 251] on div "Value Packs_2" at bounding box center [740, 248] width 551 height 47
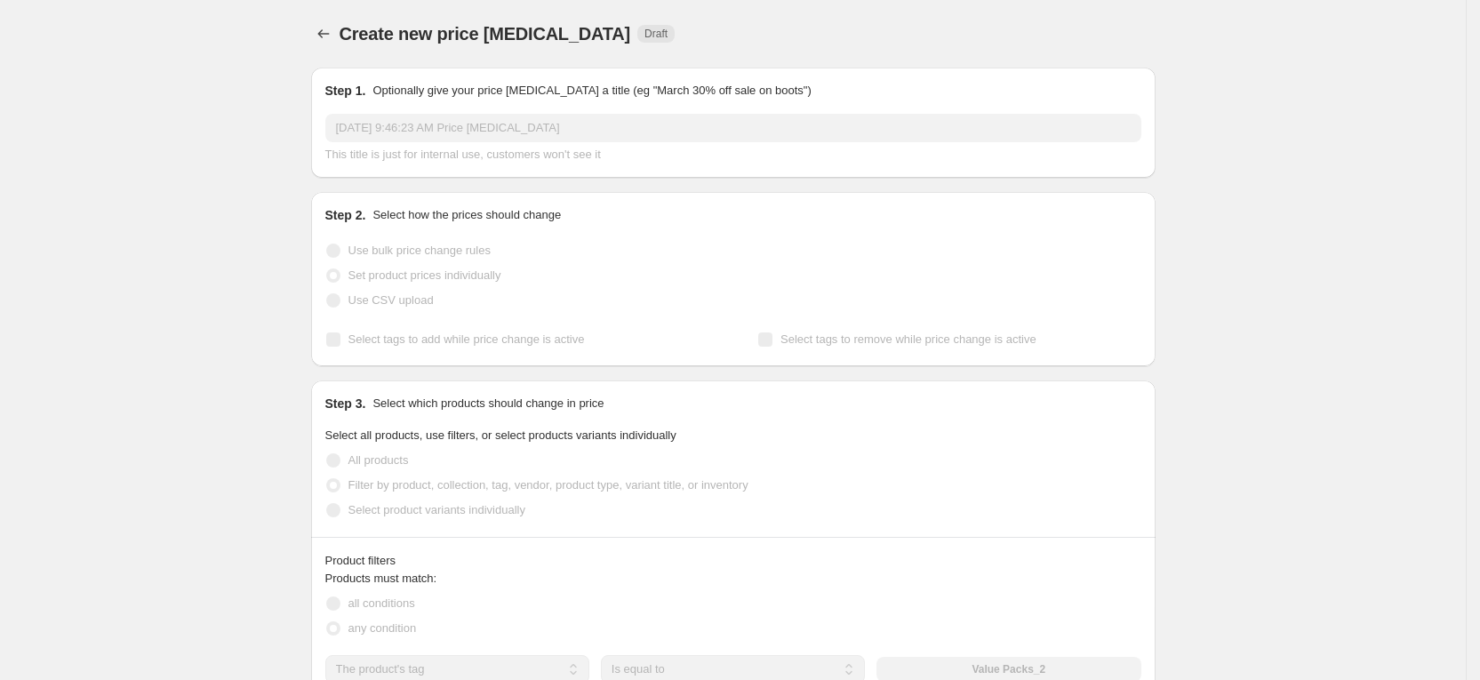
scroll to position [400, 0]
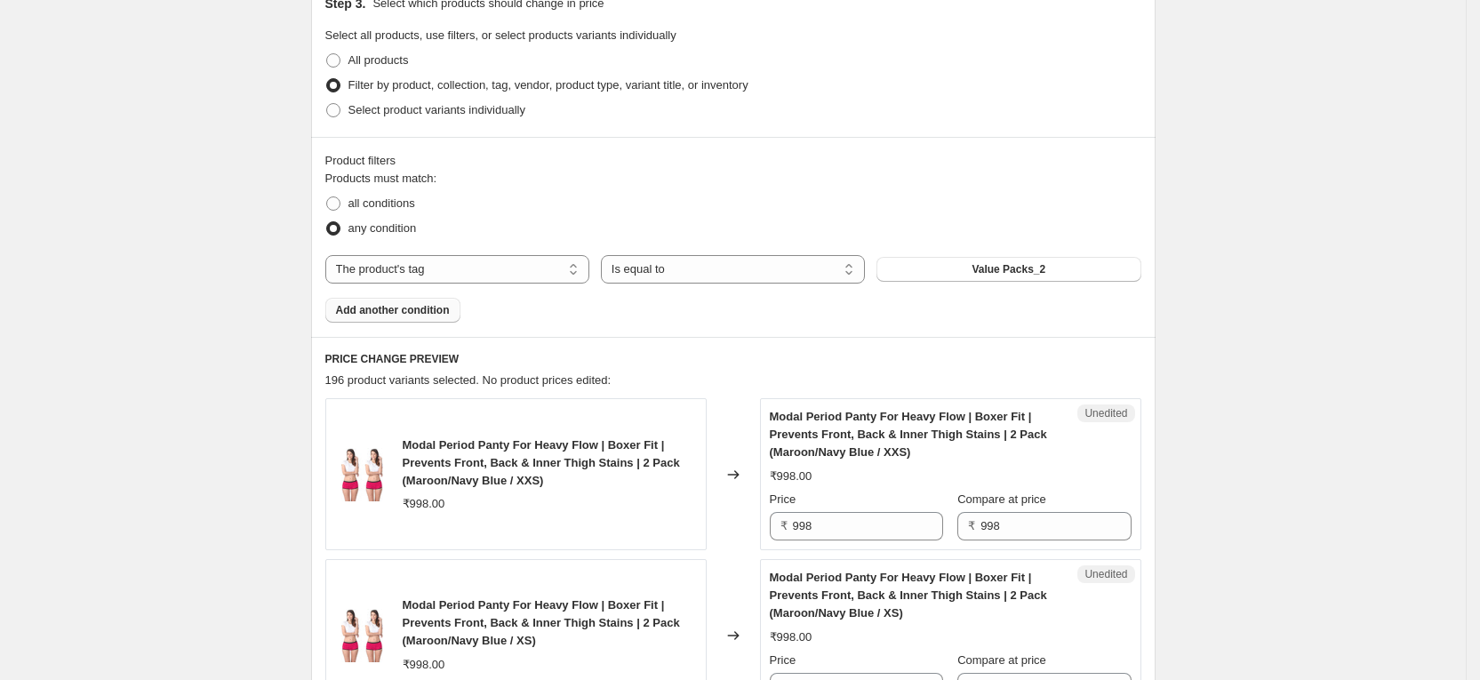
click at [439, 310] on span "Add another condition" at bounding box center [393, 310] width 114 height 14
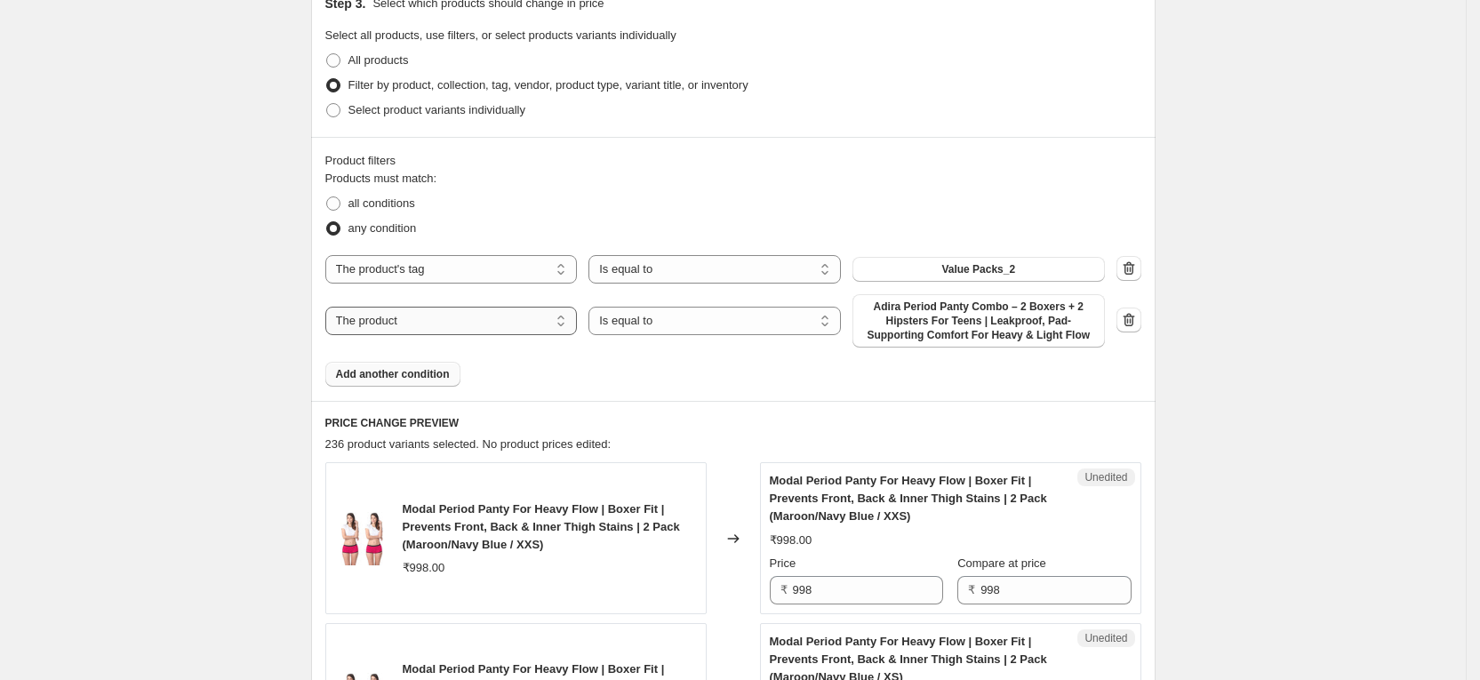
click at [460, 318] on select "The product The product's collection The product's tag The product's vendor The…" at bounding box center [451, 321] width 252 height 28
select select "tag"
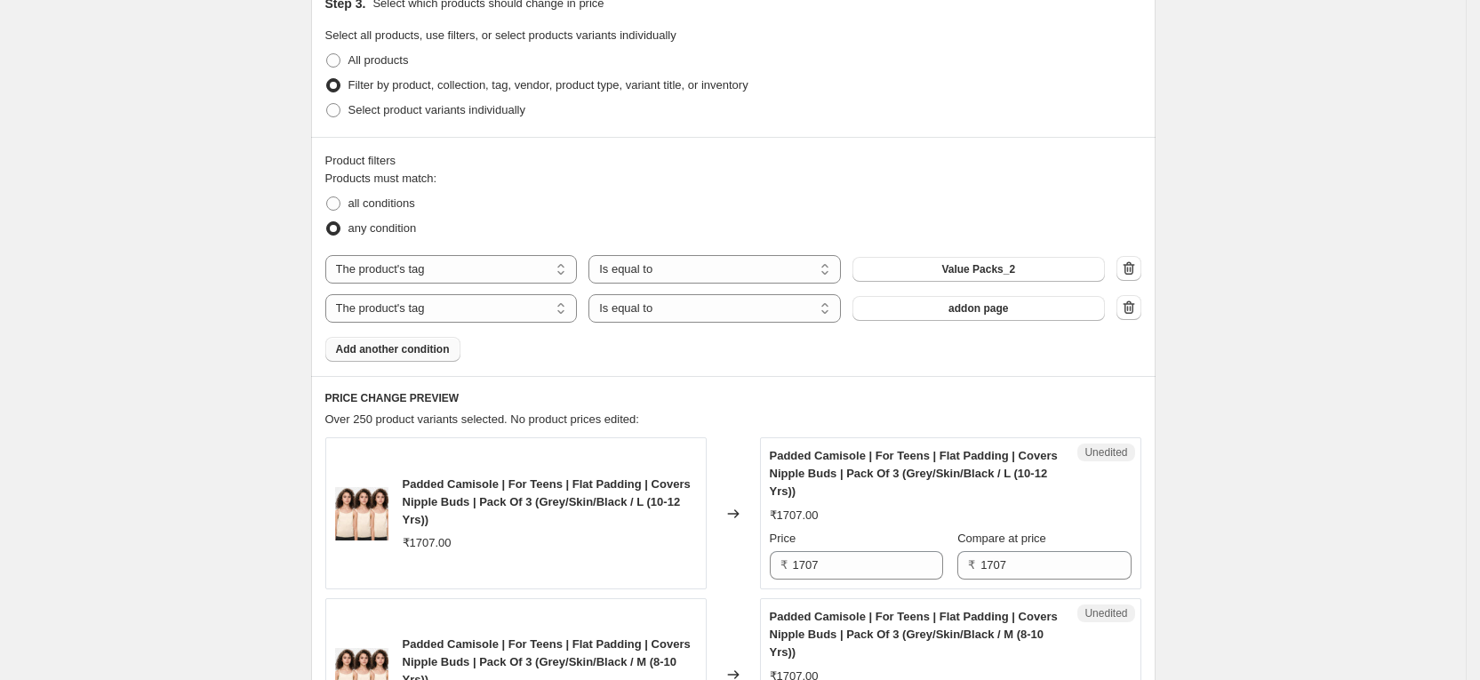
click at [1063, 310] on button "addon page" at bounding box center [979, 308] width 252 height 25
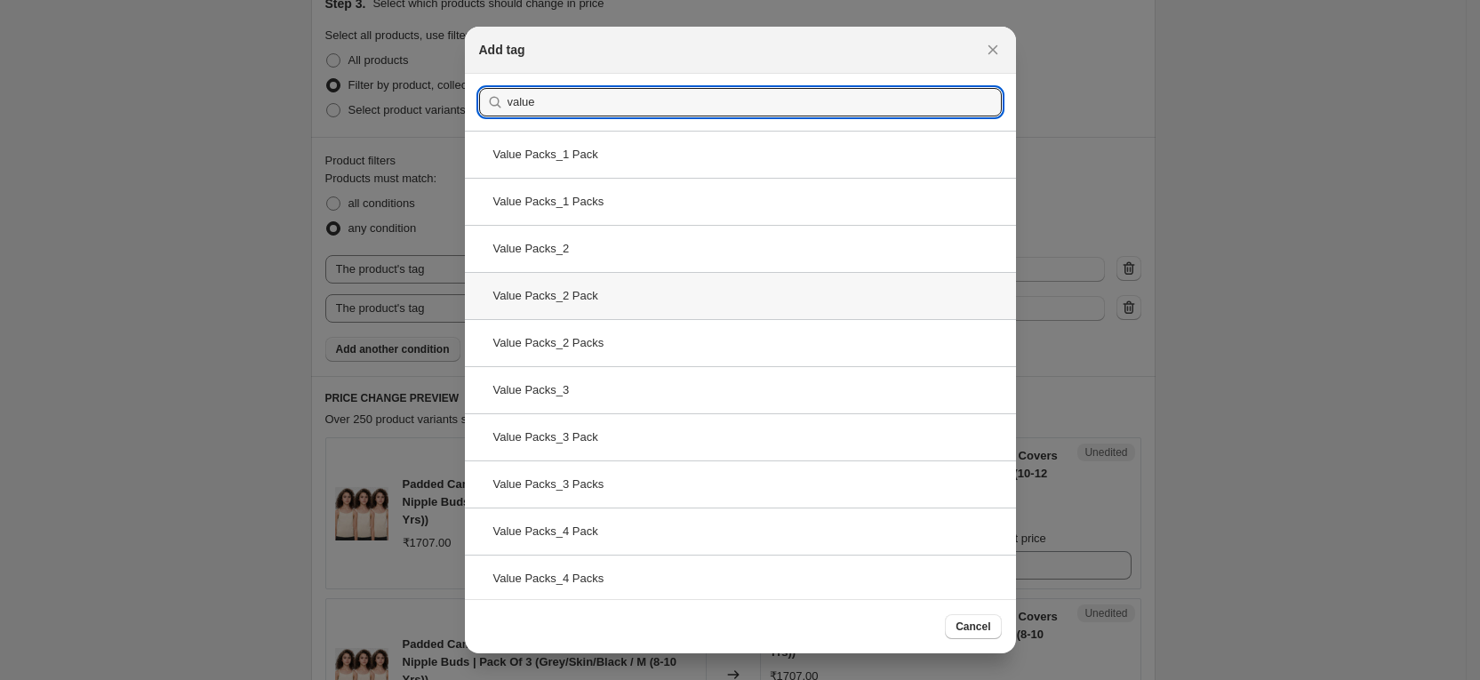
type input "value"
click at [656, 305] on div "Value Packs_2 Pack" at bounding box center [740, 295] width 551 height 47
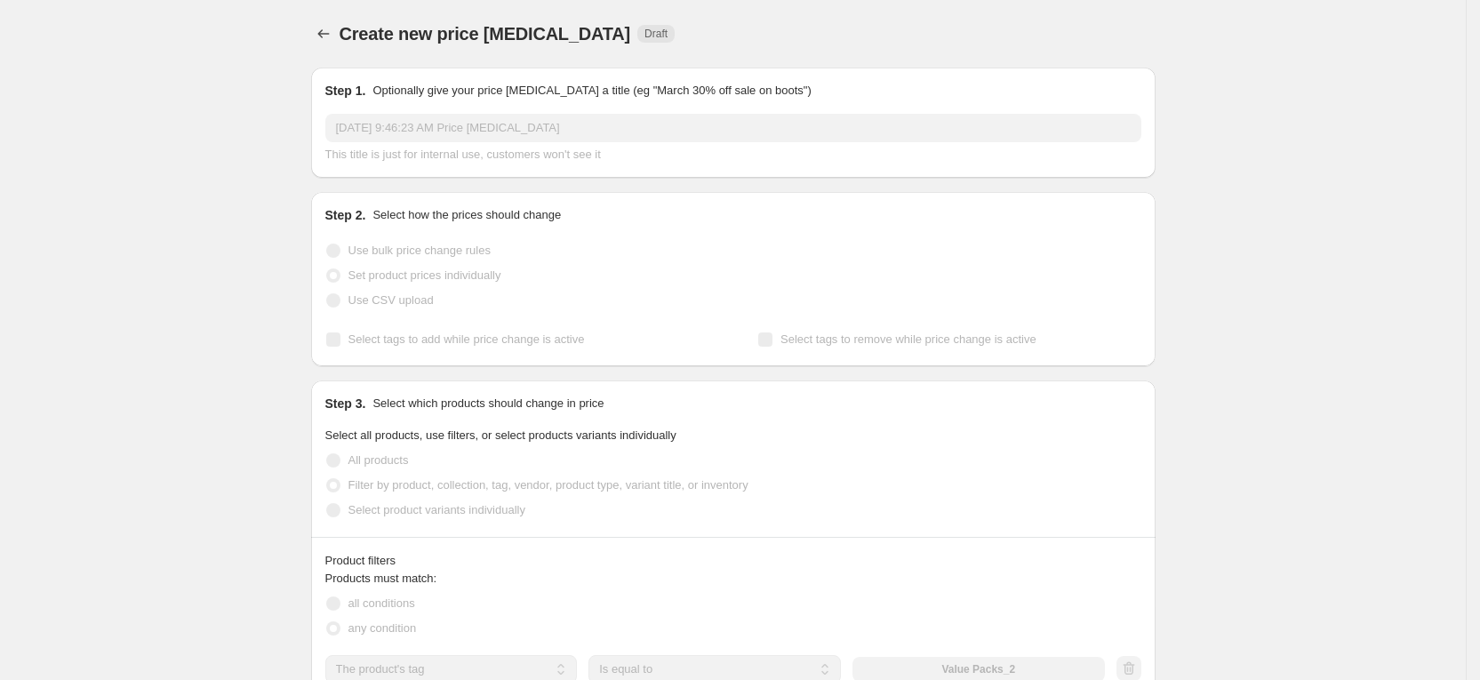
scroll to position [400, 0]
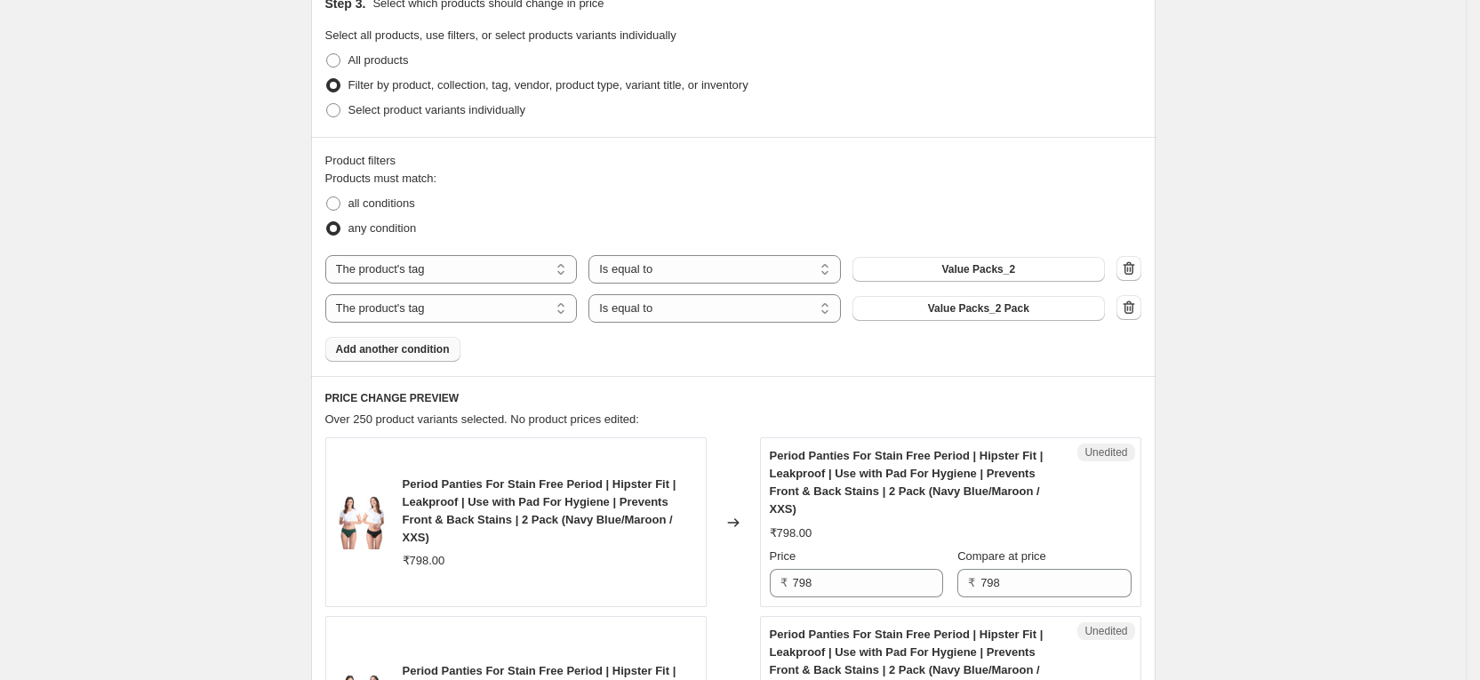
click at [439, 342] on span "Add another condition" at bounding box center [393, 349] width 114 height 14
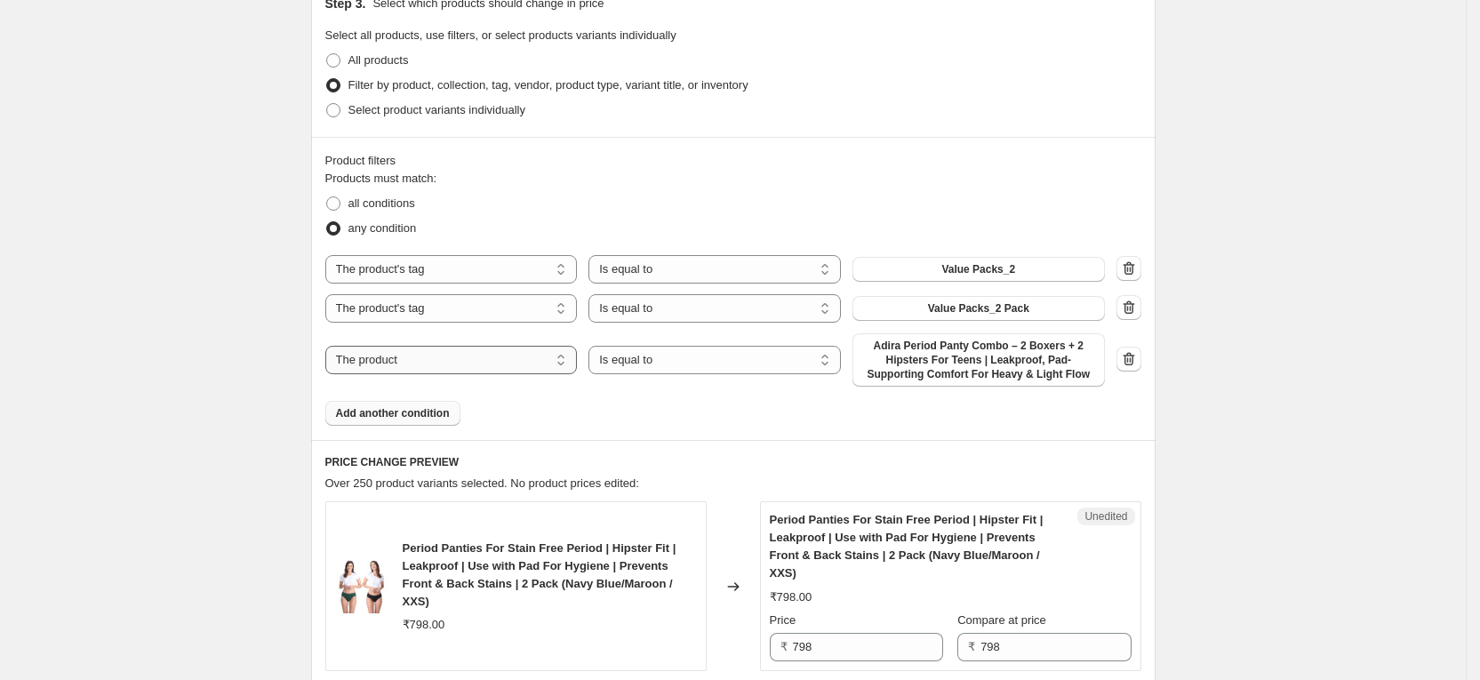
click at [437, 360] on select "The product The product's collection The product's tag The product's vendor The…" at bounding box center [451, 360] width 252 height 28
select select "tag"
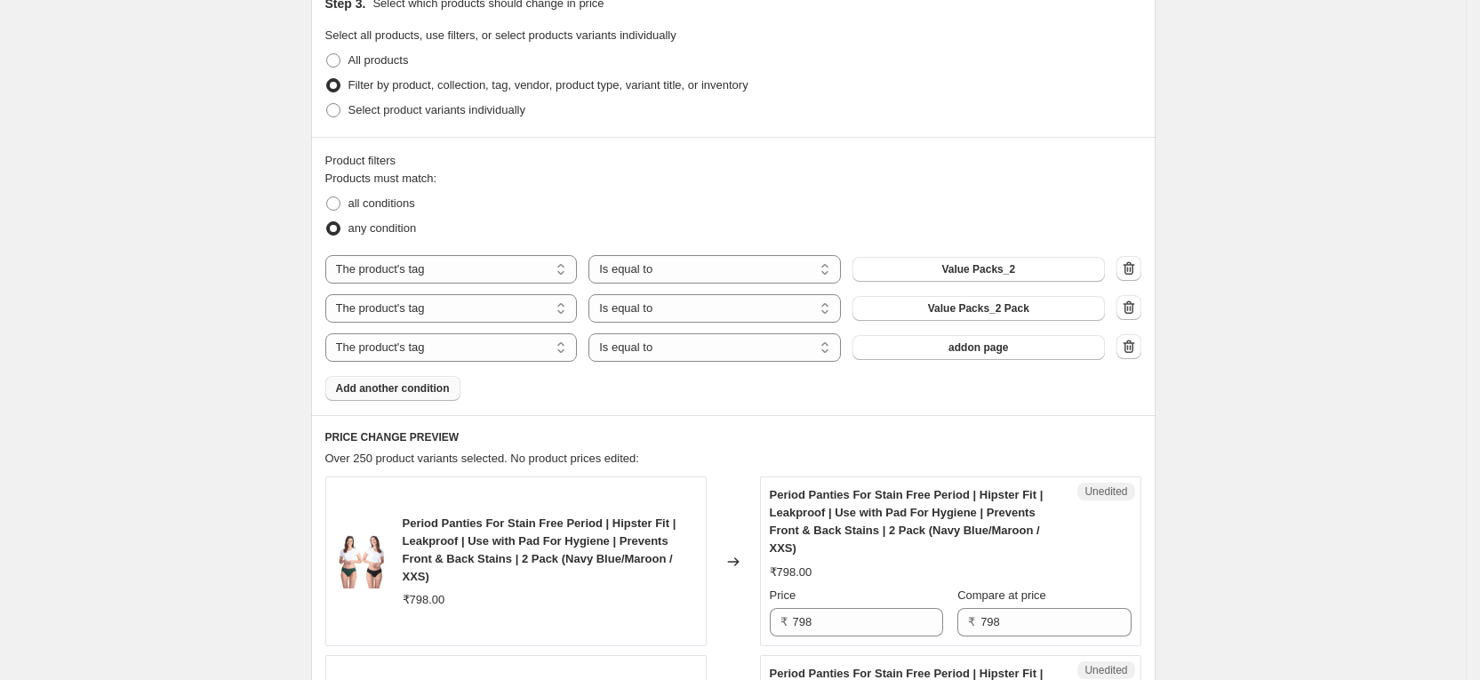
click at [938, 352] on button "addon page" at bounding box center [979, 347] width 252 height 25
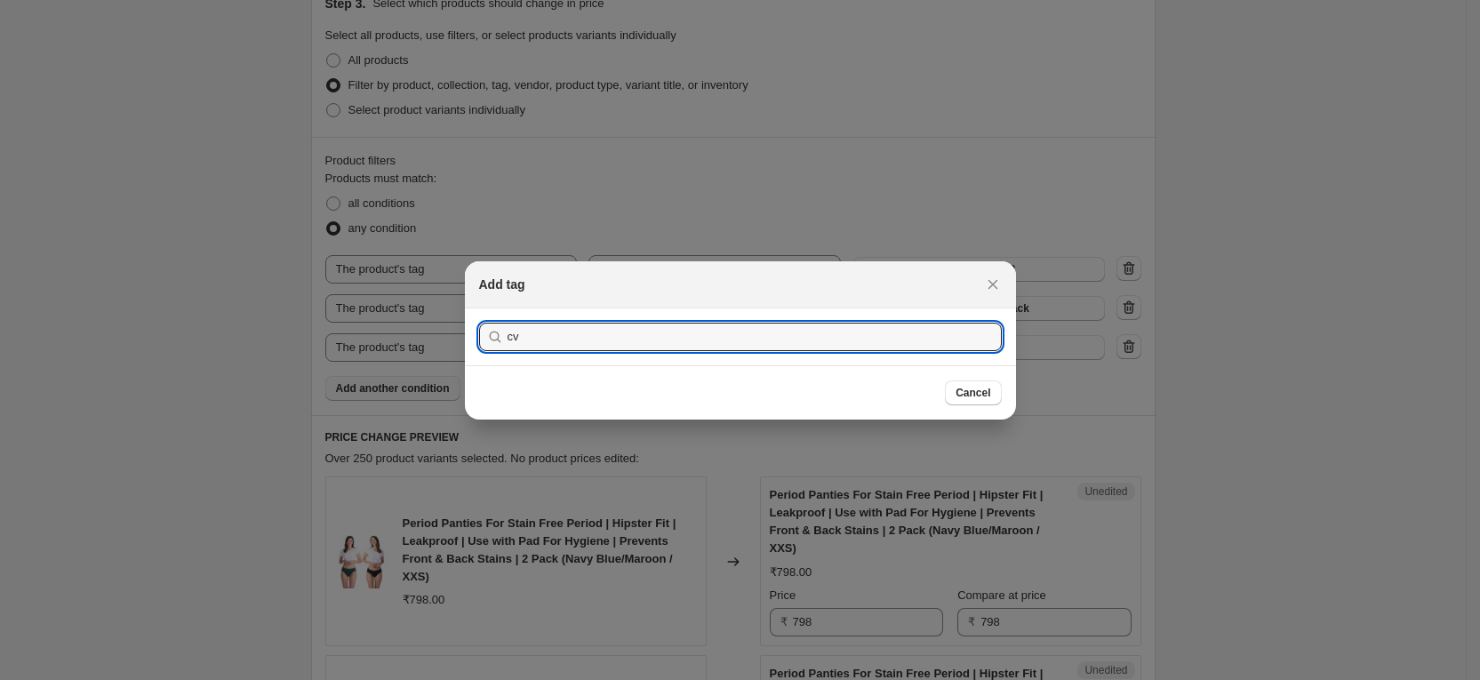
type input "c"
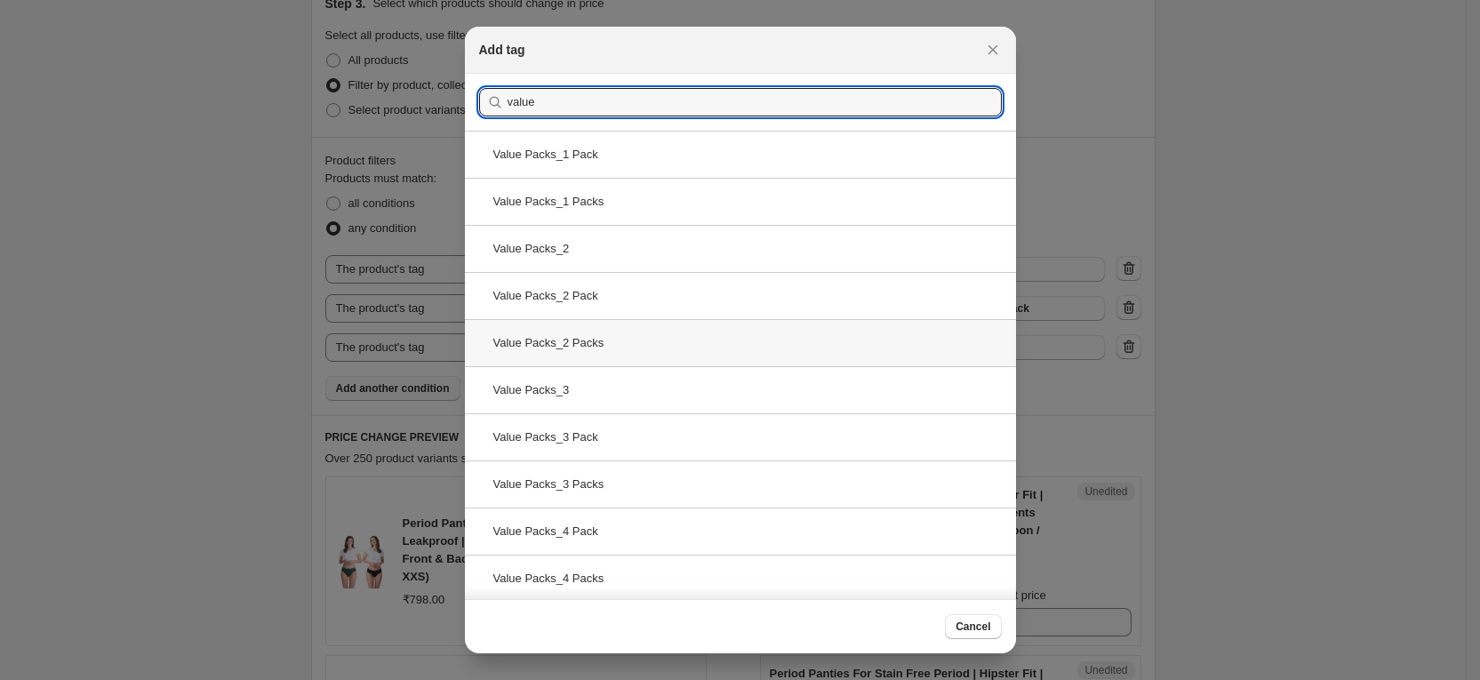
type input "value"
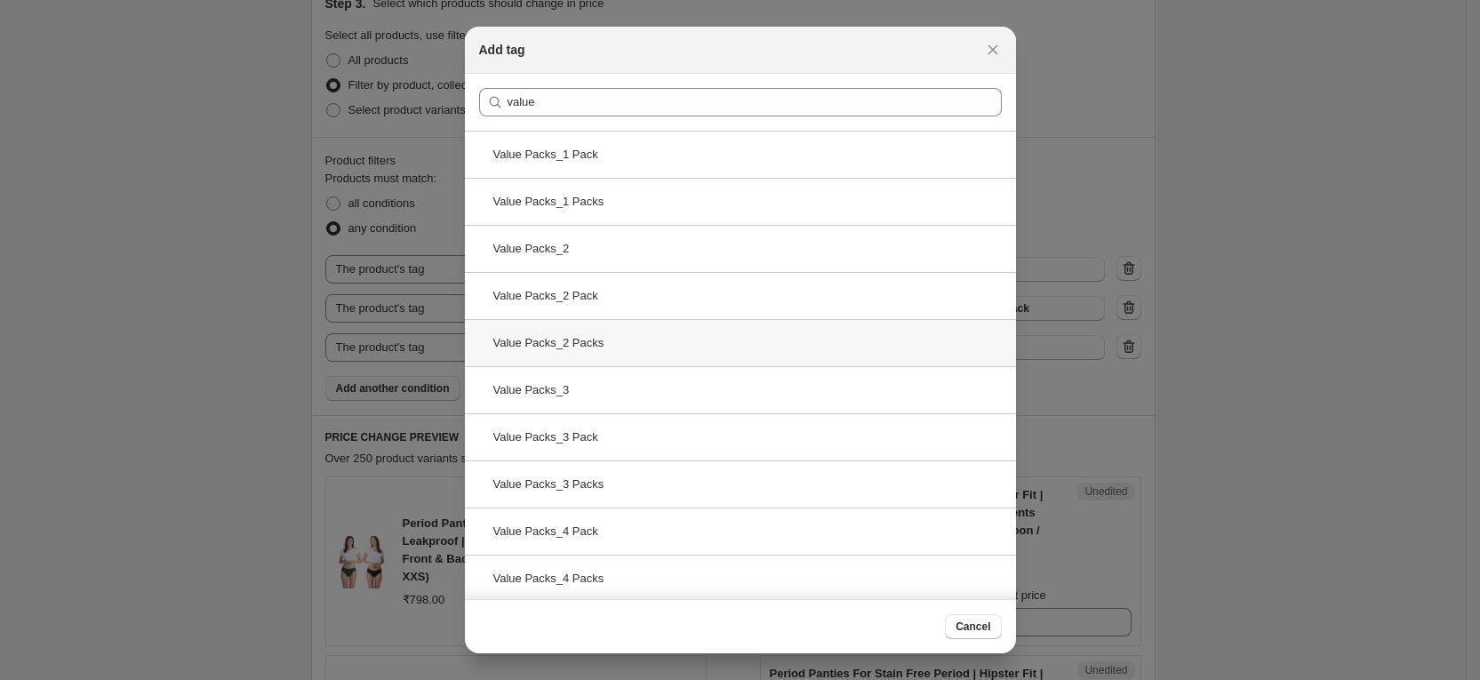
click at [669, 352] on div "Value Packs_2 Packs" at bounding box center [740, 342] width 551 height 47
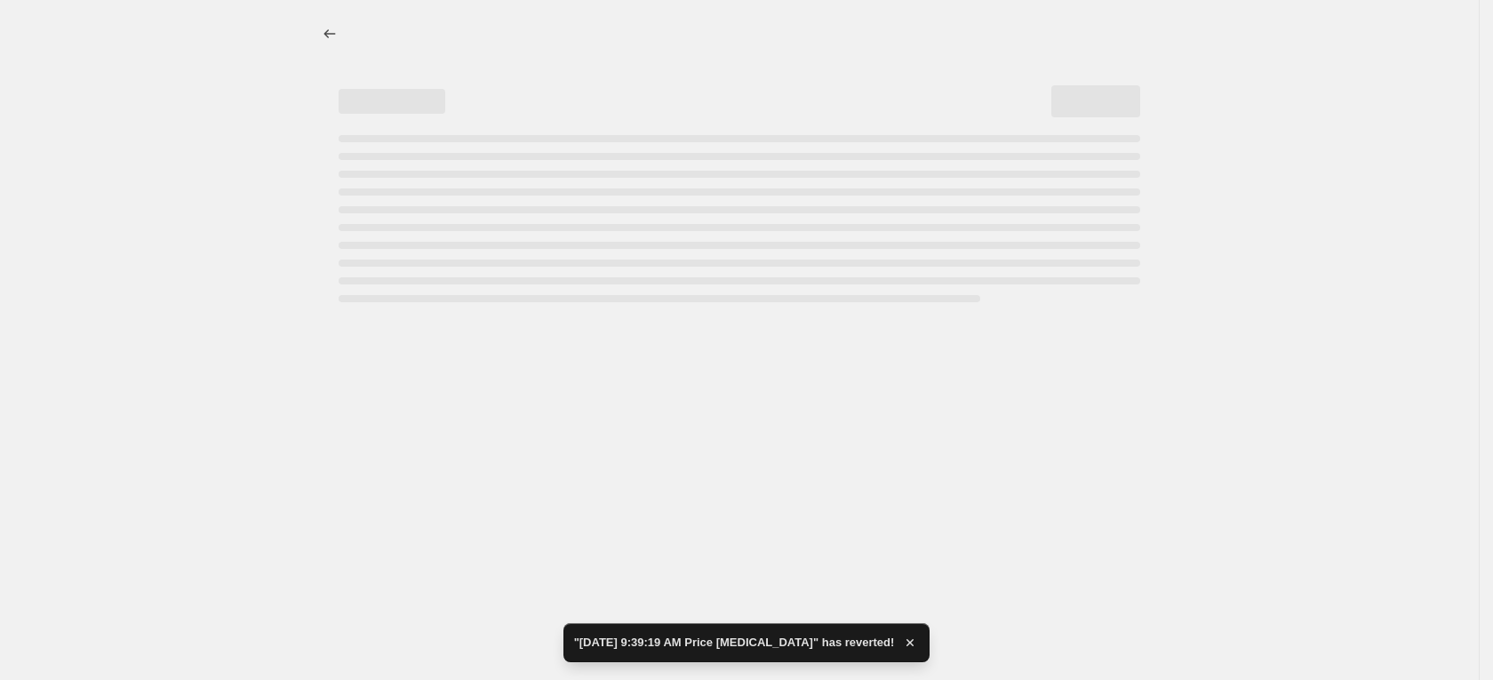
select select "tag"
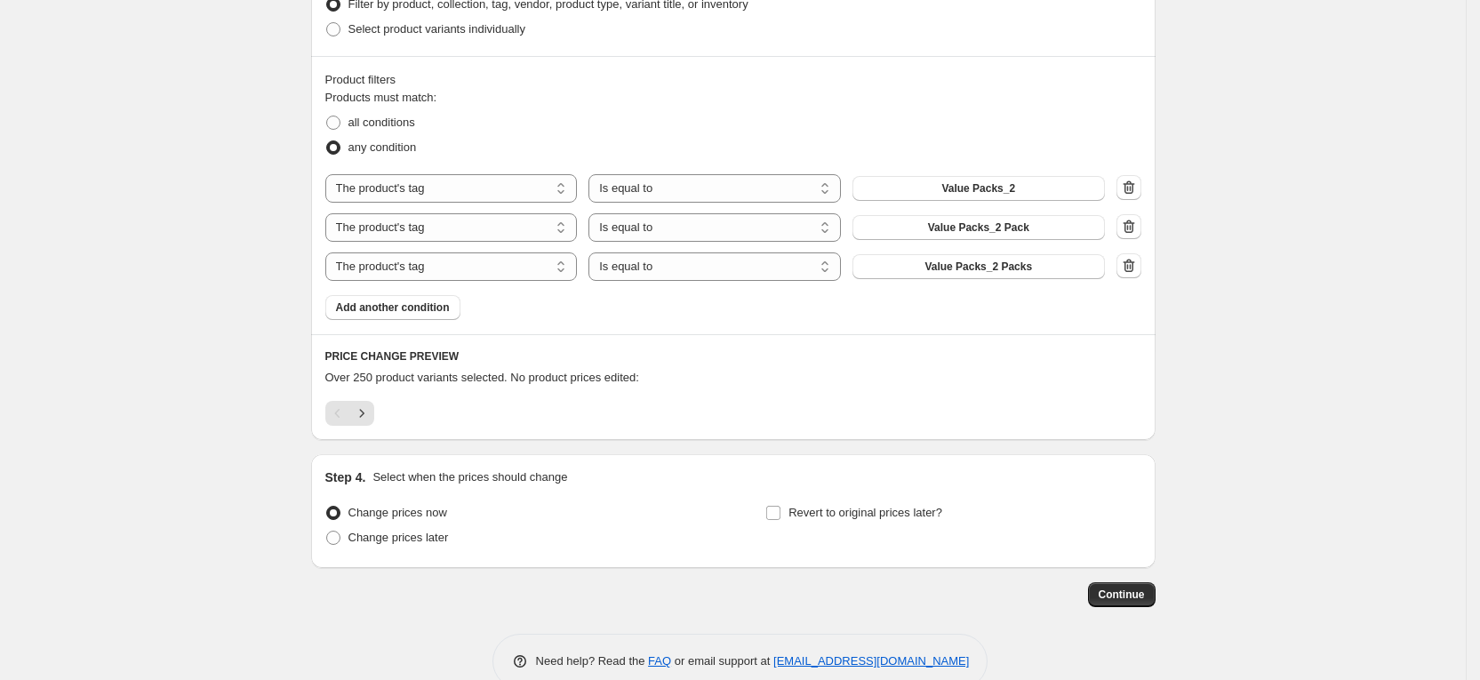
scroll to position [516, 0]
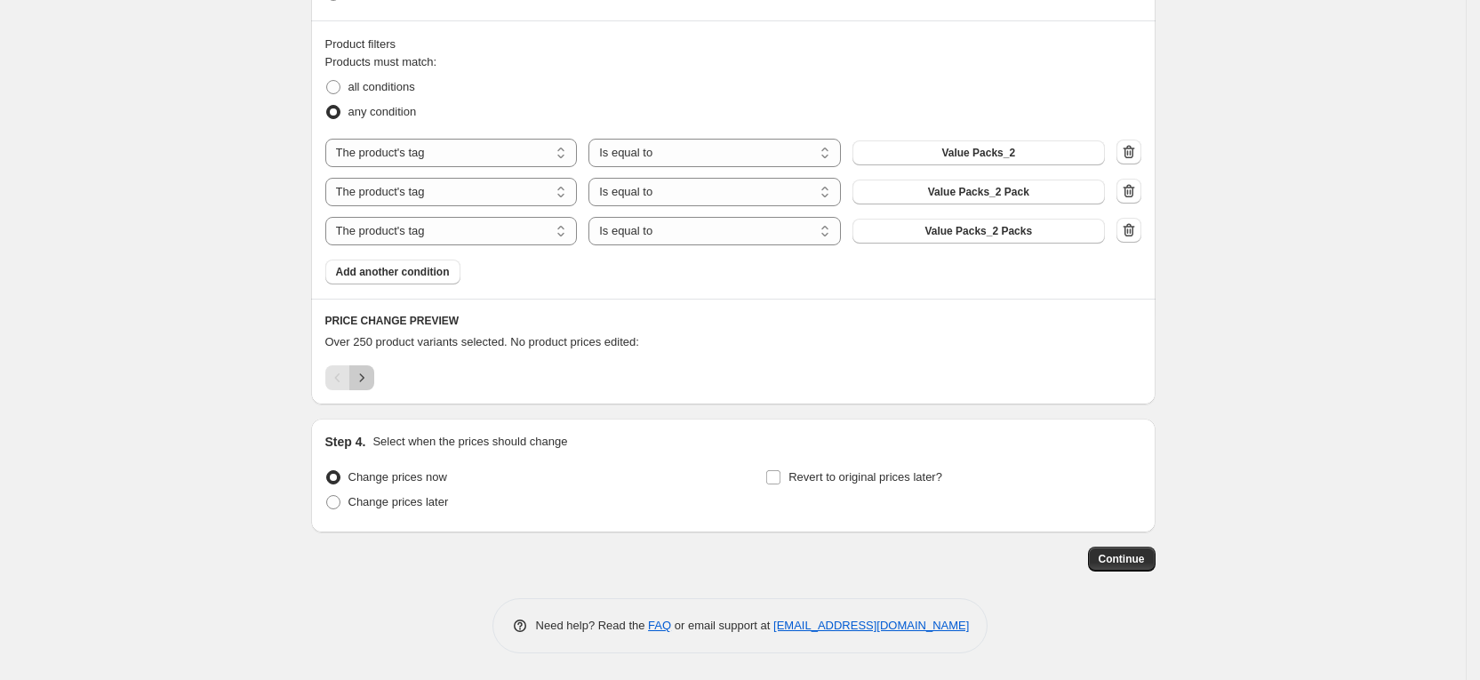
click at [371, 385] on icon "Next" at bounding box center [362, 378] width 18 height 18
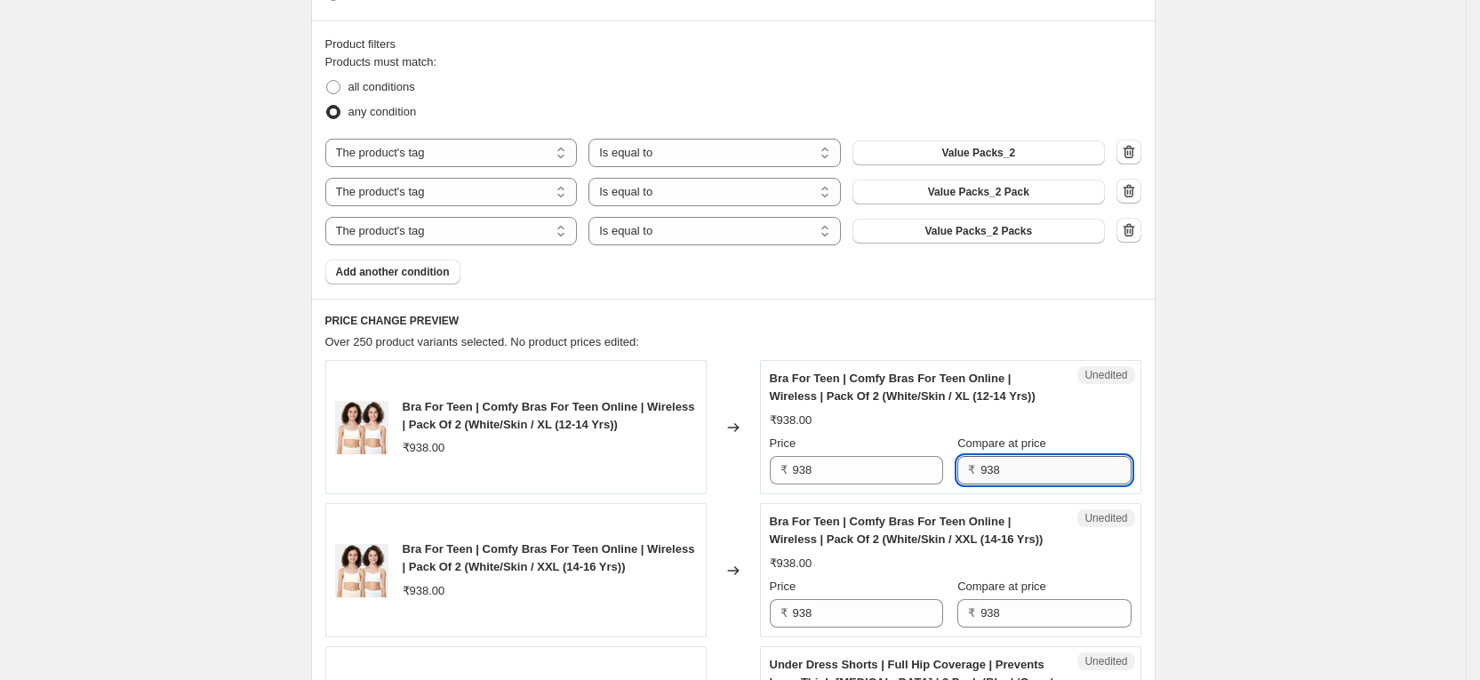
click at [1031, 474] on input "938" at bounding box center [1056, 470] width 150 height 28
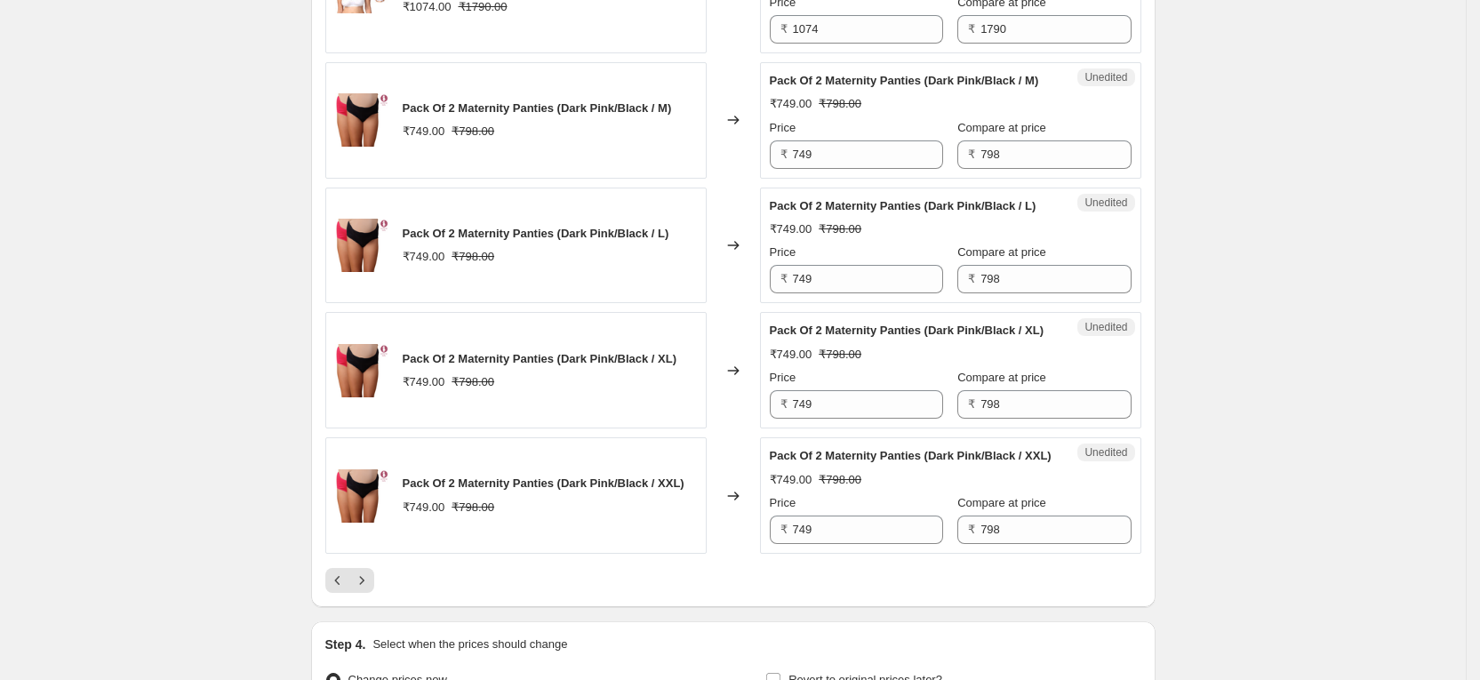
scroll to position [3304, 0]
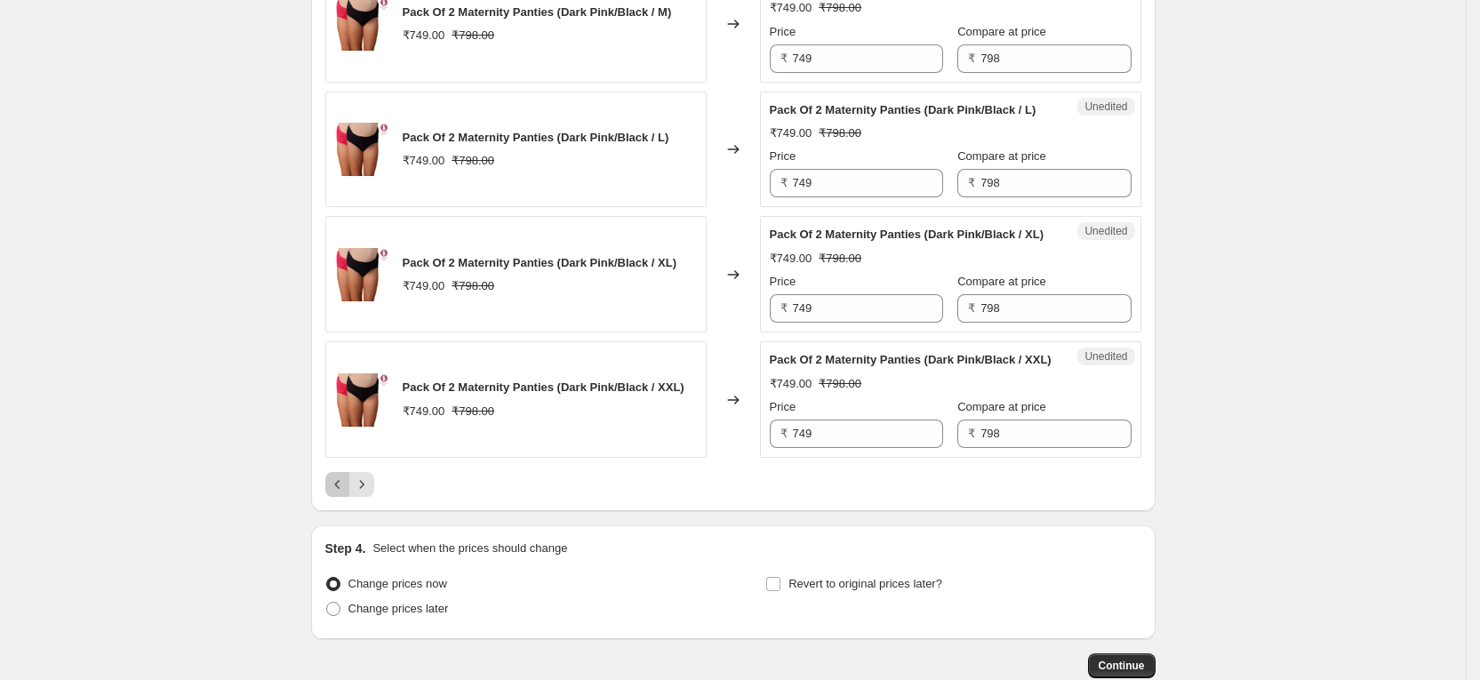
click at [343, 476] on icon "Previous" at bounding box center [338, 485] width 18 height 18
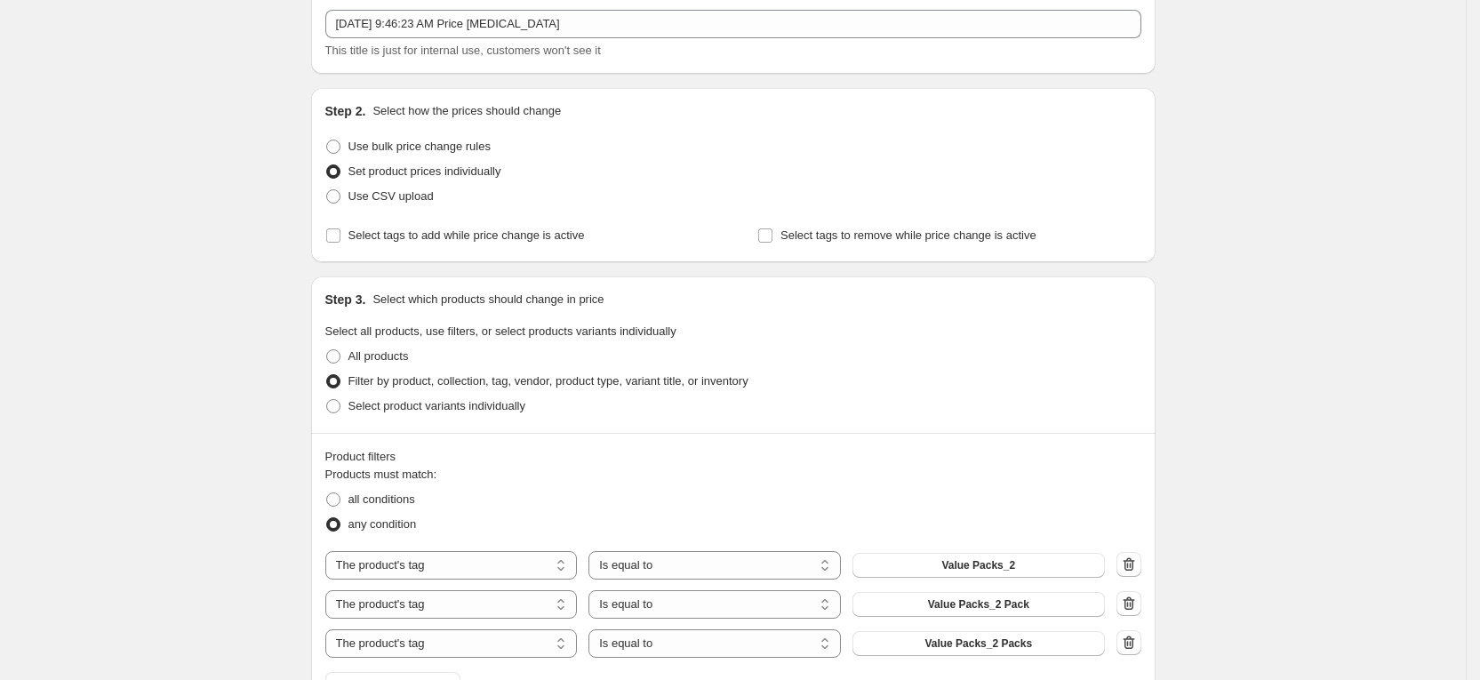
scroll to position [0, 0]
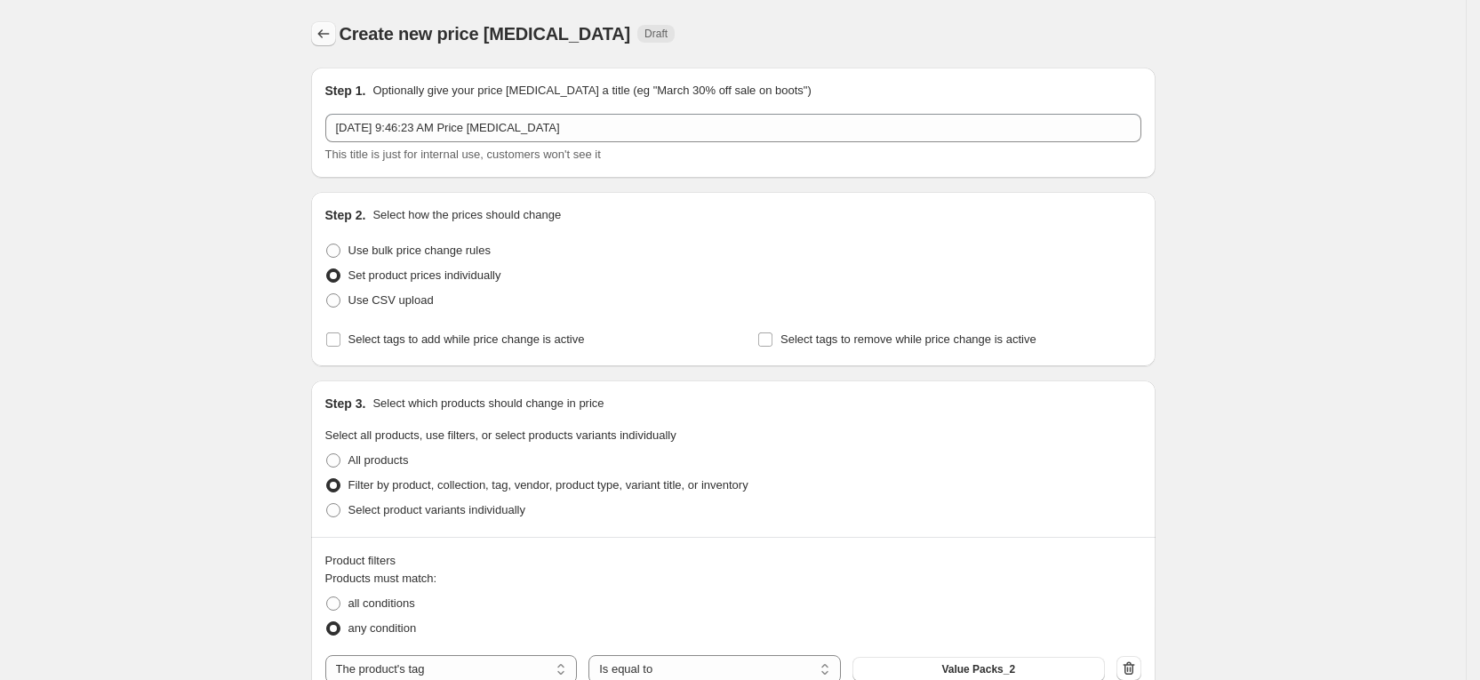
click at [332, 29] on icon "Price change jobs" at bounding box center [324, 34] width 18 height 18
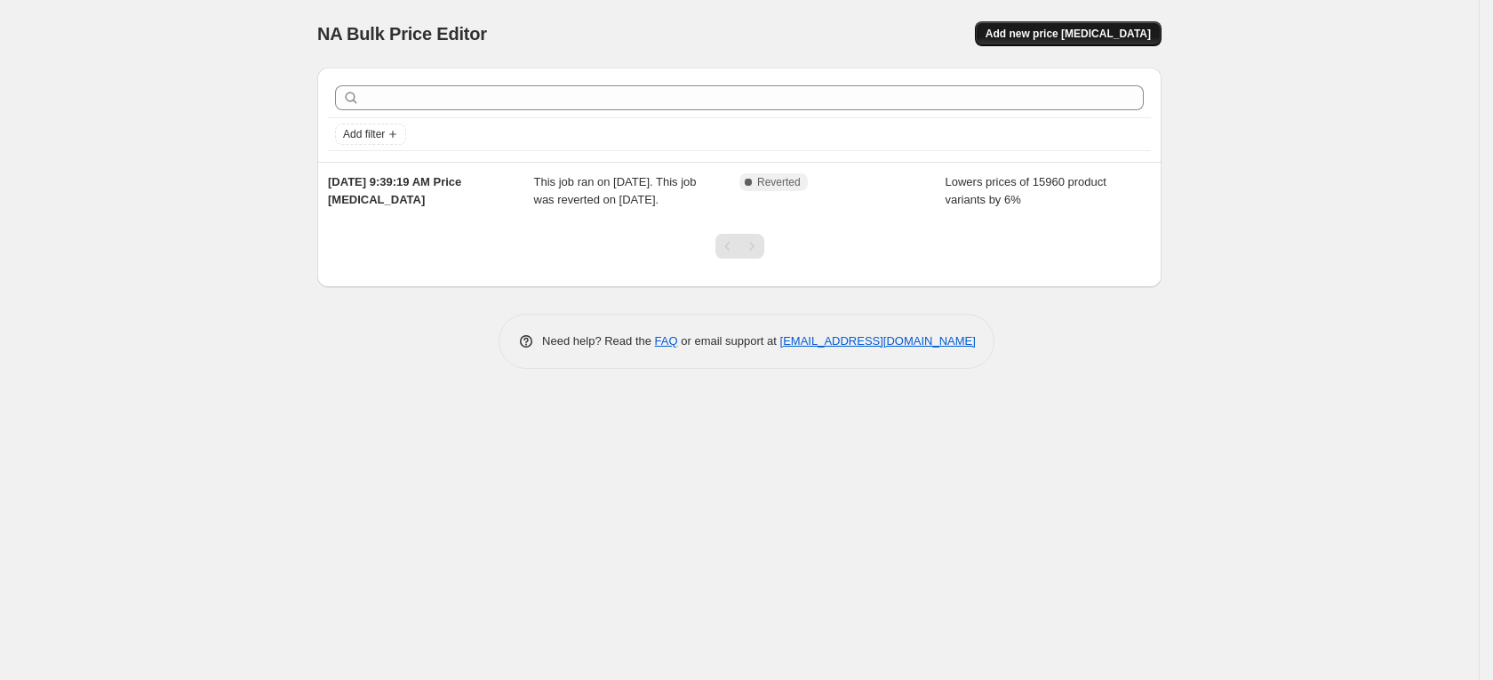
click at [1058, 39] on span "Add new price [MEDICAL_DATA]" at bounding box center [1068, 34] width 165 height 14
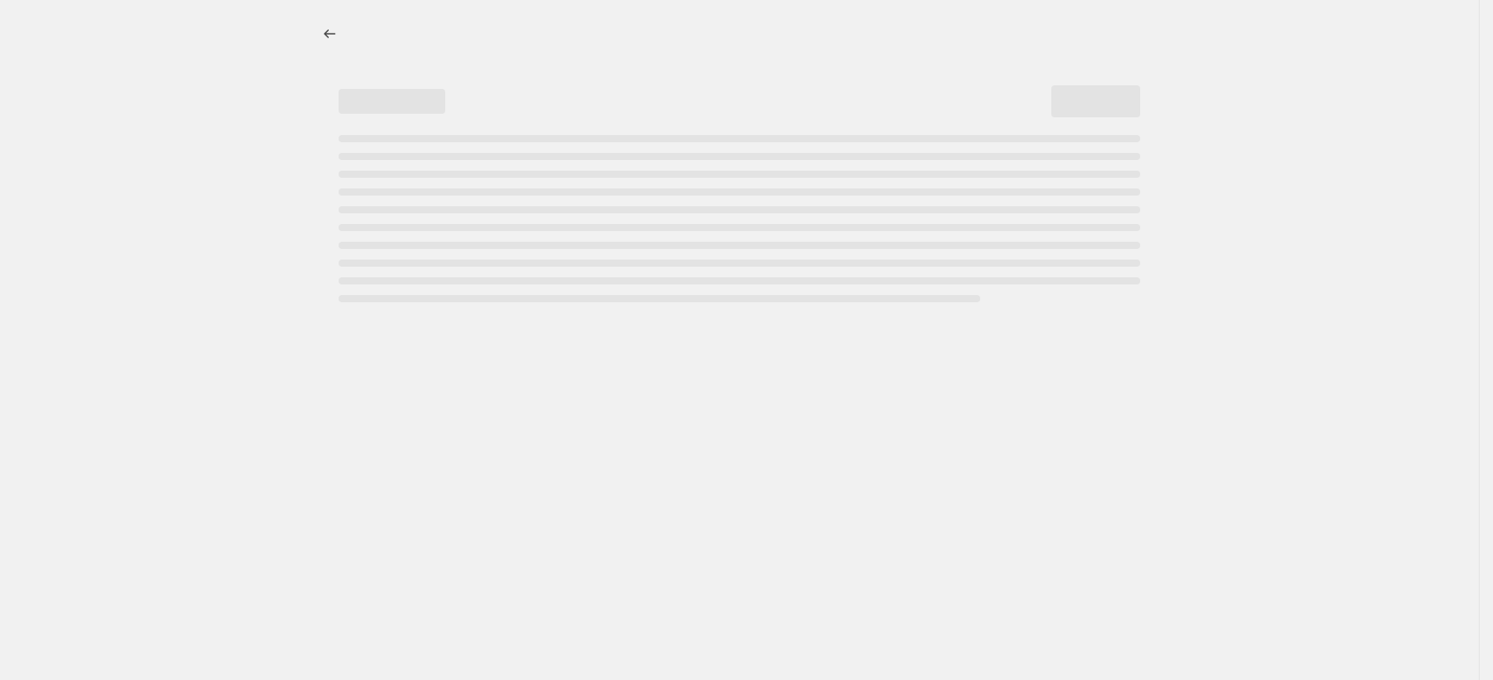
select select "percentage"
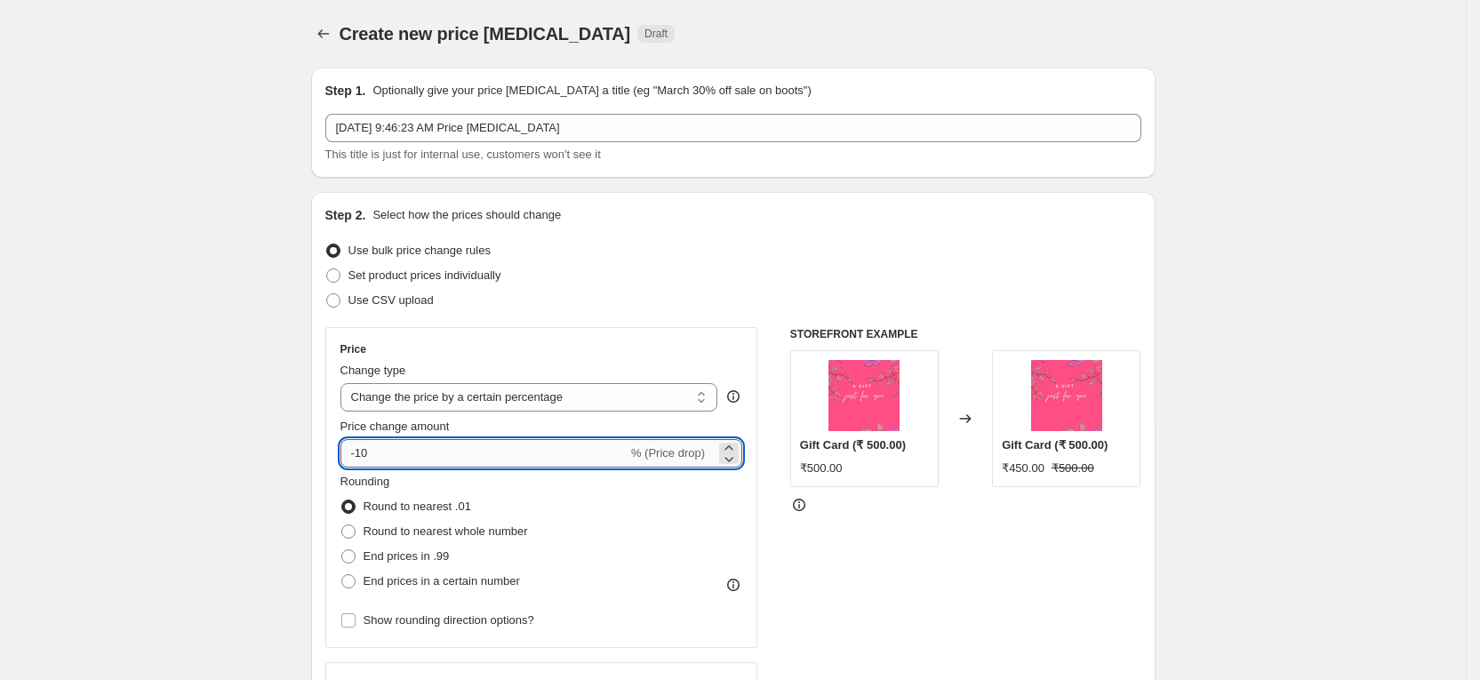
click at [464, 453] on input "-10" at bounding box center [483, 453] width 287 height 28
type input "-1"
type input "-3"
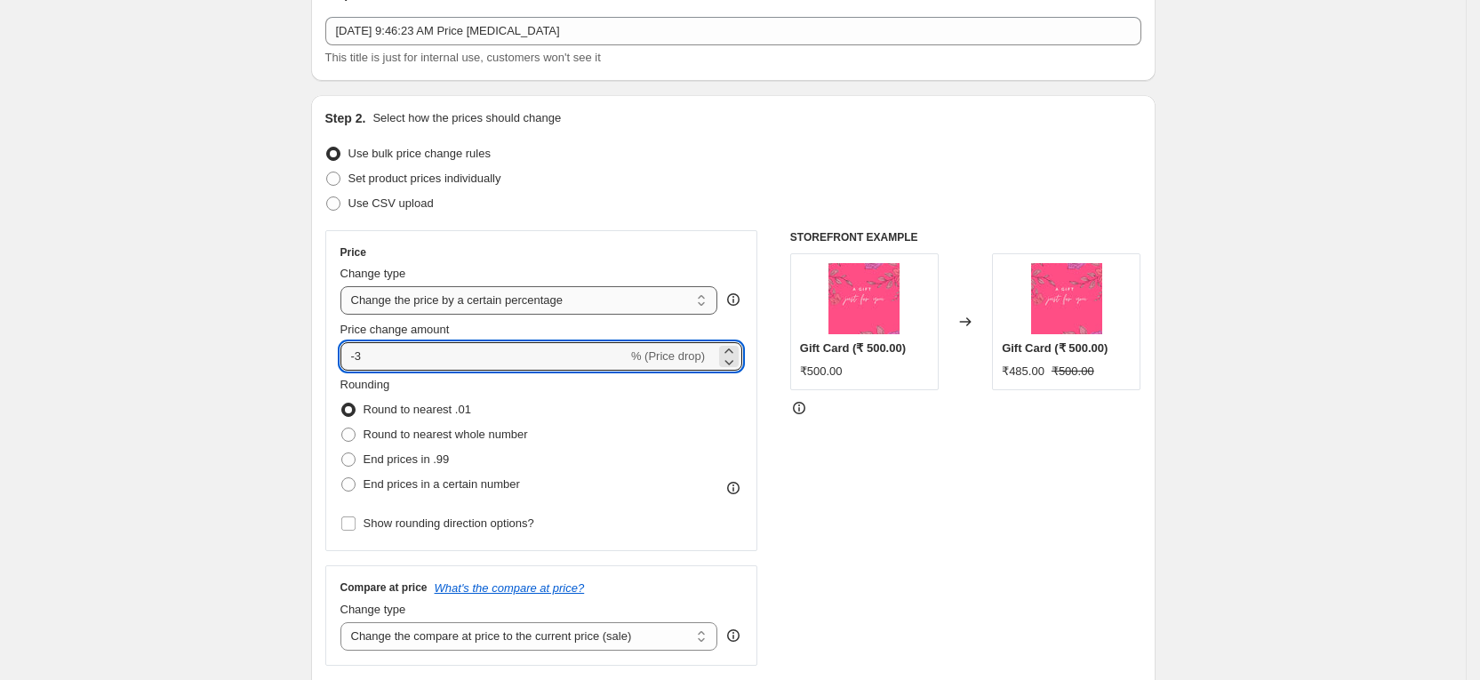
scroll to position [267, 0]
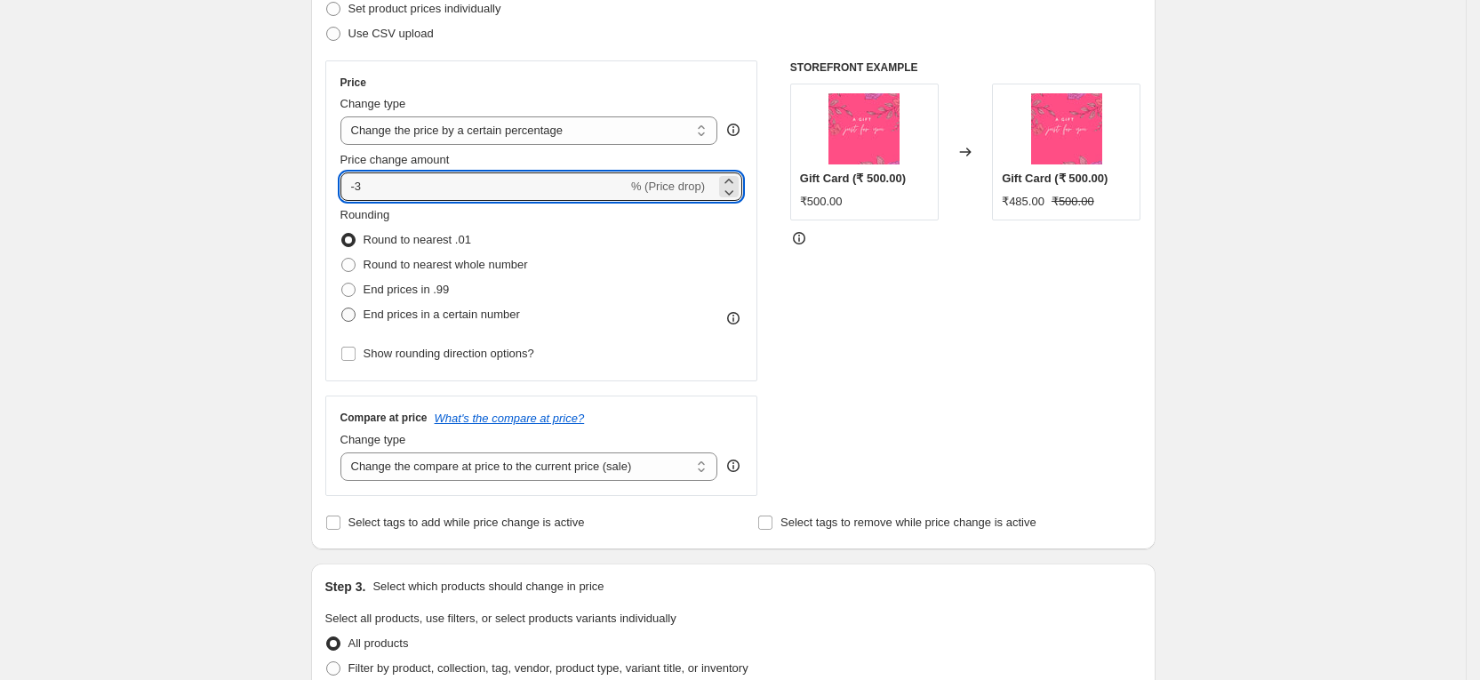
click at [447, 313] on span "End prices in a certain number" at bounding box center [442, 314] width 156 height 13
click at [342, 308] on input "End prices in a certain number" at bounding box center [341, 308] width 1 height 1
radio input "true"
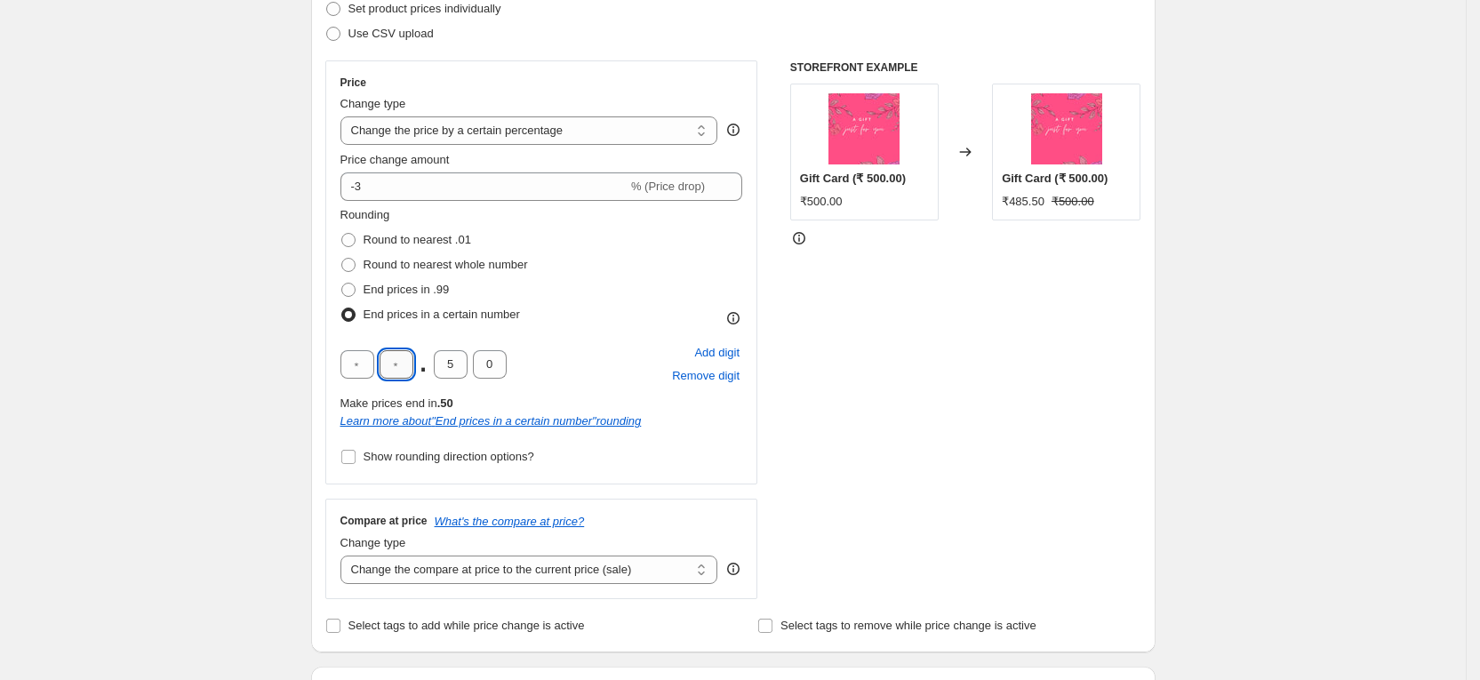
click at [398, 366] on input "text" at bounding box center [397, 364] width 34 height 28
type input "9"
type input "0"
click at [991, 452] on div "STOREFRONT EXAMPLE Gift Card (₹ 500.00) ₹500.00 Changed to Gift Card (₹ 500.00)…" at bounding box center [965, 329] width 351 height 539
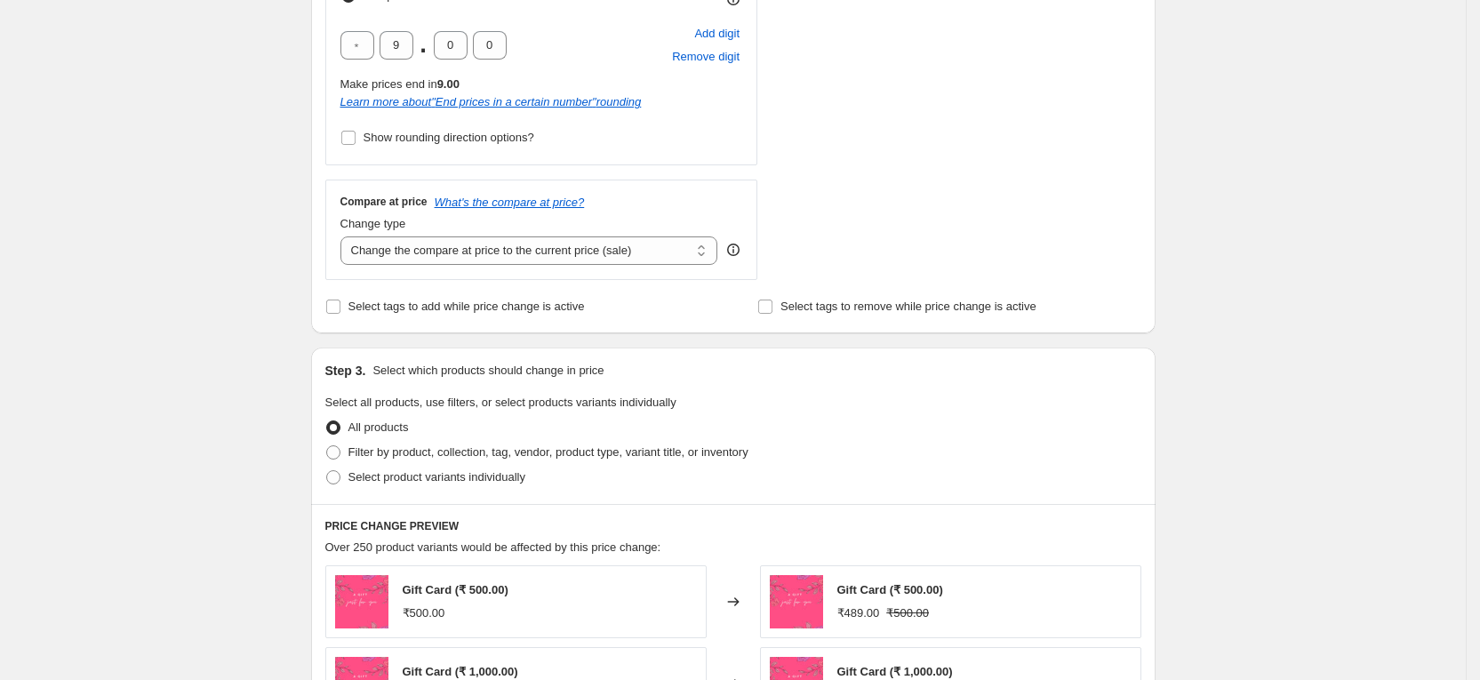
scroll to position [667, 0]
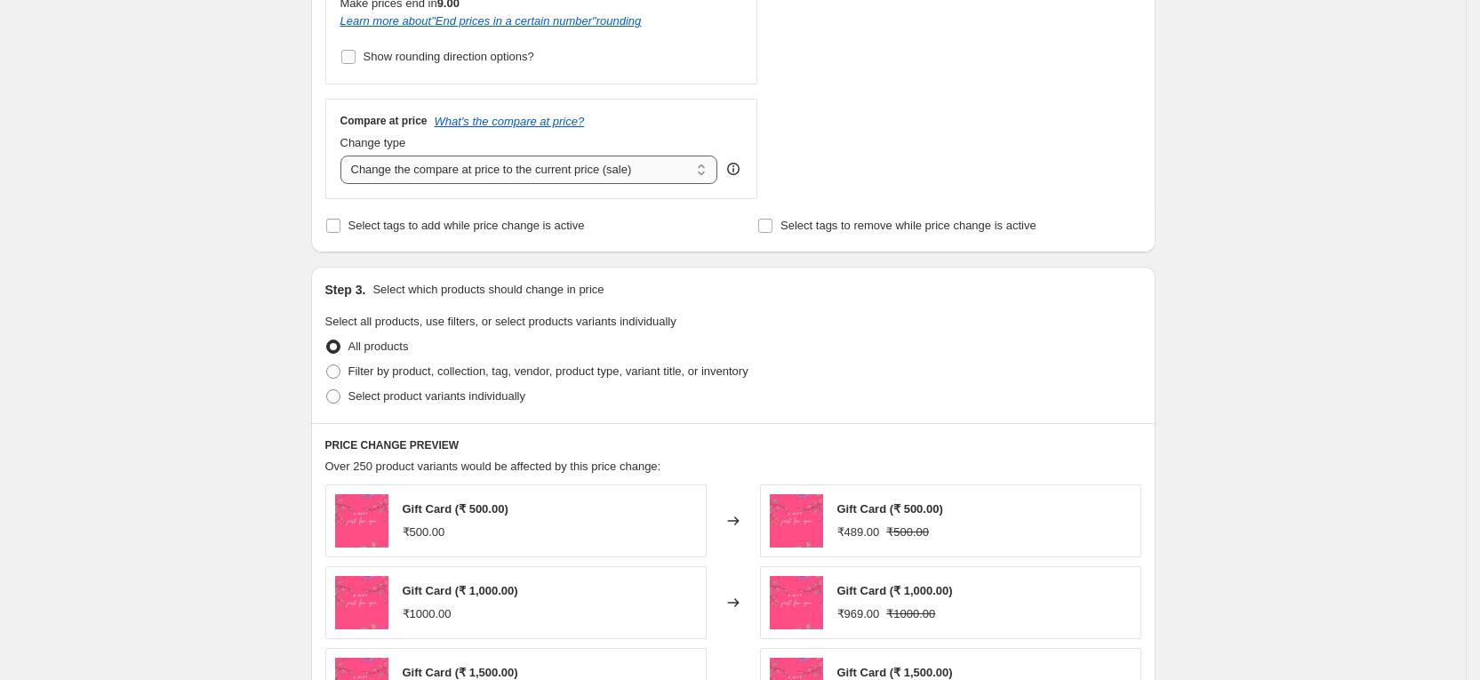
click at [536, 181] on select "Change the compare at price to the current price (sale) Change the compare at p…" at bounding box center [529, 170] width 378 height 28
select select "no_change"
click at [347, 156] on select "Change the compare at price to the current price (sale) Change the compare at p…" at bounding box center [529, 170] width 378 height 28
click at [455, 371] on span "Filter by product, collection, tag, vendor, product type, variant title, or inv…" at bounding box center [548, 370] width 400 height 13
click at [327, 365] on input "Filter by product, collection, tag, vendor, product type, variant title, or inv…" at bounding box center [326, 364] width 1 height 1
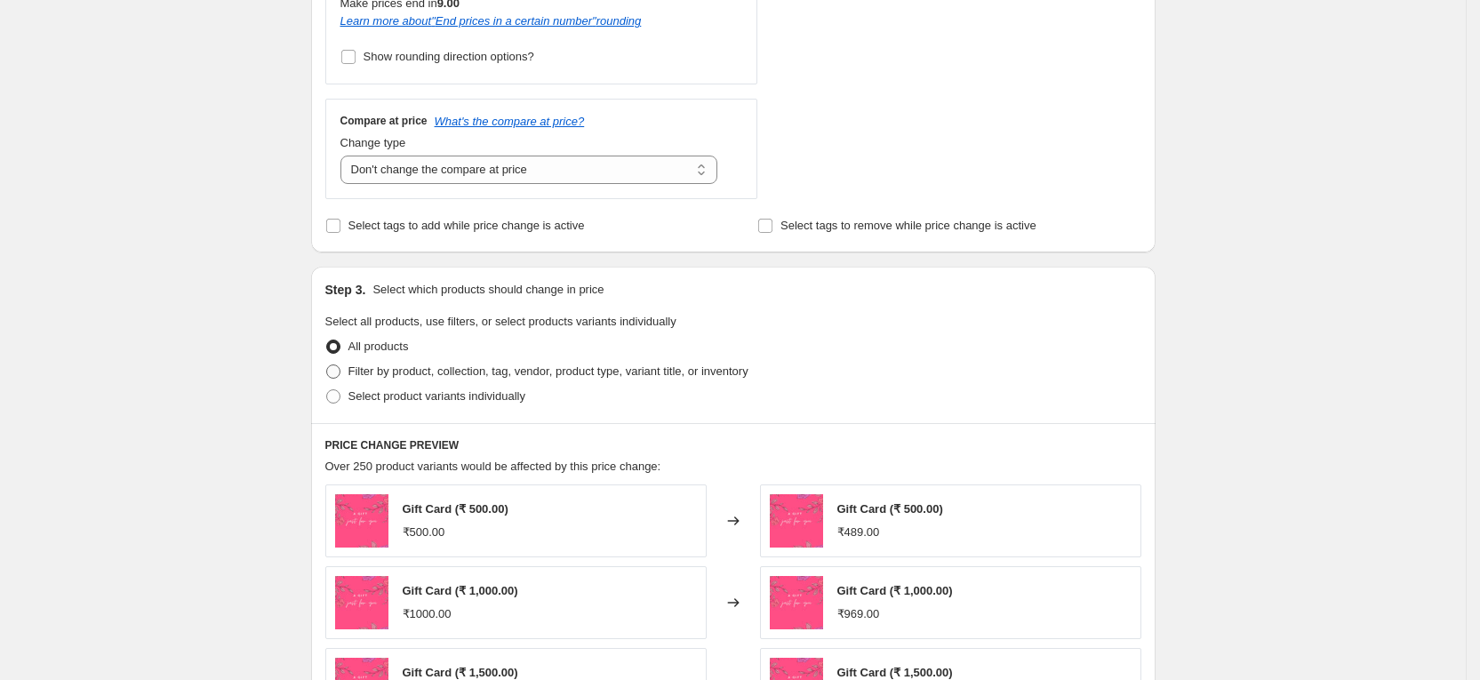
radio input "true"
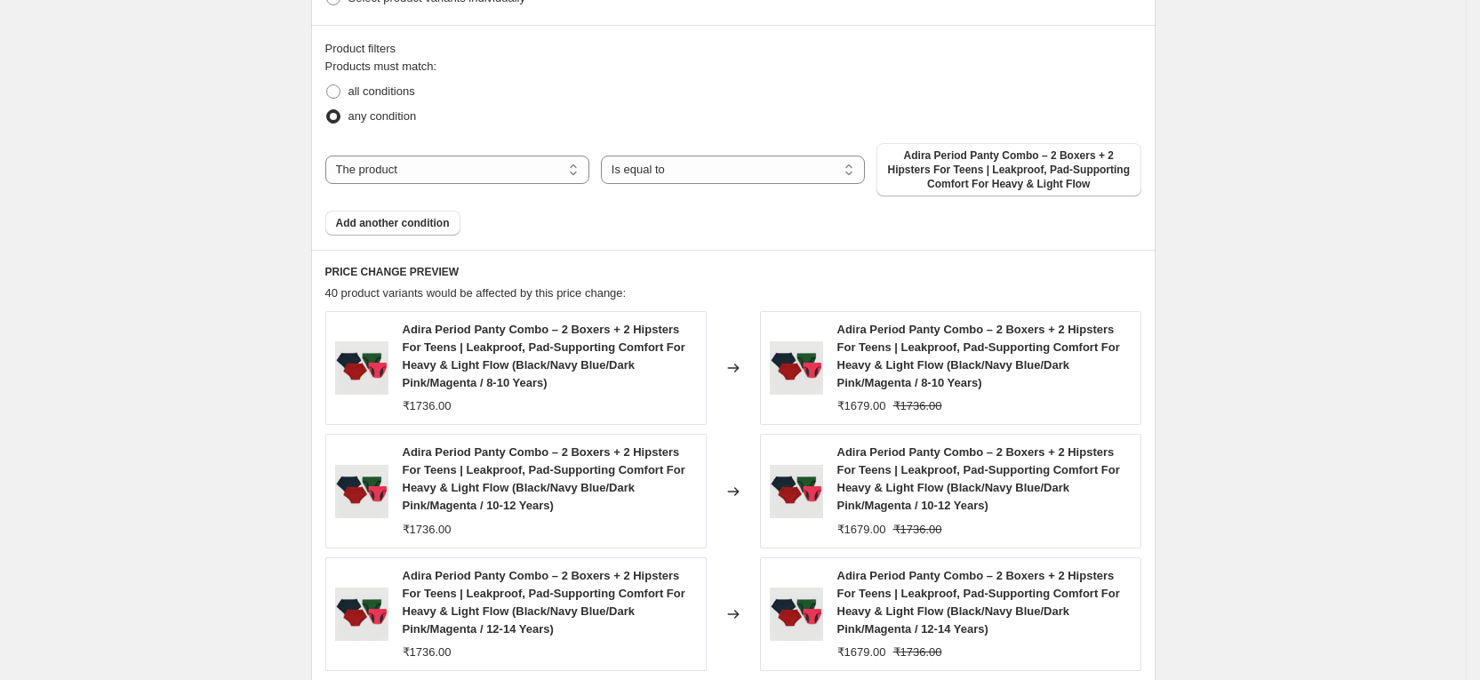
scroll to position [1067, 0]
click at [407, 172] on select "The product The product's collection The product's tag The product's vendor The…" at bounding box center [457, 168] width 264 height 28
select select "tag"
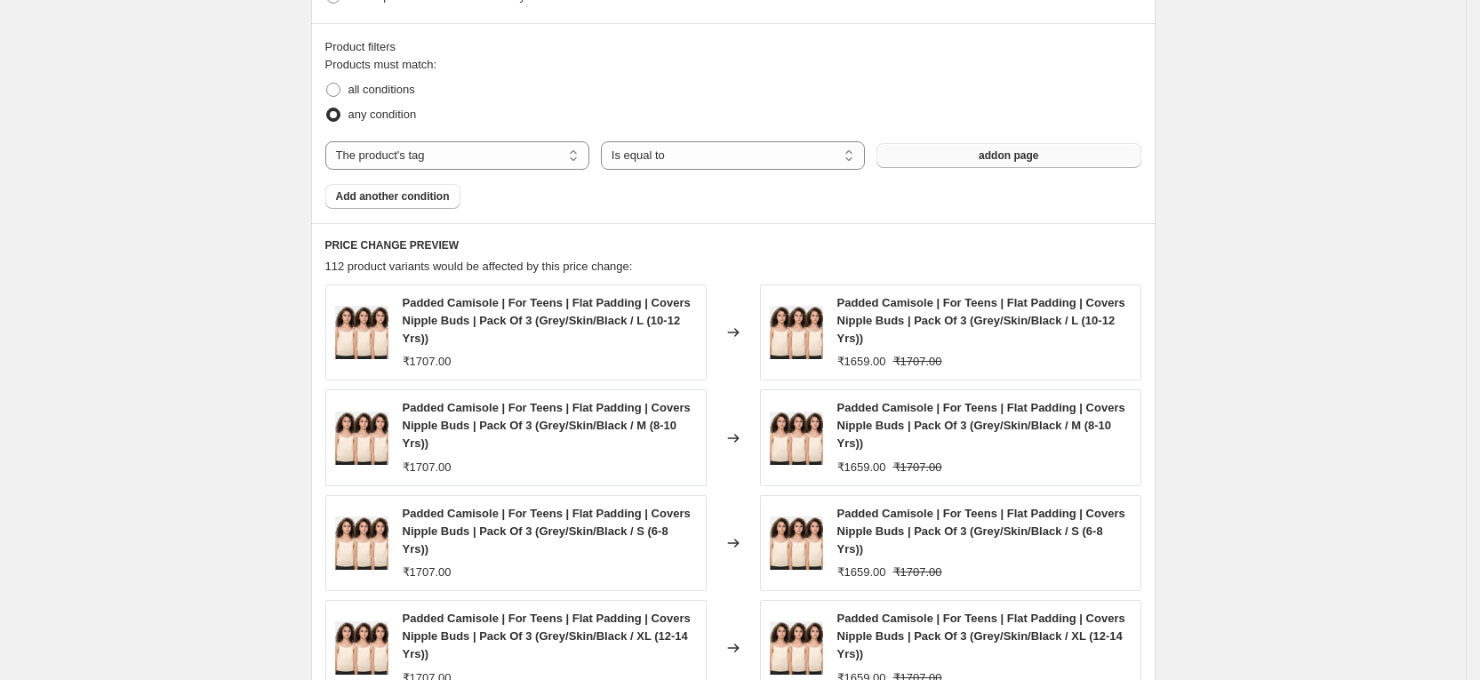
click at [949, 149] on button "addon page" at bounding box center [1009, 155] width 264 height 25
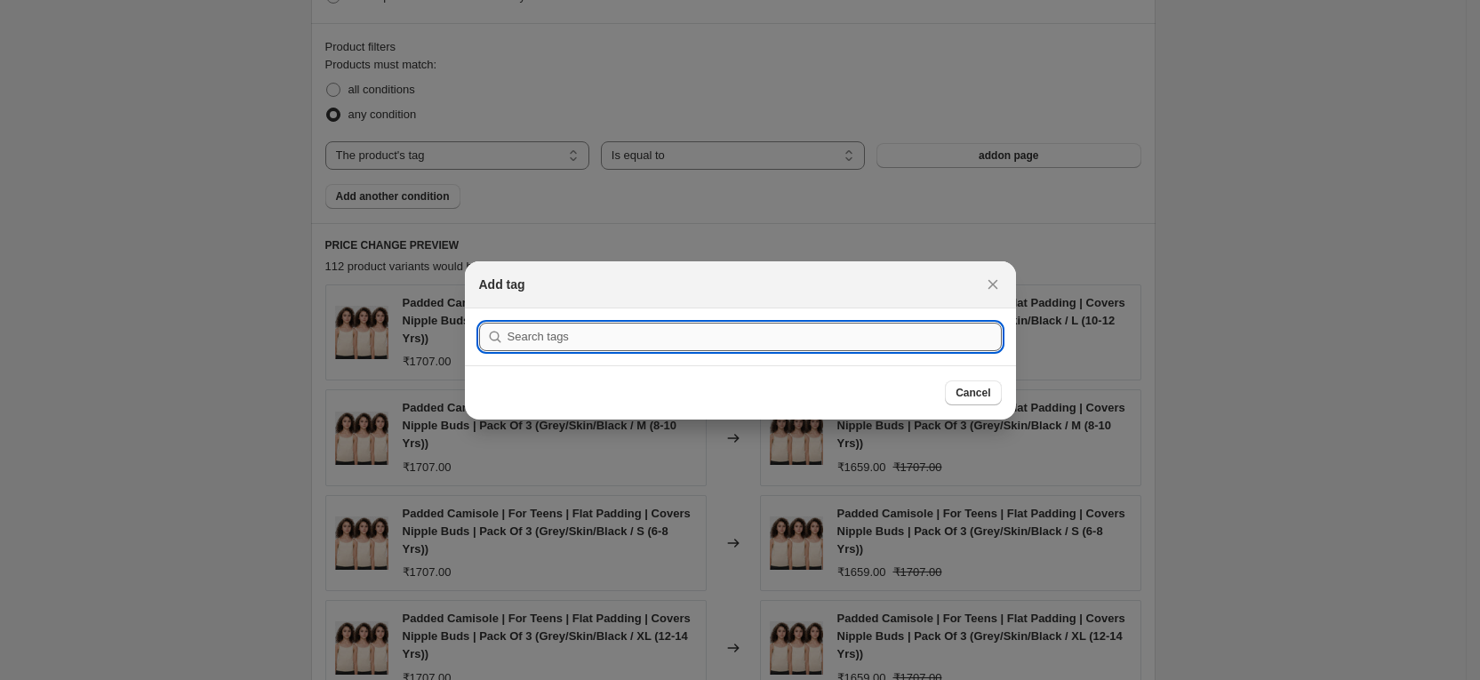
click at [665, 340] on input ":r1h0:" at bounding box center [755, 337] width 494 height 28
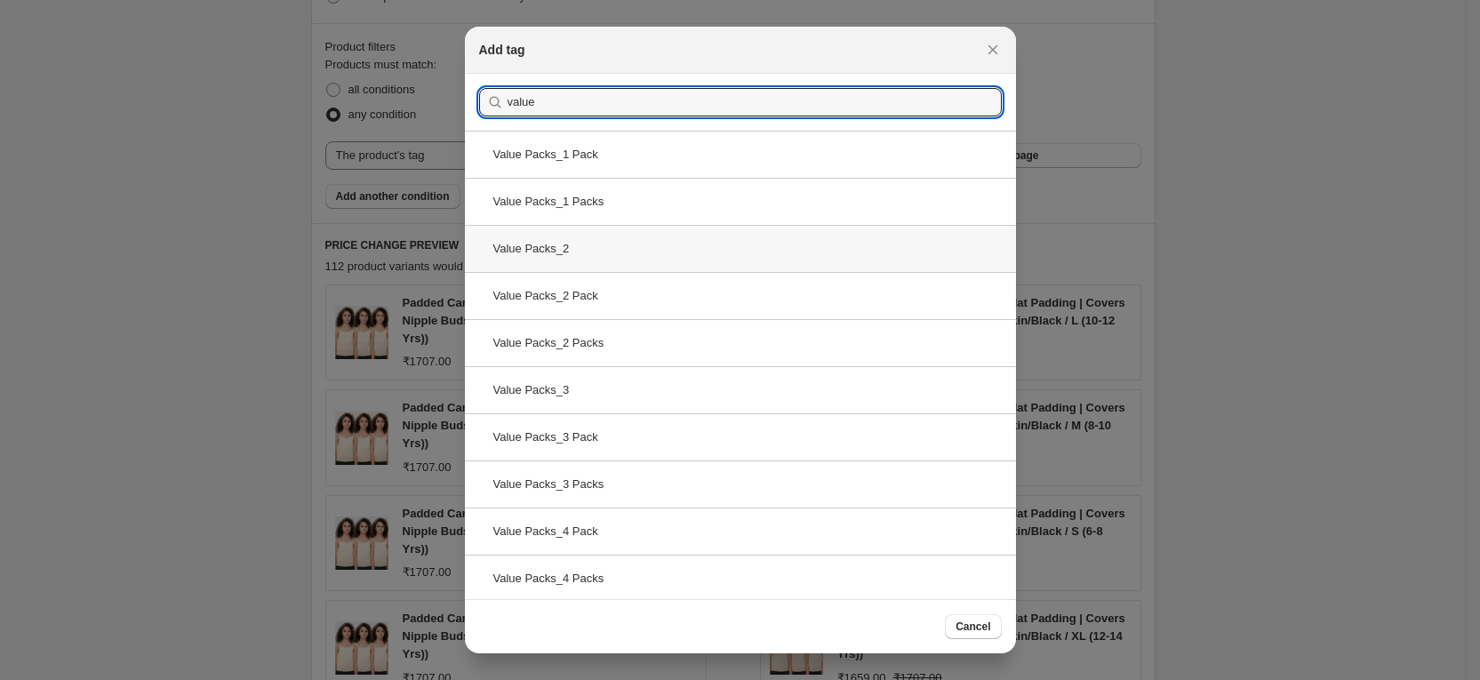
type input "value"
click at [675, 264] on div "Value Packs_2" at bounding box center [740, 248] width 551 height 47
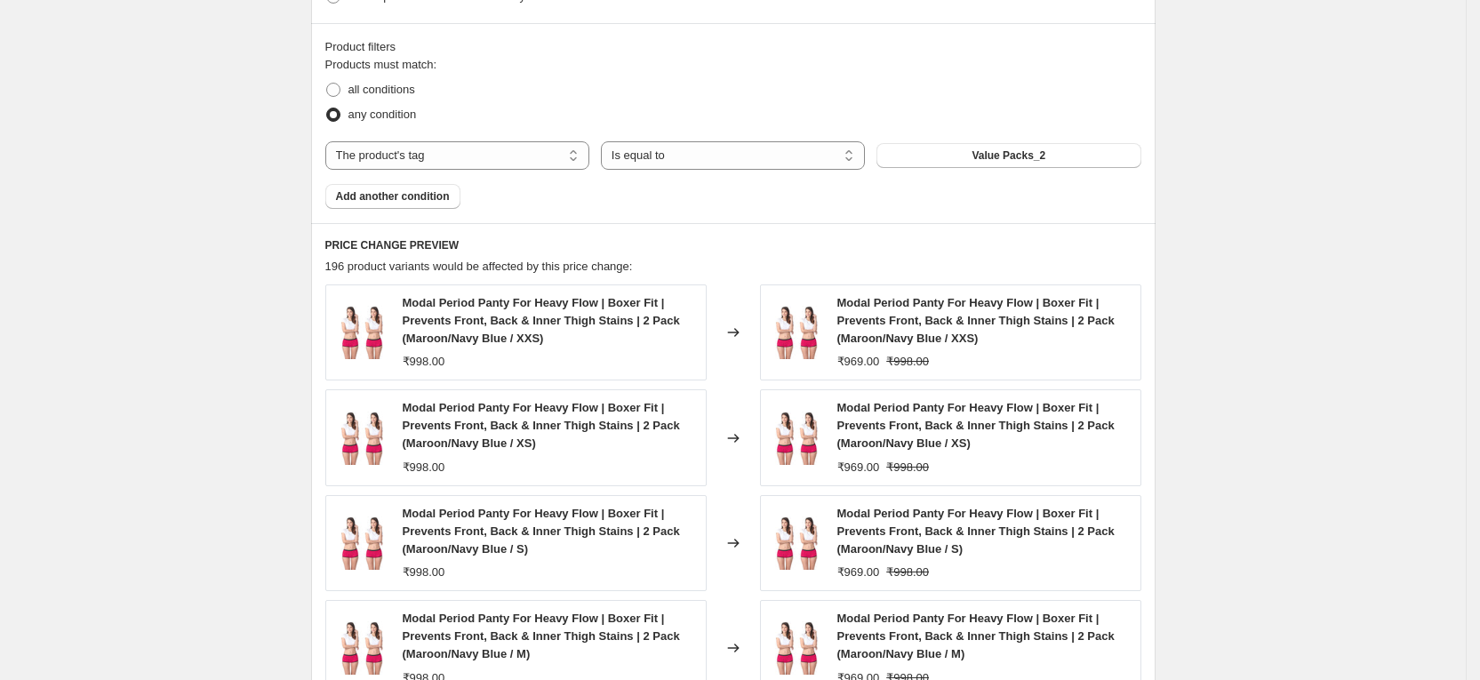
click at [404, 194] on span "Add another condition" at bounding box center [393, 196] width 114 height 14
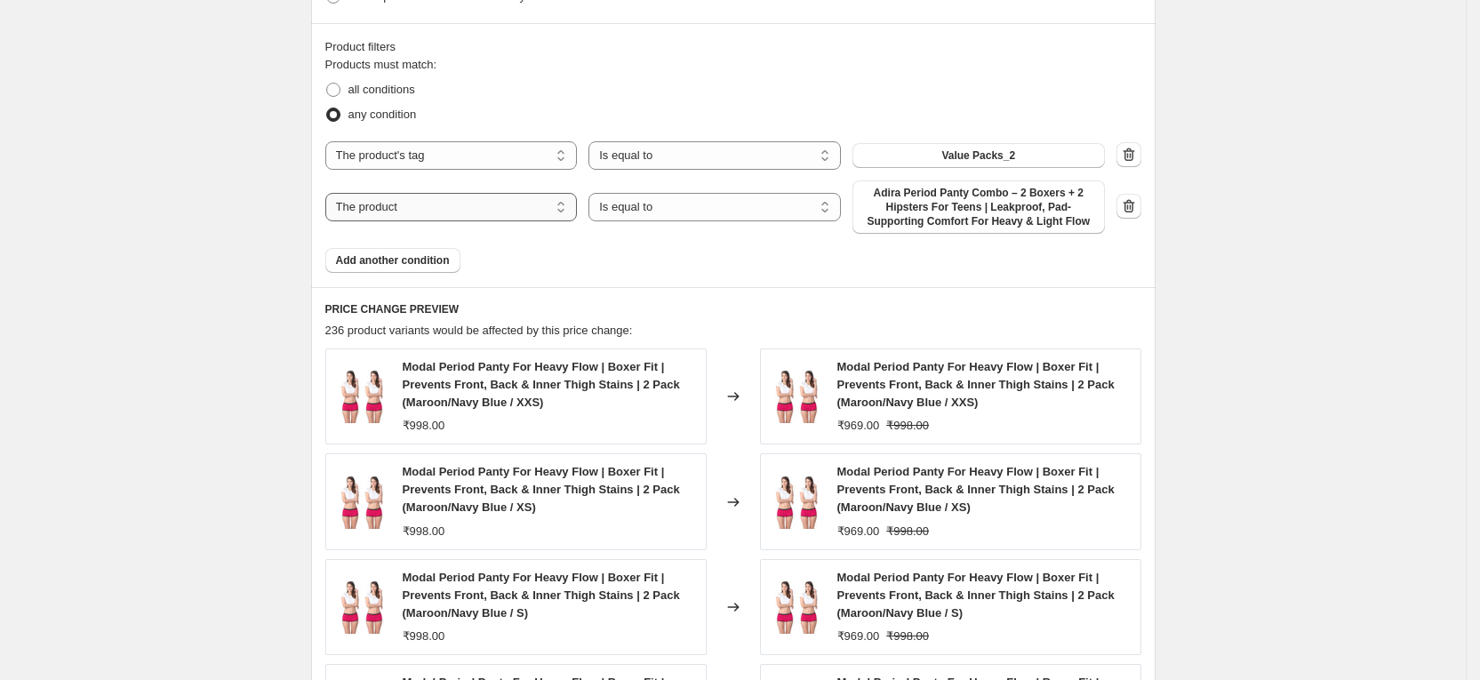
click at [524, 206] on select "The product The product's collection The product's tag The product's vendor The…" at bounding box center [451, 207] width 252 height 28
select select "tag"
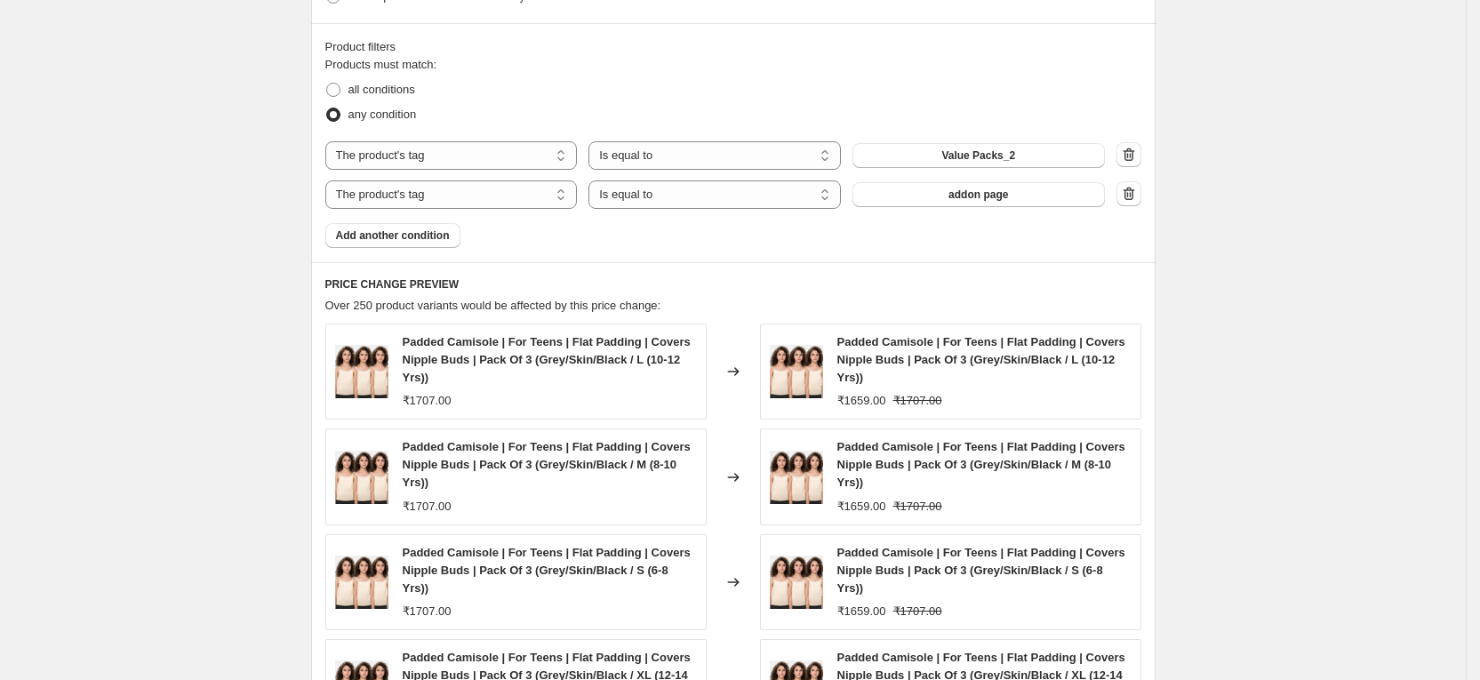
click at [1007, 197] on span "addon page" at bounding box center [979, 195] width 60 height 14
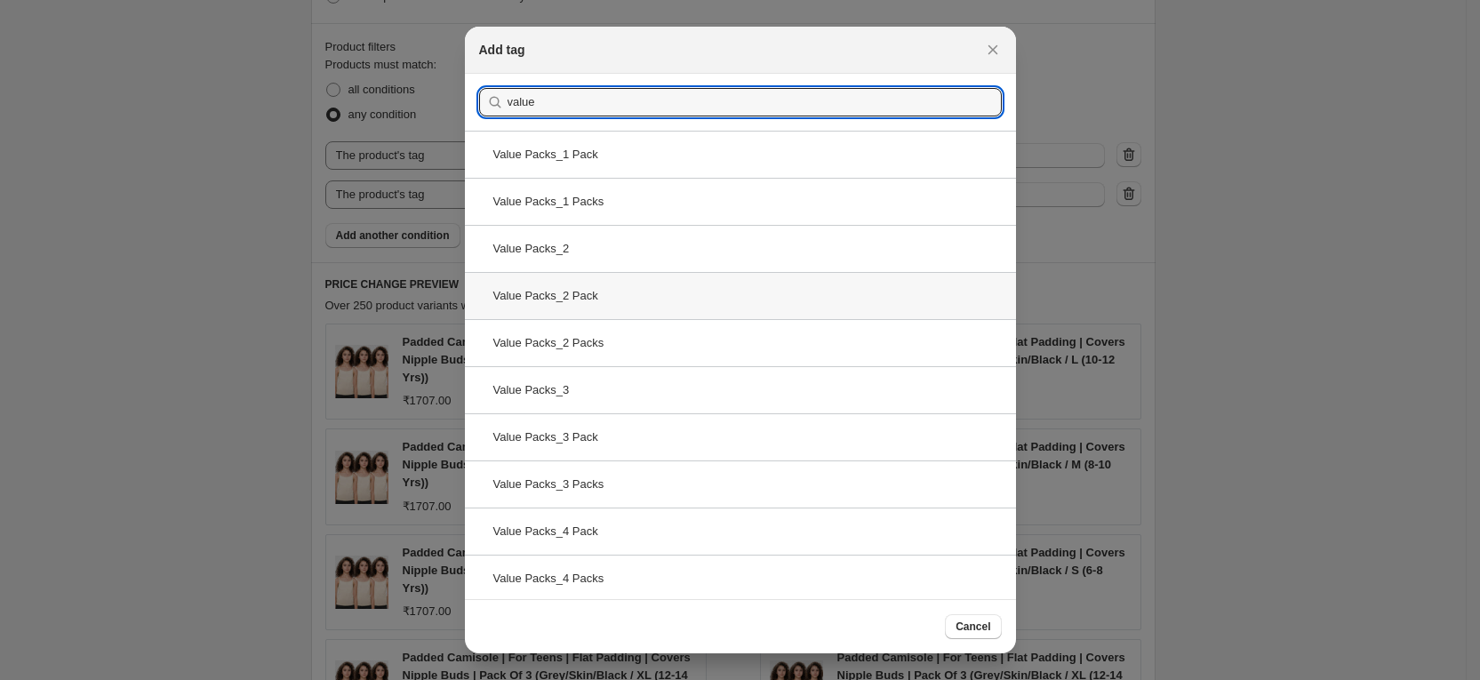
type input "value"
click at [698, 301] on div "Value Packs_2 Pack" at bounding box center [740, 295] width 551 height 47
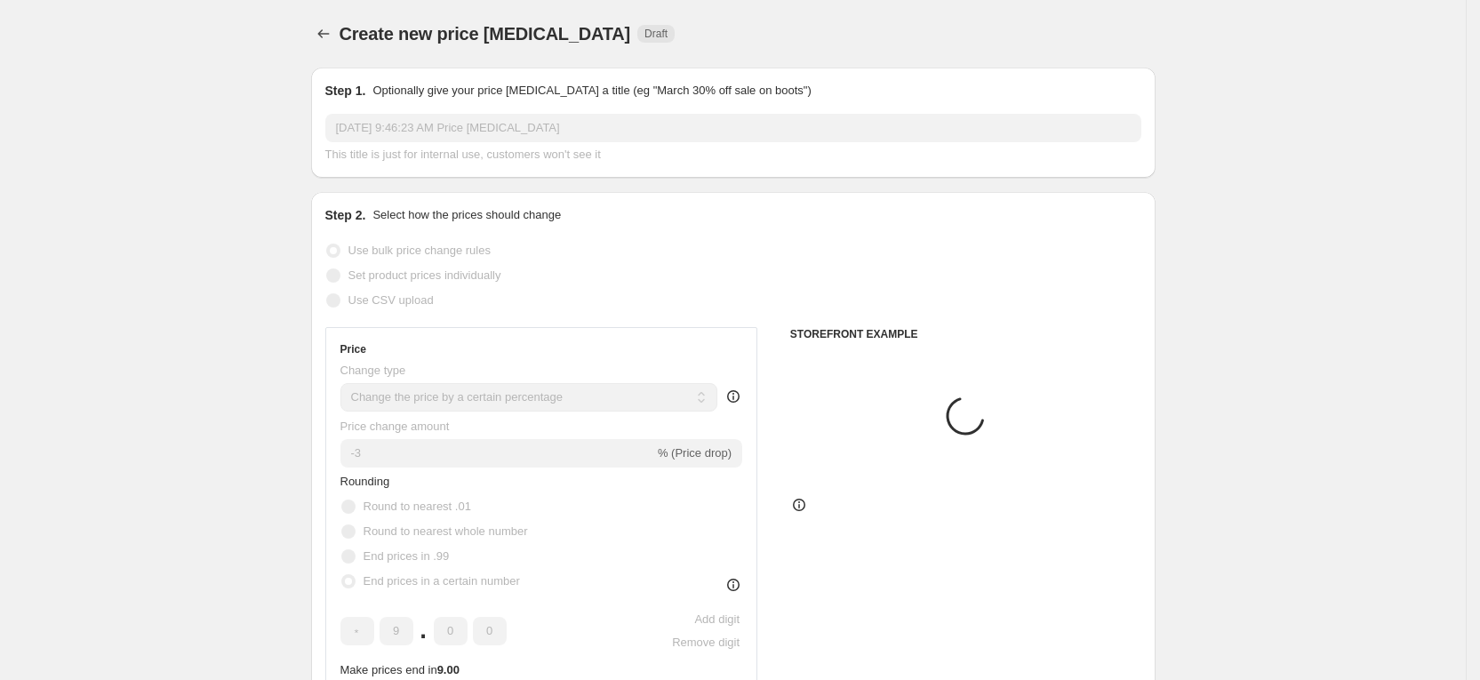
scroll to position [1067, 0]
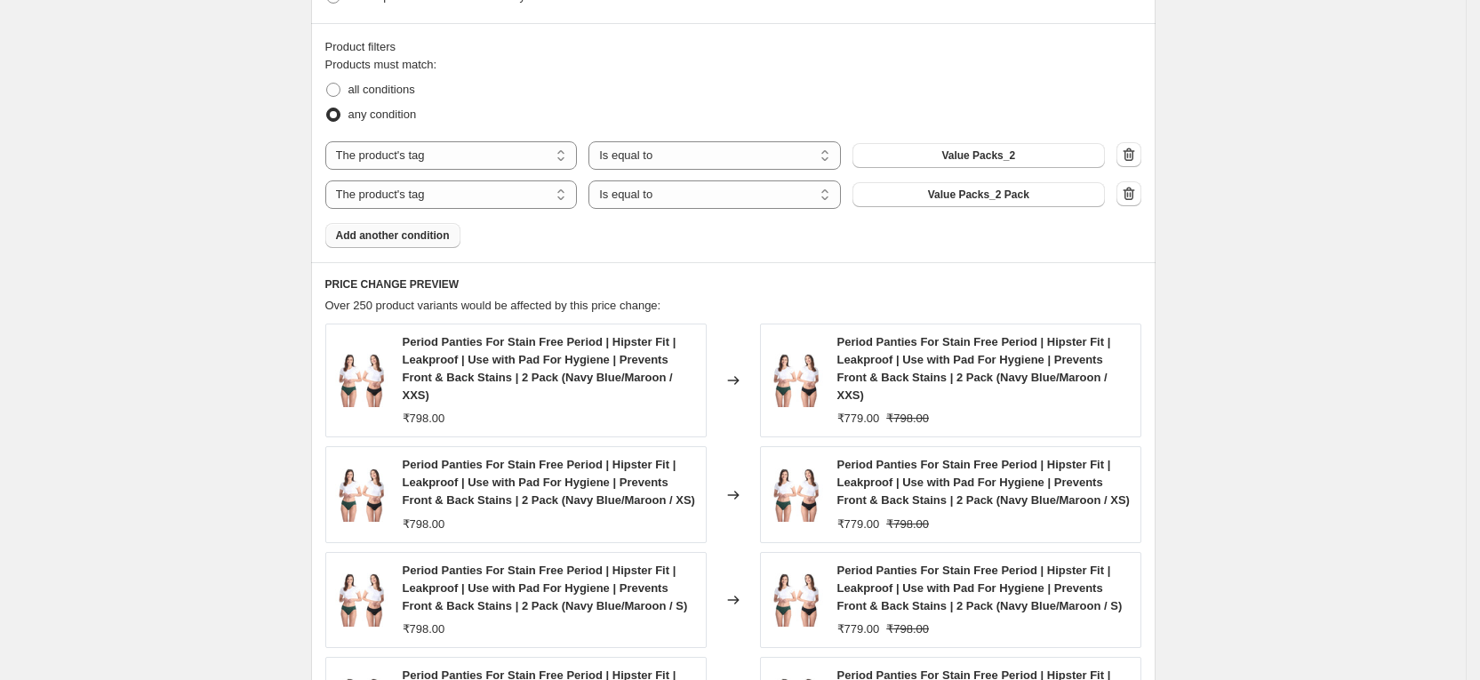
click at [404, 232] on span "Add another condition" at bounding box center [393, 235] width 114 height 14
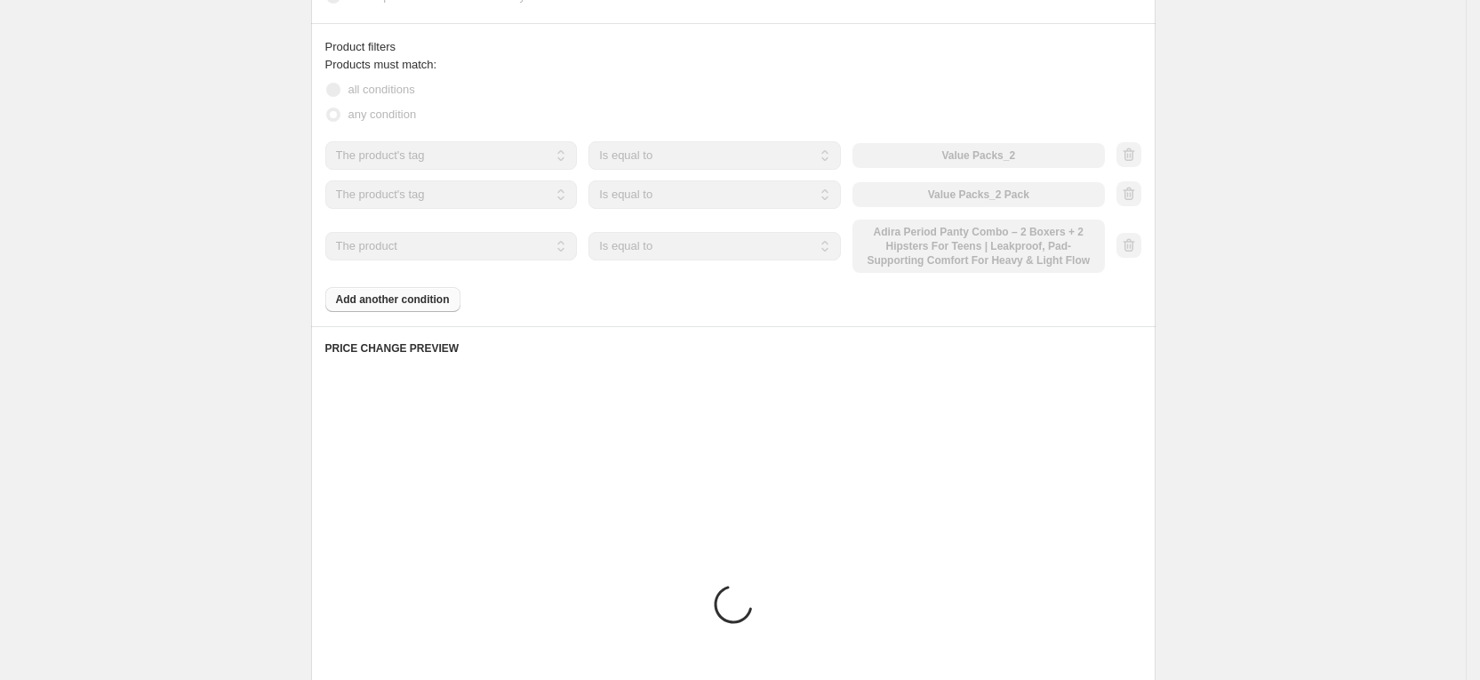
click at [404, 257] on select "The product The product's collection The product's tag The product's vendor The…" at bounding box center [451, 246] width 252 height 28
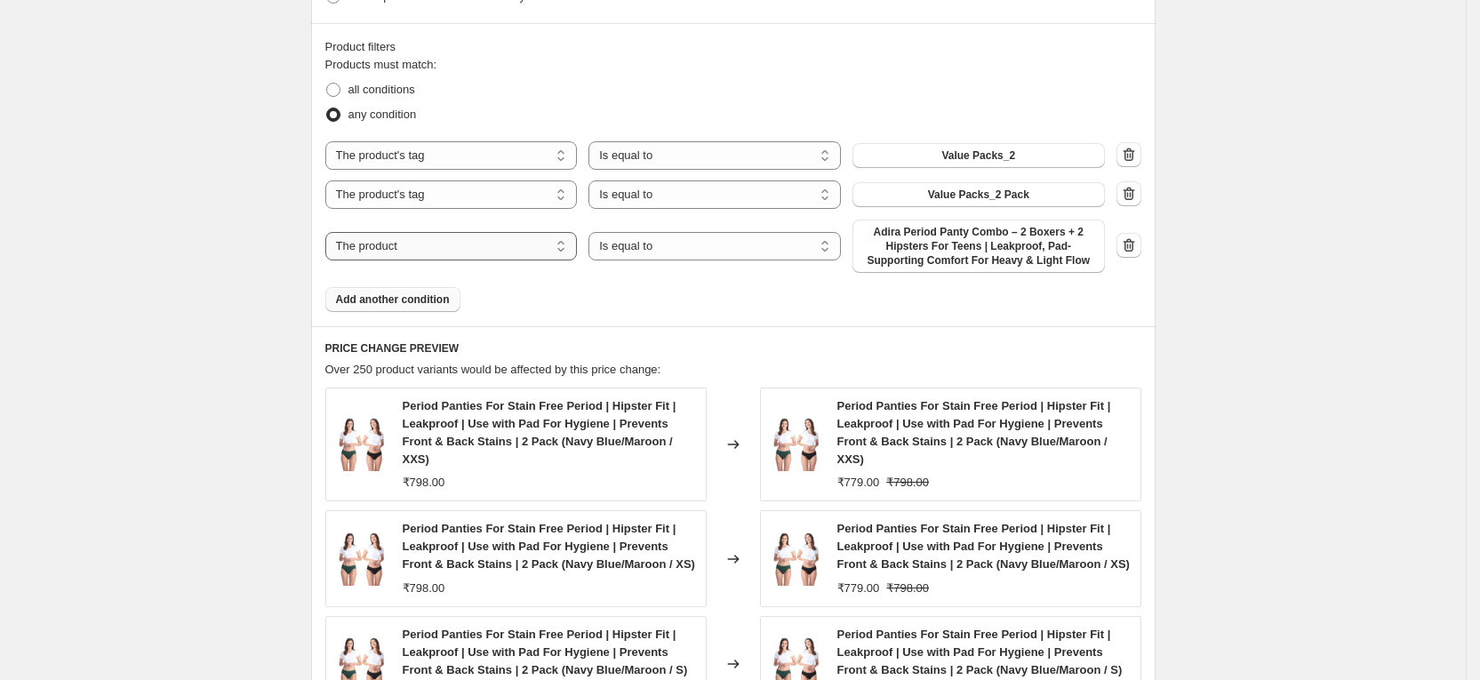
select select "tag"
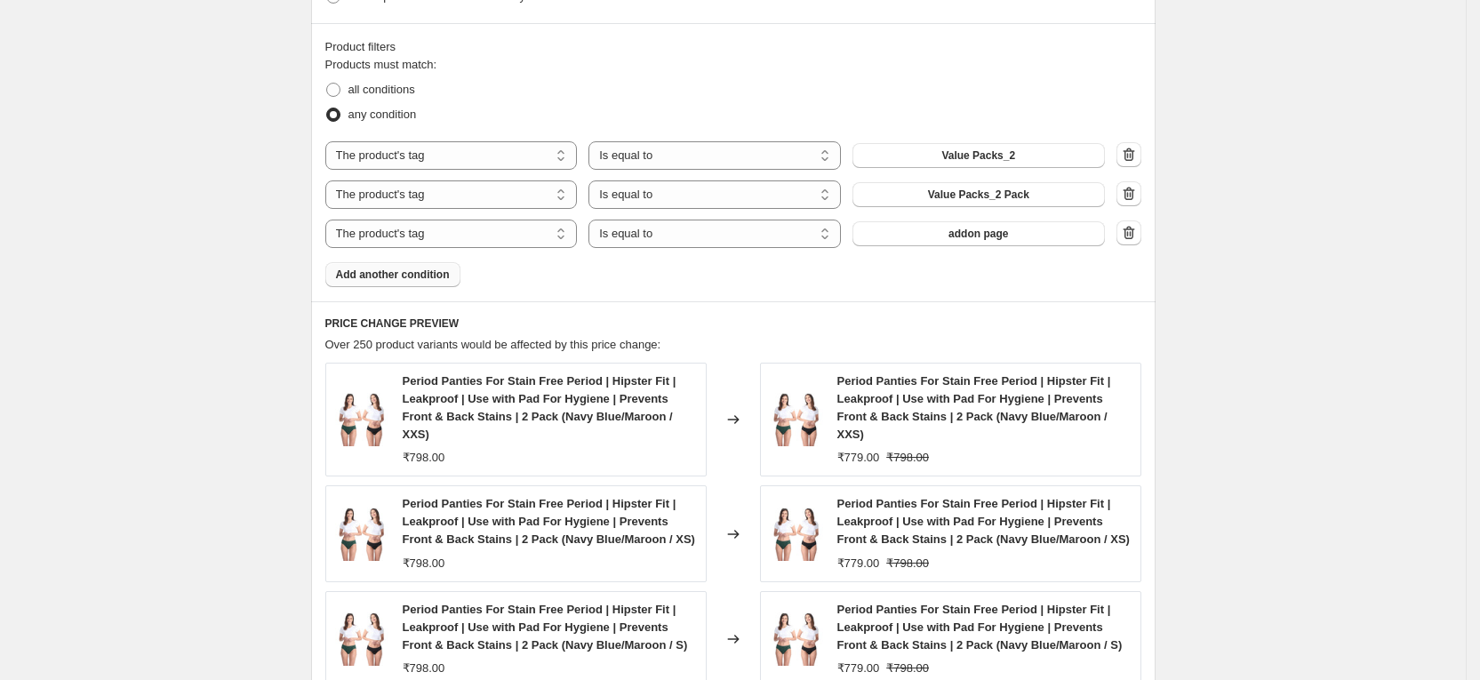
click at [991, 237] on span "addon page" at bounding box center [979, 234] width 60 height 14
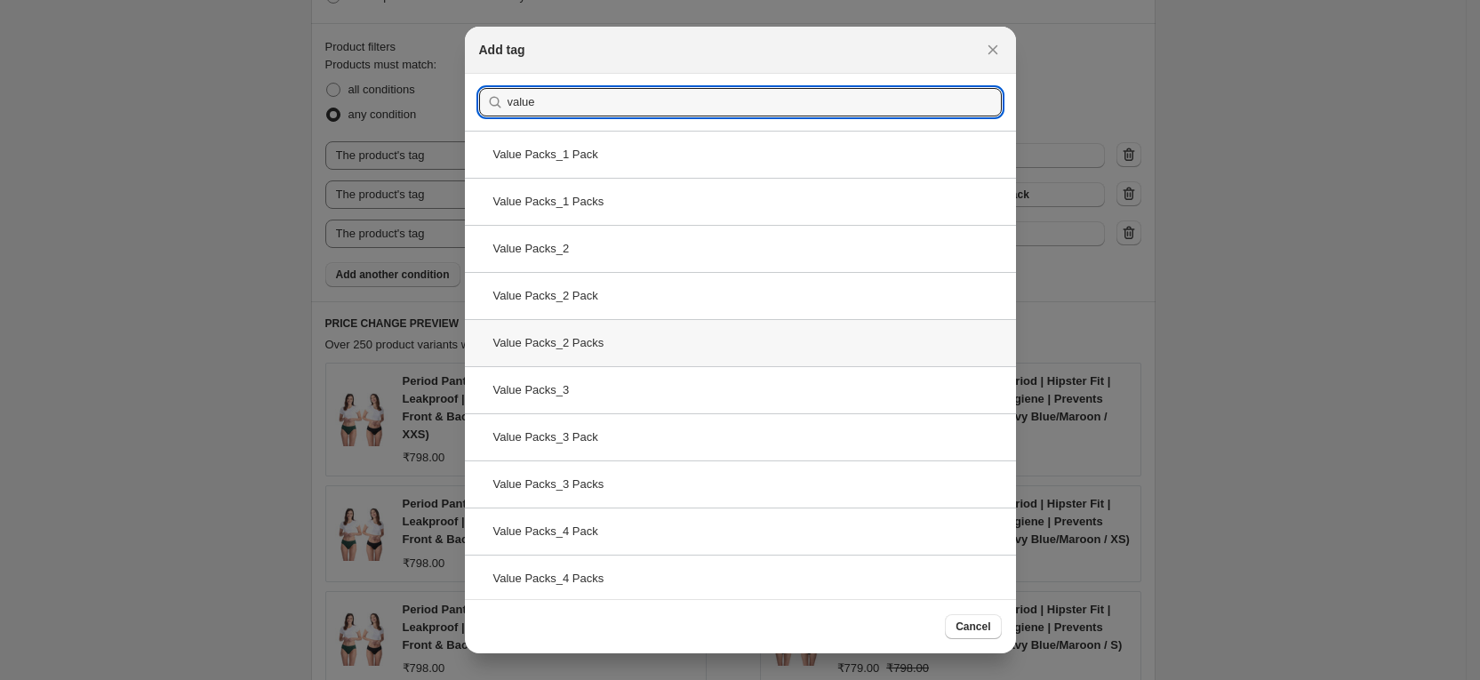
type input "value"
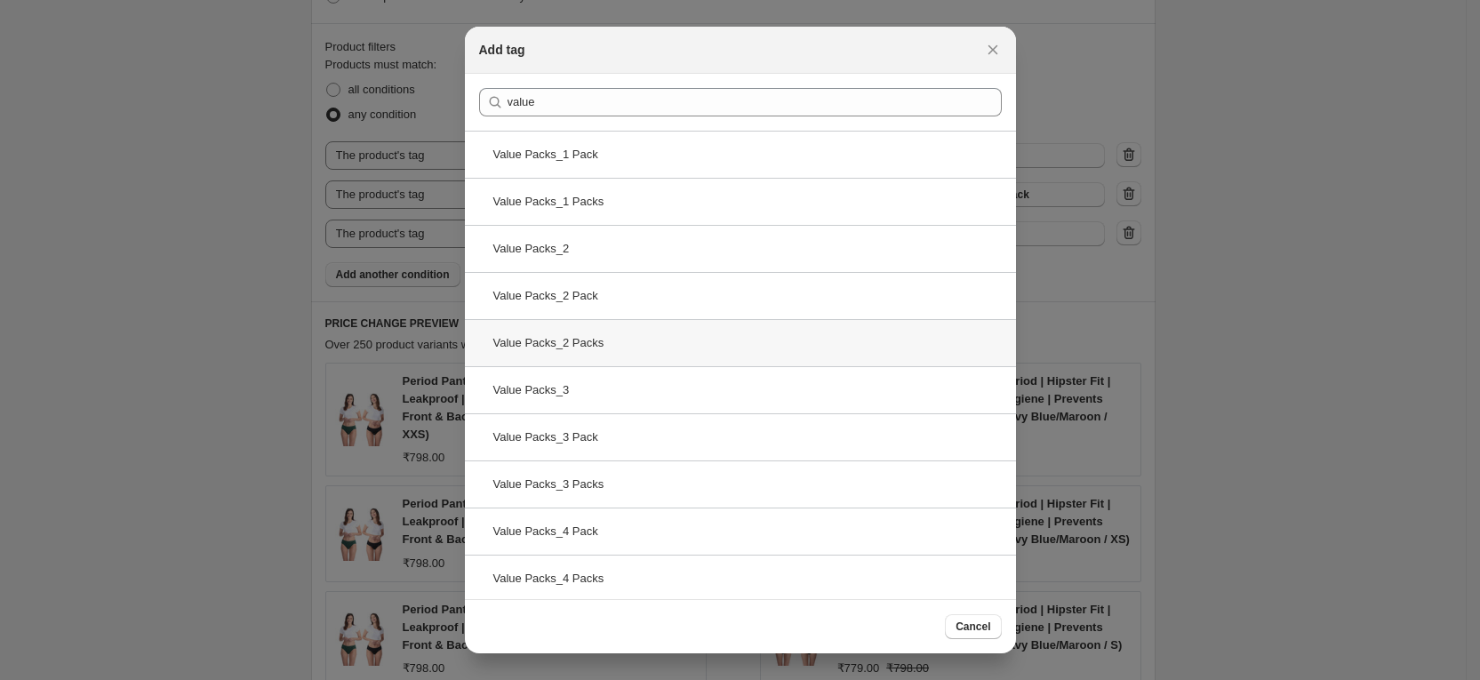
click at [659, 350] on div "Value Packs_2 Packs" at bounding box center [740, 342] width 551 height 47
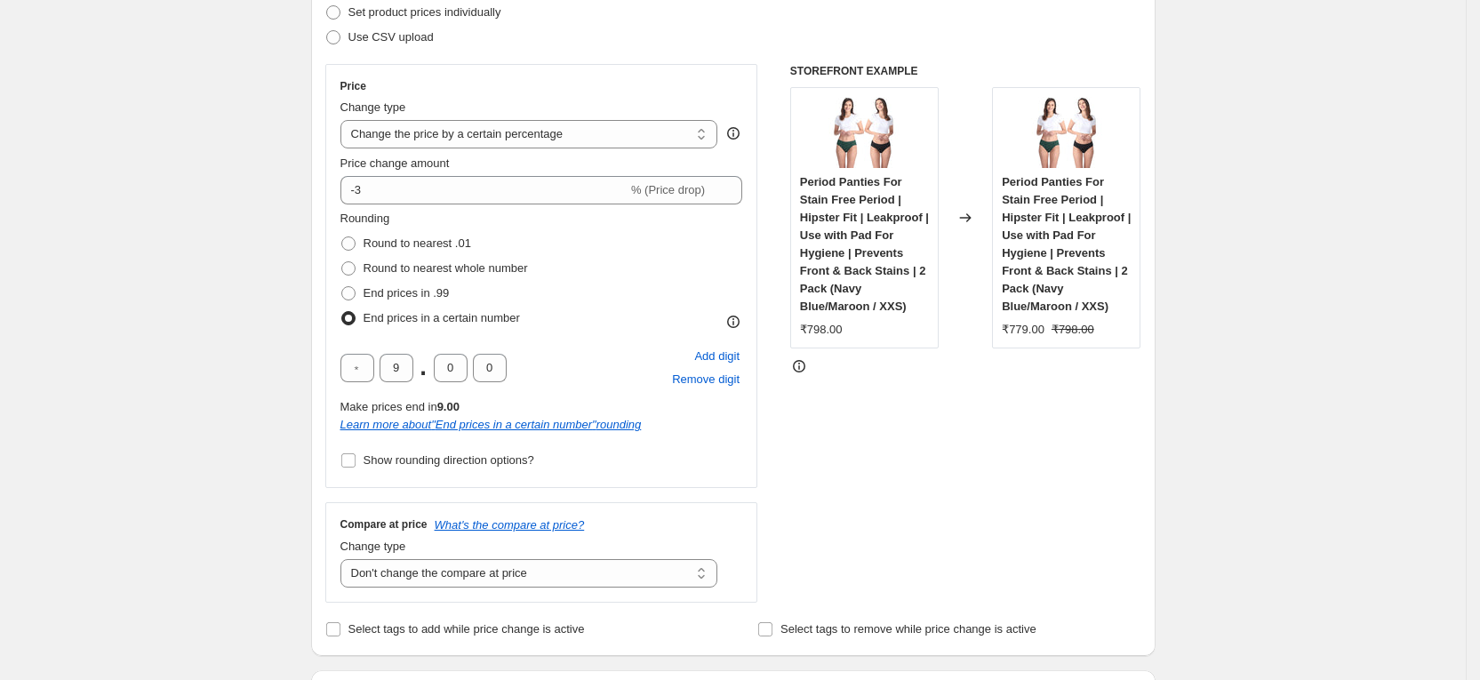
scroll to position [133, 0]
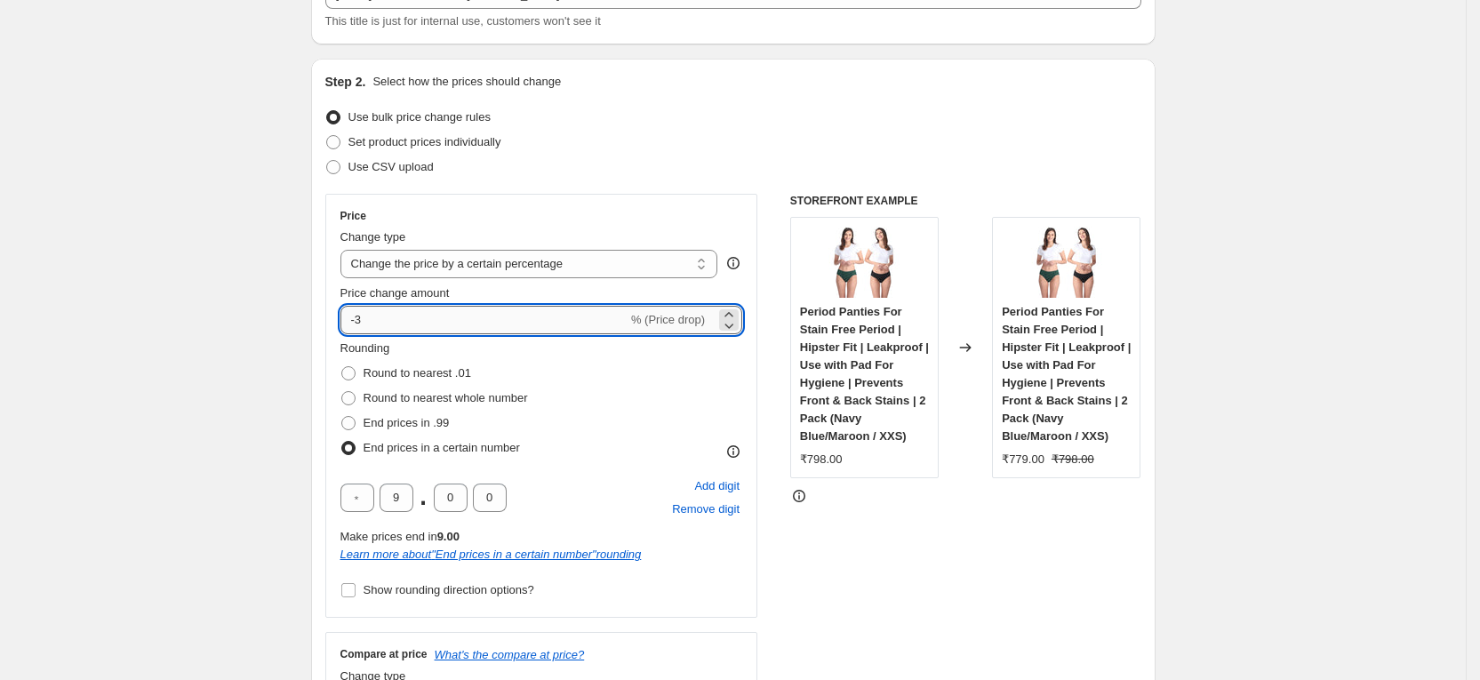
click at [390, 328] on input "-3" at bounding box center [483, 320] width 287 height 28
type input "-4"
click at [724, 155] on div "Use CSV upload" at bounding box center [733, 167] width 816 height 25
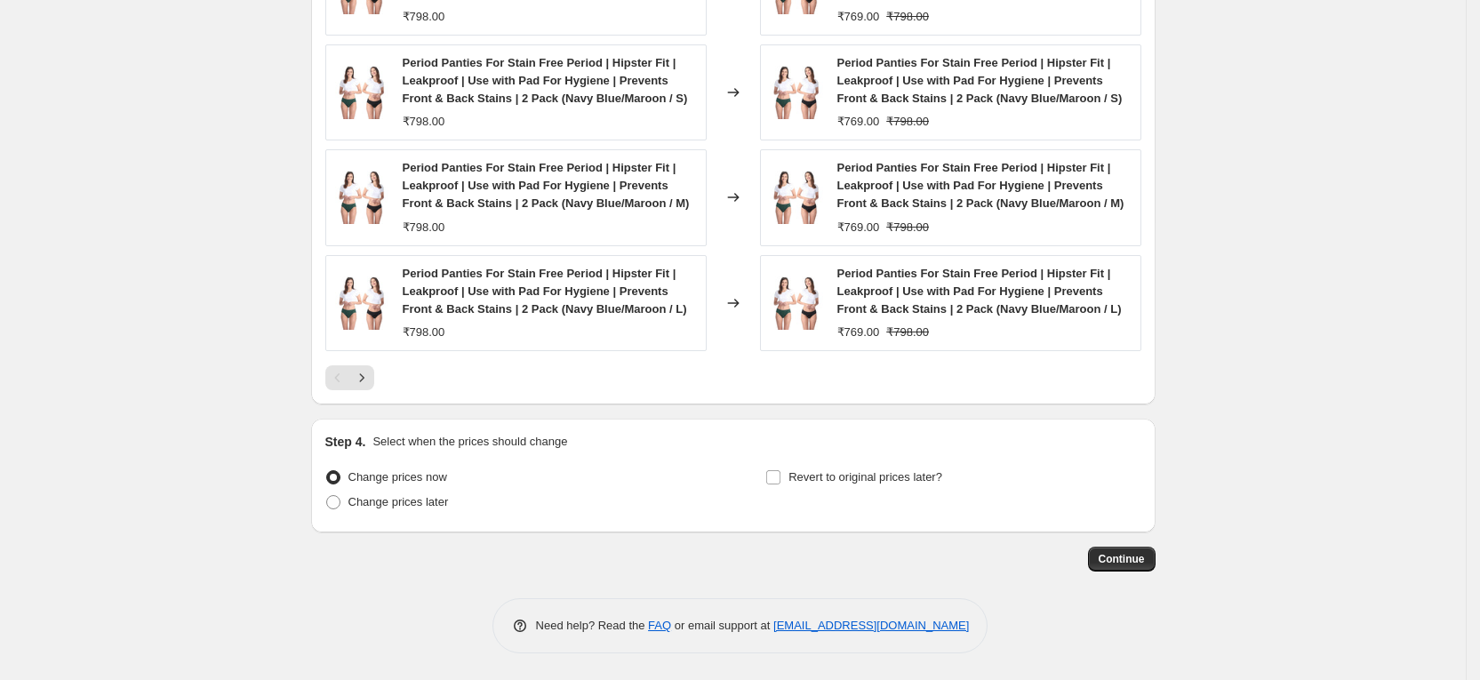
scroll to position [1631, 0]
click at [1111, 555] on span "Continue" at bounding box center [1122, 559] width 46 height 14
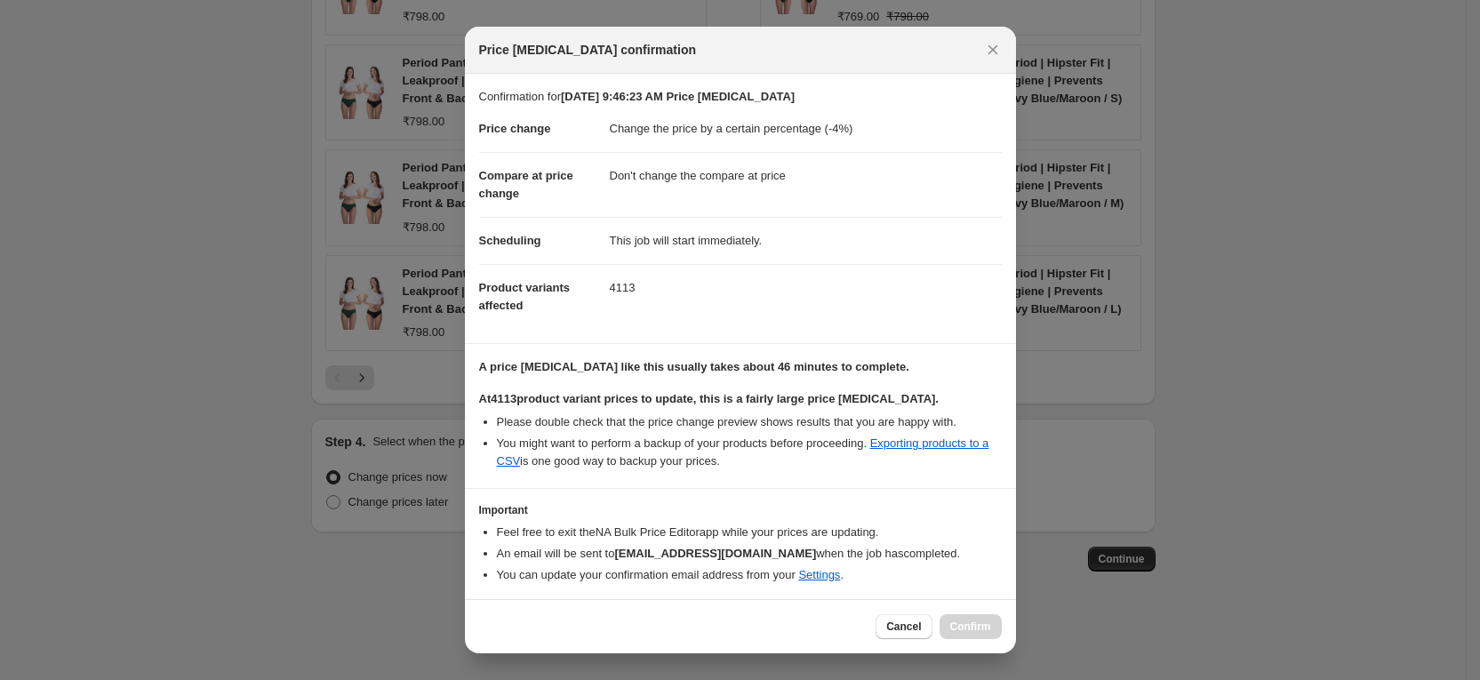
scroll to position [75, 0]
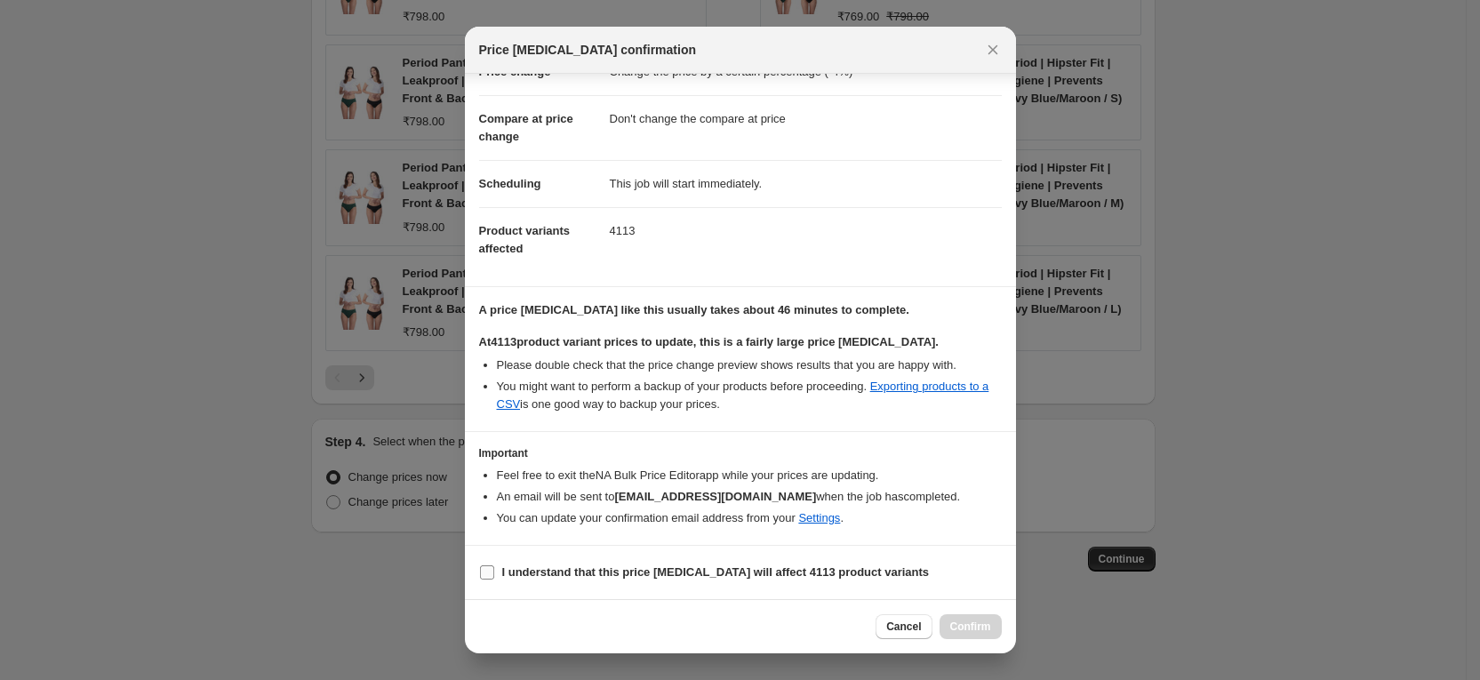
click at [602, 570] on b "I understand that this price change job will affect 4113 product variants" at bounding box center [716, 571] width 428 height 13
click at [494, 570] on input "I understand that this price change job will affect 4113 product variants" at bounding box center [487, 572] width 14 height 14
checkbox input "true"
click at [972, 627] on span "Confirm" at bounding box center [970, 627] width 41 height 14
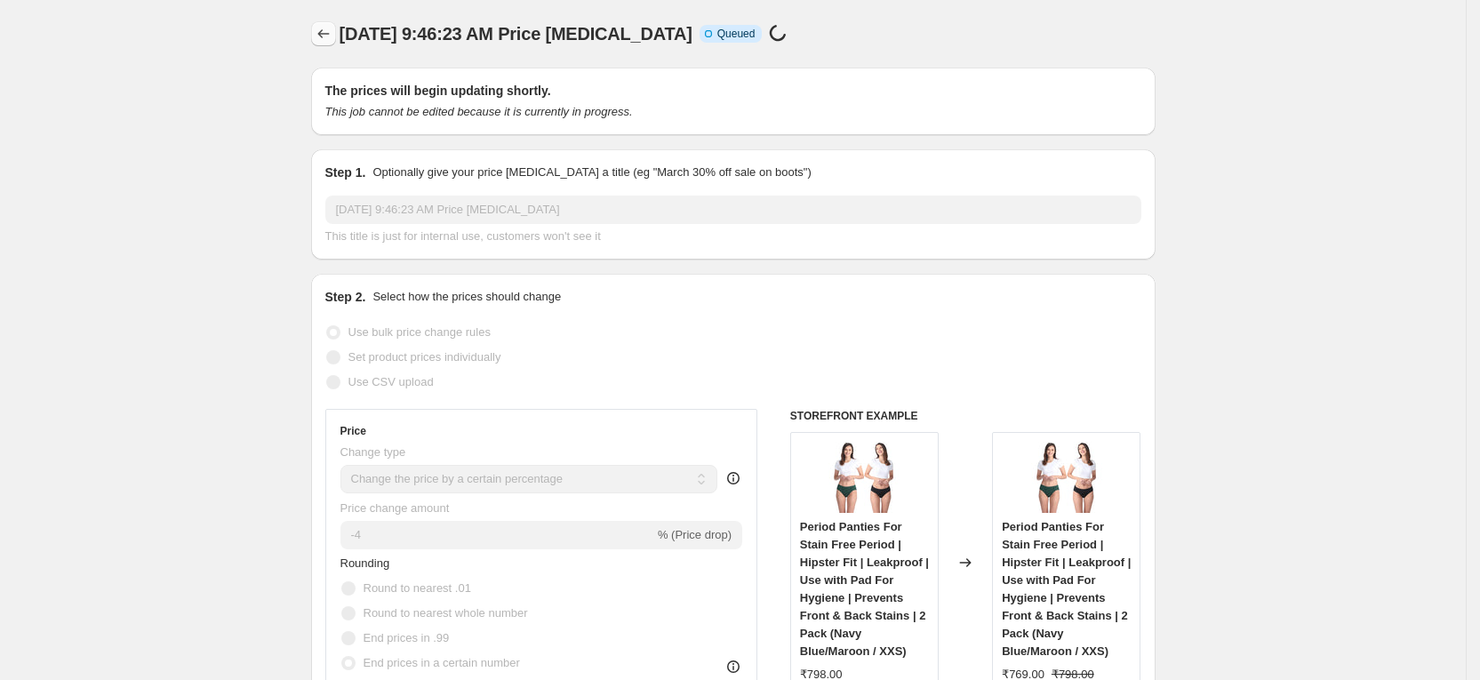
click at [326, 31] on icon "Price change jobs" at bounding box center [324, 34] width 18 height 18
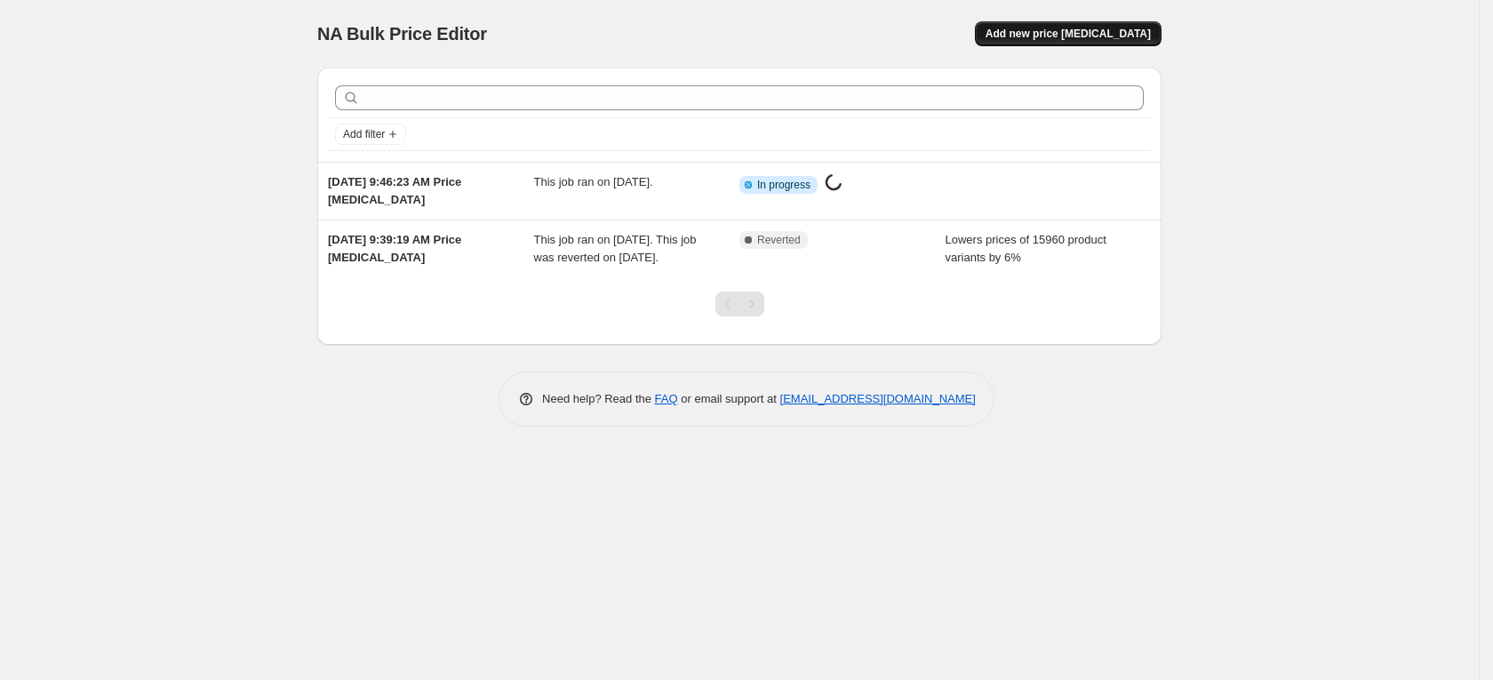
click at [1094, 29] on span "Add new price [MEDICAL_DATA]" at bounding box center [1068, 34] width 165 height 14
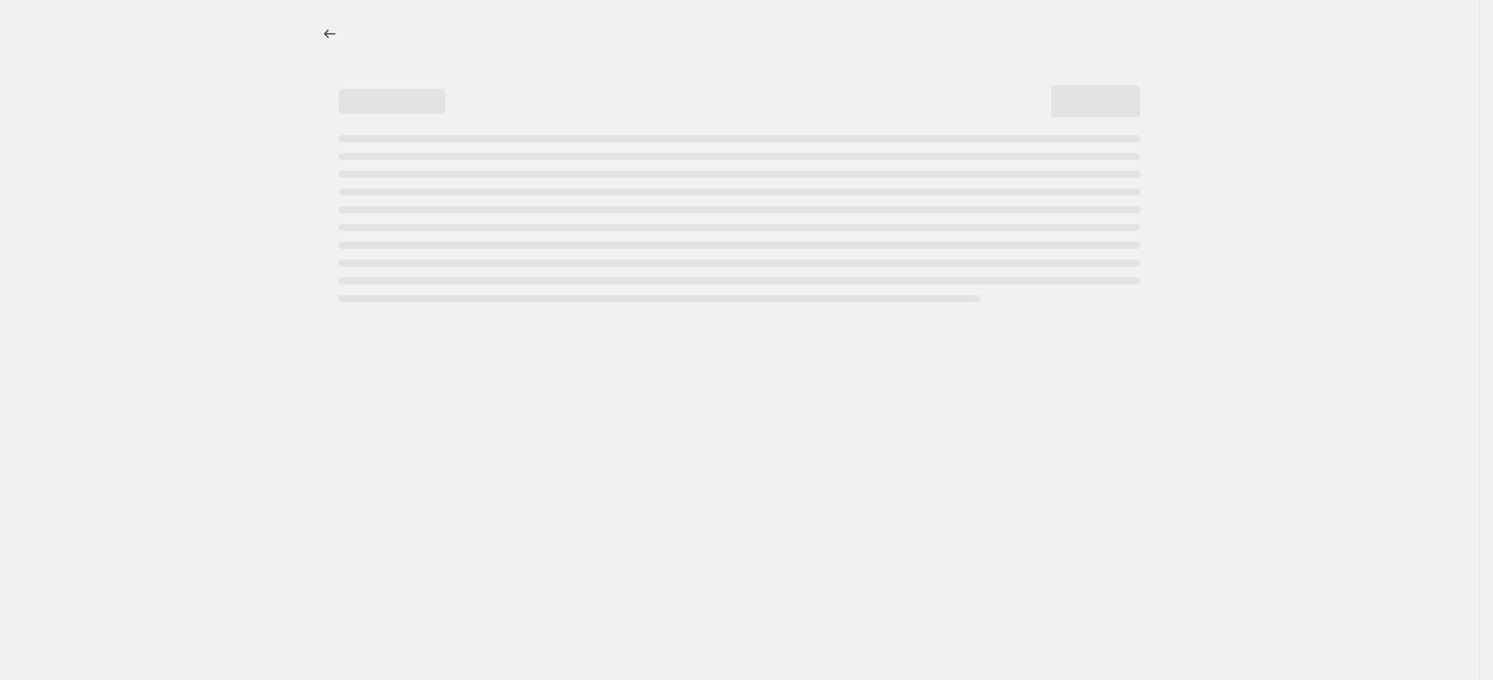
select select "percentage"
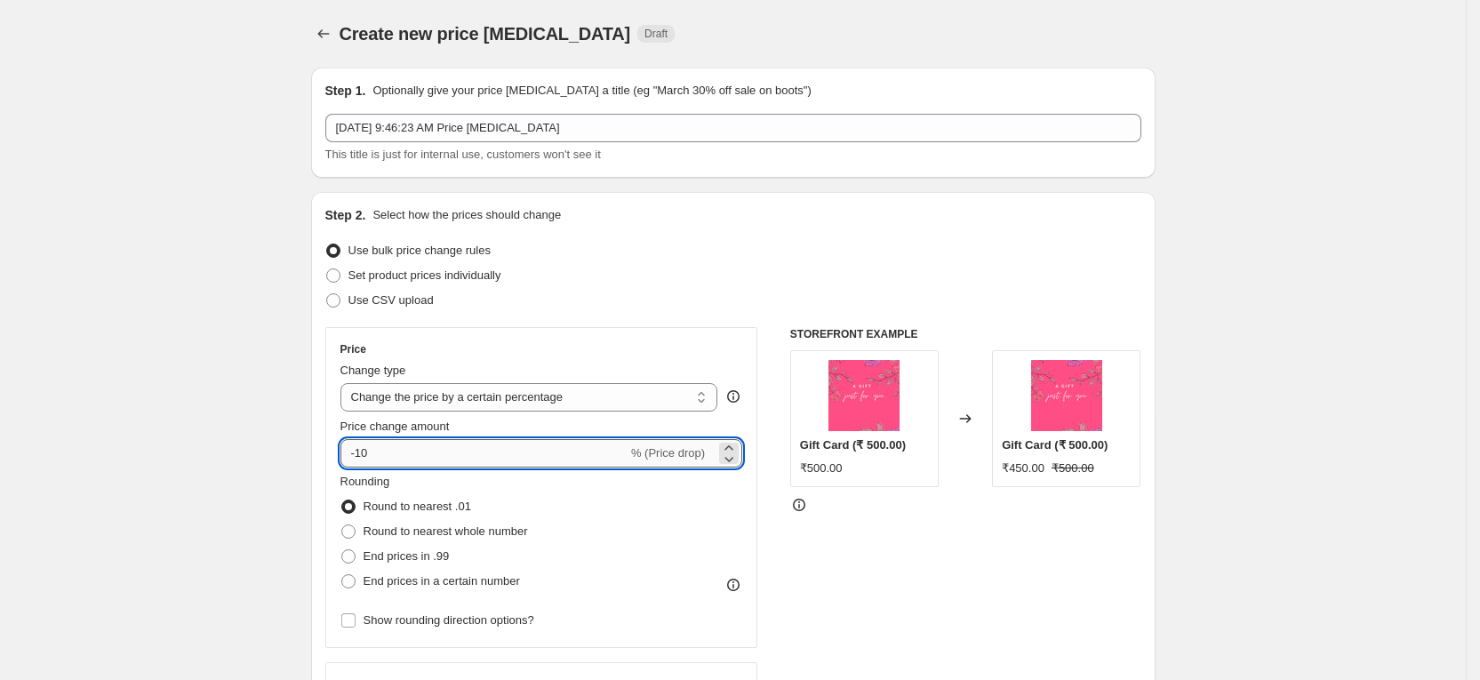
click at [427, 457] on input "-10" at bounding box center [483, 453] width 287 height 28
type input "-1"
type input "-8"
click at [356, 583] on span at bounding box center [348, 581] width 14 height 14
click at [342, 575] on input "End prices in a certain number" at bounding box center [341, 574] width 1 height 1
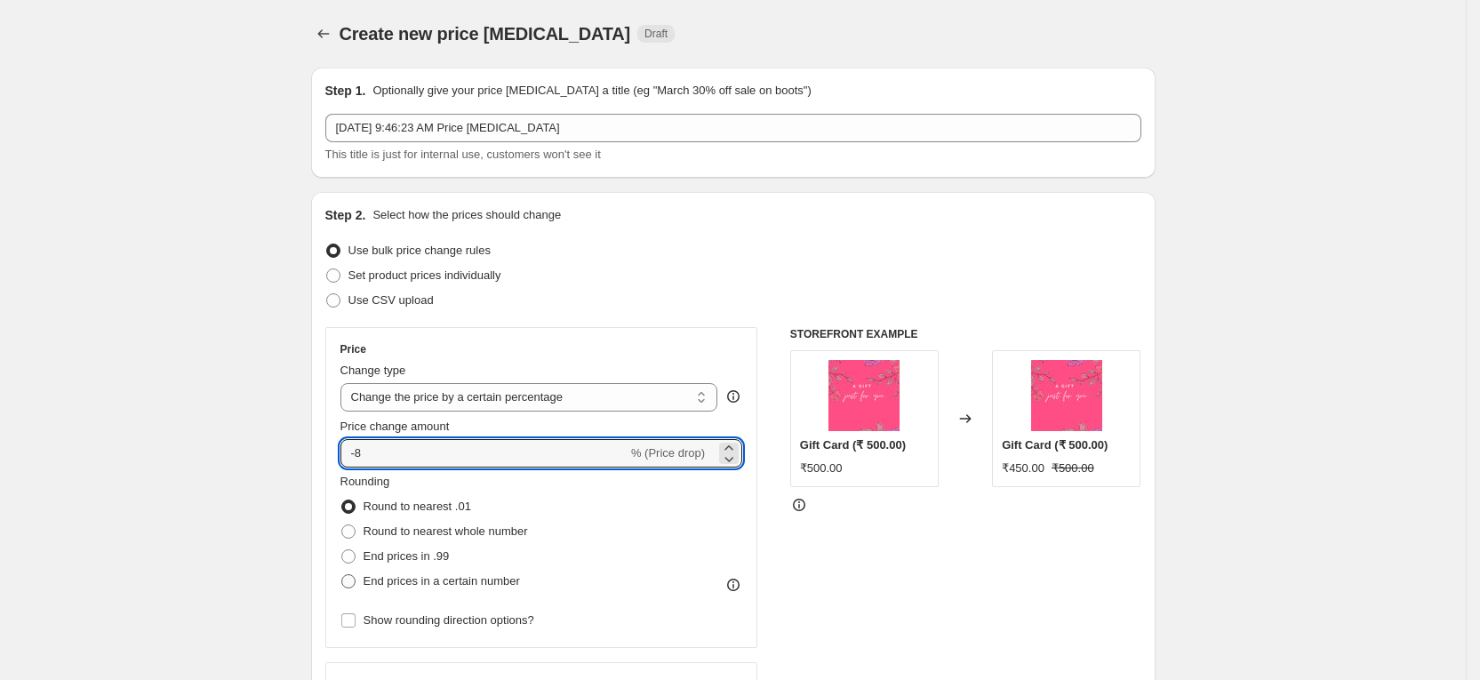
radio input "true"
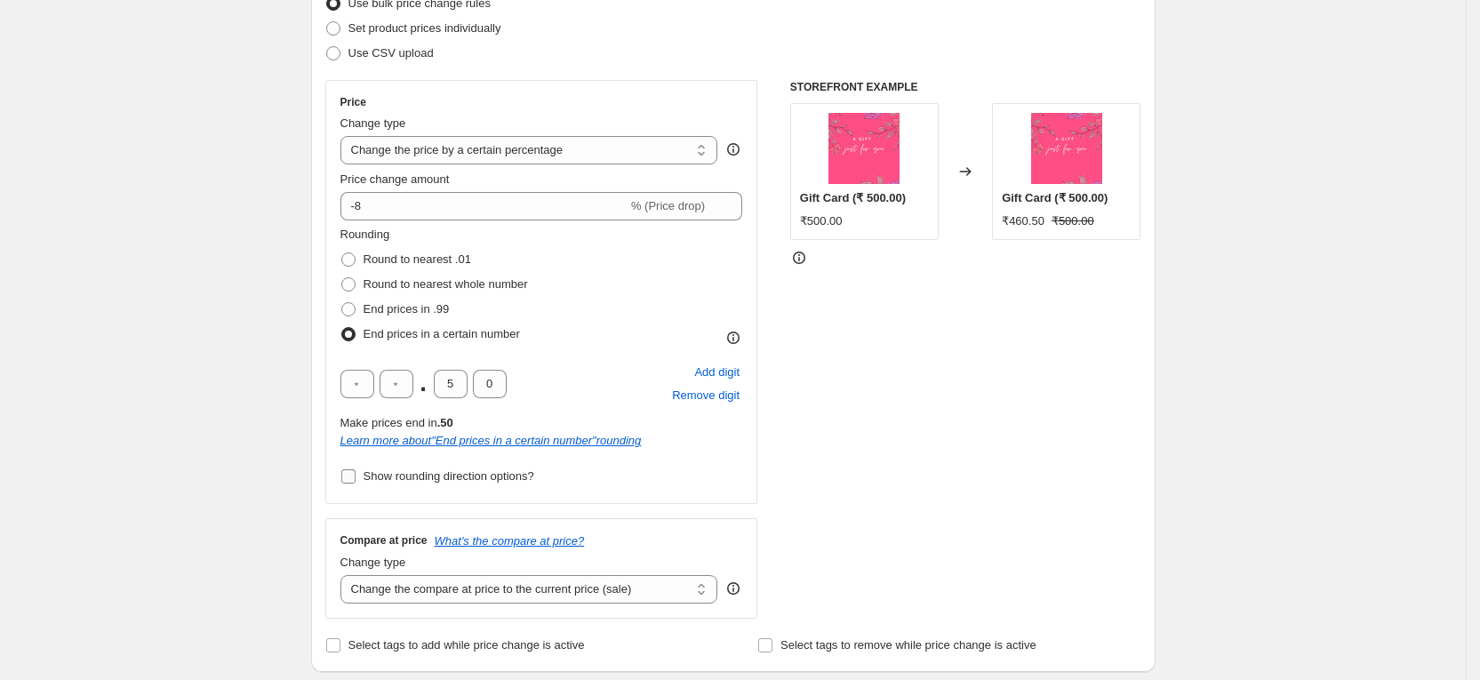
scroll to position [267, 0]
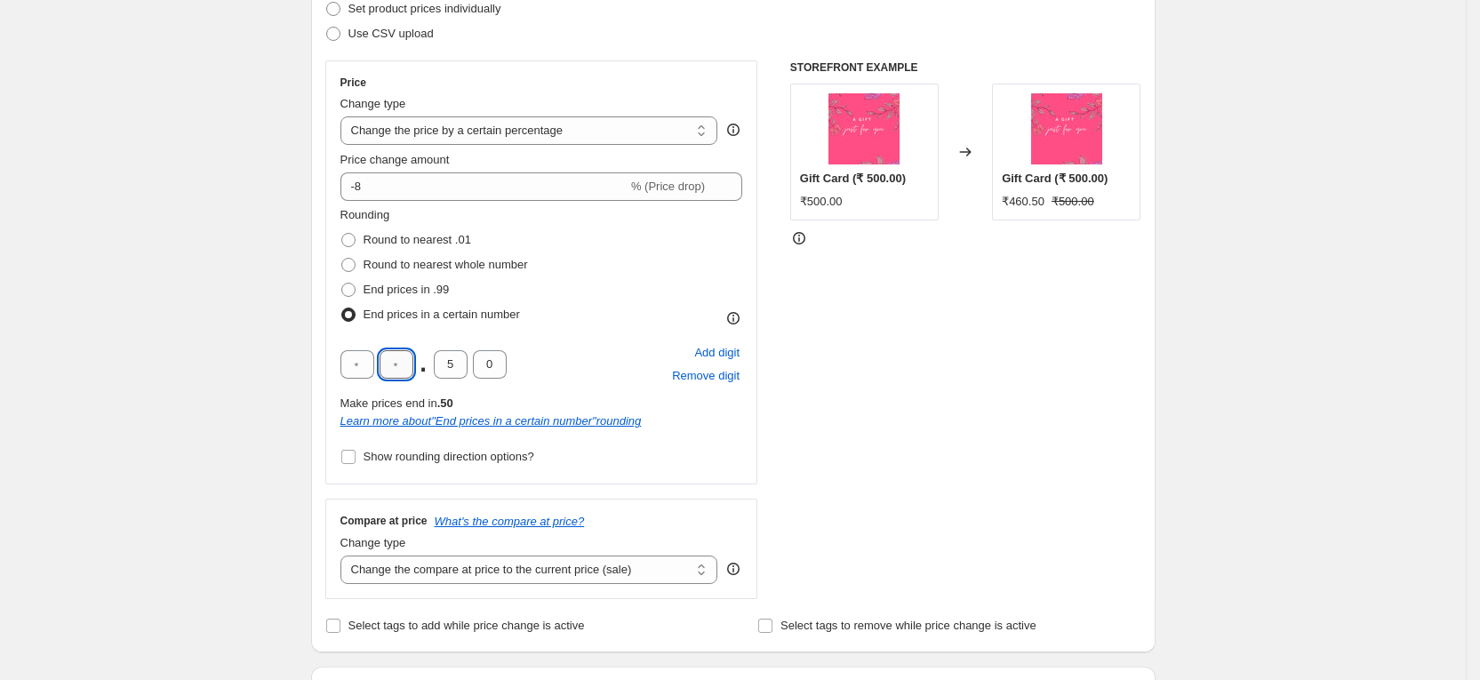
click at [402, 364] on input "text" at bounding box center [397, 364] width 34 height 28
type input "9"
type input "0"
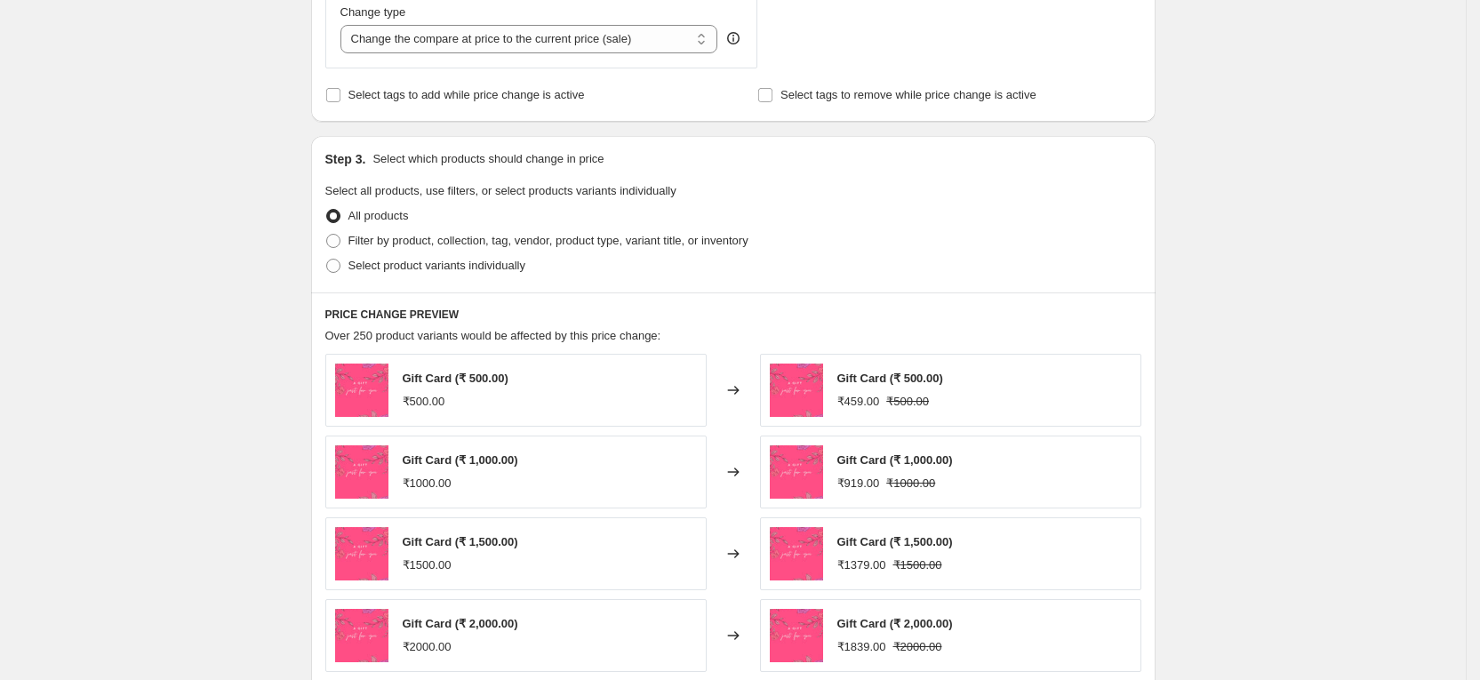
scroll to position [800, 0]
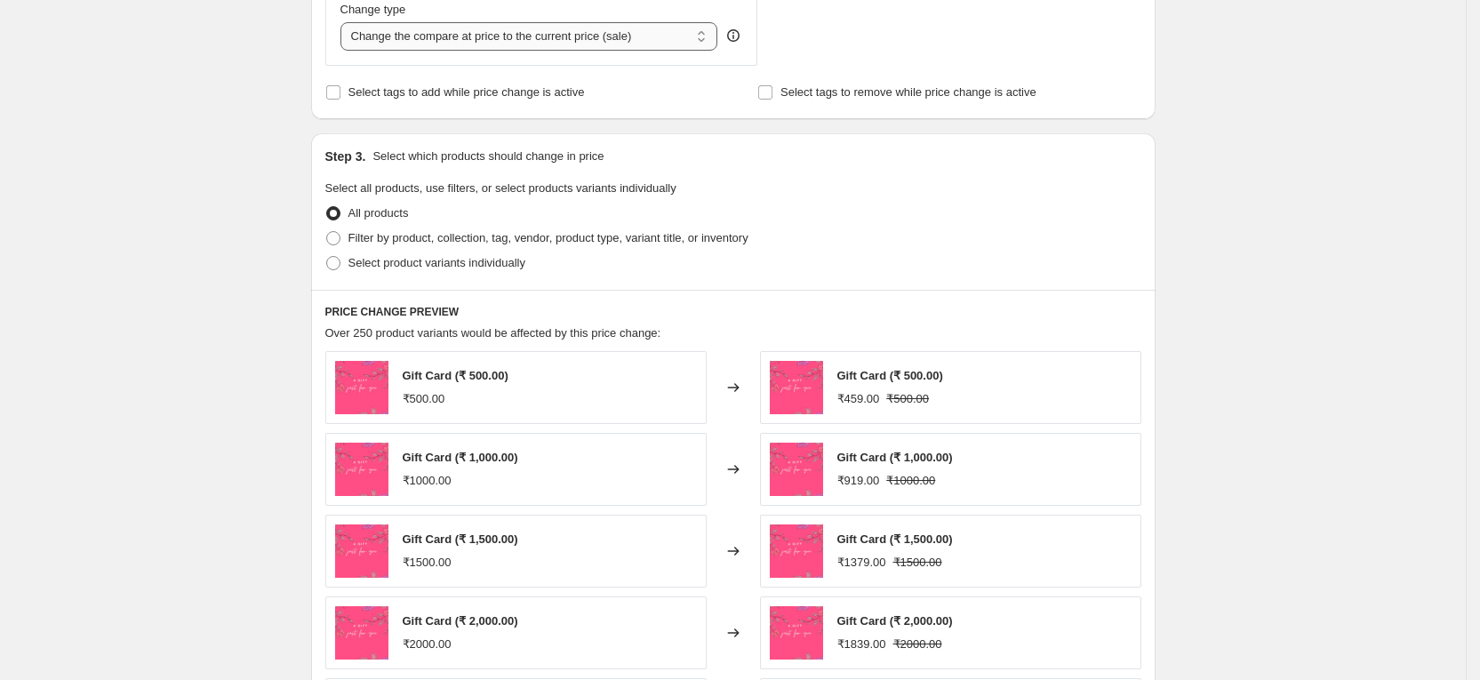
click at [624, 35] on select "Change the compare at price to the current price (sale) Change the compare at p…" at bounding box center [529, 36] width 378 height 28
select select "no_change"
click at [347, 22] on select "Change the compare at price to the current price (sale) Change the compare at p…" at bounding box center [529, 36] width 378 height 28
click at [439, 227] on label "Filter by product, collection, tag, vendor, product type, variant title, or inv…" at bounding box center [536, 238] width 423 height 25
click at [327, 231] on input "Filter by product, collection, tag, vendor, product type, variant title, or inv…" at bounding box center [326, 231] width 1 height 1
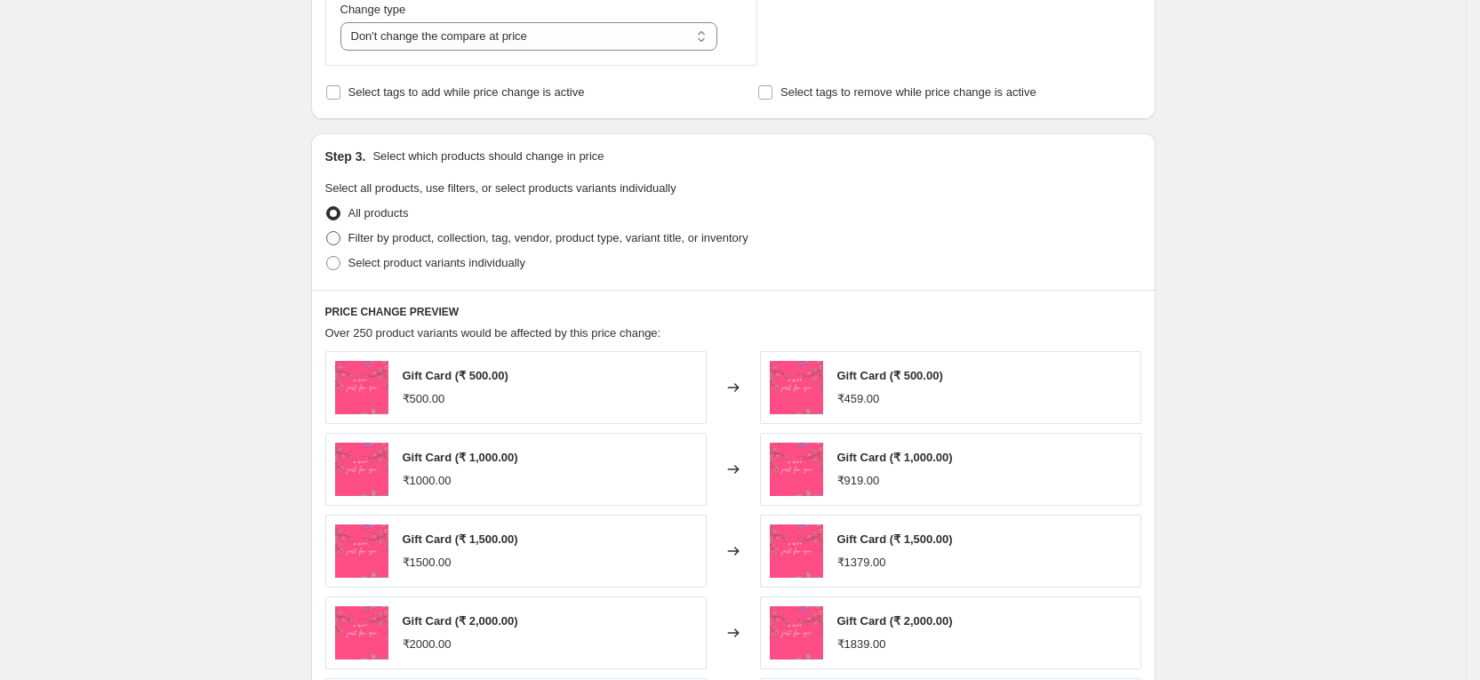
radio input "true"
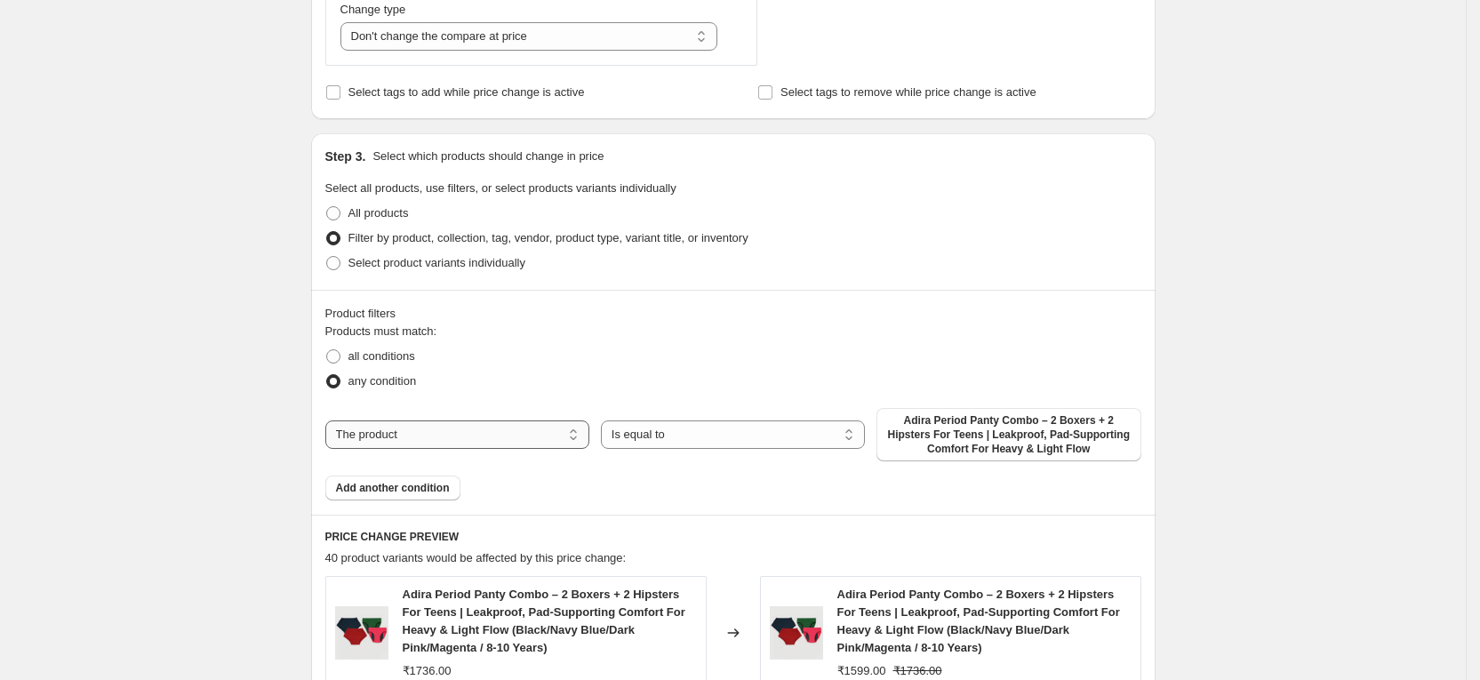
click at [443, 439] on select "The product The product's collection The product's tag The product's vendor The…" at bounding box center [457, 434] width 264 height 28
select select "tag"
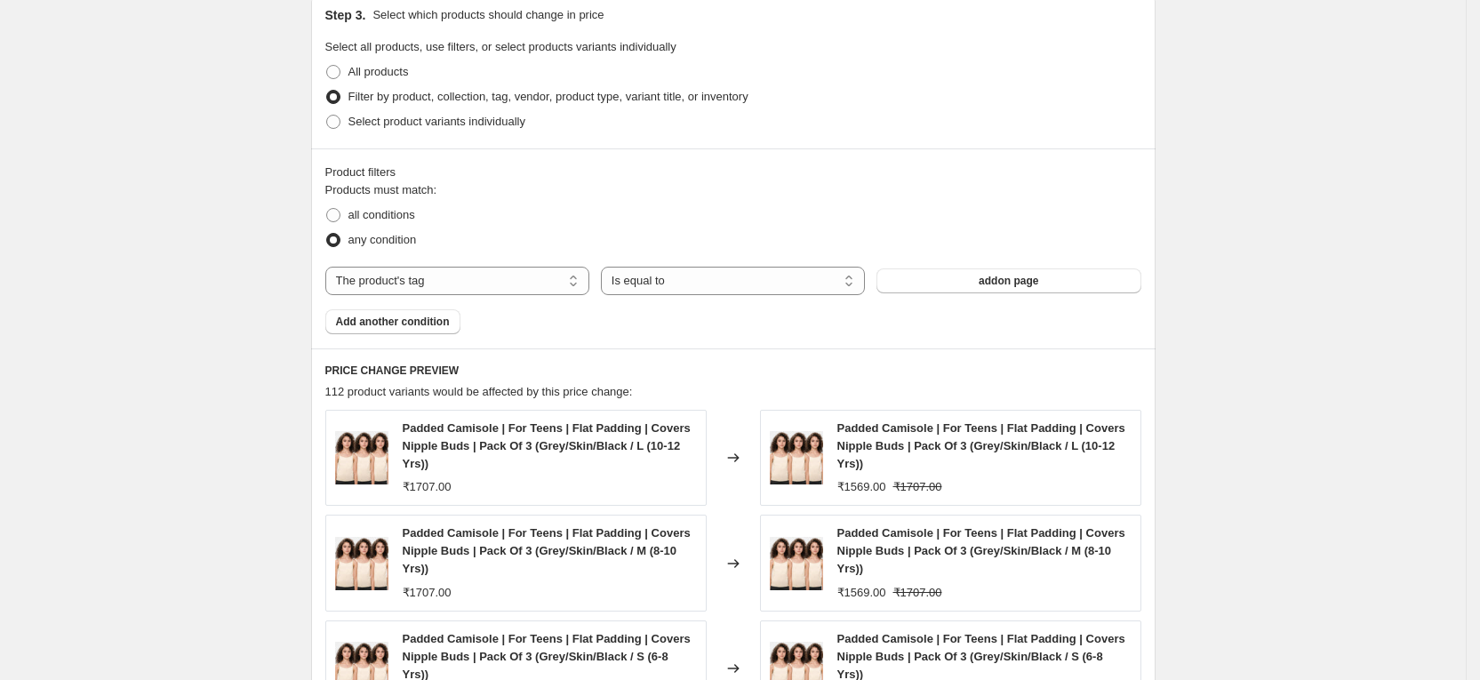
scroll to position [1200, 0]
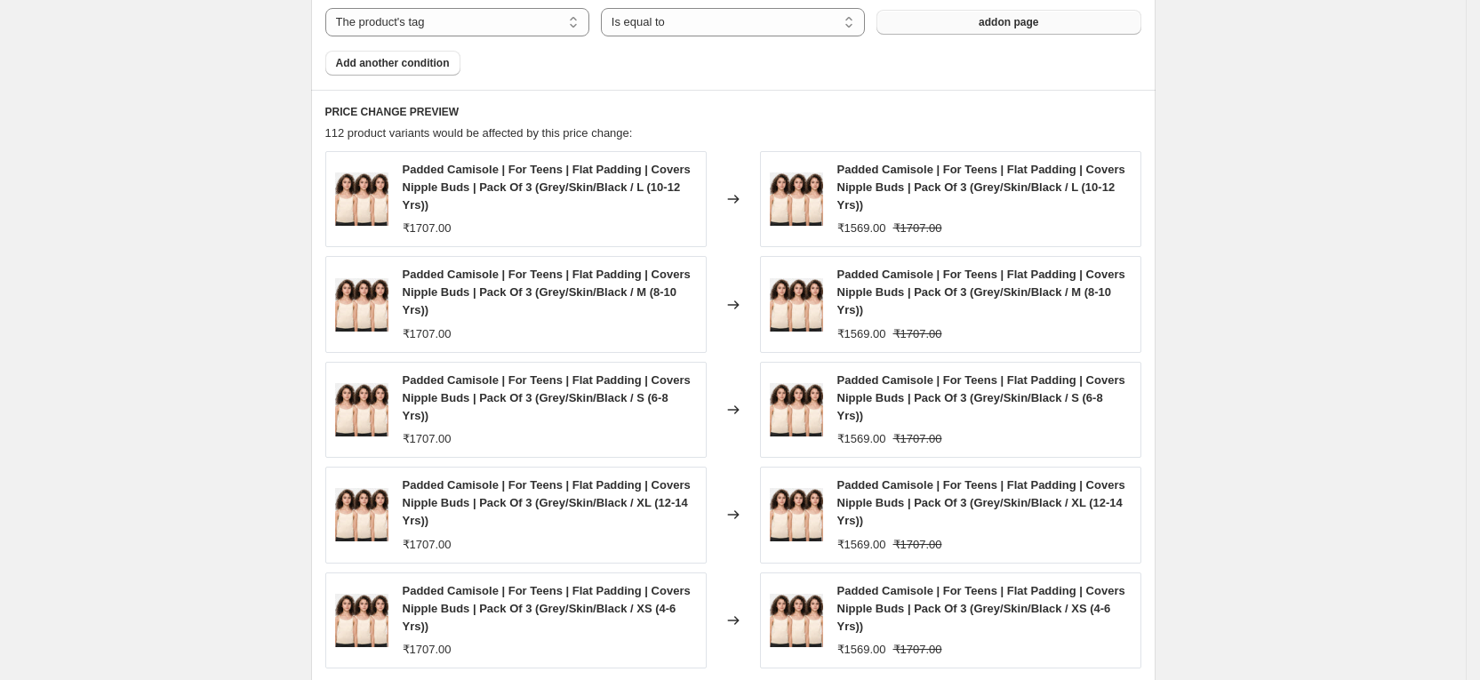
click at [966, 26] on button "addon page" at bounding box center [1009, 22] width 264 height 25
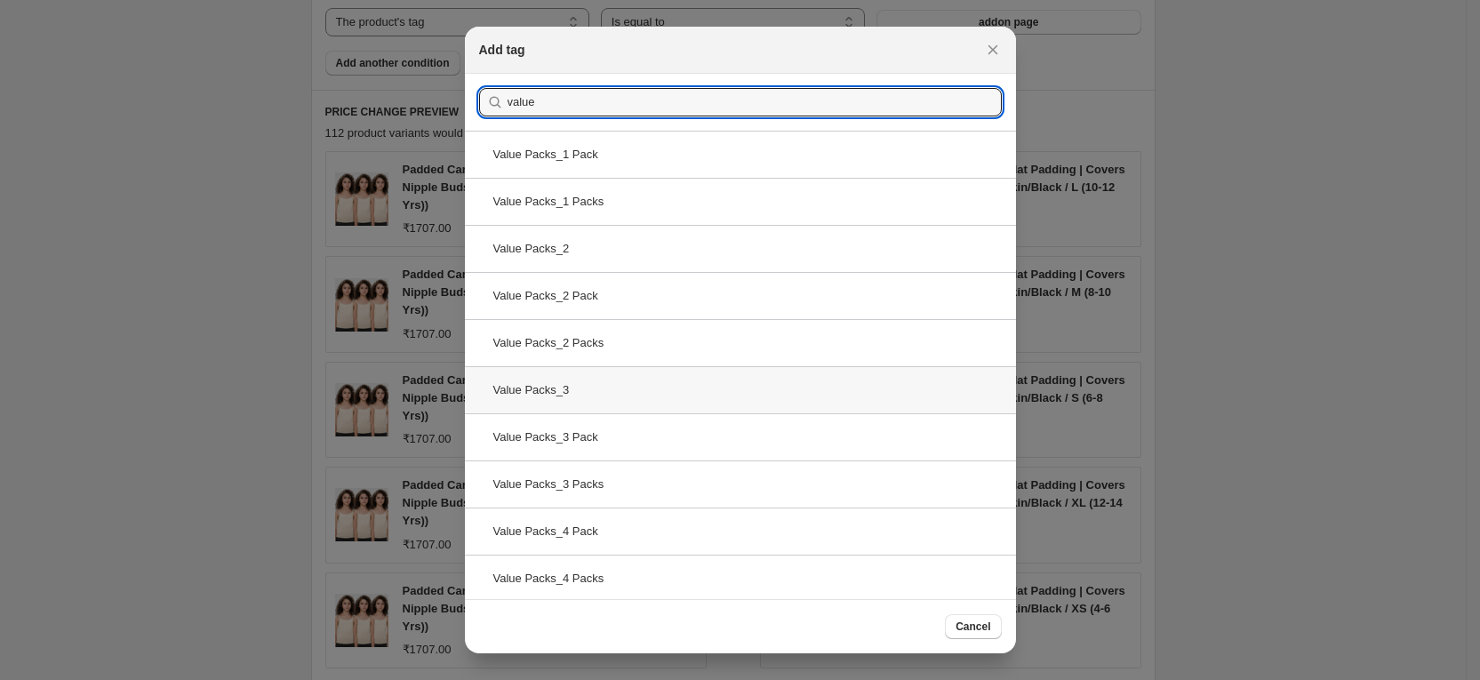
type input "value"
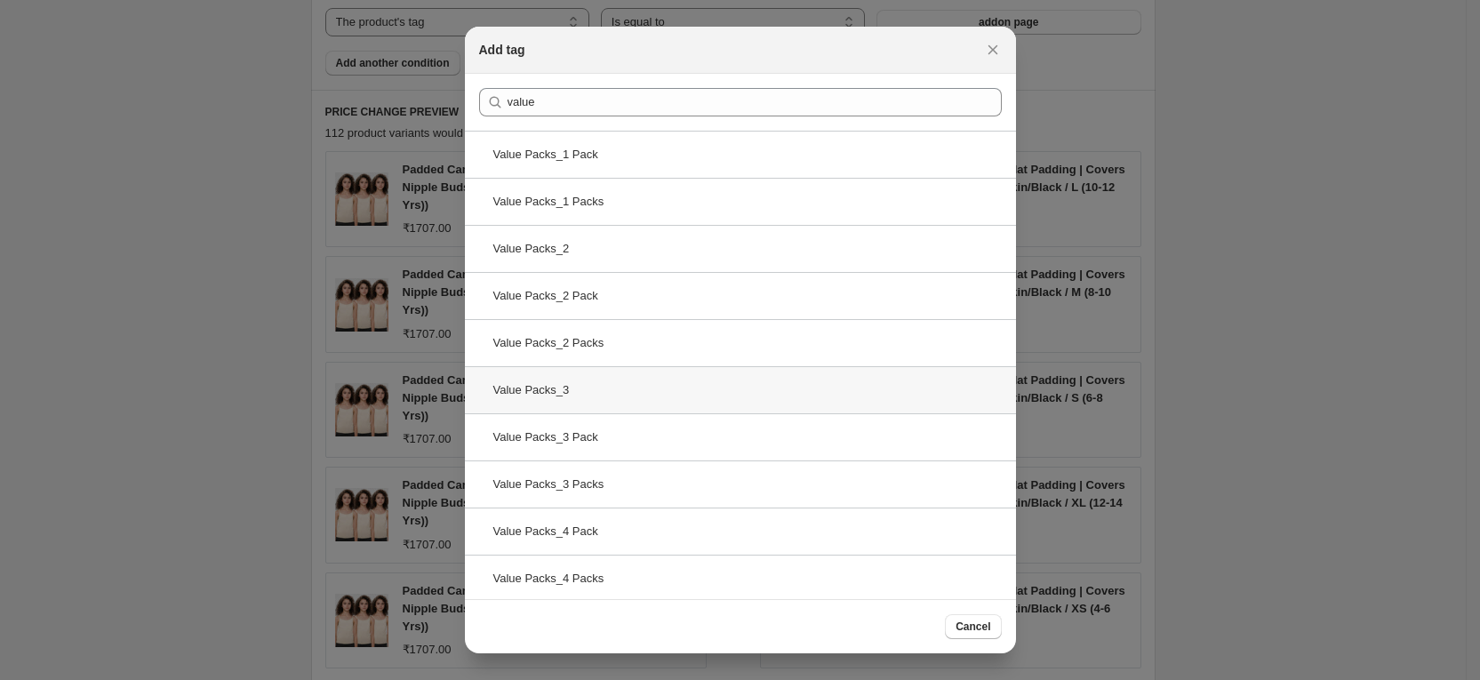
click at [645, 388] on div "Value Packs_3" at bounding box center [740, 389] width 551 height 47
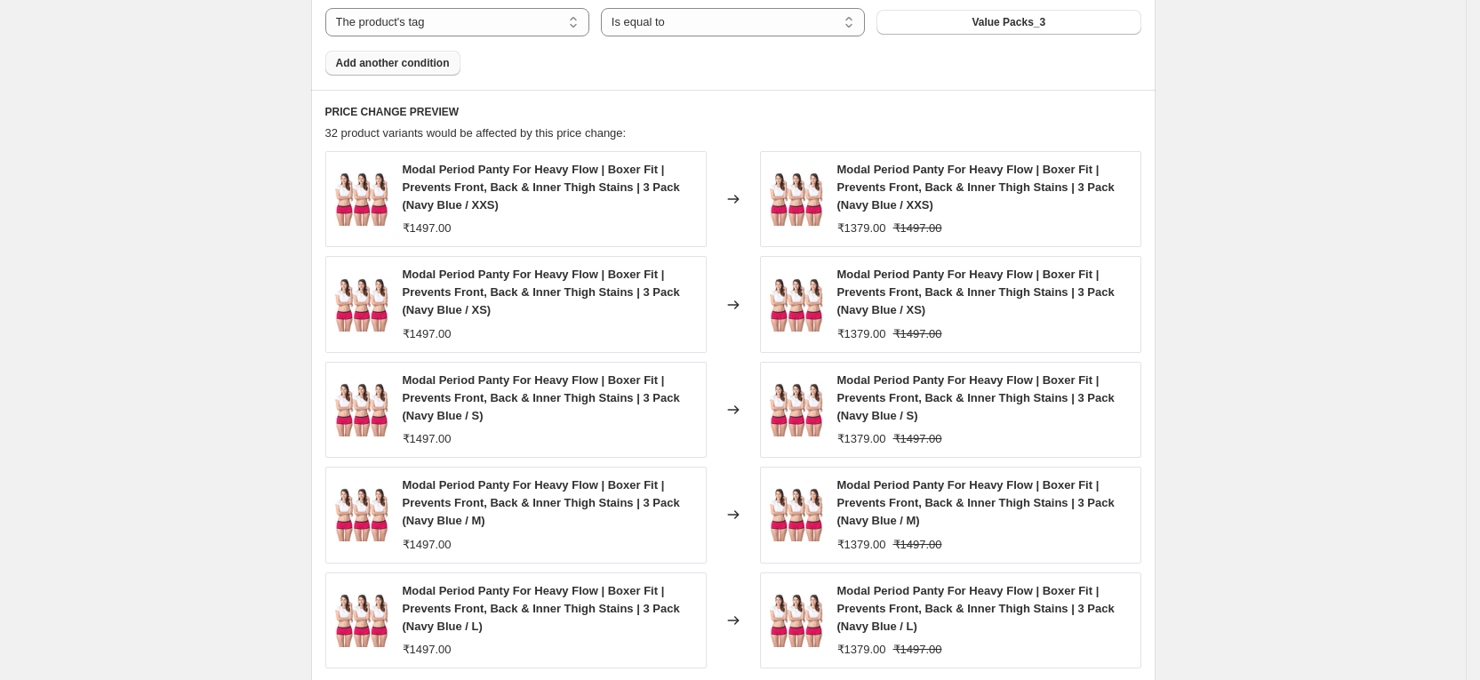
click at [414, 60] on span "Add another condition" at bounding box center [393, 63] width 114 height 14
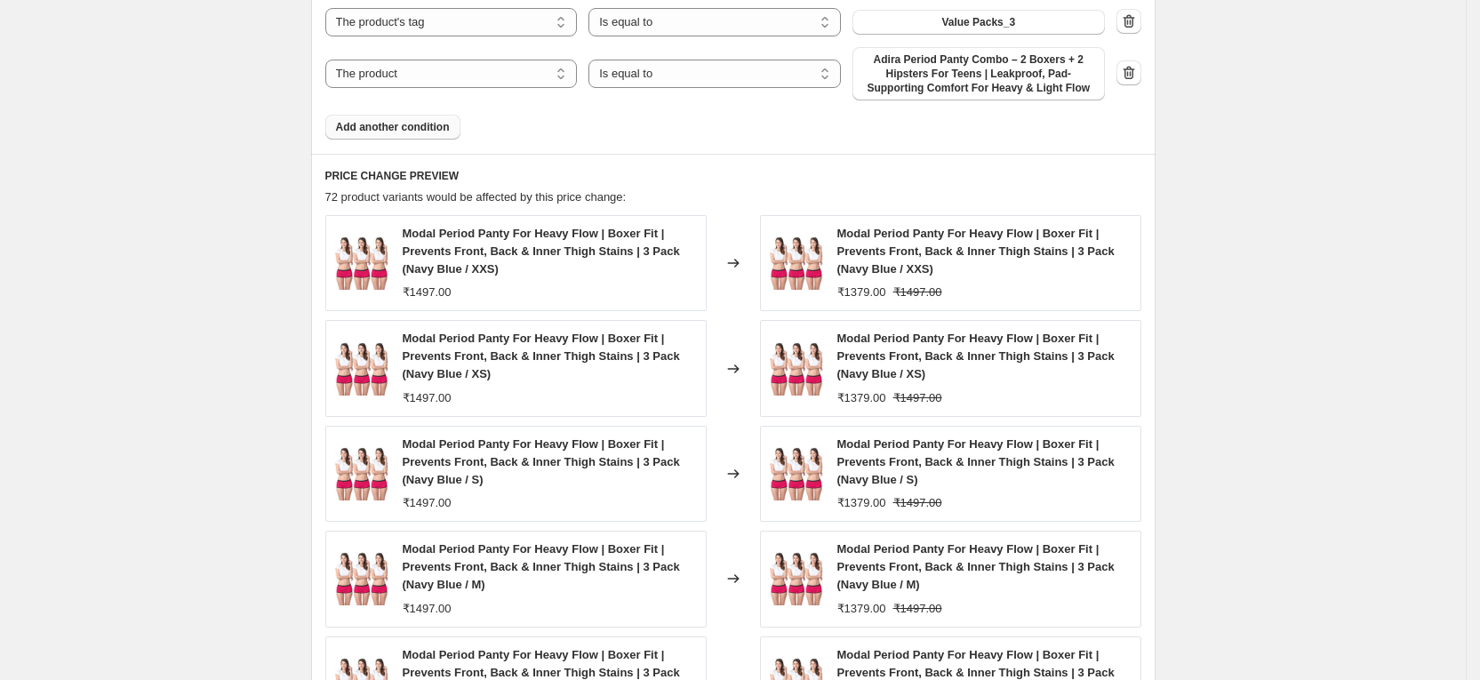
click at [426, 123] on span "Add another condition" at bounding box center [393, 127] width 114 height 14
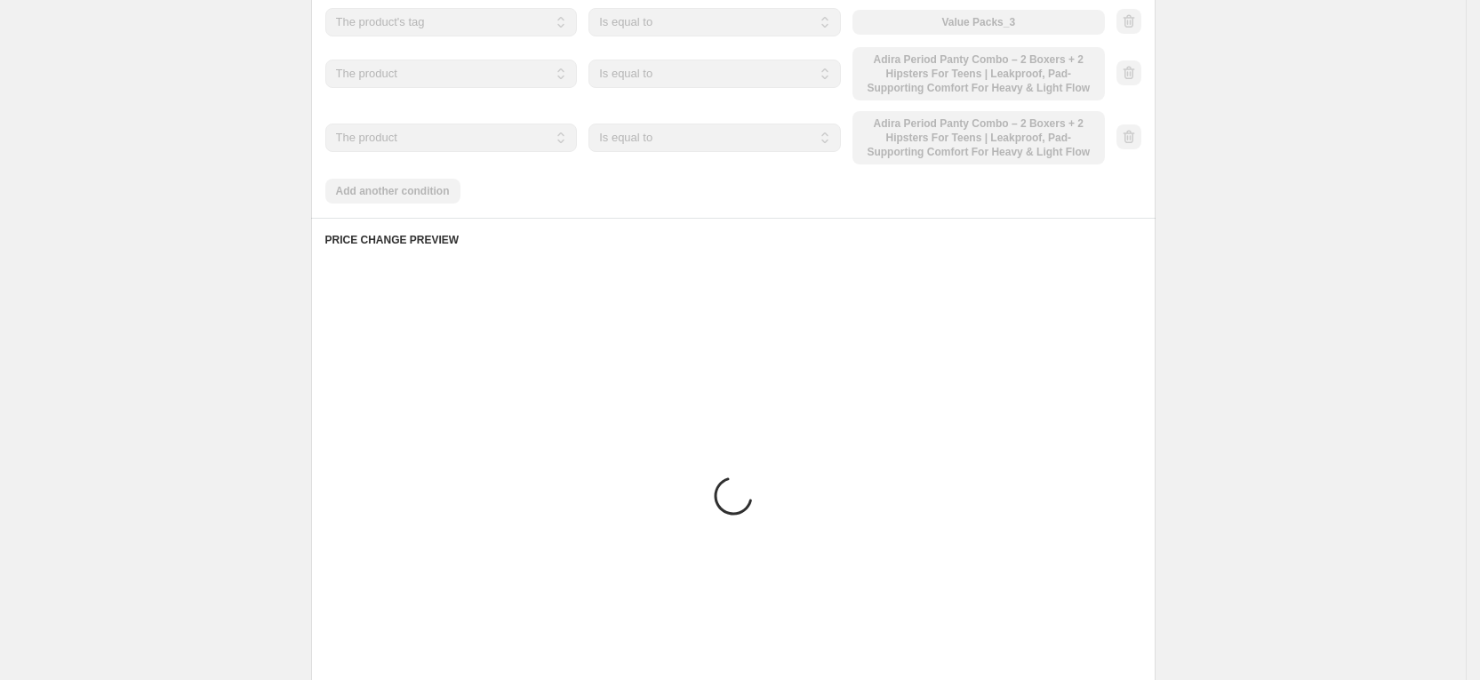
click at [421, 186] on div "Products must match: all conditions any condition The product The product's col…" at bounding box center [733, 63] width 816 height 281
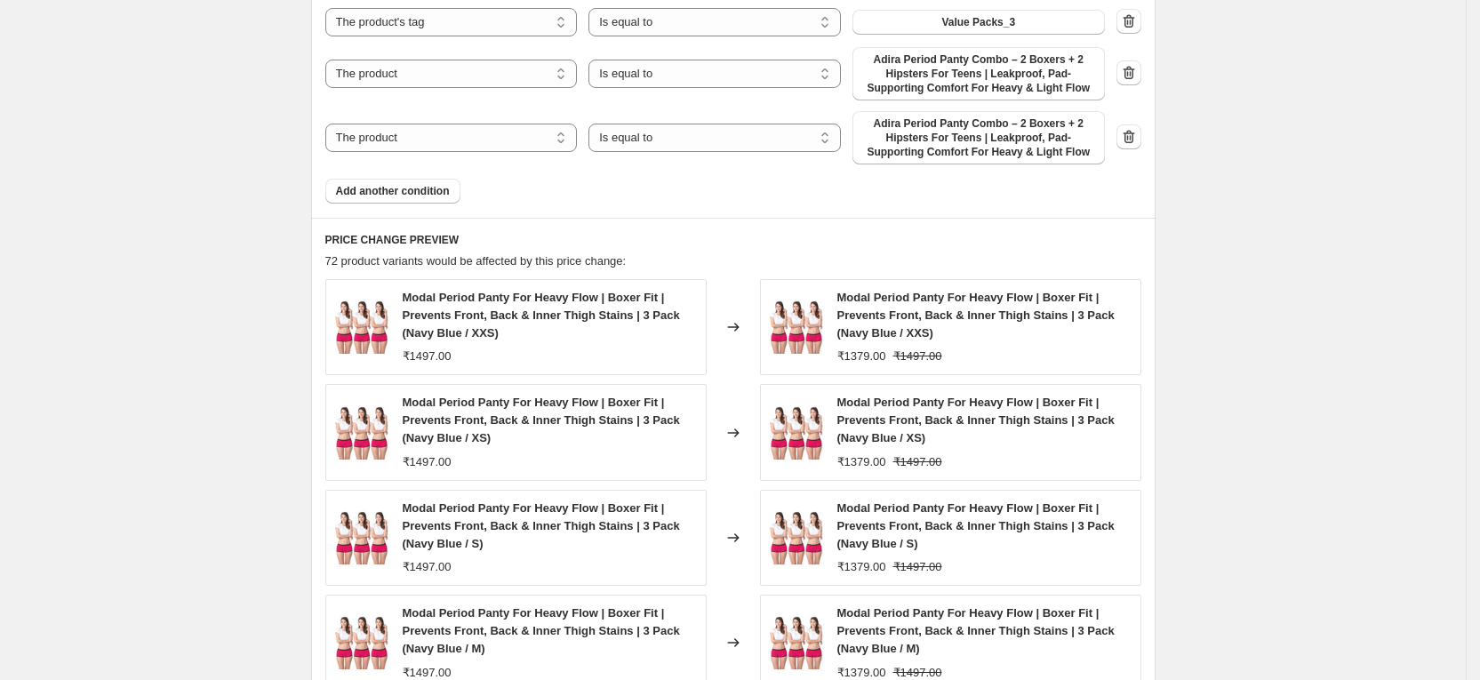
click at [421, 186] on span "Add another condition" at bounding box center [393, 191] width 114 height 14
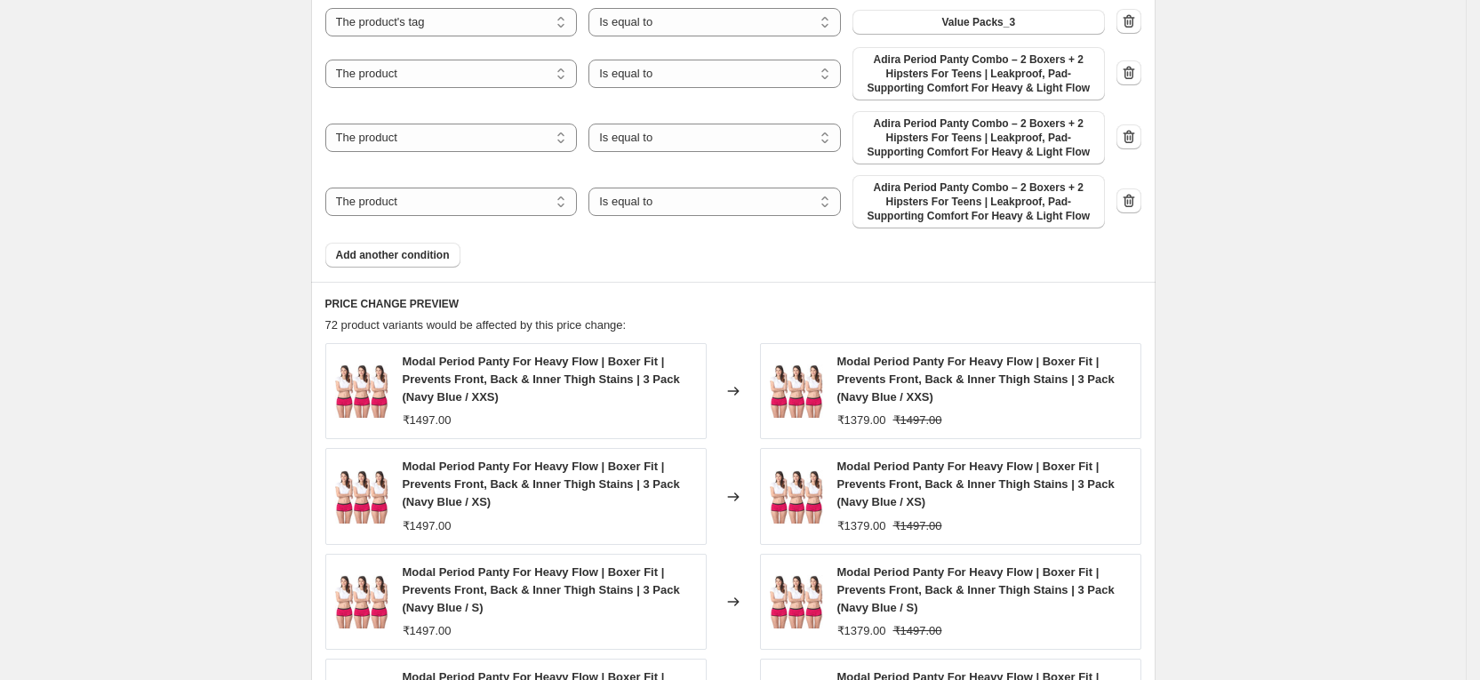
click at [428, 258] on span "Add another condition" at bounding box center [393, 255] width 114 height 14
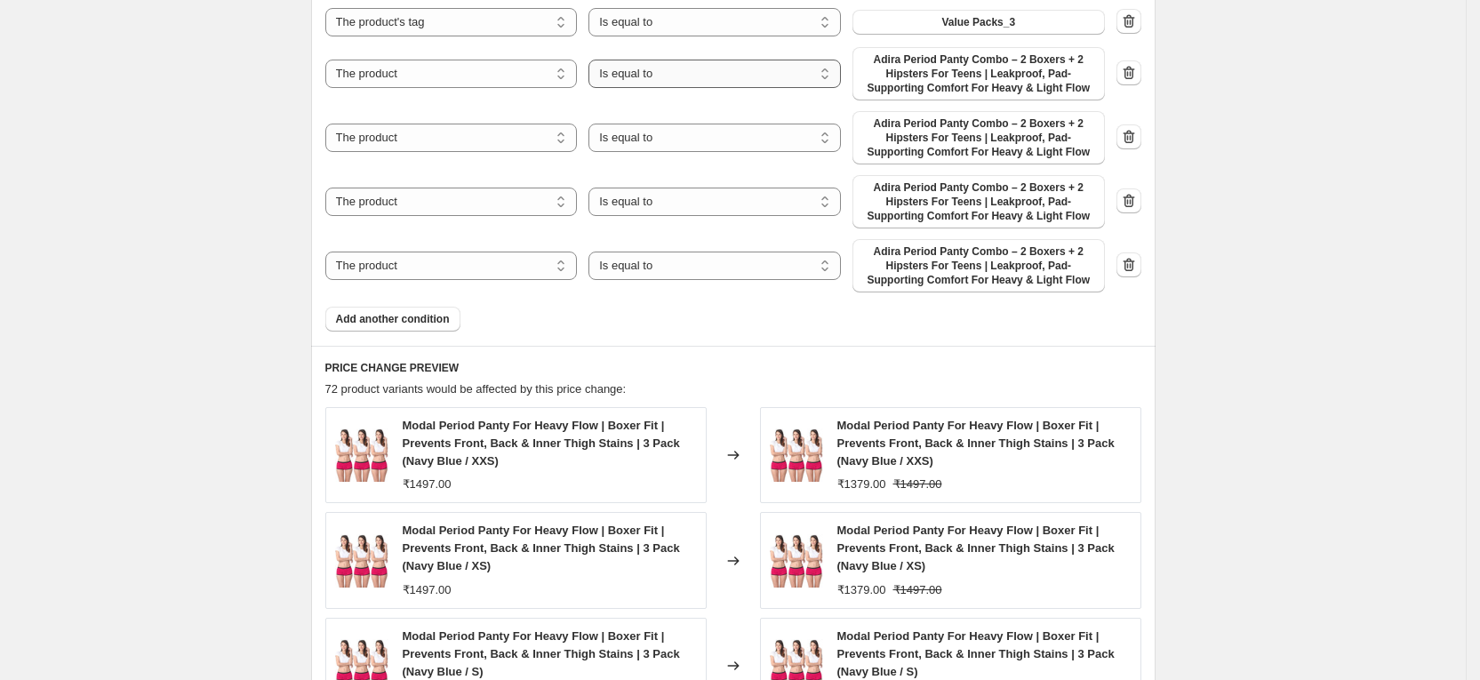
click at [720, 77] on select "Is equal to Is not equal to" at bounding box center [715, 74] width 252 height 28
click at [595, 60] on select "Is equal to Is not equal to" at bounding box center [715, 74] width 252 height 28
click at [471, 70] on select "The product The product's collection The product's tag The product's vendor The…" at bounding box center [451, 74] width 252 height 28
select select "tag"
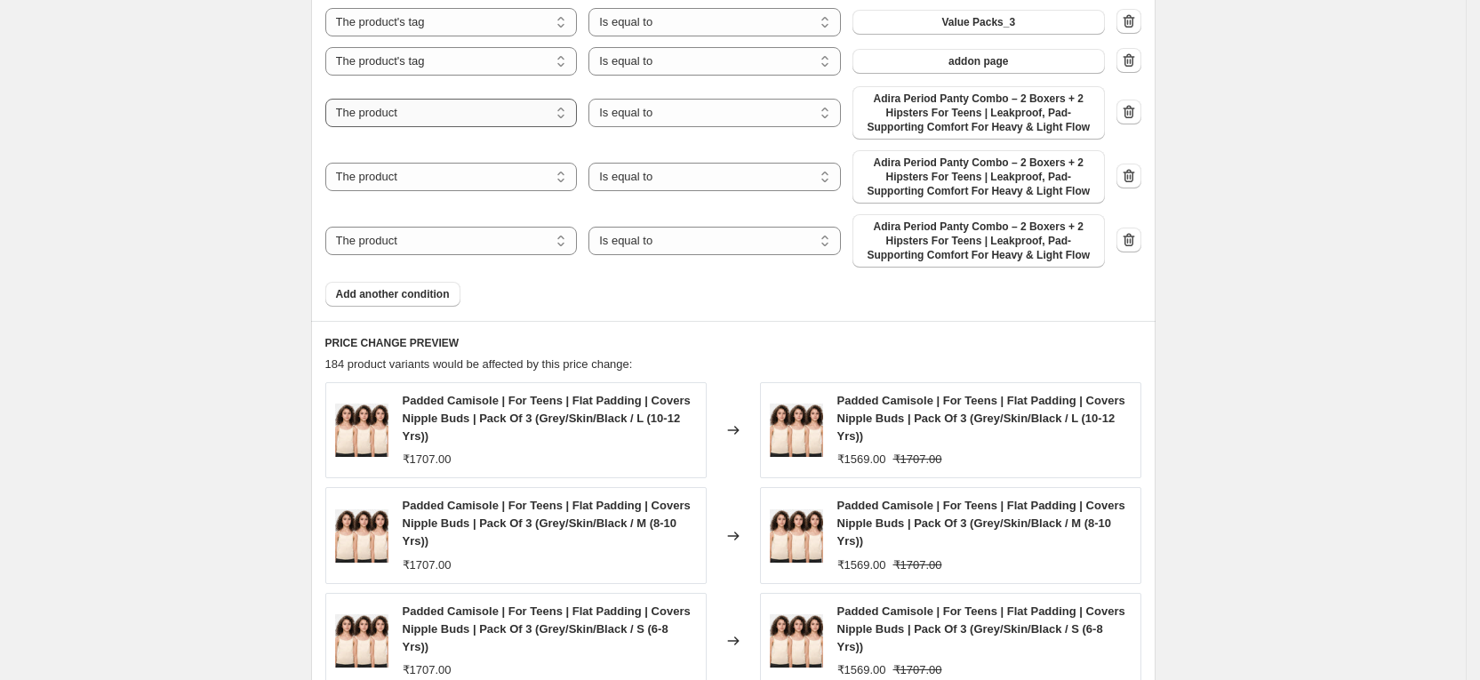
click at [497, 111] on select "The product The product's collection The product's tag The product's vendor The…" at bounding box center [451, 113] width 252 height 28
select select "tag"
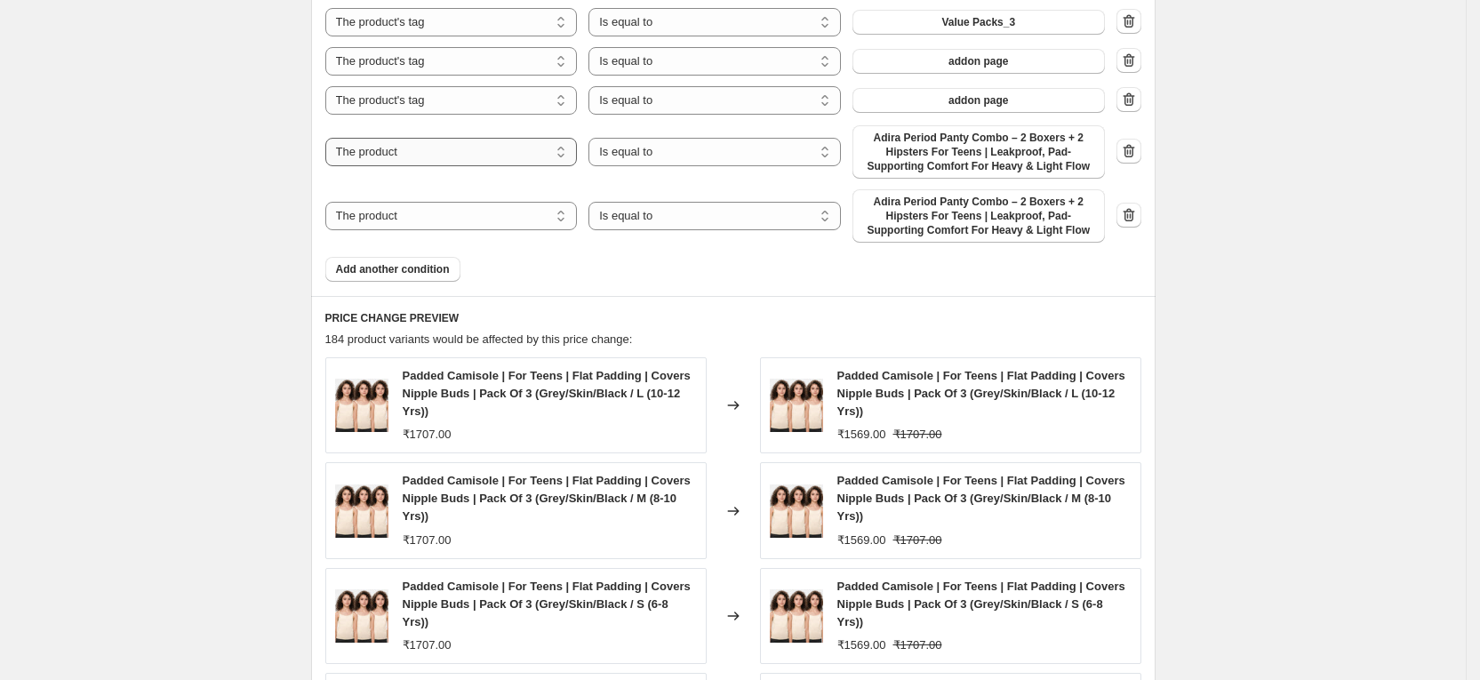
click at [469, 150] on select "The product The product's collection The product's tag The product's vendor The…" at bounding box center [451, 152] width 252 height 28
select select "tag"
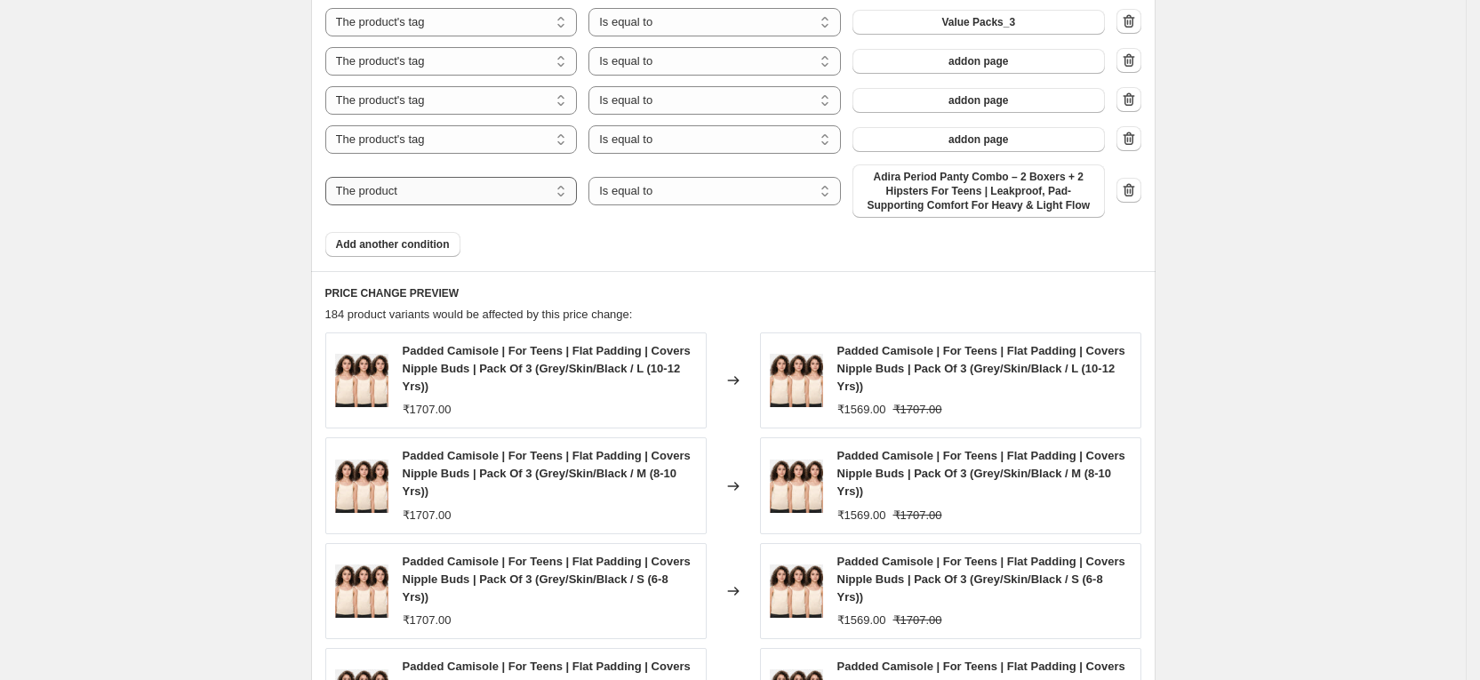
click at [453, 194] on select "The product The product's collection The product's tag The product's vendor The…" at bounding box center [451, 191] width 252 height 28
select select "tag"
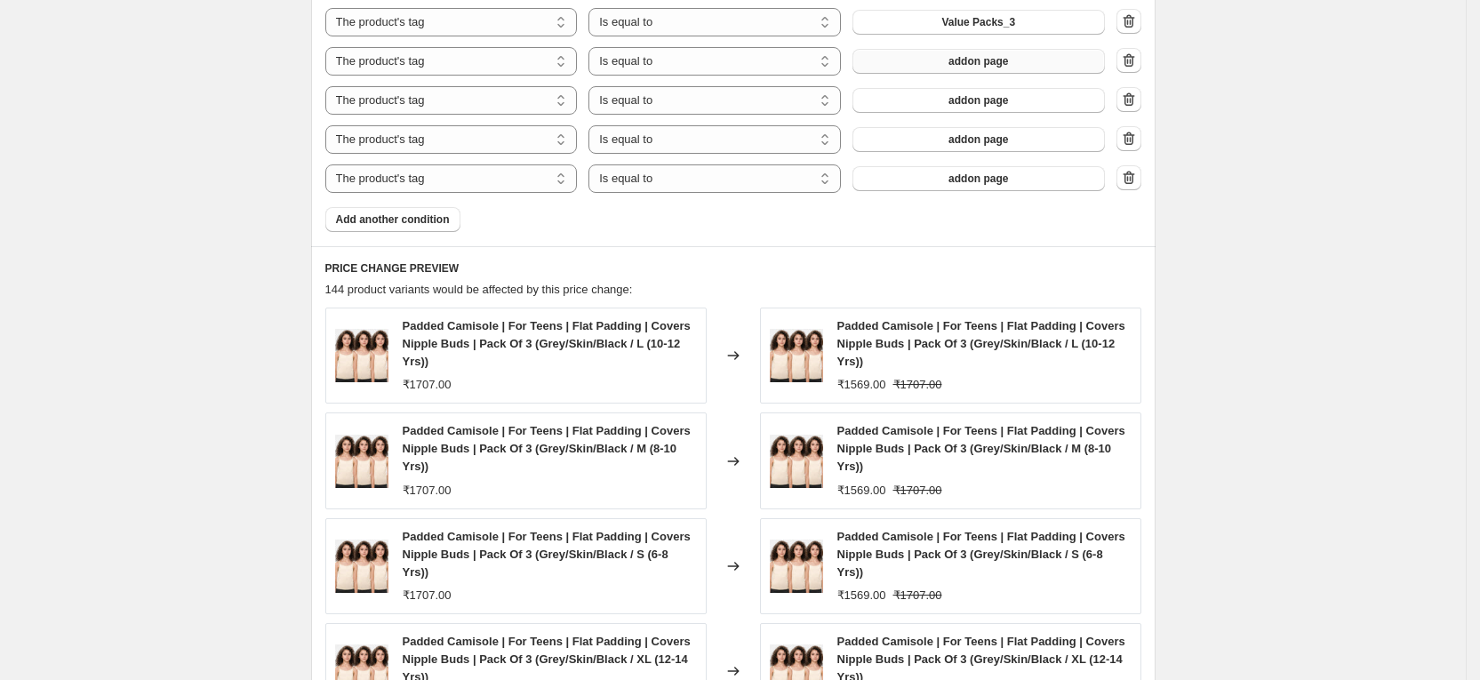
click at [984, 66] on span "addon page" at bounding box center [979, 61] width 60 height 14
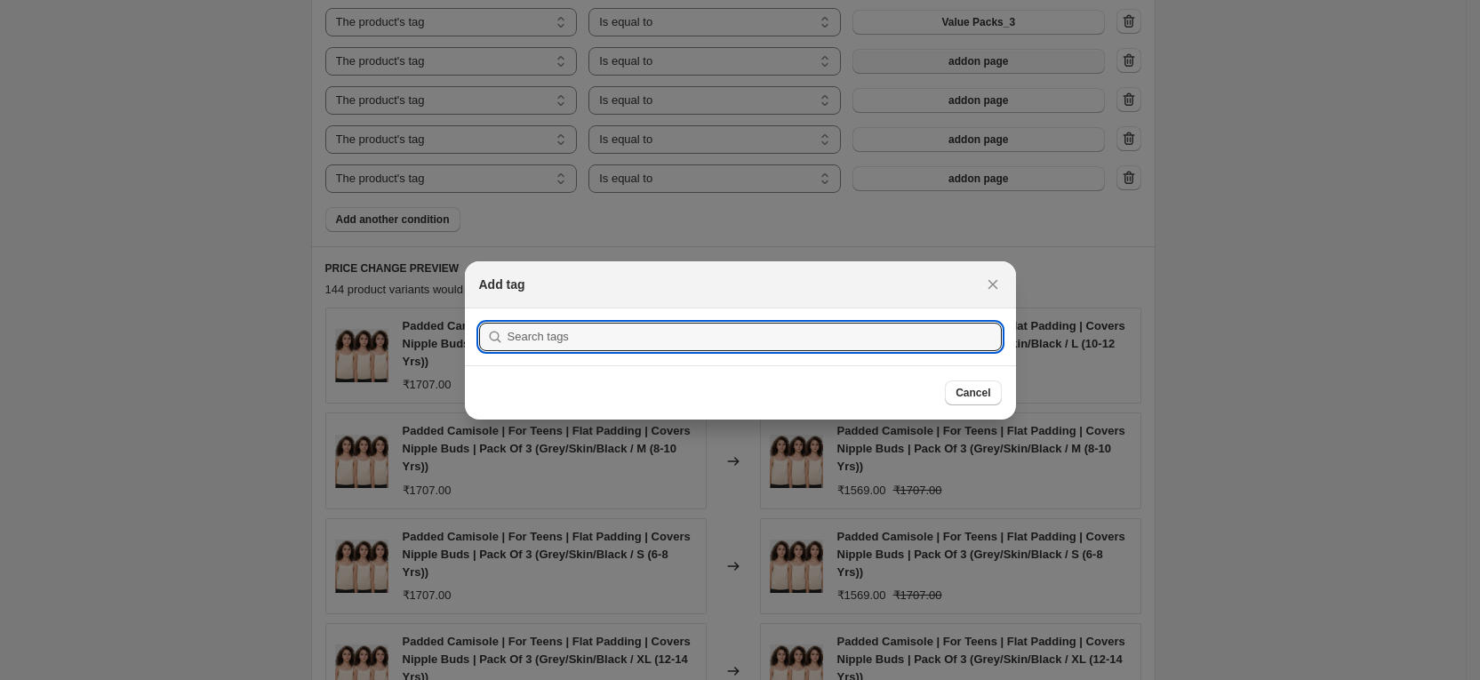
scroll to position [0, 0]
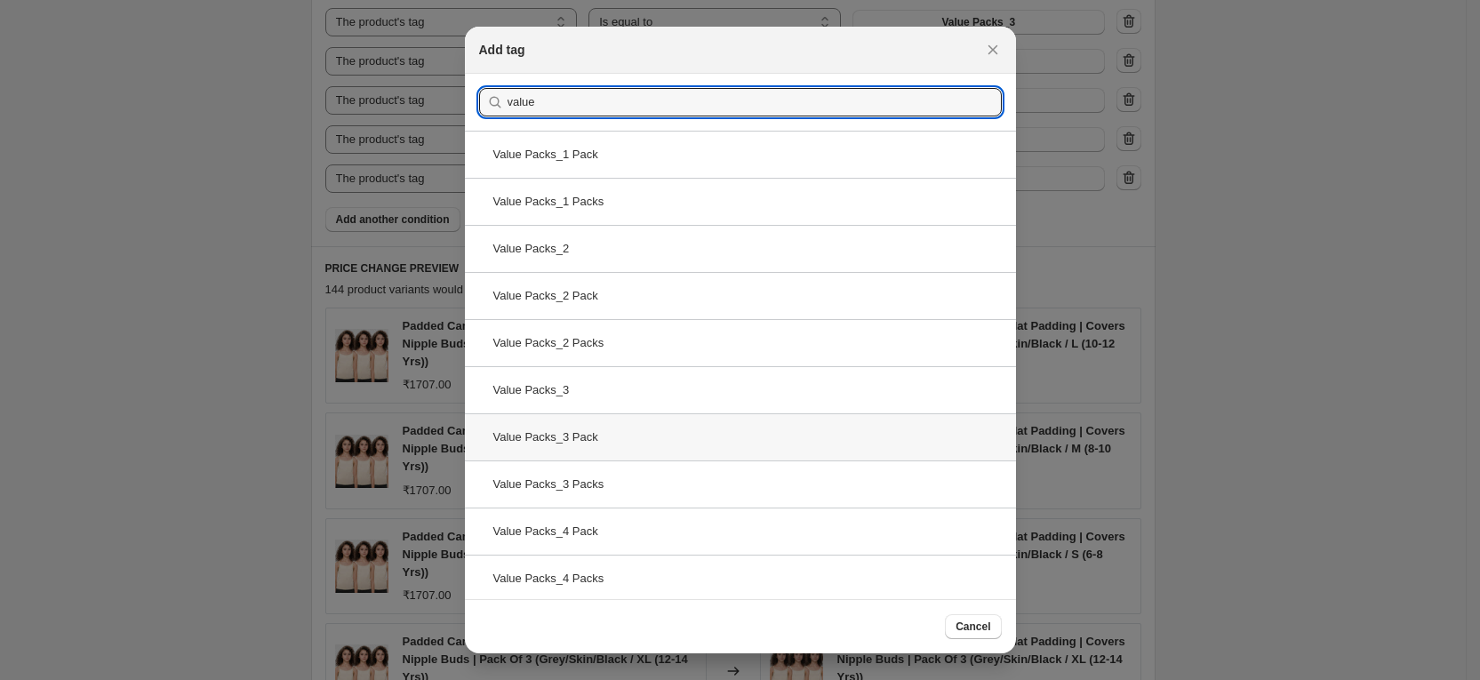
type input "value"
click at [647, 446] on div "Value Packs_3 Pack" at bounding box center [740, 436] width 551 height 47
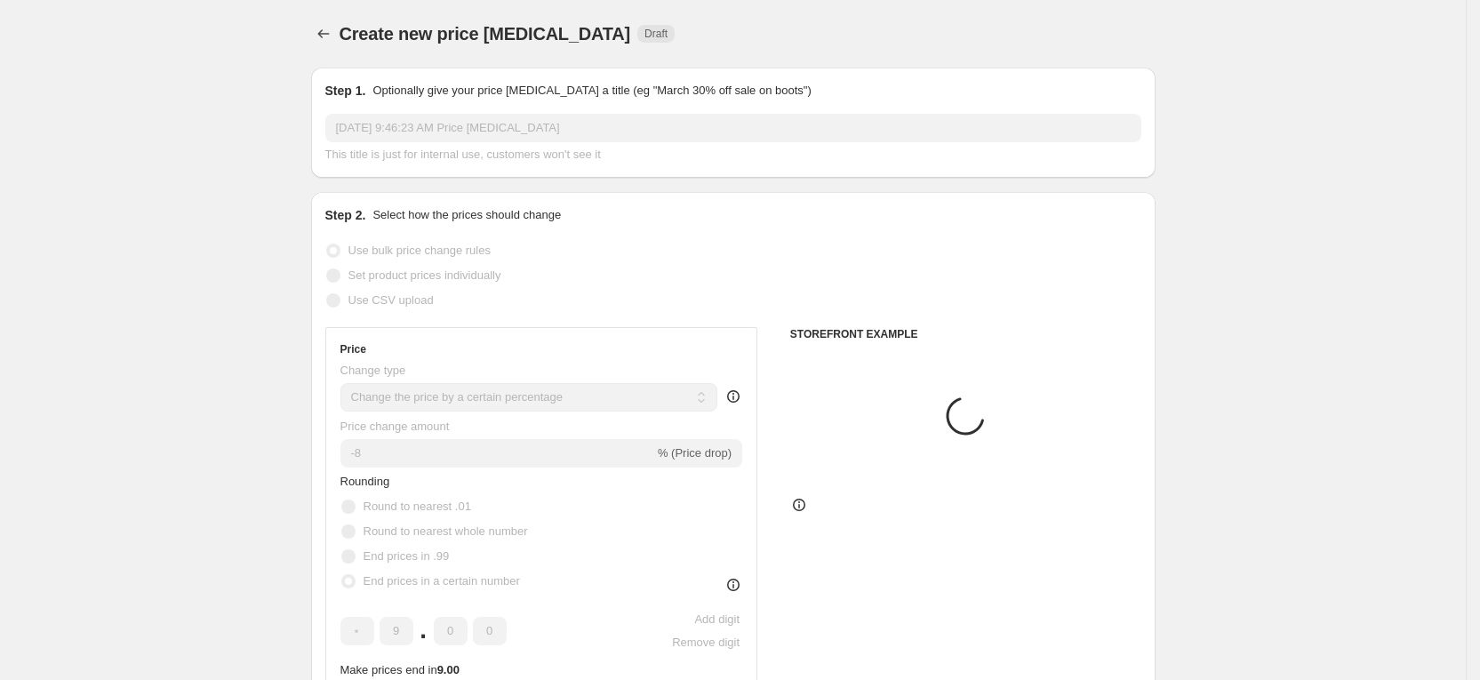
scroll to position [1200, 0]
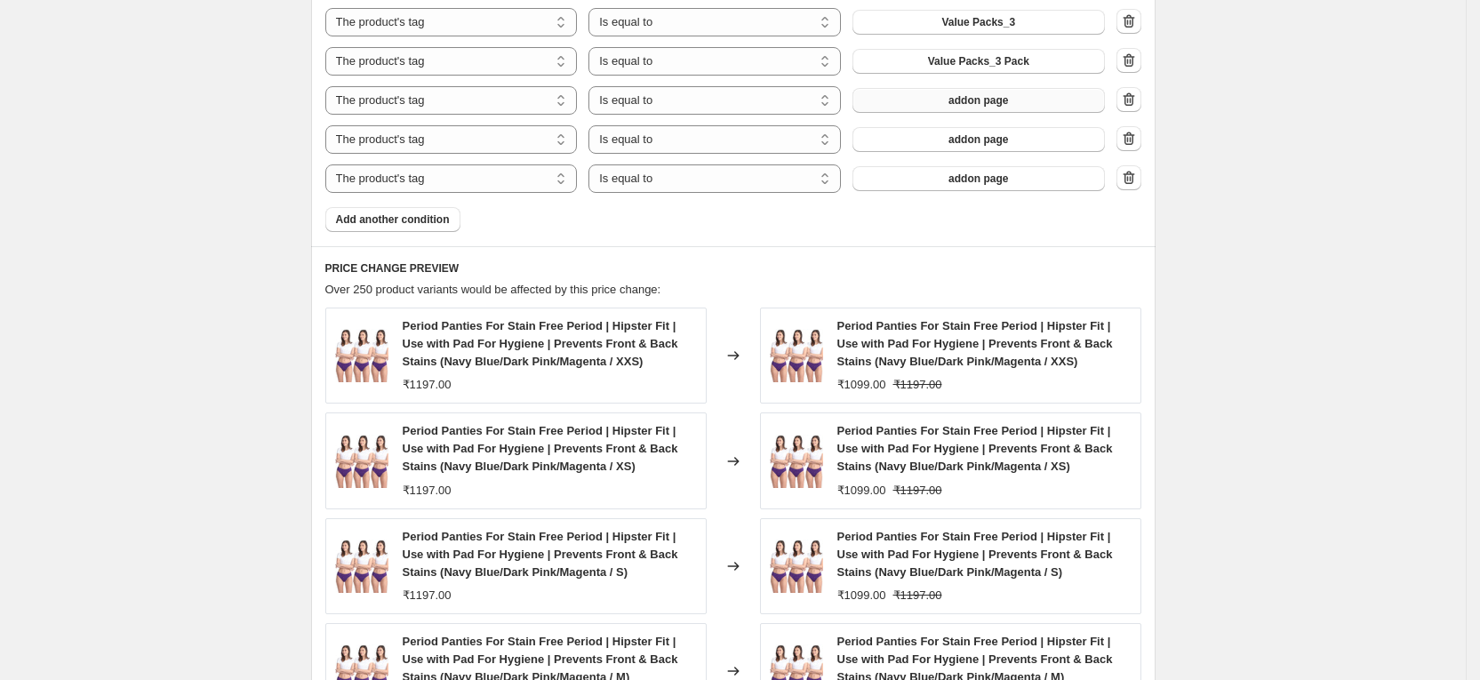
click at [1031, 103] on button "addon page" at bounding box center [979, 100] width 252 height 25
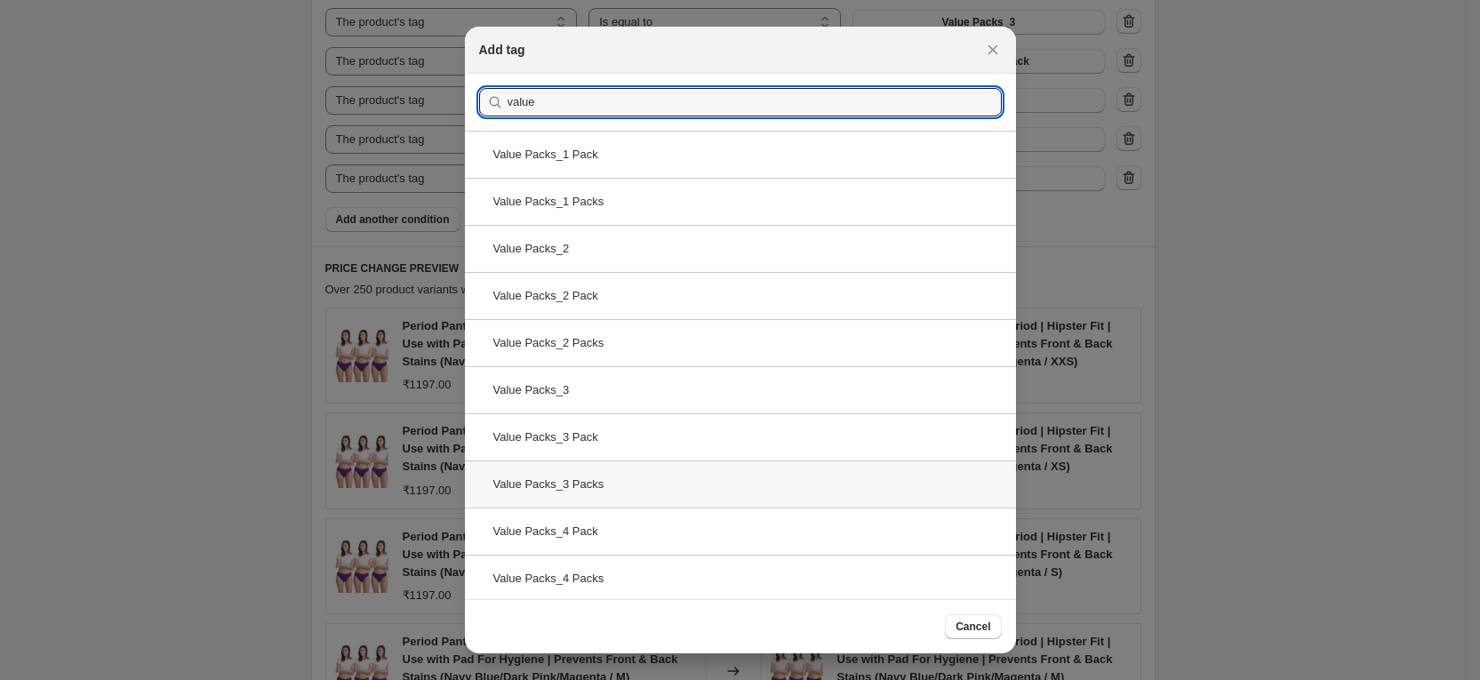
type input "value"
click at [606, 499] on div "Value Packs_3 Packs" at bounding box center [740, 483] width 551 height 47
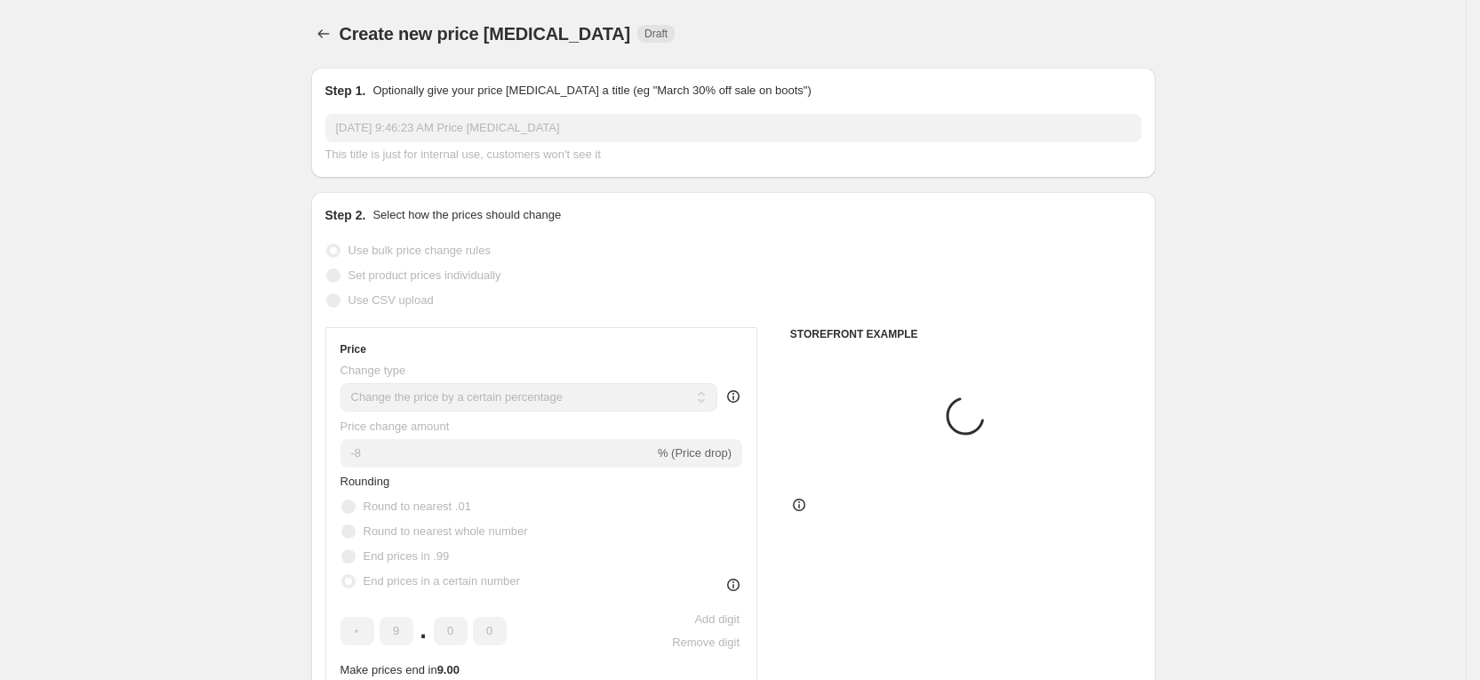
scroll to position [1200, 0]
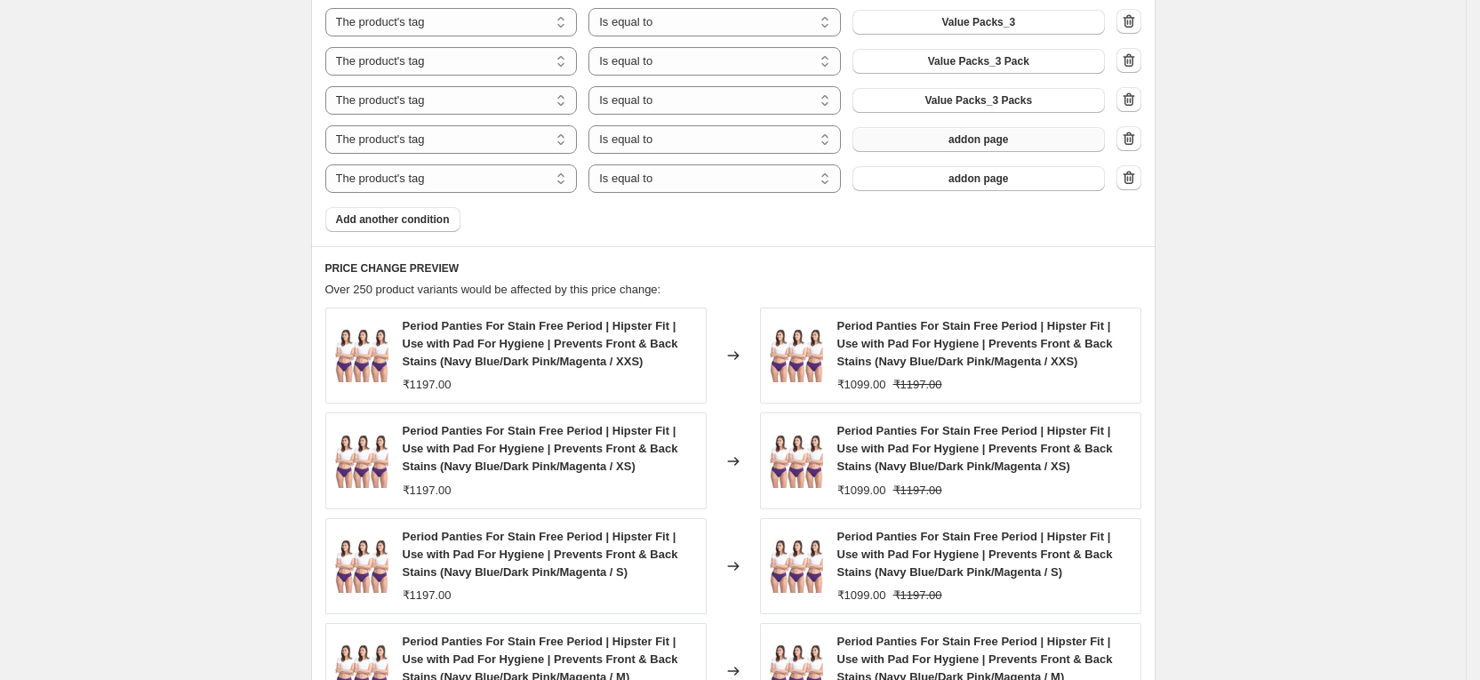
click at [1008, 139] on span "addon page" at bounding box center [979, 139] width 60 height 14
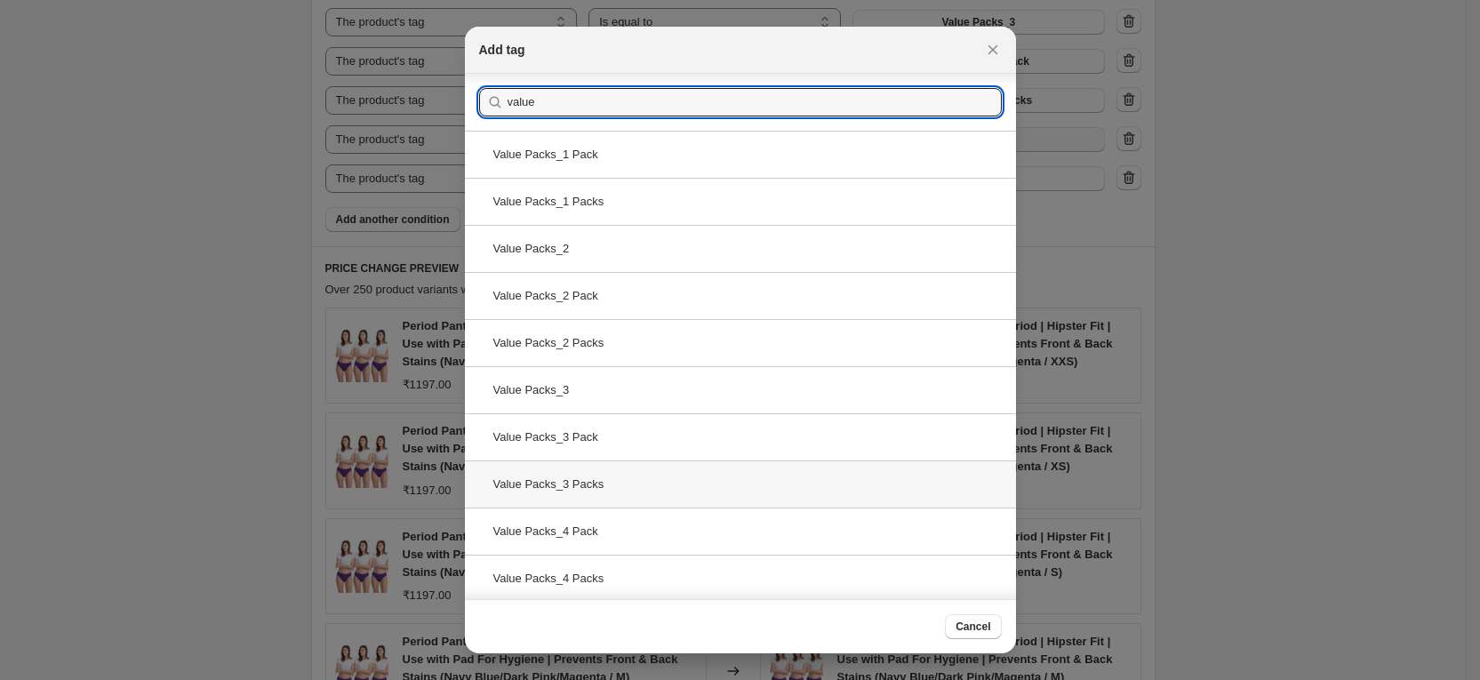
scroll to position [238, 0]
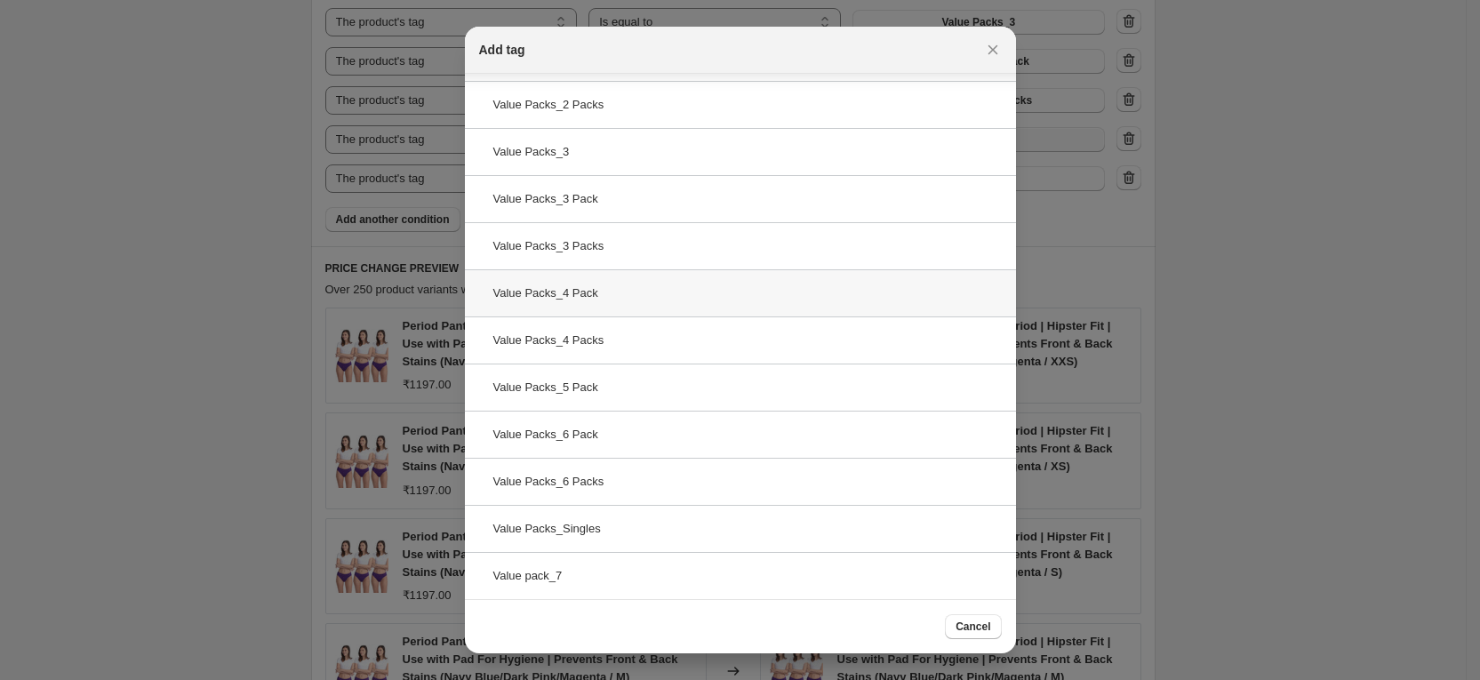
type input "value"
click at [639, 308] on div "Value Packs_4 Pack" at bounding box center [740, 292] width 551 height 47
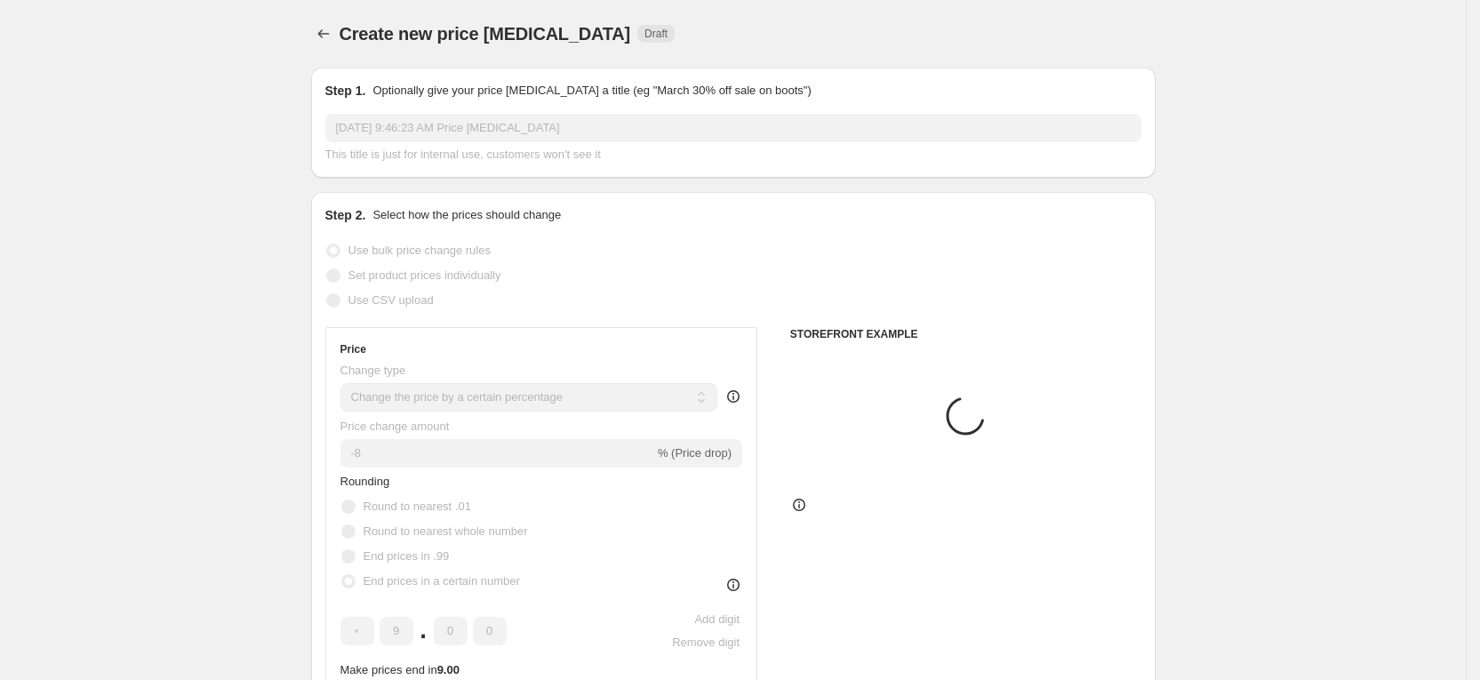
scroll to position [1200, 0]
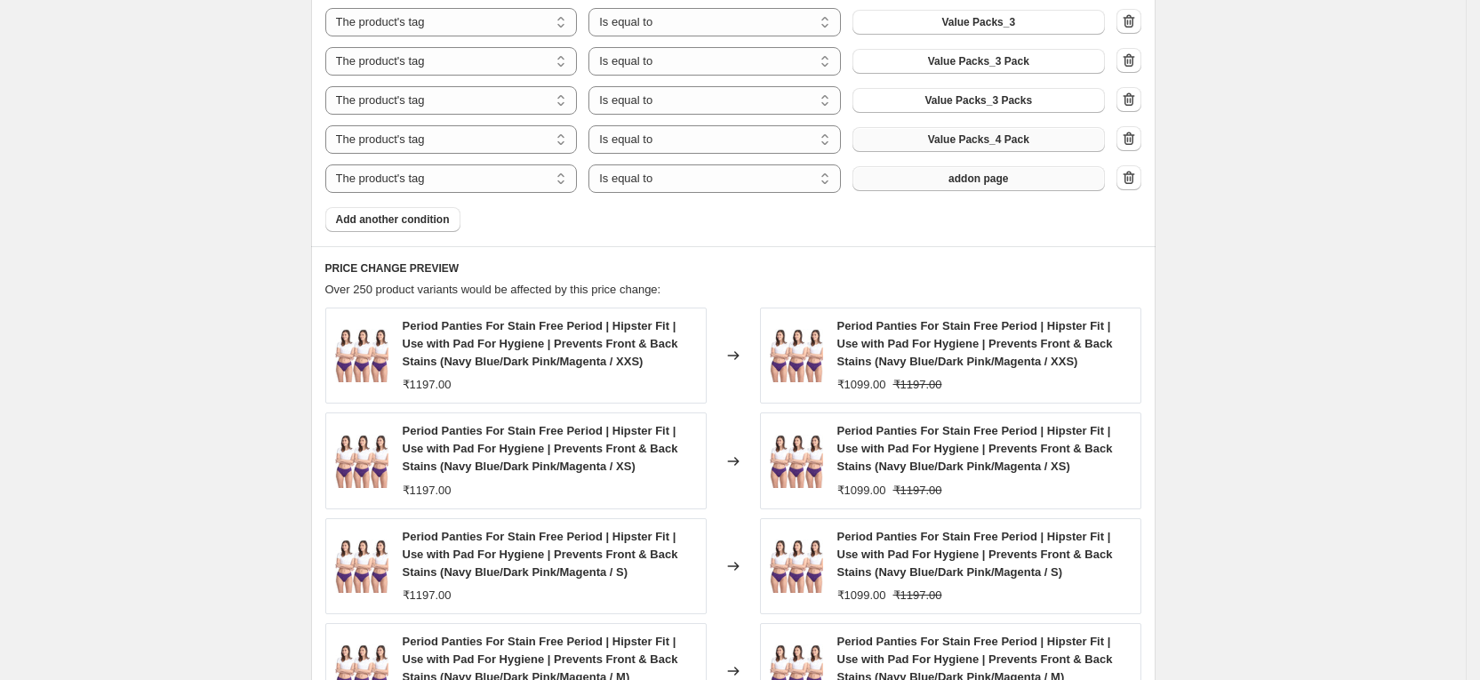
click at [980, 188] on button "addon page" at bounding box center [979, 178] width 252 height 25
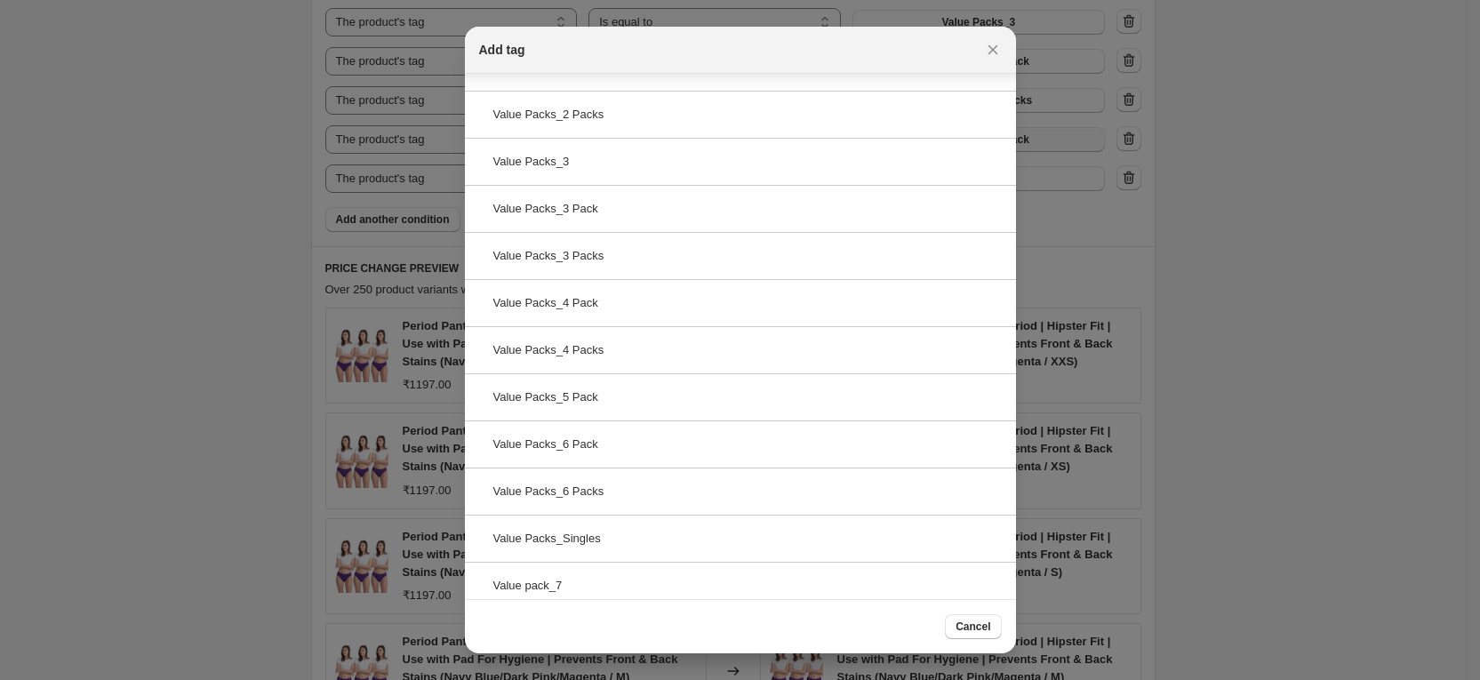
scroll to position [238, 0]
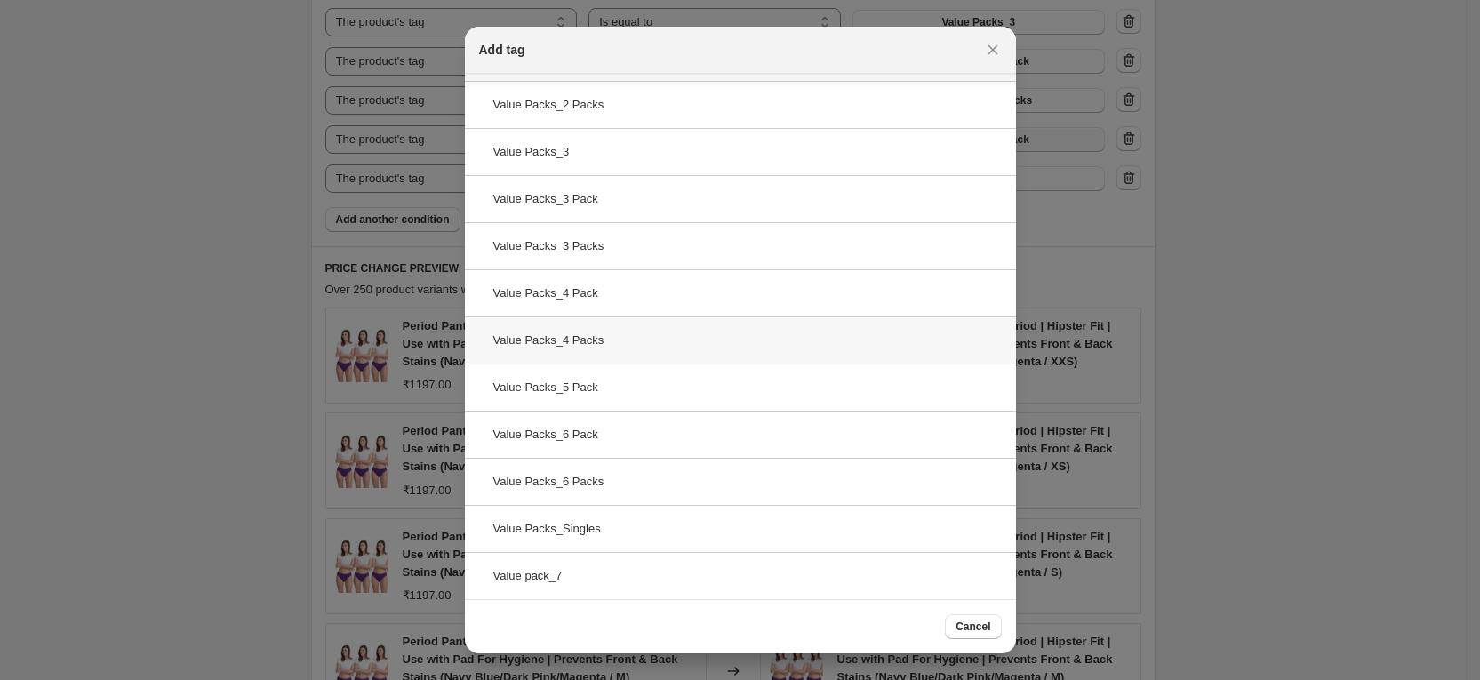
type input "value"
click at [634, 324] on div "Value Packs_4 Packs" at bounding box center [740, 339] width 551 height 47
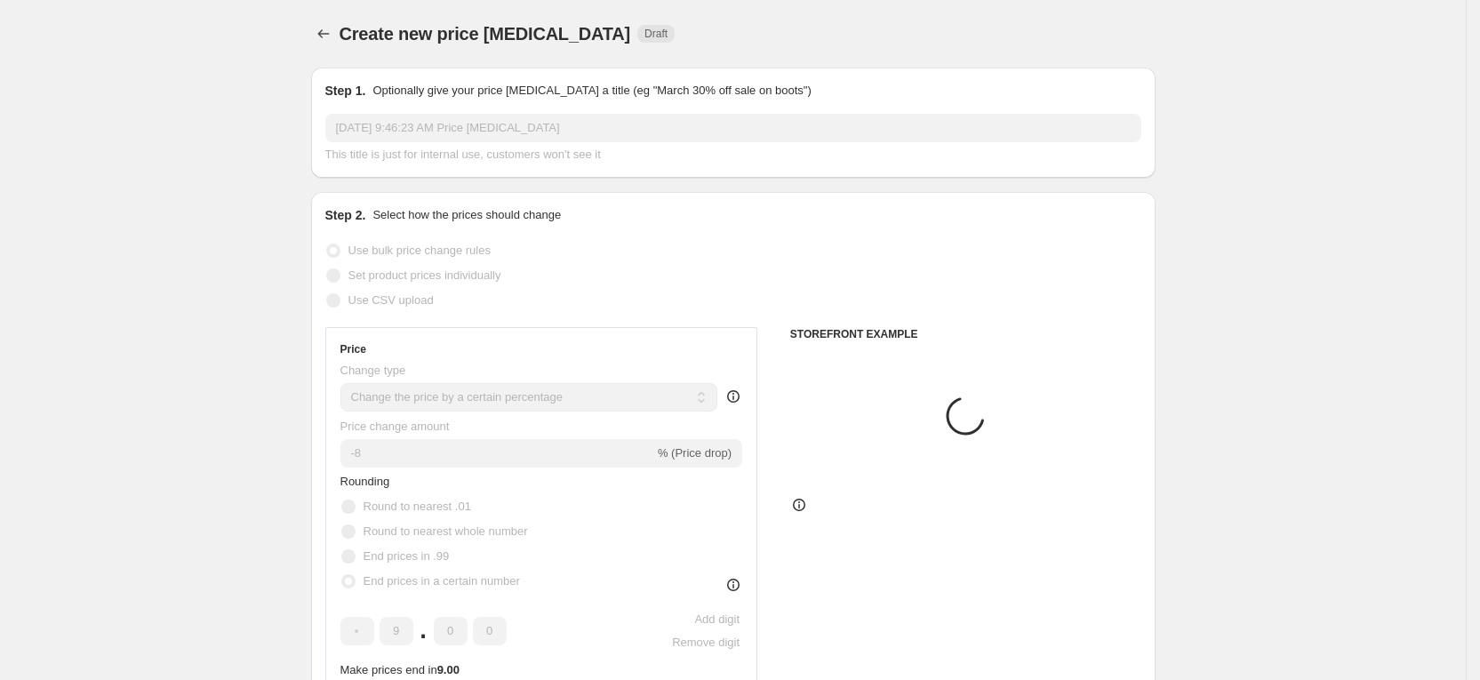
scroll to position [1200, 0]
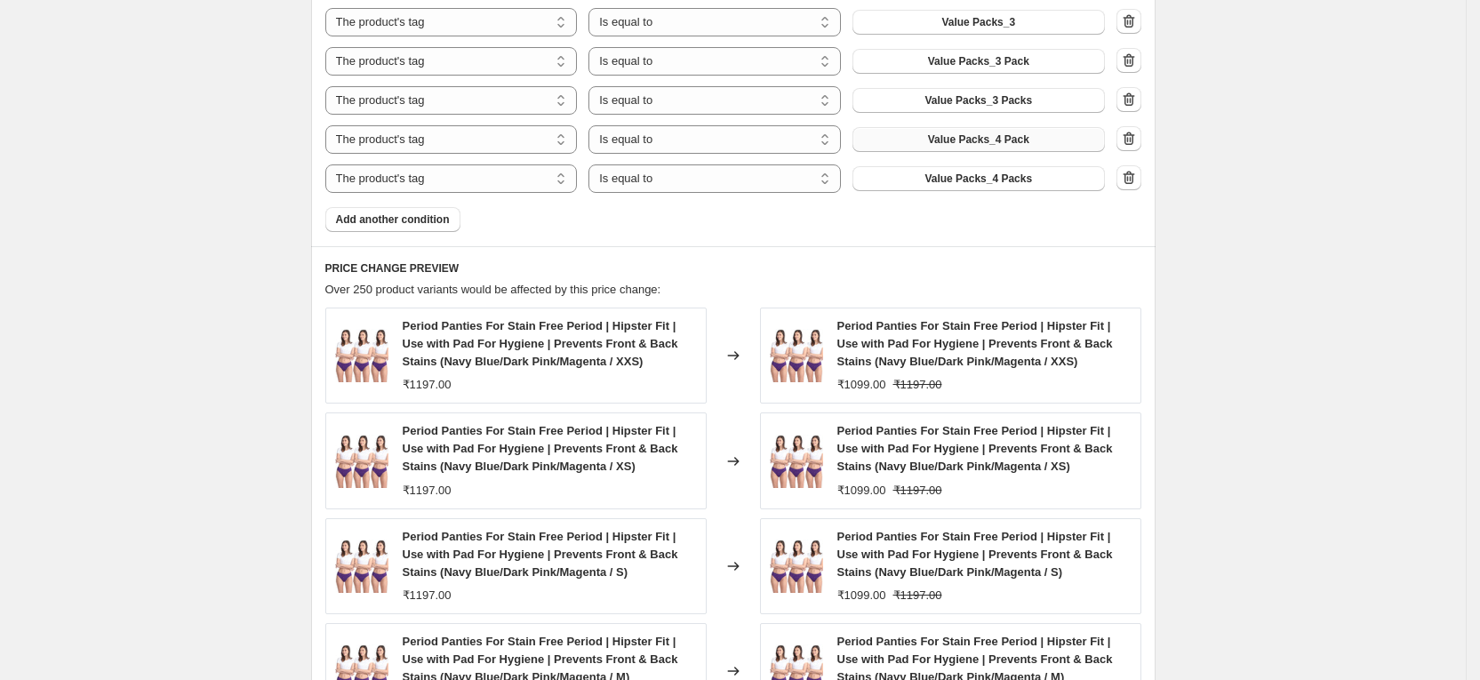
click at [429, 220] on span "Add another condition" at bounding box center [393, 219] width 114 height 14
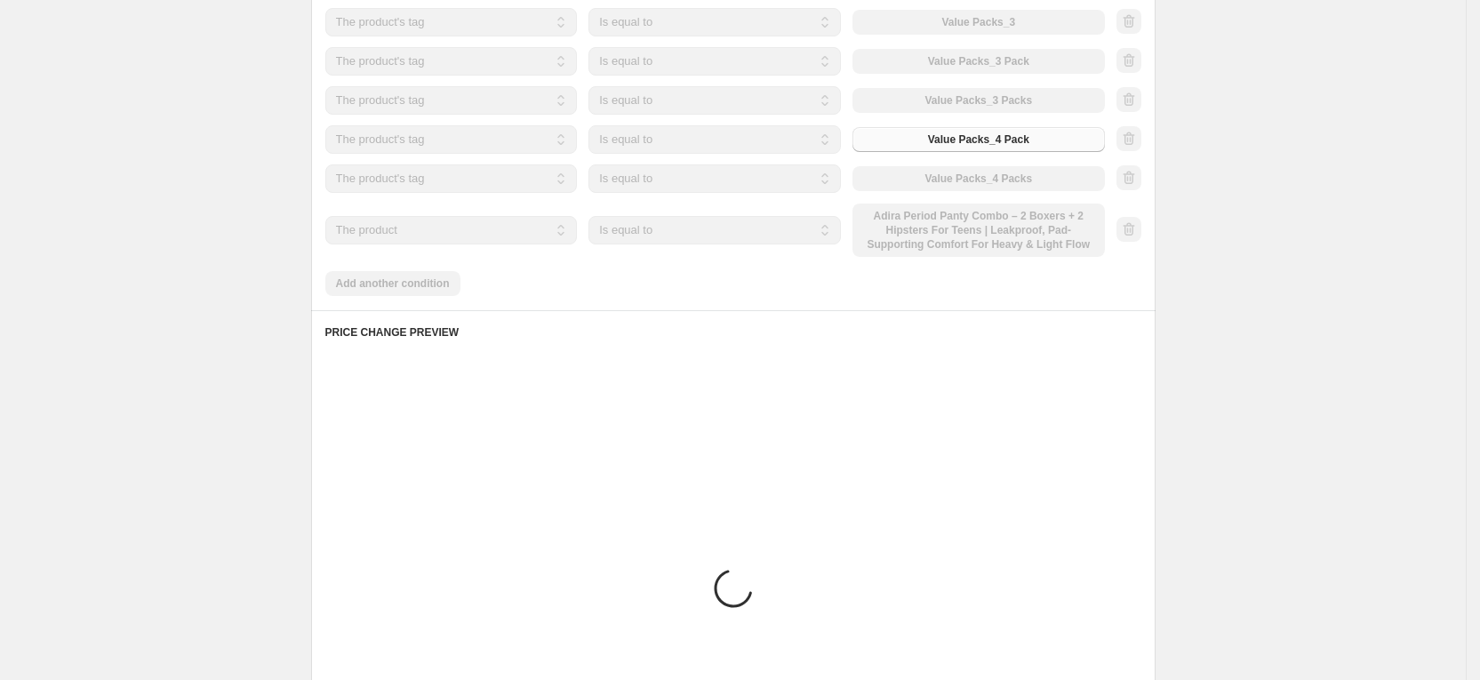
click at [399, 291] on div "Products must match: all conditions any condition The product The product's col…" at bounding box center [733, 109] width 816 height 373
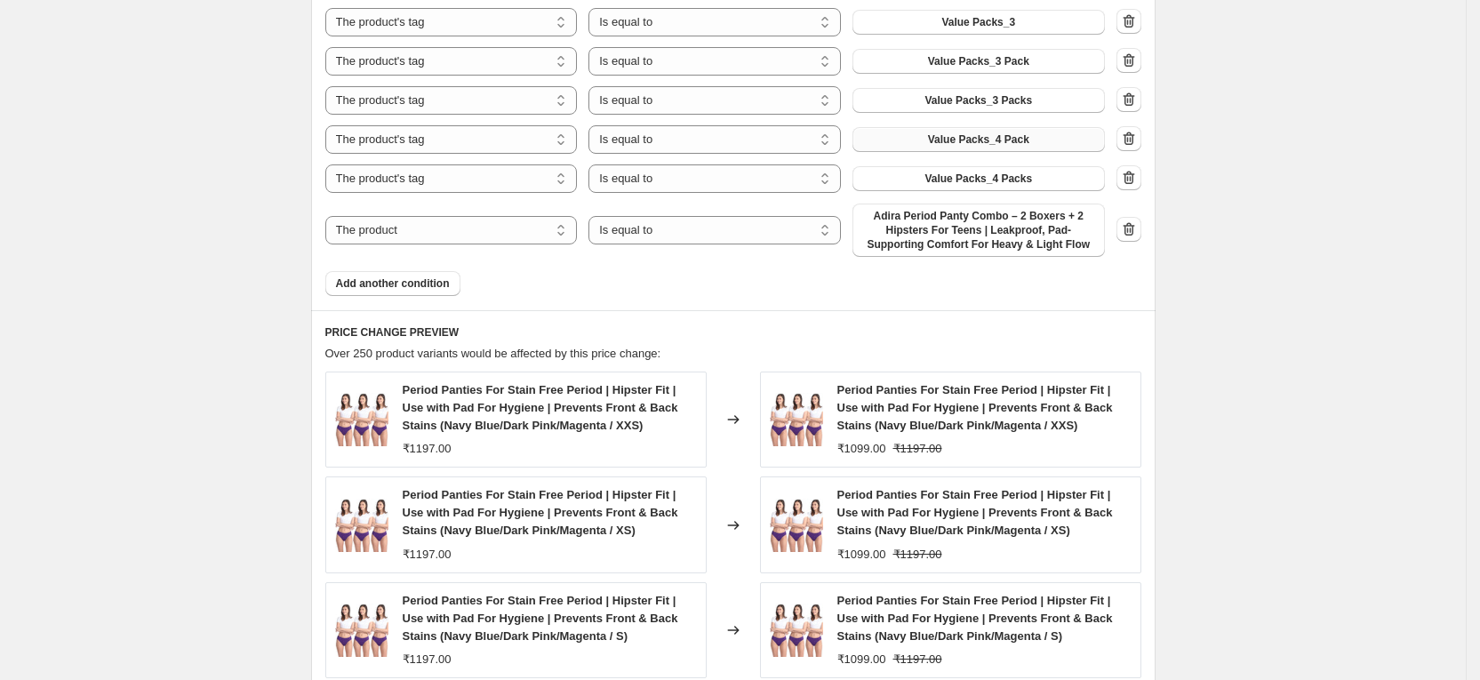
click at [399, 291] on button "Add another condition" at bounding box center [392, 283] width 135 height 25
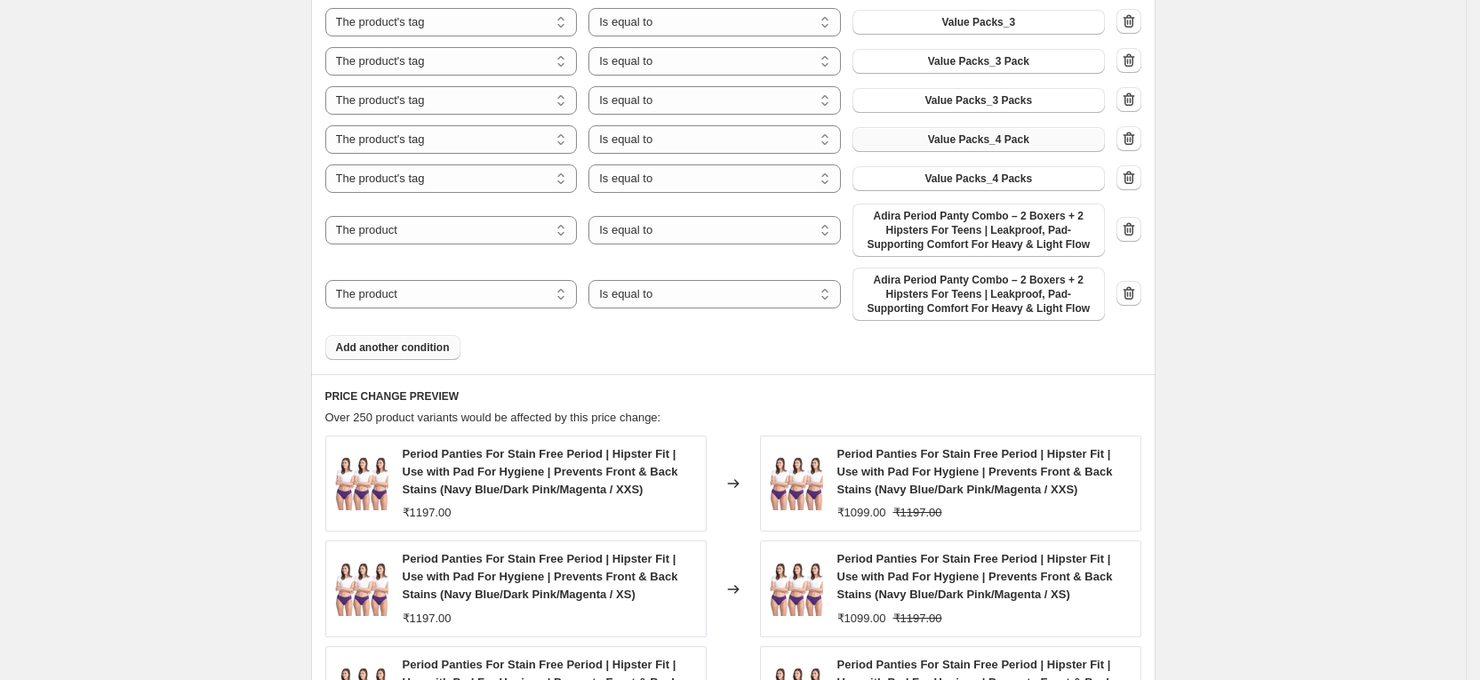
click at [425, 337] on button "Add another condition" at bounding box center [392, 347] width 135 height 25
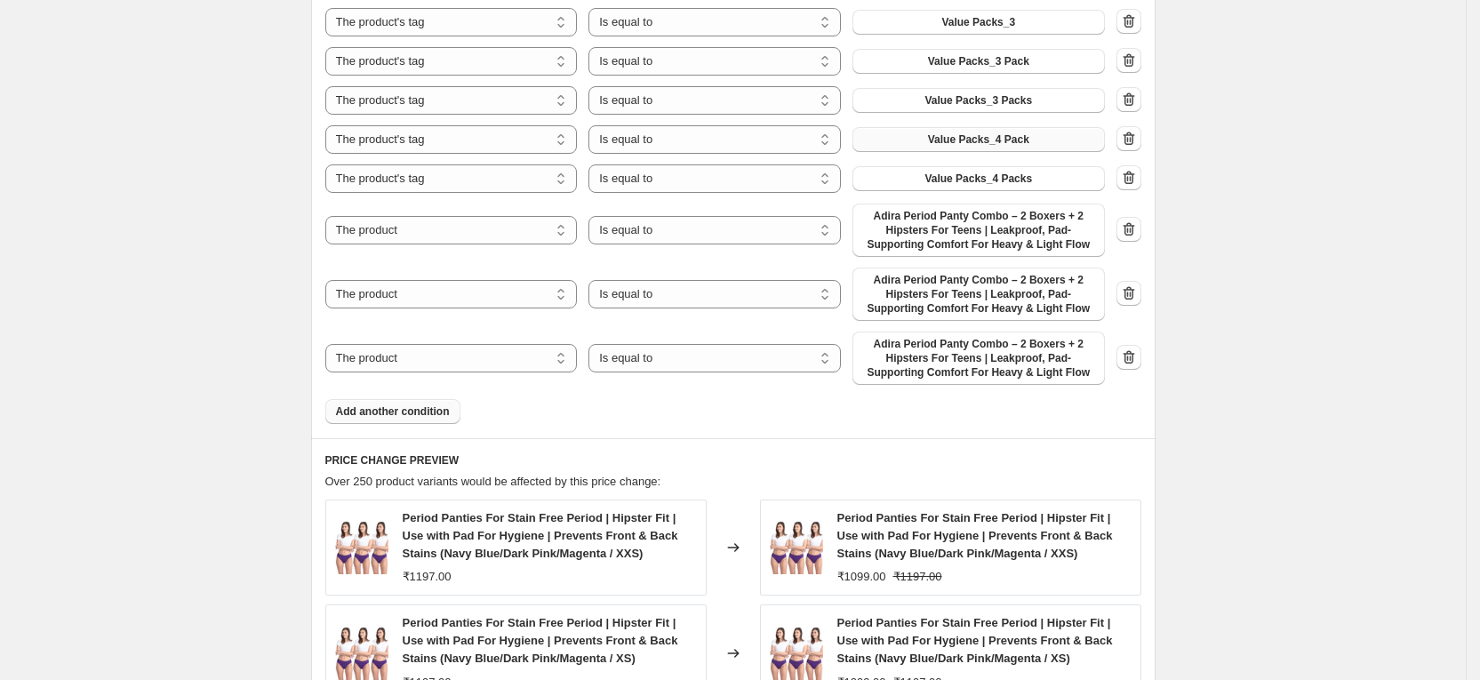
click at [428, 408] on span "Add another condition" at bounding box center [393, 411] width 114 height 14
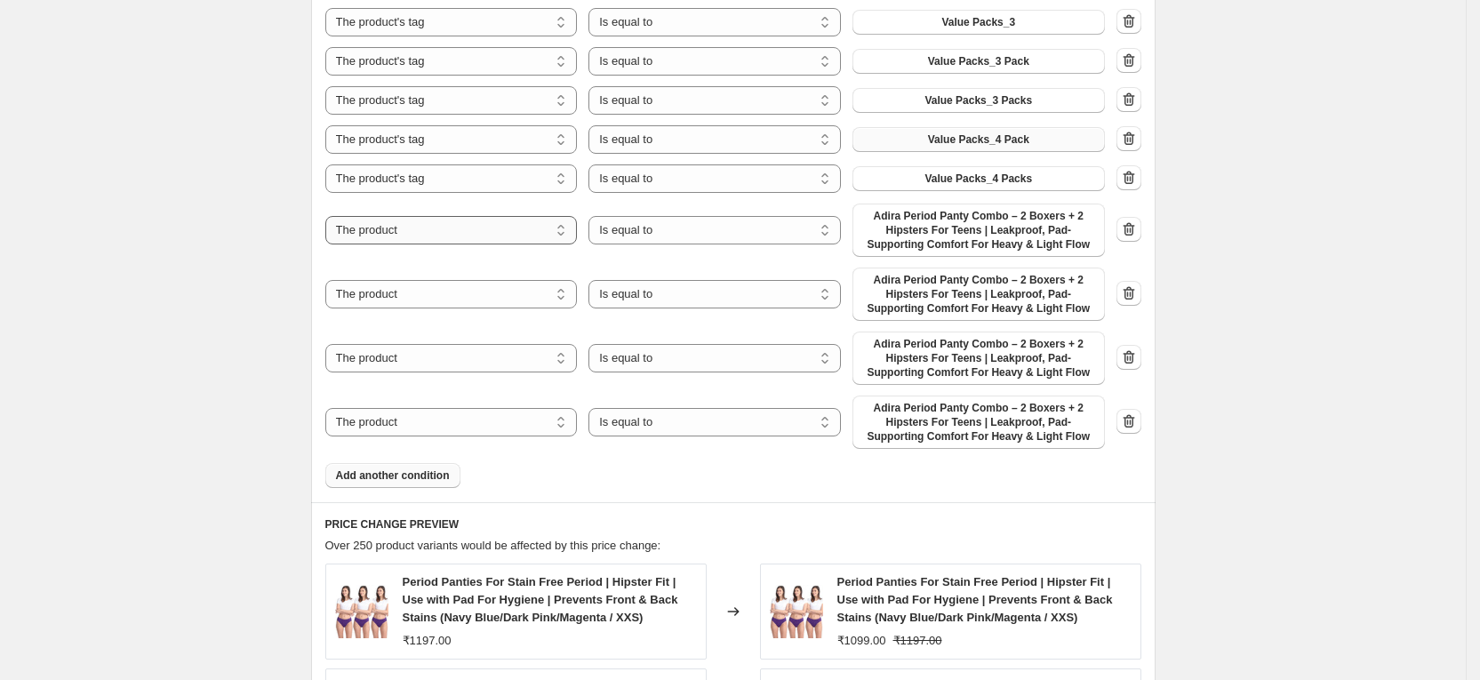
click at [472, 240] on select "The product The product's collection The product's tag The product's vendor The…" at bounding box center [451, 230] width 252 height 28
select select "tag"
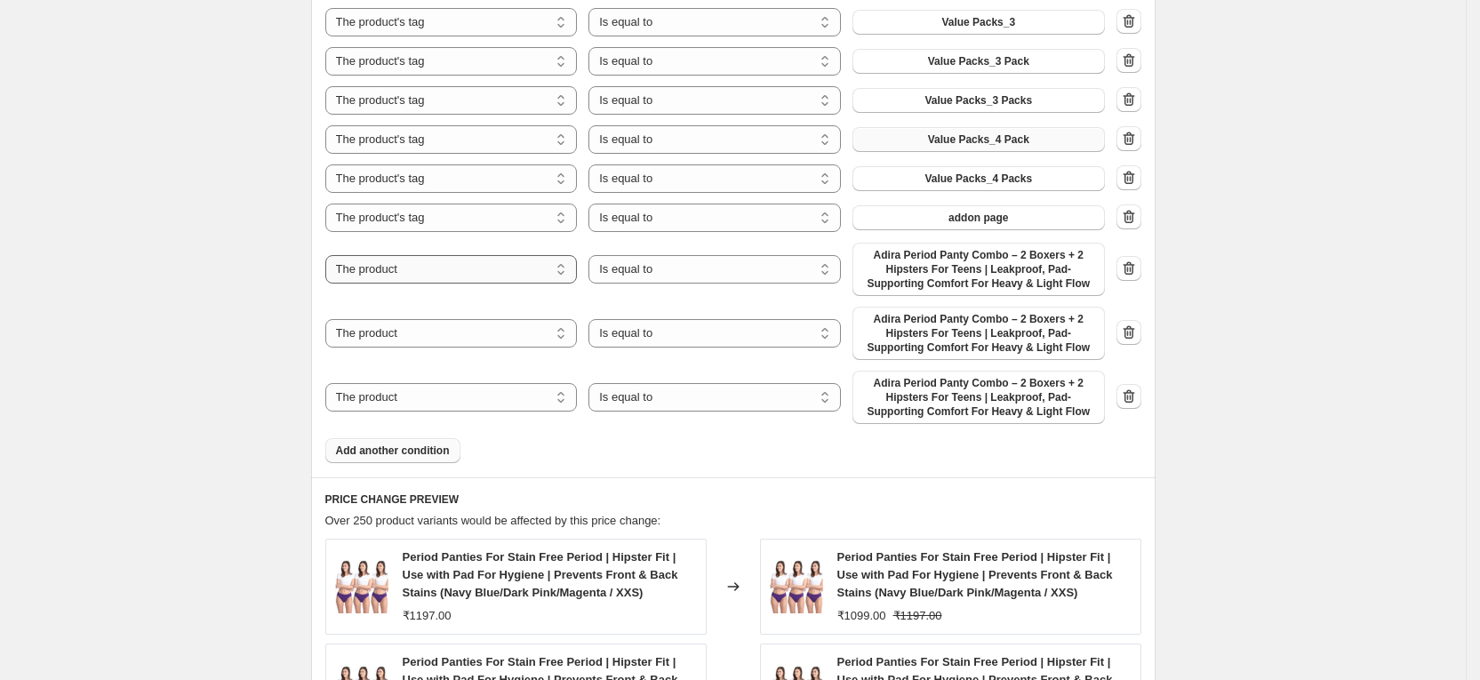
click at [468, 276] on select "The product The product's collection The product's tag The product's vendor The…" at bounding box center [451, 269] width 252 height 28
select select "tag"
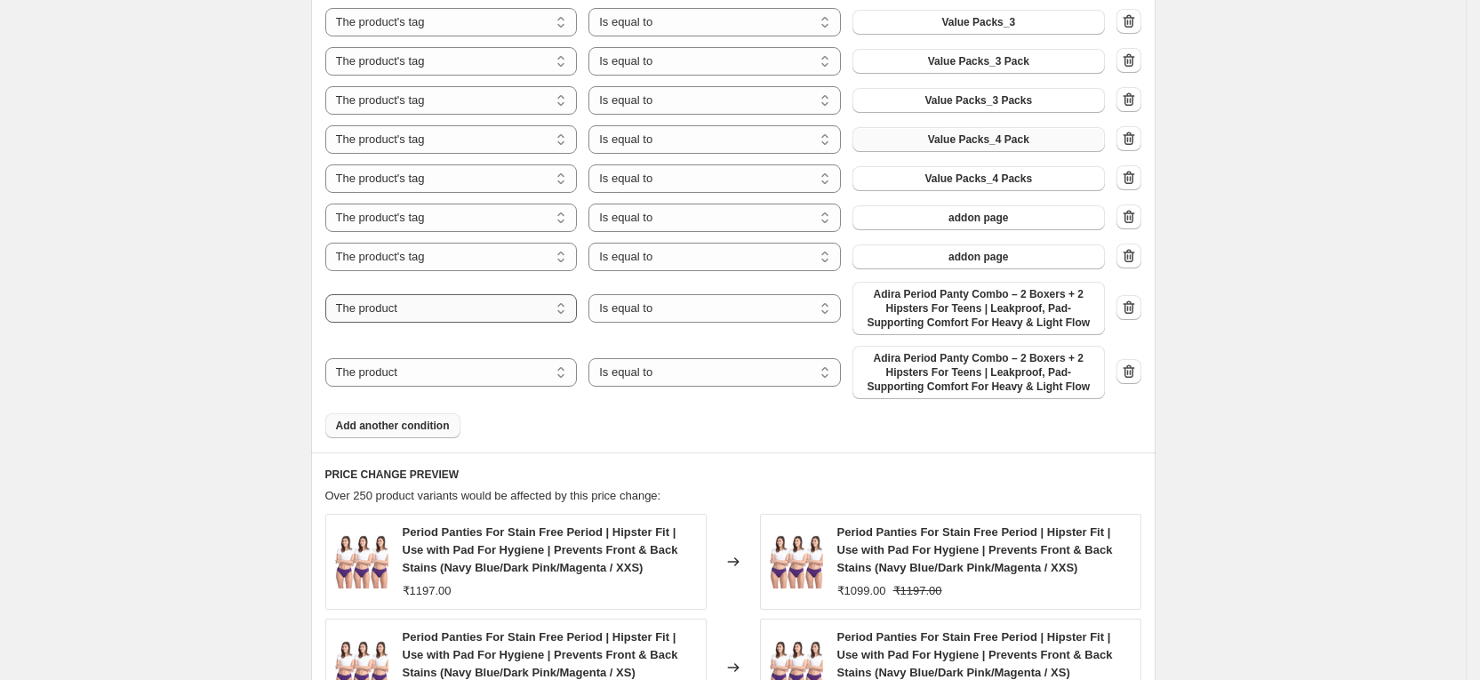
click at [470, 312] on select "The product The product's collection The product's tag The product's vendor The…" at bounding box center [451, 308] width 252 height 28
select select "tag"
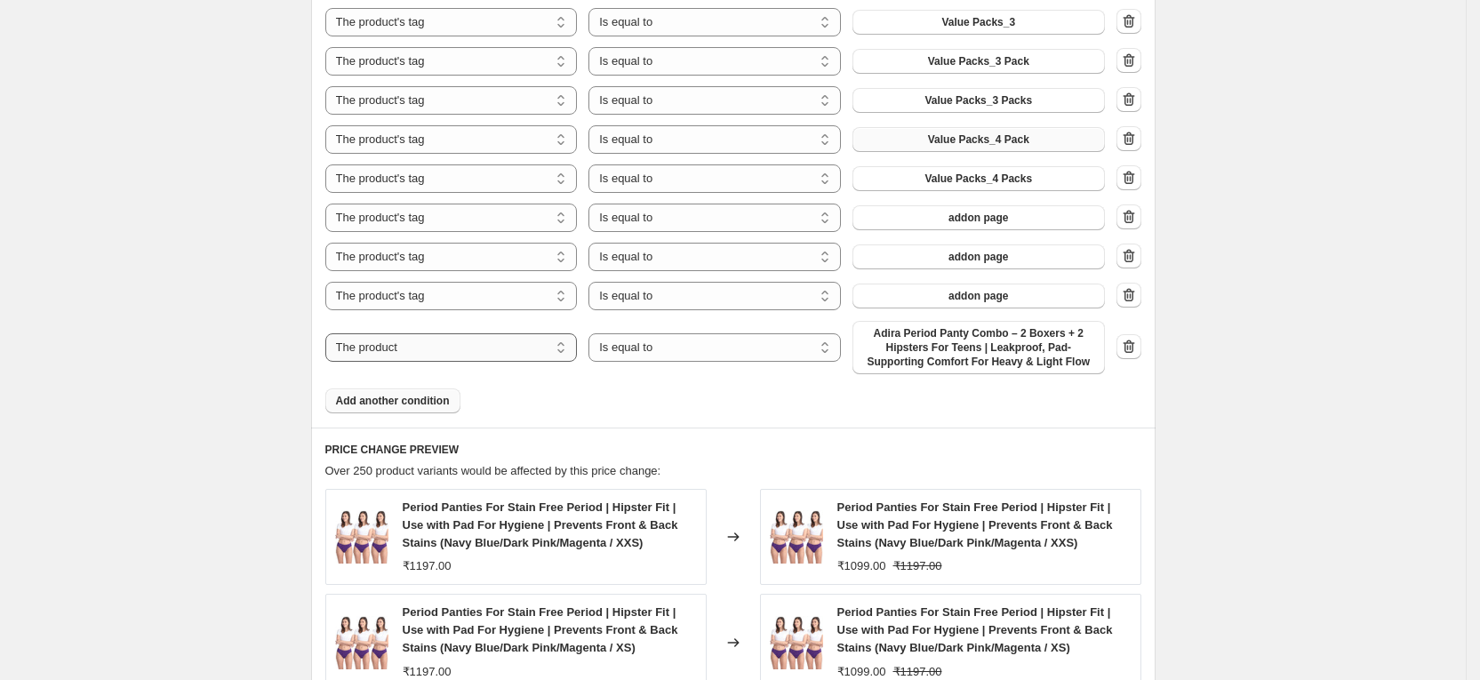
click at [455, 351] on select "The product The product's collection The product's tag The product's vendor The…" at bounding box center [451, 347] width 252 height 28
select select "tag"
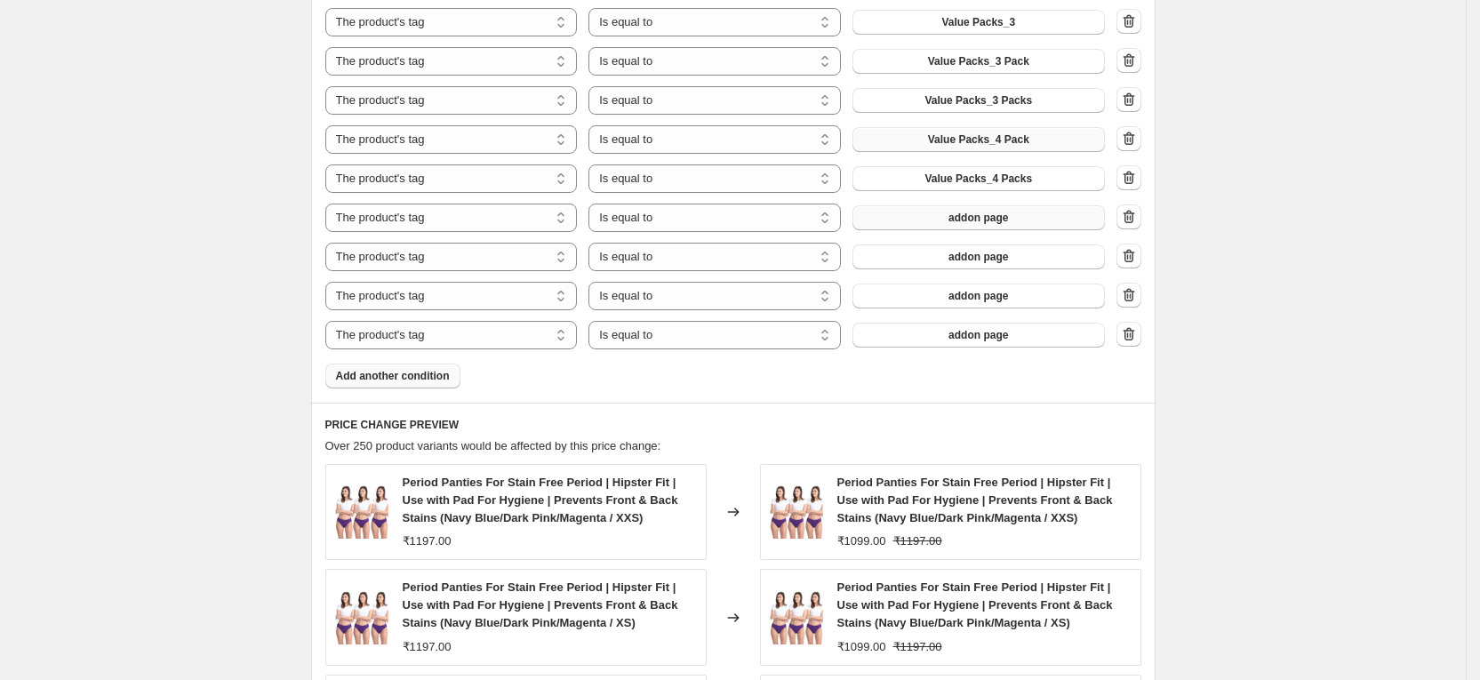
click at [982, 225] on button "addon page" at bounding box center [979, 217] width 252 height 25
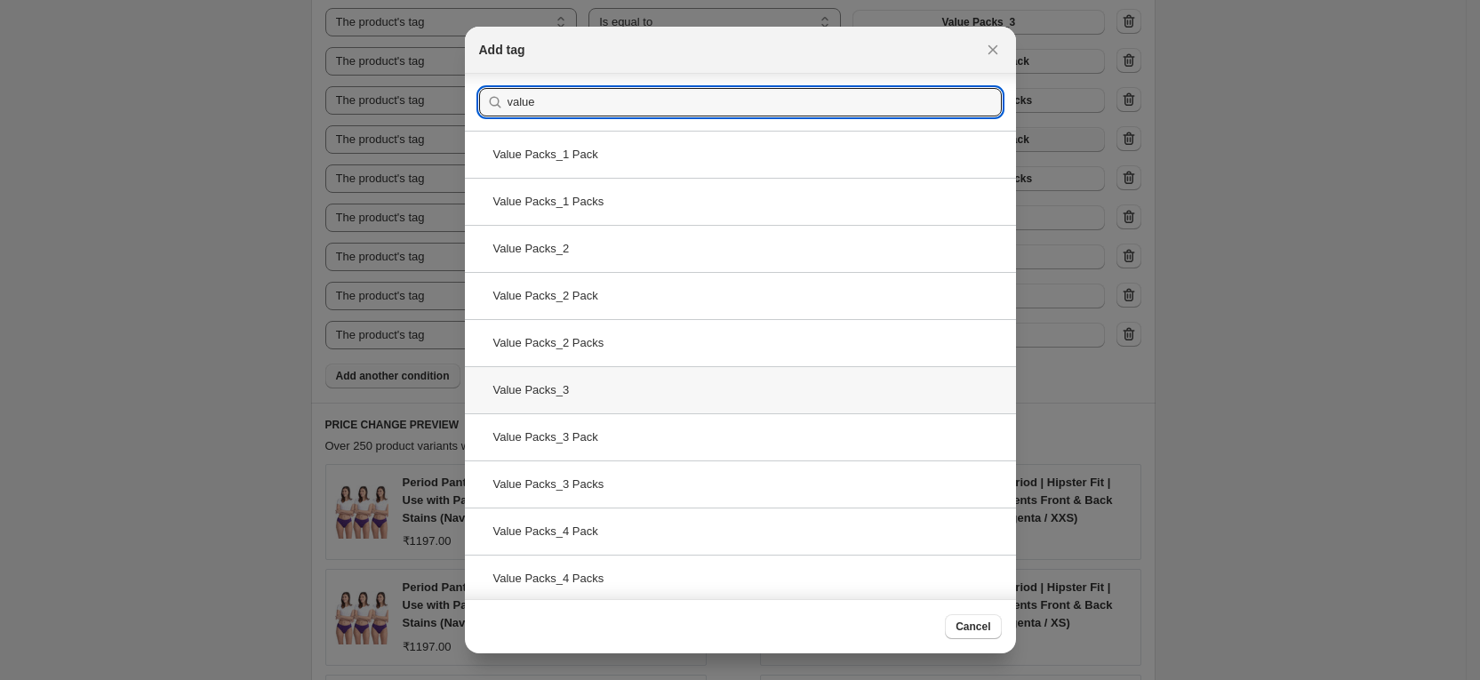
scroll to position [238, 0]
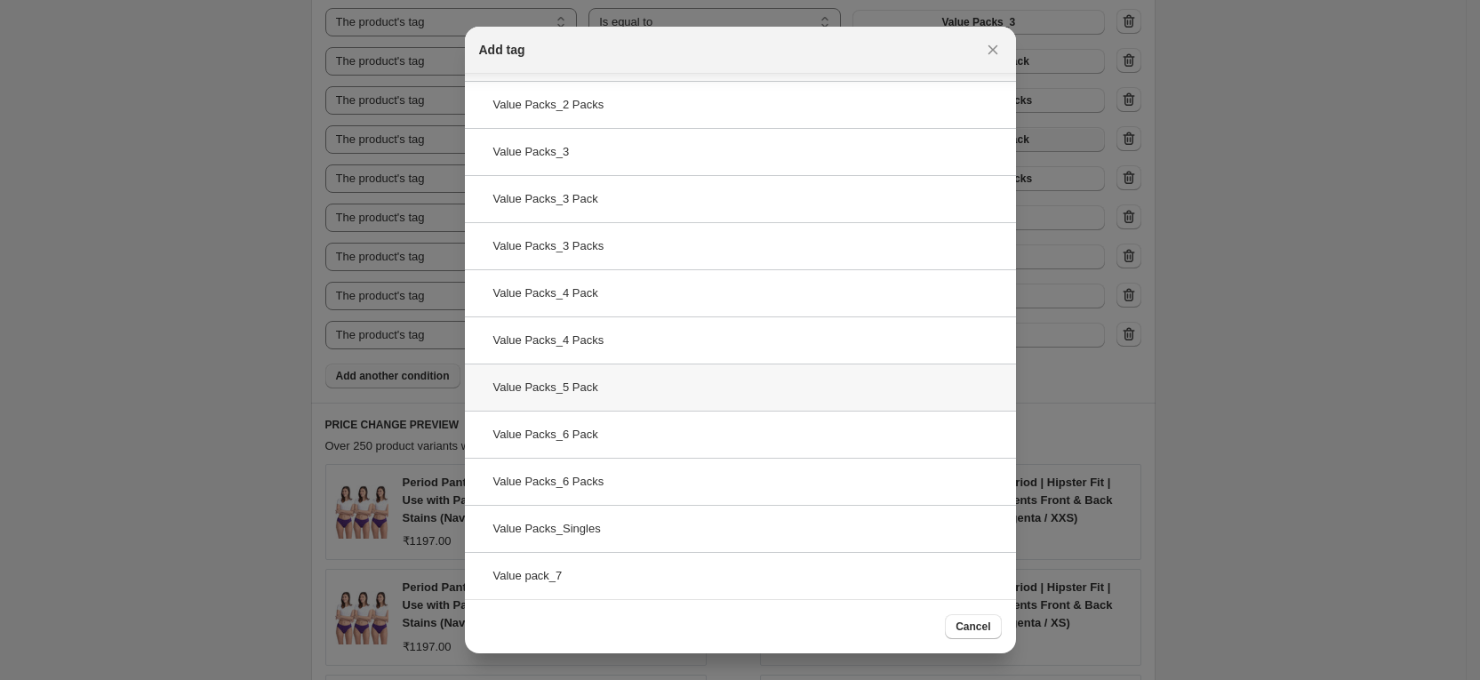
type input "value"
click at [634, 392] on div "Value Packs_5 Pack" at bounding box center [740, 387] width 551 height 47
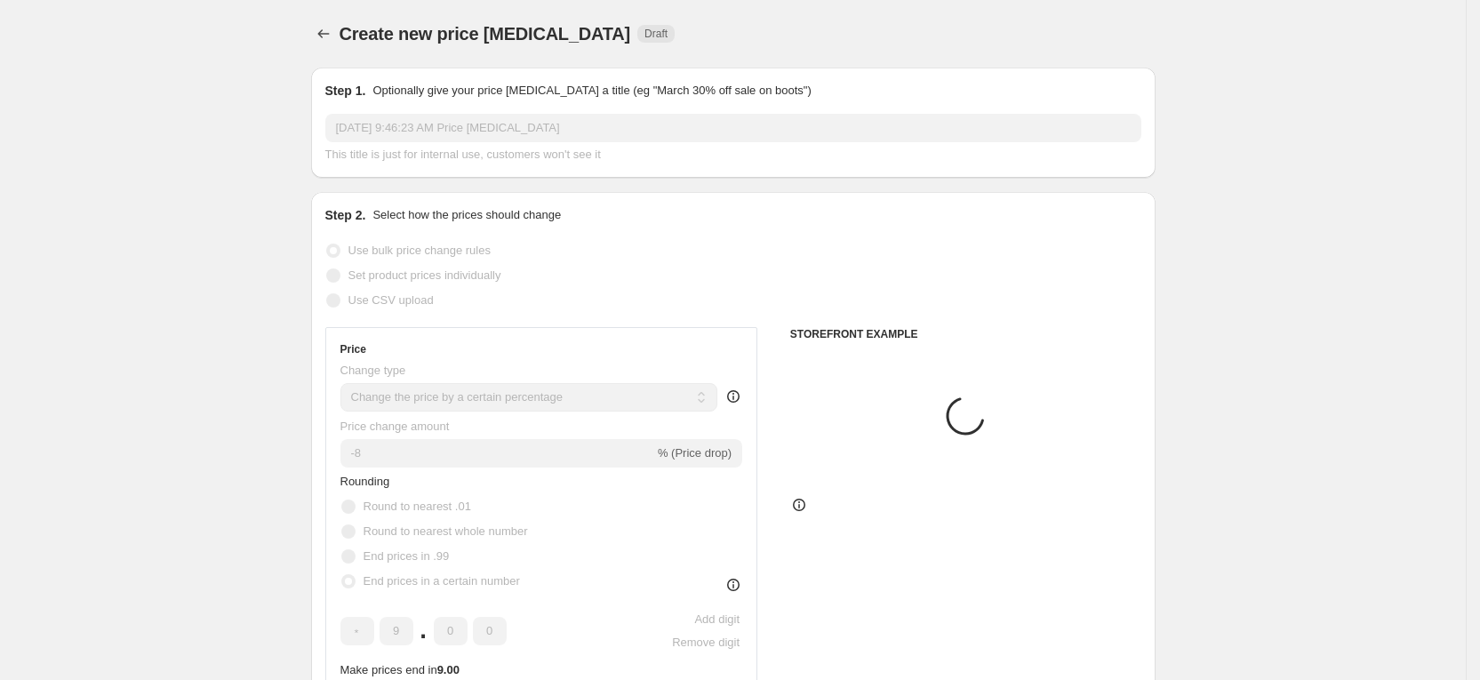
scroll to position [1200, 0]
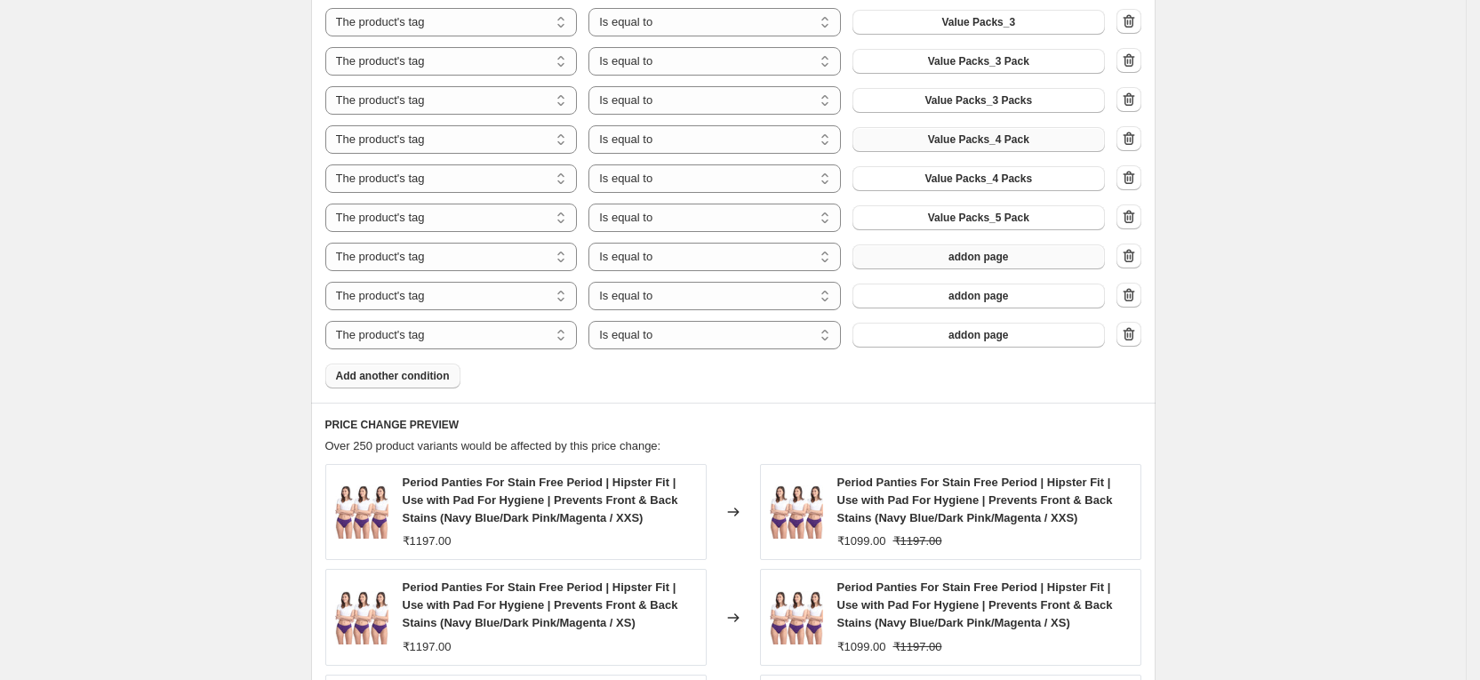
click at [1006, 248] on button "addon page" at bounding box center [979, 256] width 252 height 25
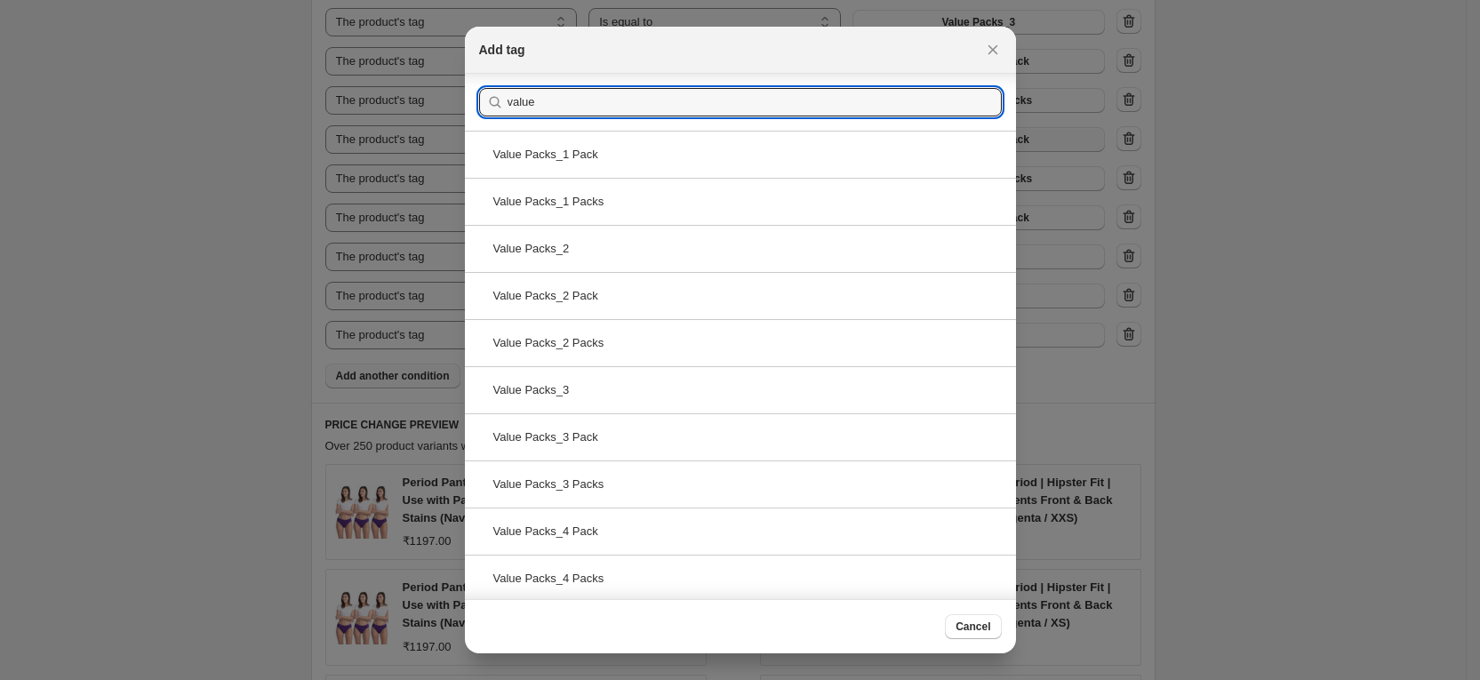
scroll to position [238, 0]
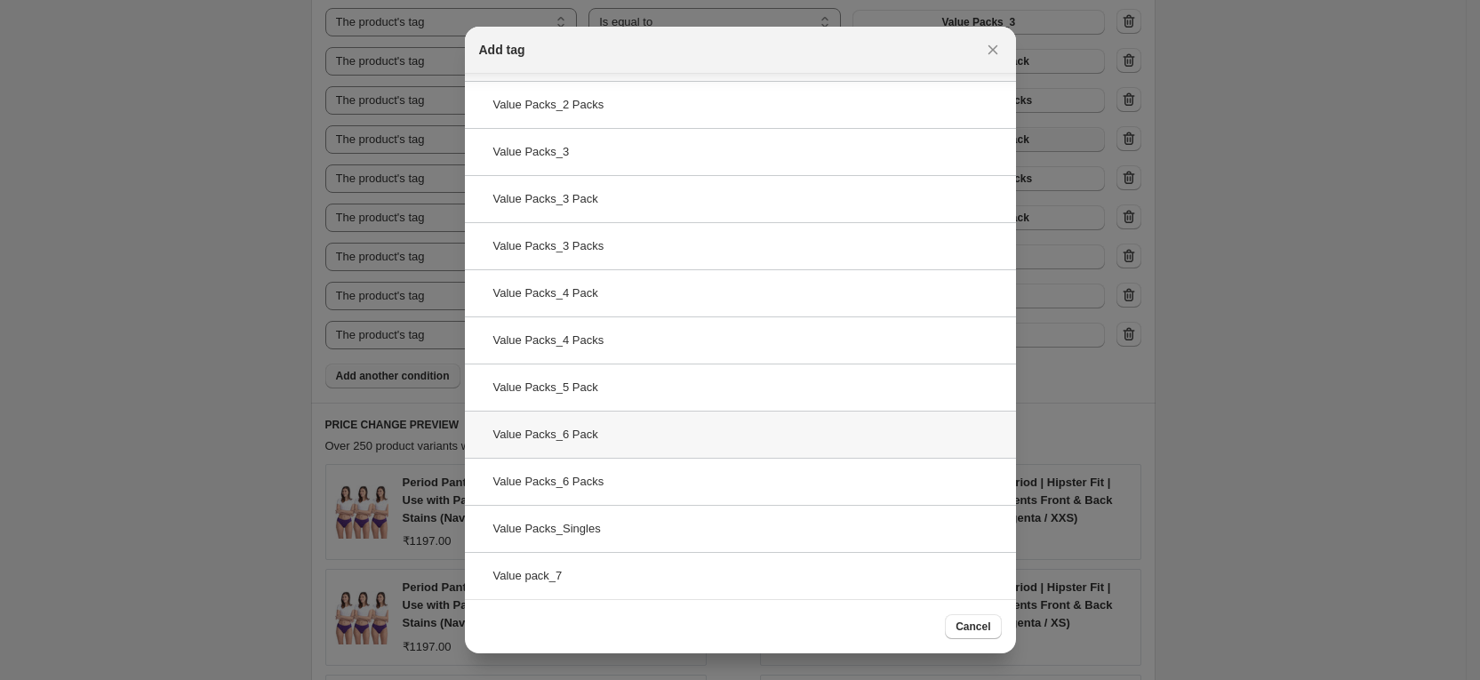
type input "value"
click at [620, 437] on div "Value Packs_6 Pack" at bounding box center [740, 434] width 551 height 47
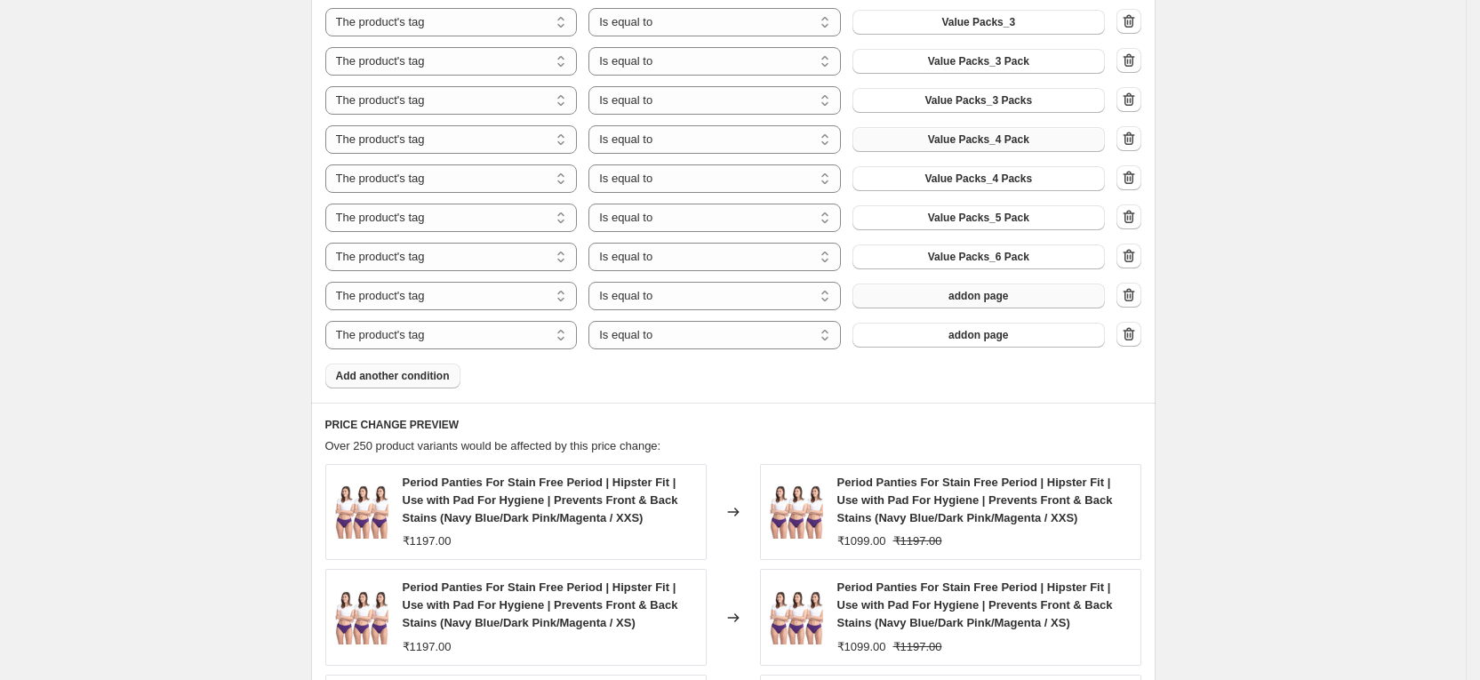
click at [1008, 298] on span "addon page" at bounding box center [979, 296] width 60 height 14
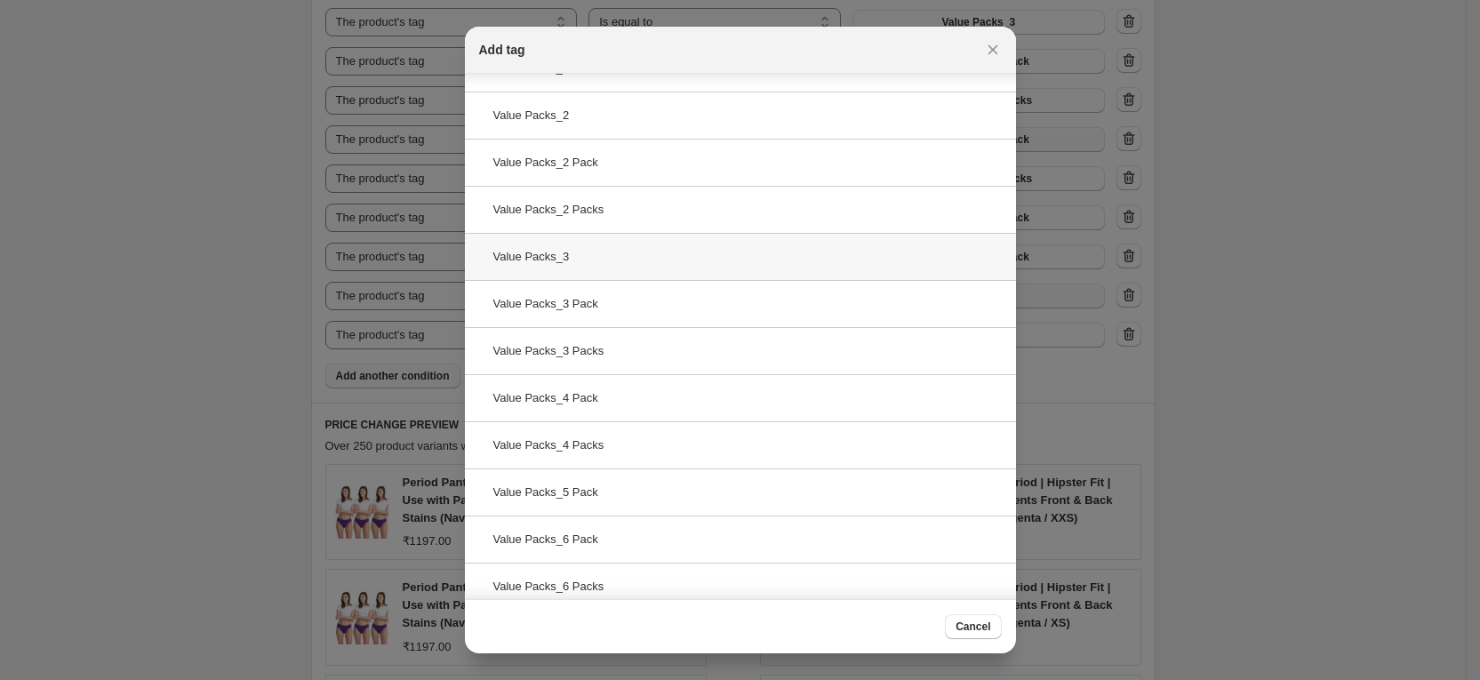
scroll to position [238, 0]
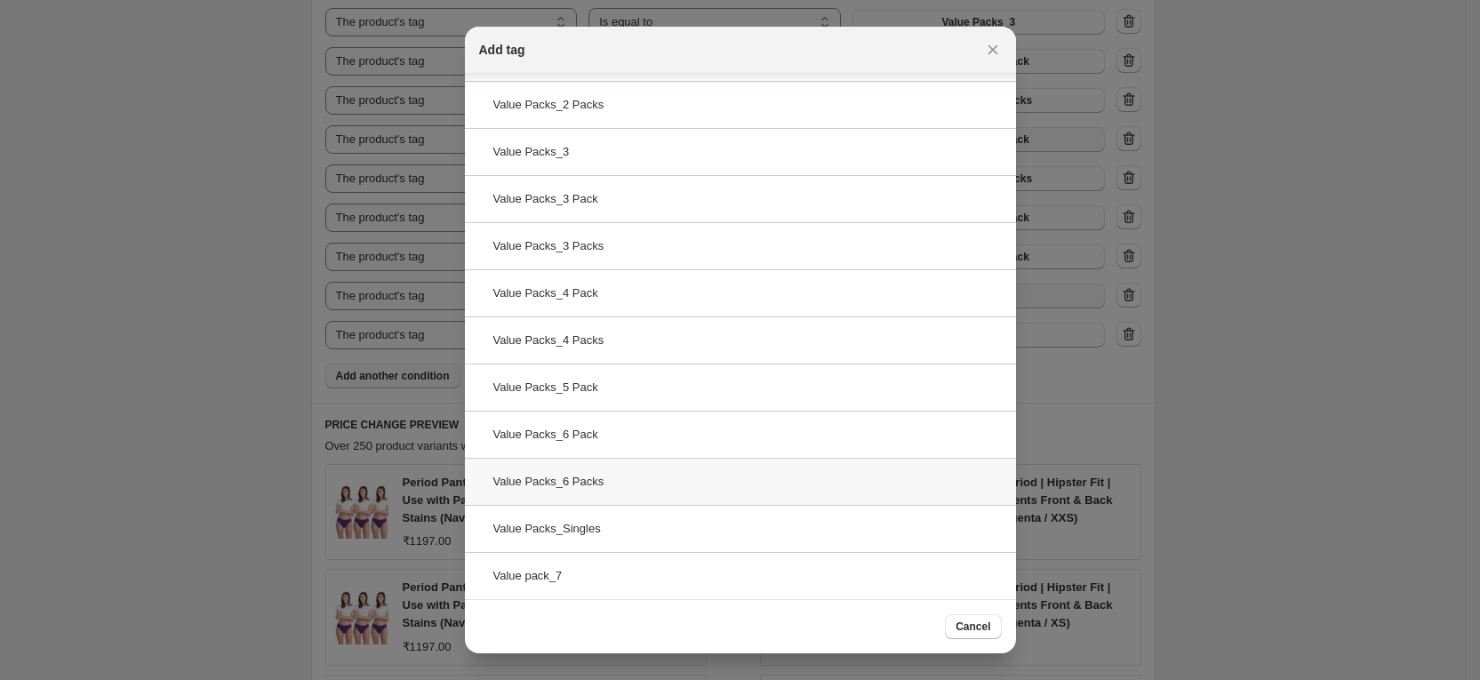
type input "value"
click at [629, 484] on div "Value Packs_6 Packs" at bounding box center [740, 481] width 551 height 47
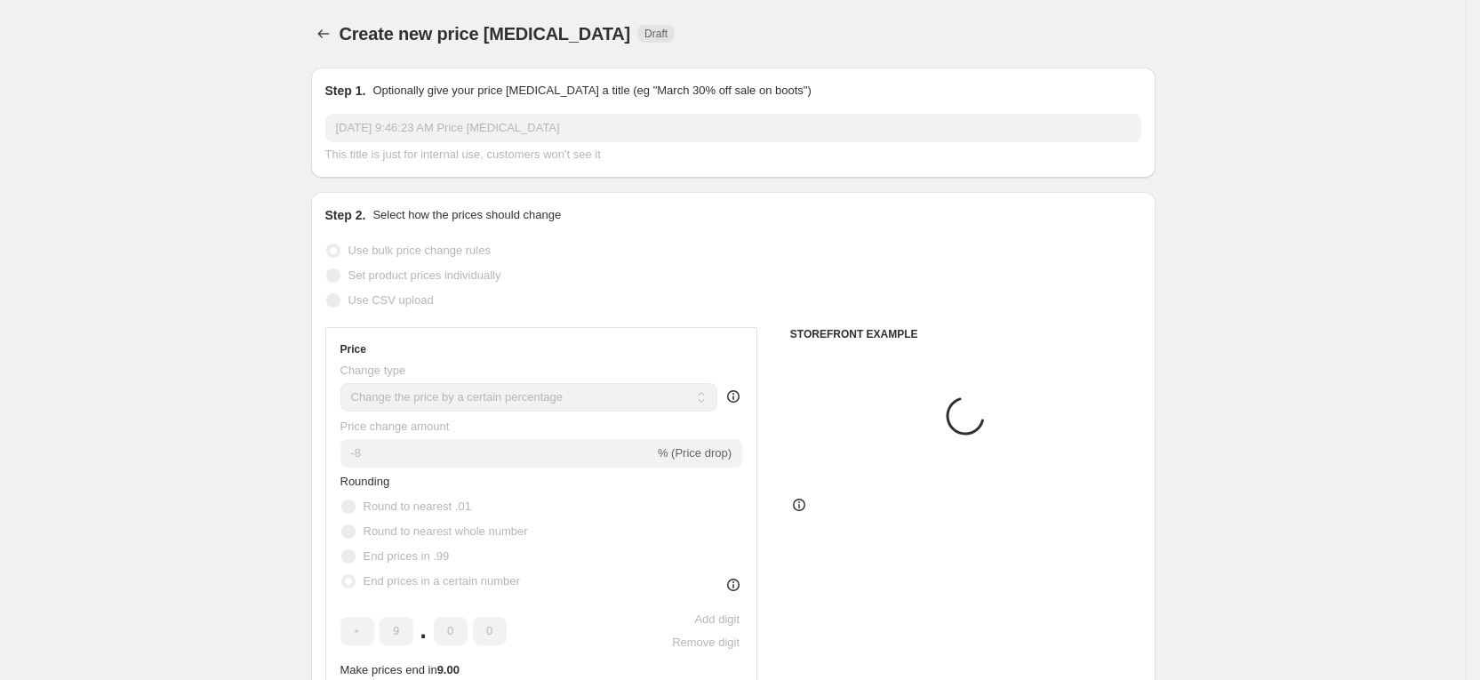
scroll to position [1200, 0]
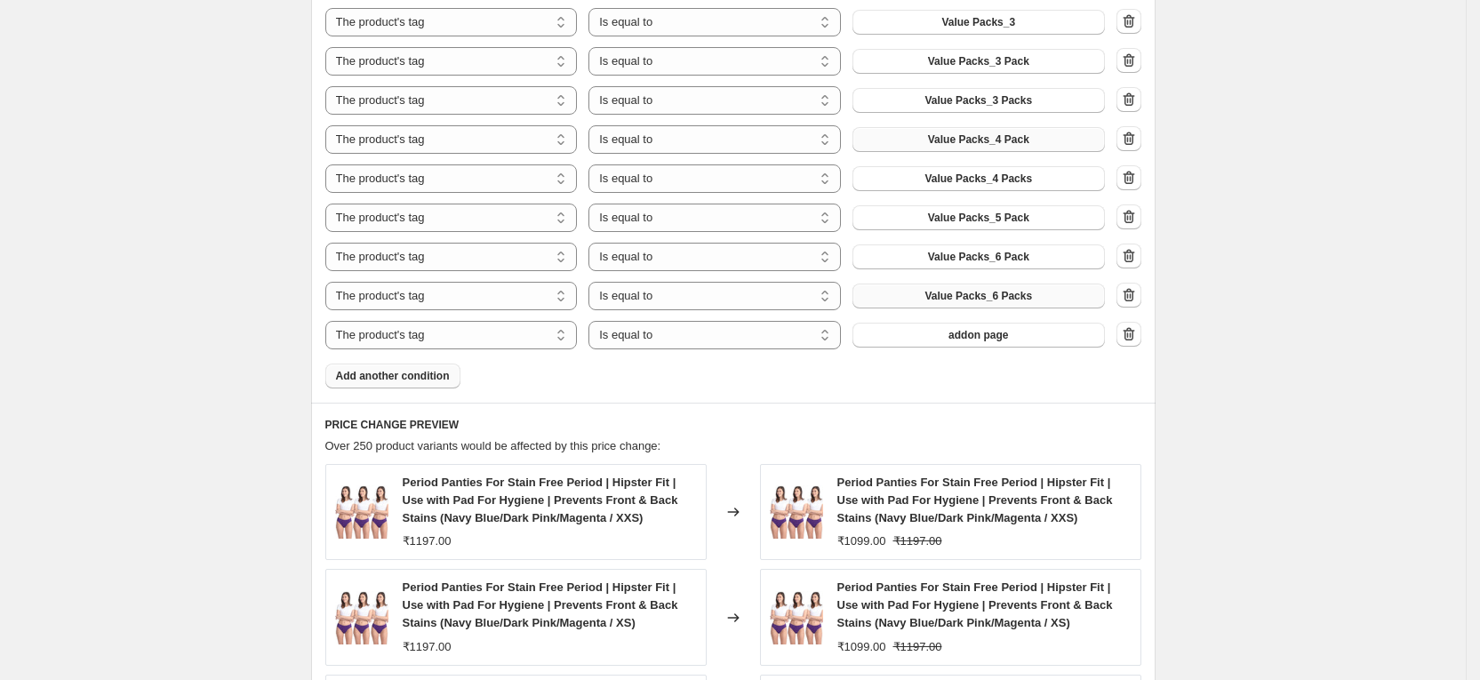
click at [1008, 341] on span "addon page" at bounding box center [979, 335] width 60 height 14
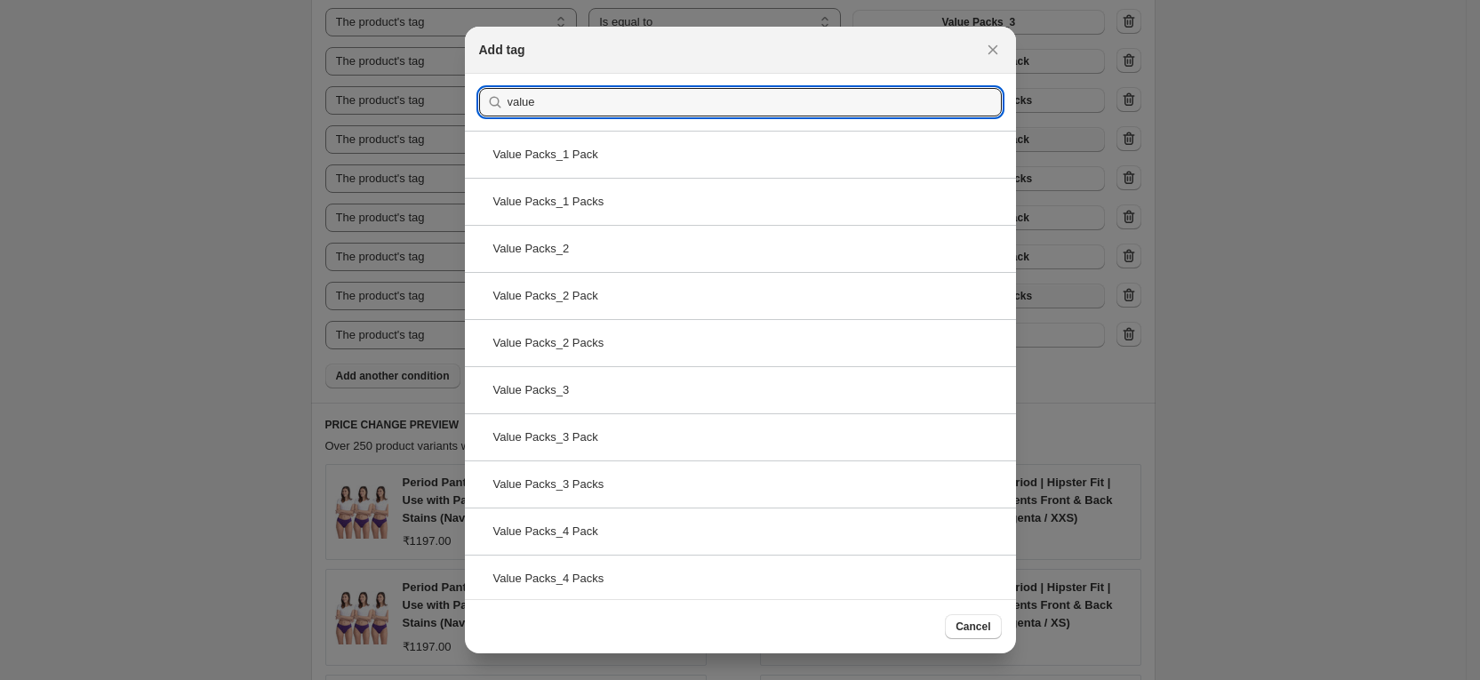
scroll to position [238, 0]
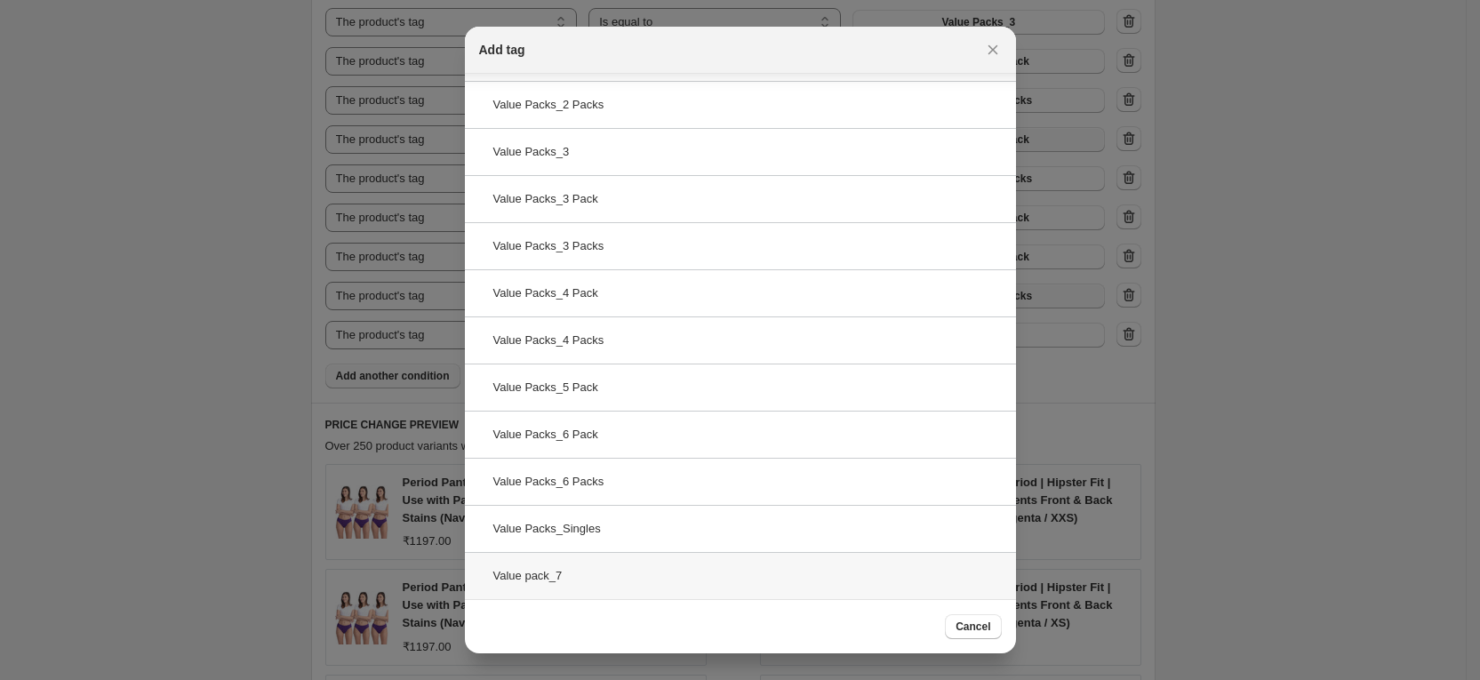
type input "value"
click at [614, 578] on div "Value pack_7" at bounding box center [740, 575] width 551 height 47
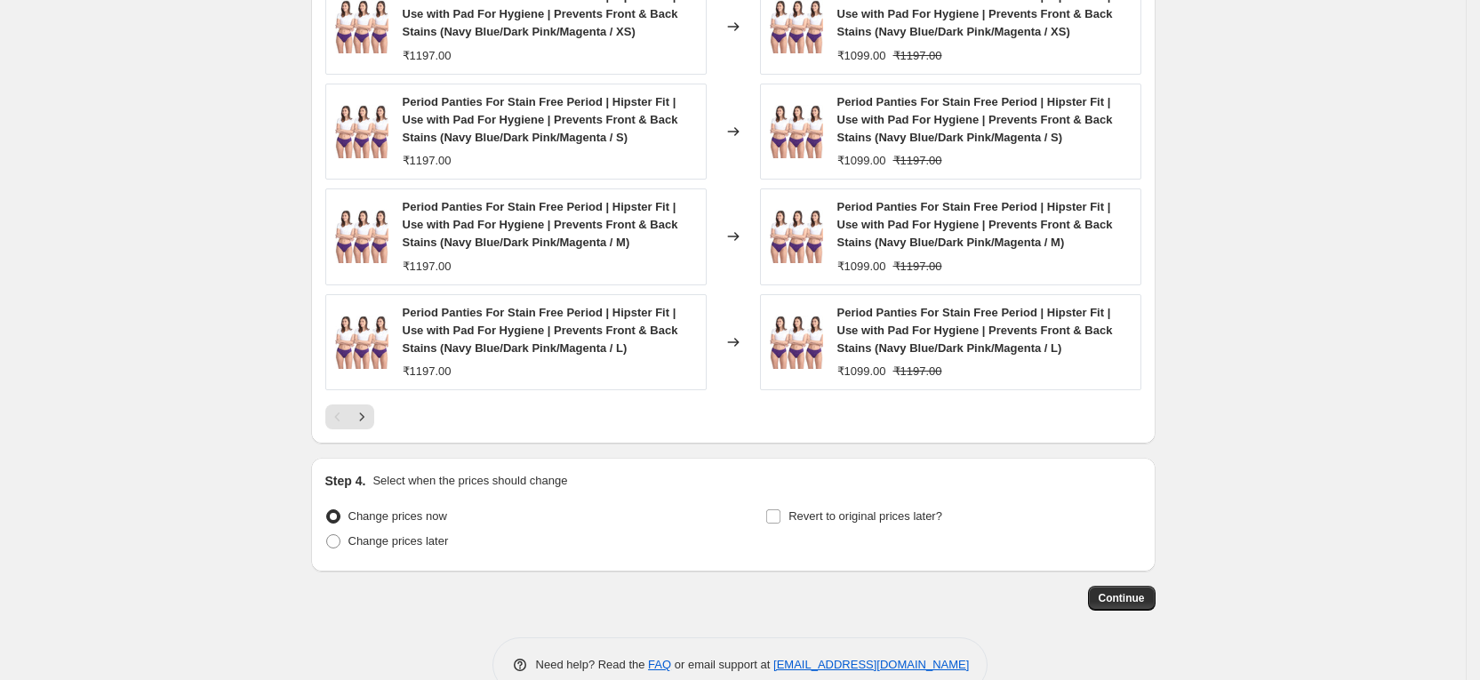
scroll to position [1830, 0]
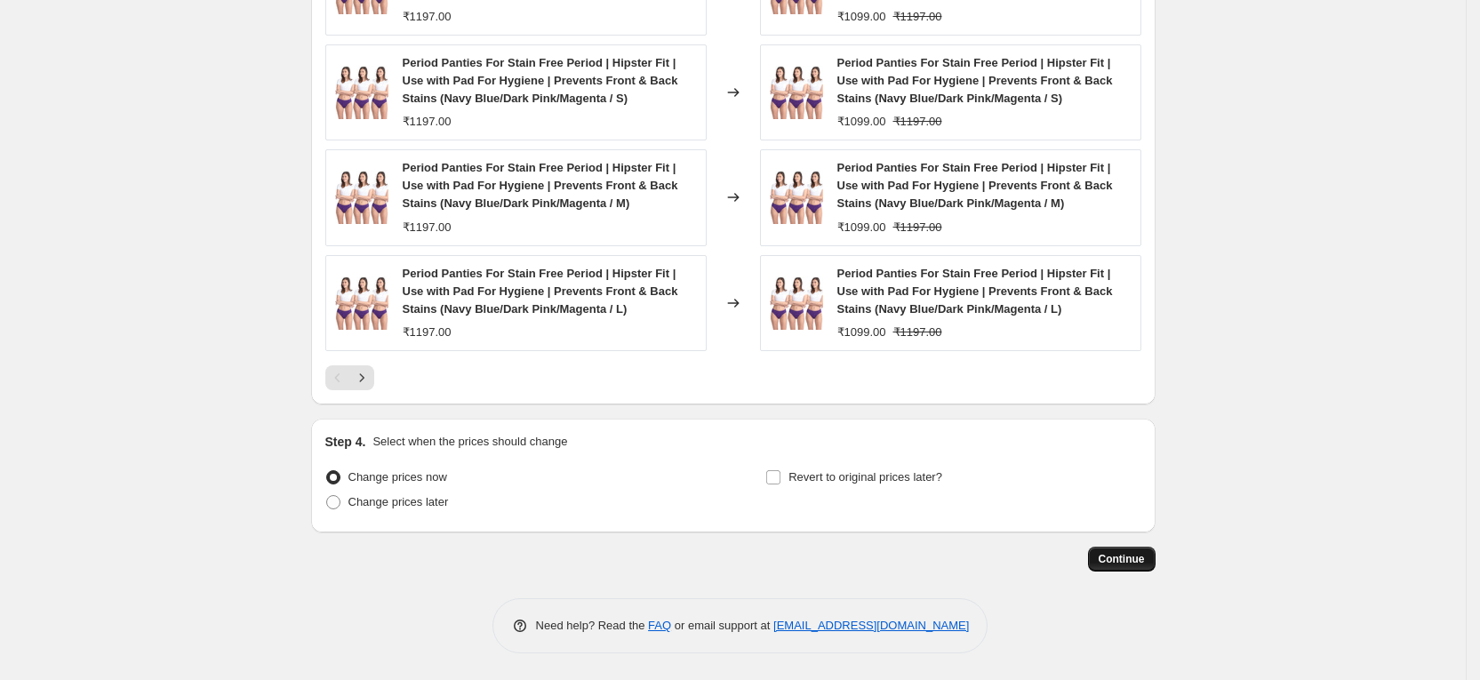
click at [1141, 563] on span "Continue" at bounding box center [1122, 559] width 46 height 14
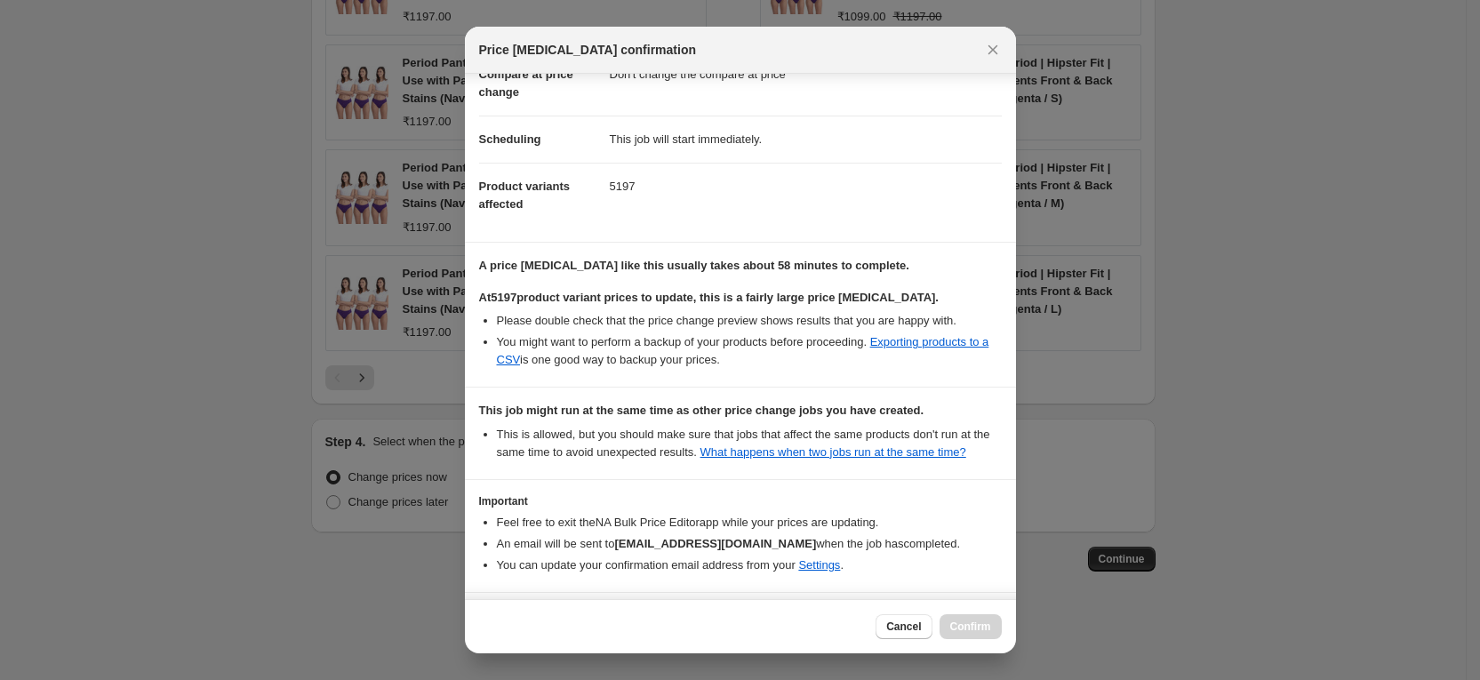
scroll to position [202, 0]
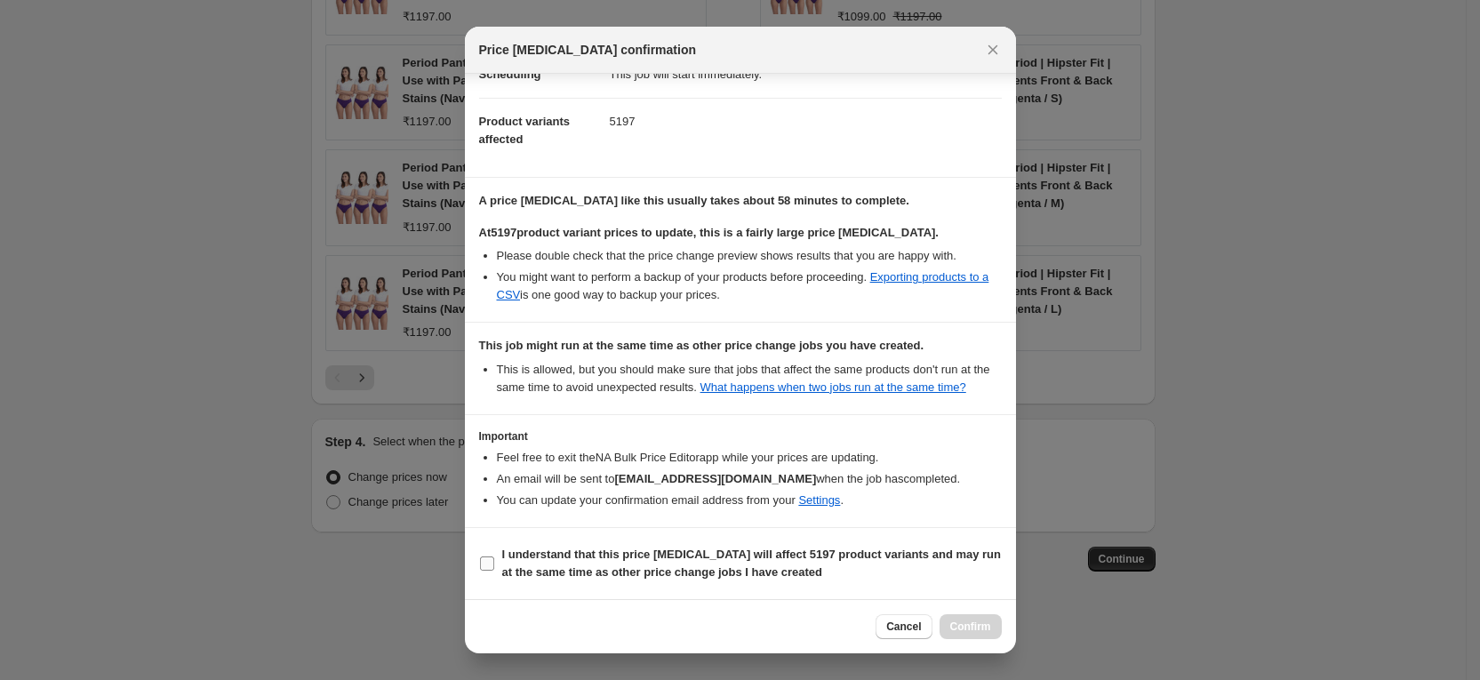
click at [491, 562] on input "I understand that this price change job will affect 5197 product variants and m…" at bounding box center [487, 563] width 14 height 14
checkbox input "true"
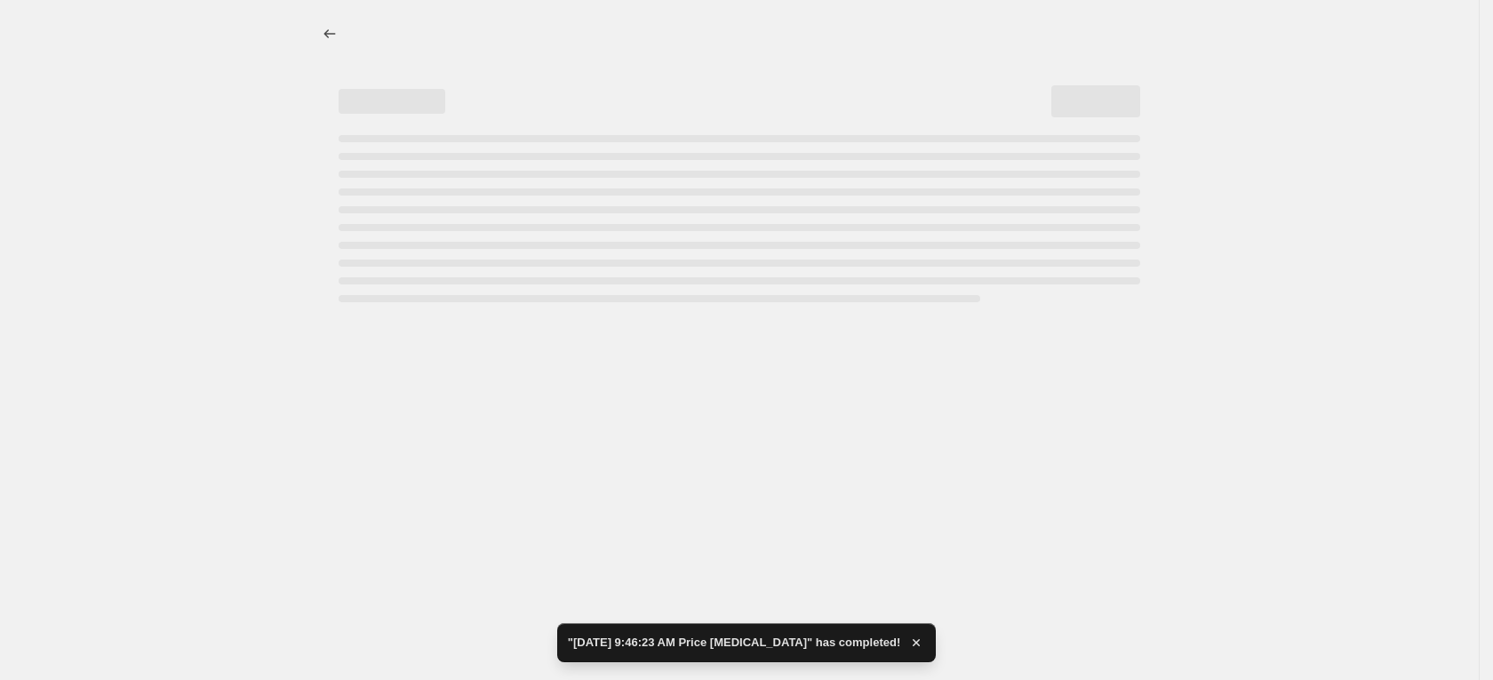
select select "percentage"
select select "no_change"
select select "tag"
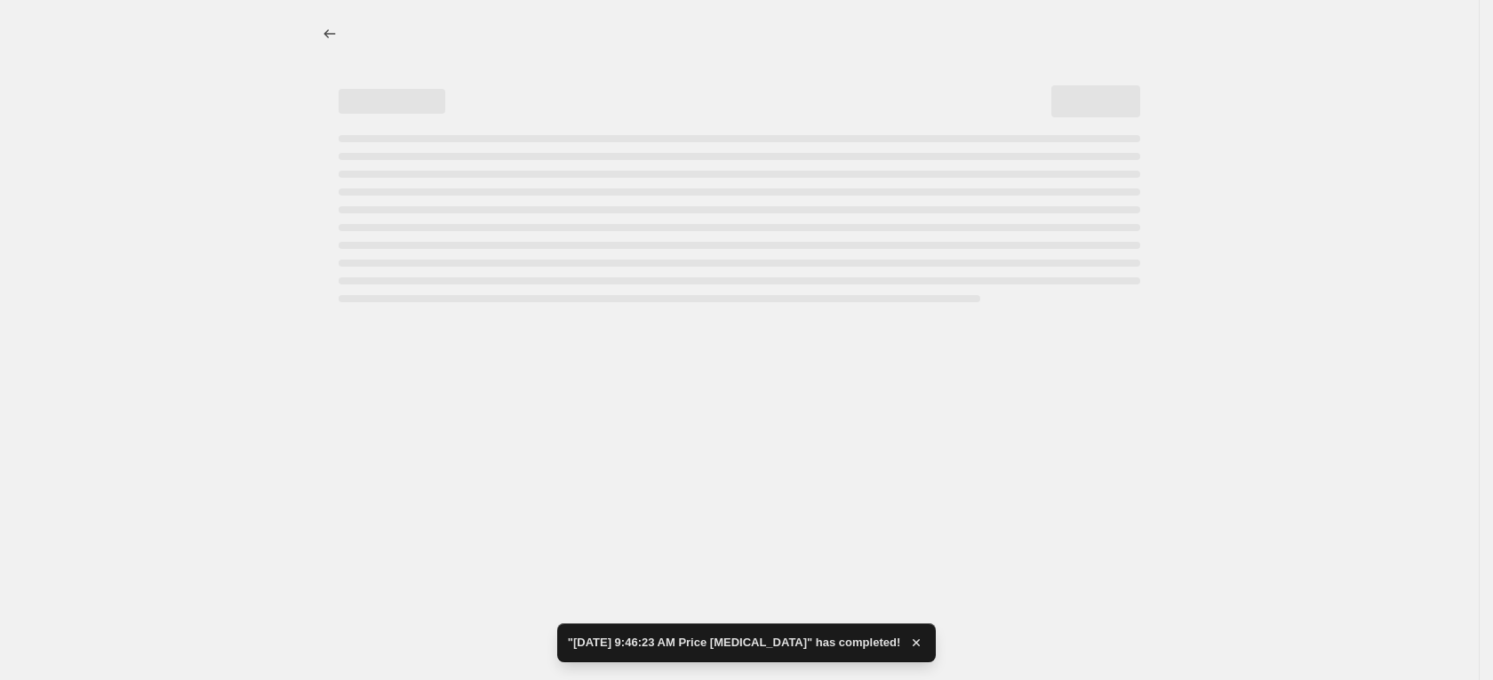
select select "tag"
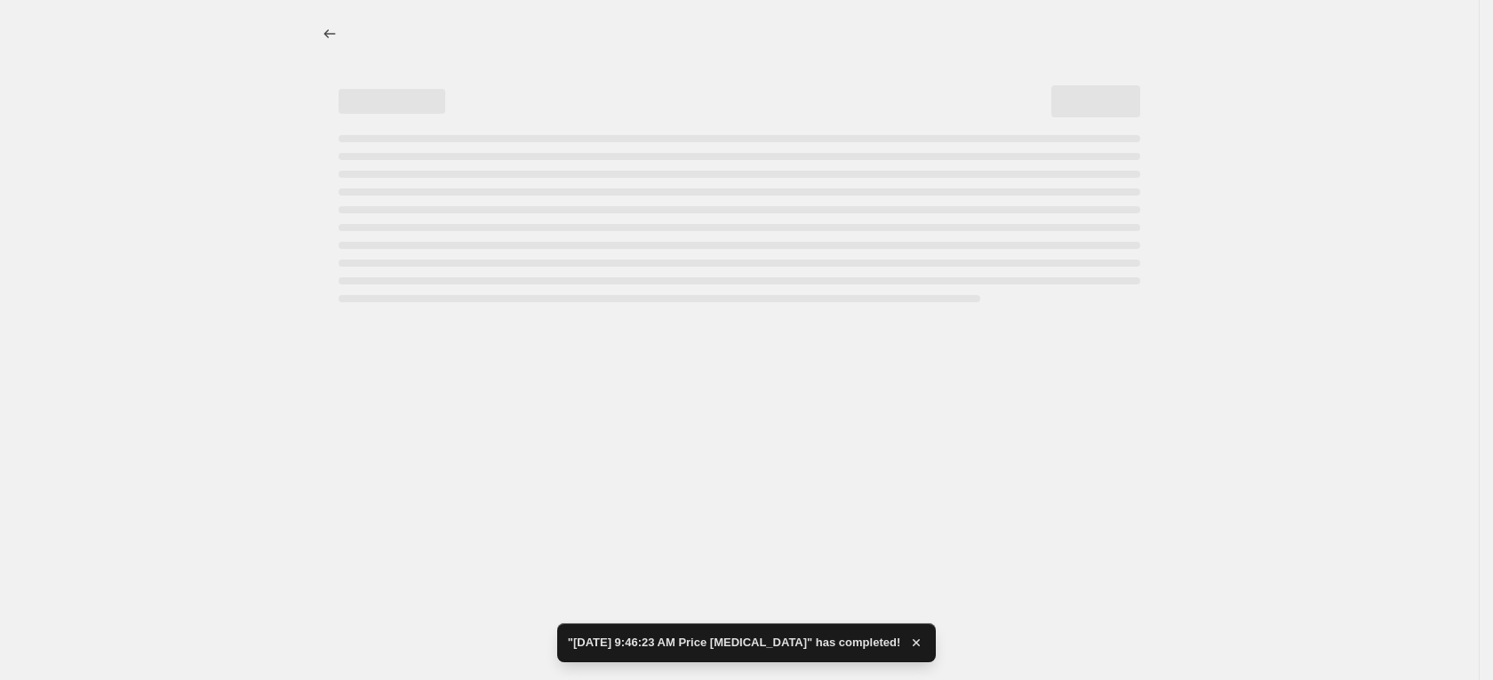
select select "tag"
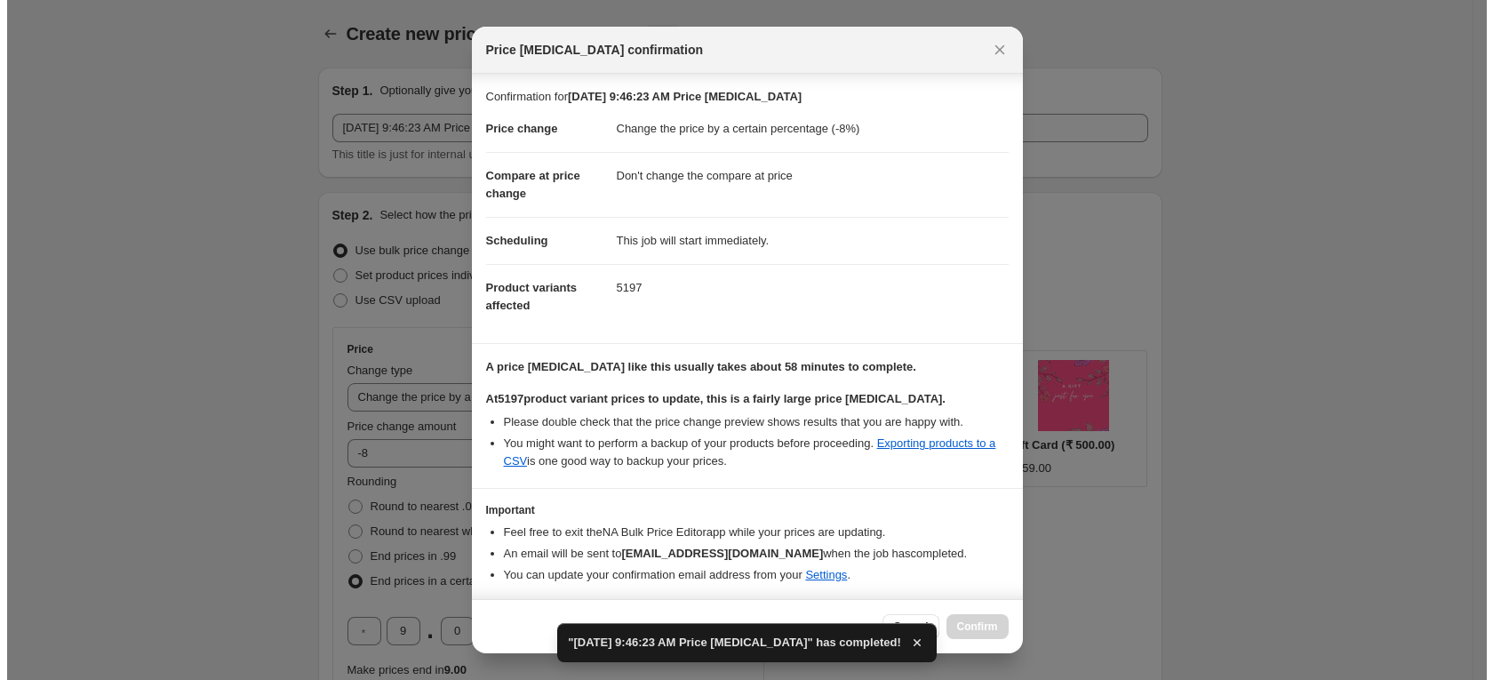
scroll to position [75, 0]
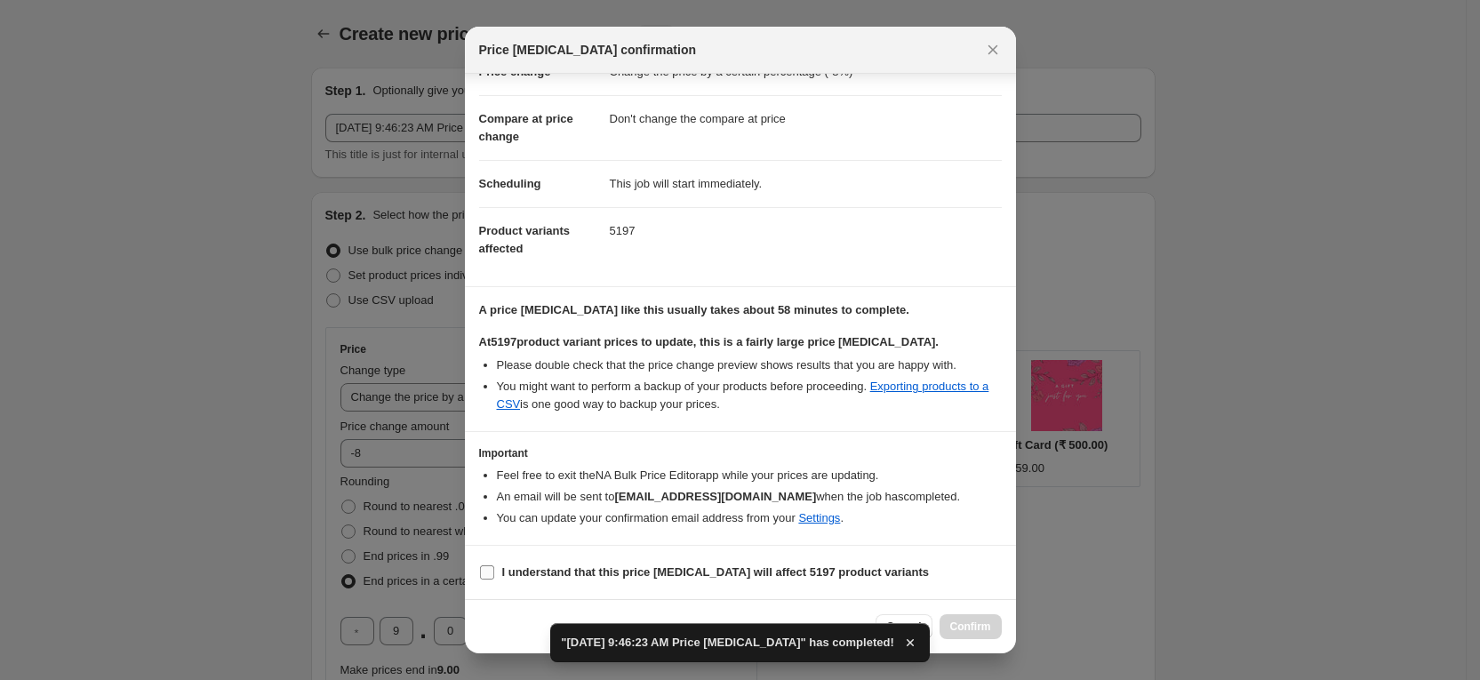
click at [490, 575] on input "I understand that this price change job will affect 5197 product variants" at bounding box center [487, 572] width 14 height 14
checkbox input "true"
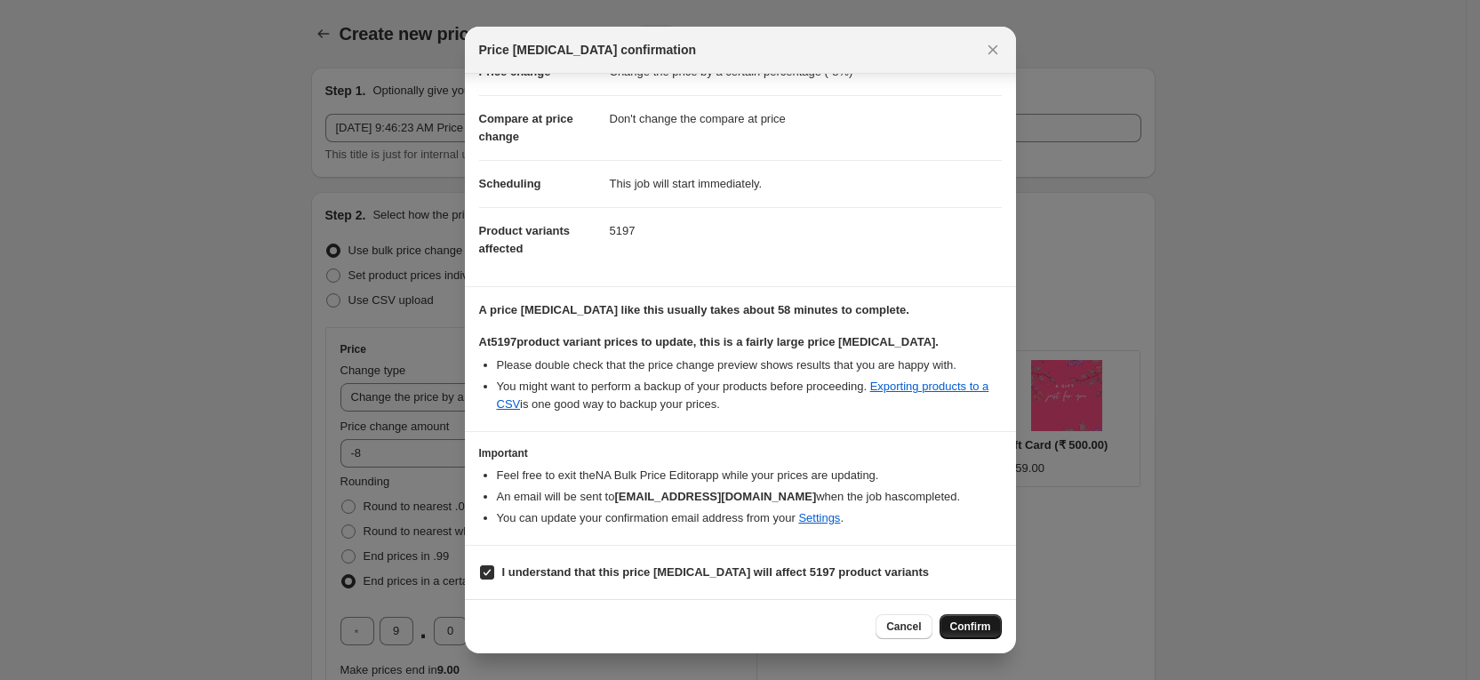
click at [966, 624] on span "Confirm" at bounding box center [970, 627] width 41 height 14
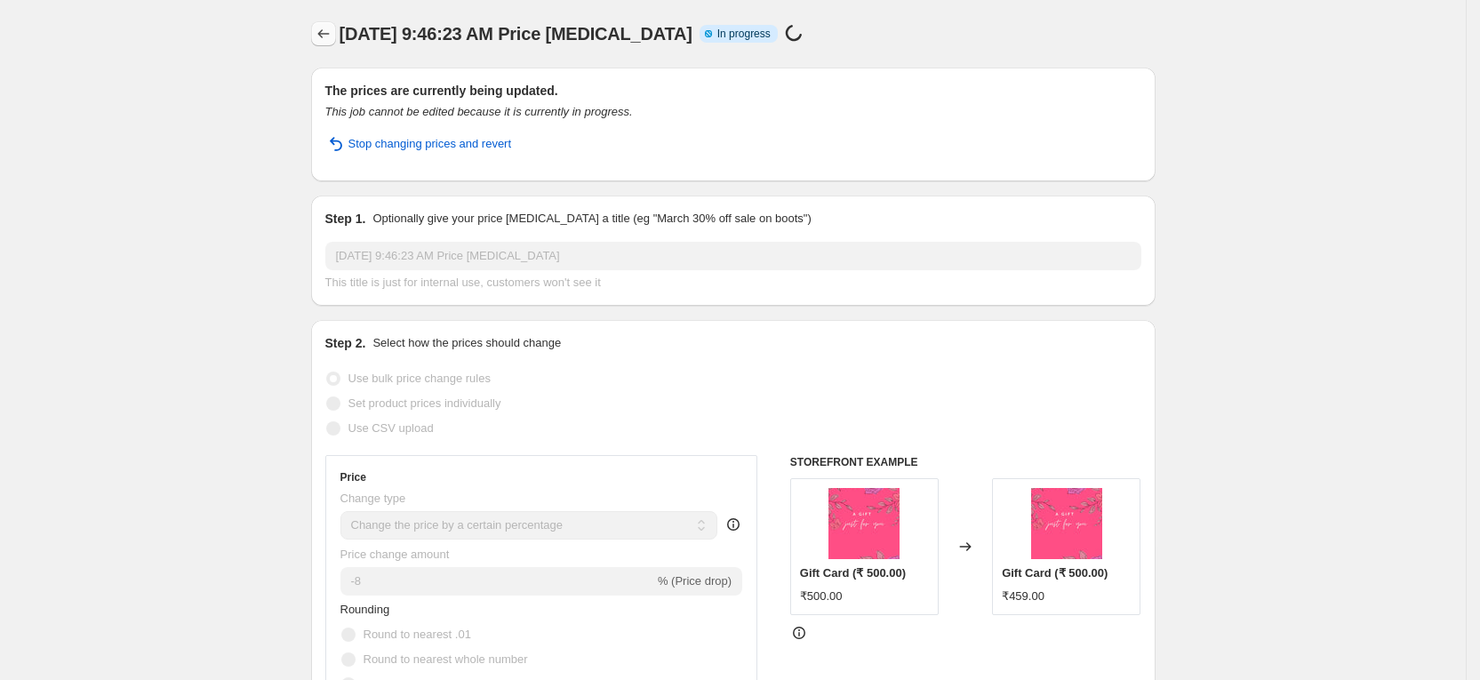
click at [332, 34] on icon "Price change jobs" at bounding box center [324, 34] width 18 height 18
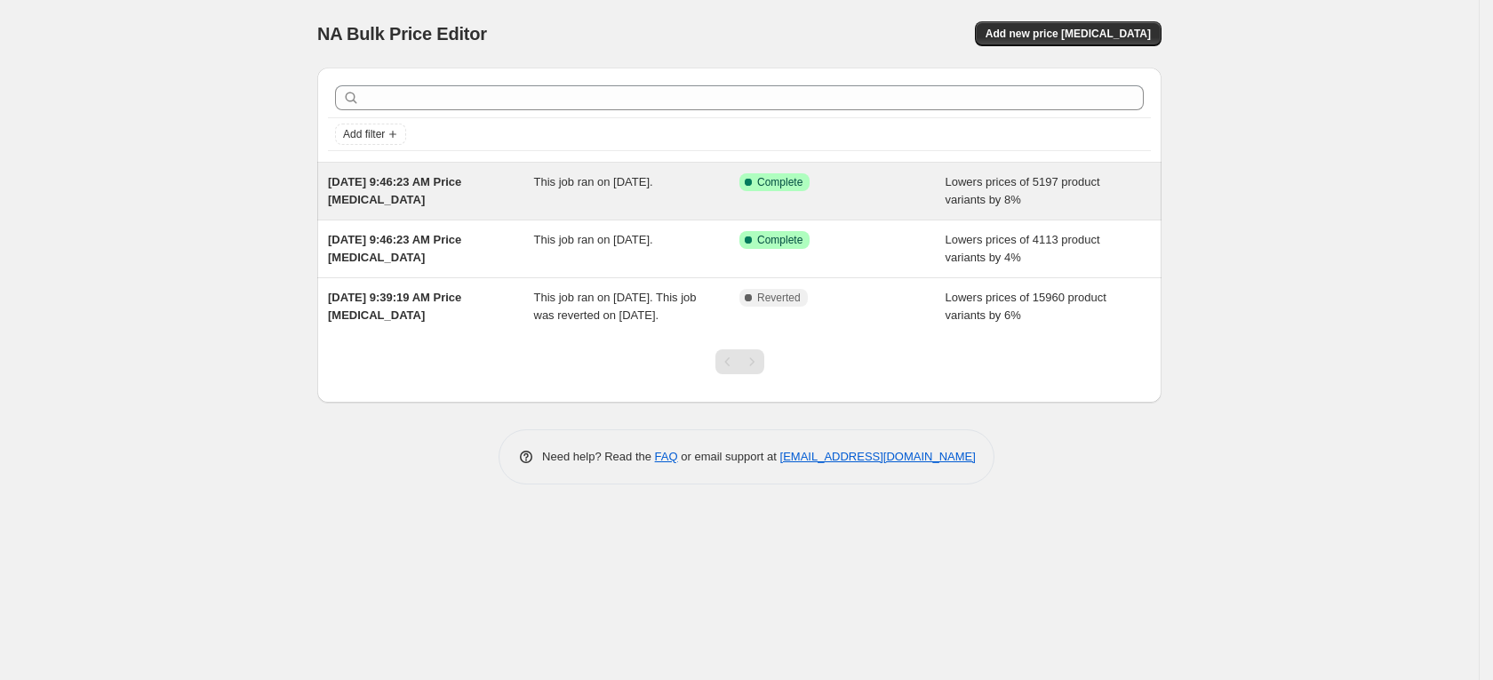
click at [447, 198] on div "[DATE] 9:46:23 AM Price [MEDICAL_DATA]" at bounding box center [431, 191] width 206 height 36
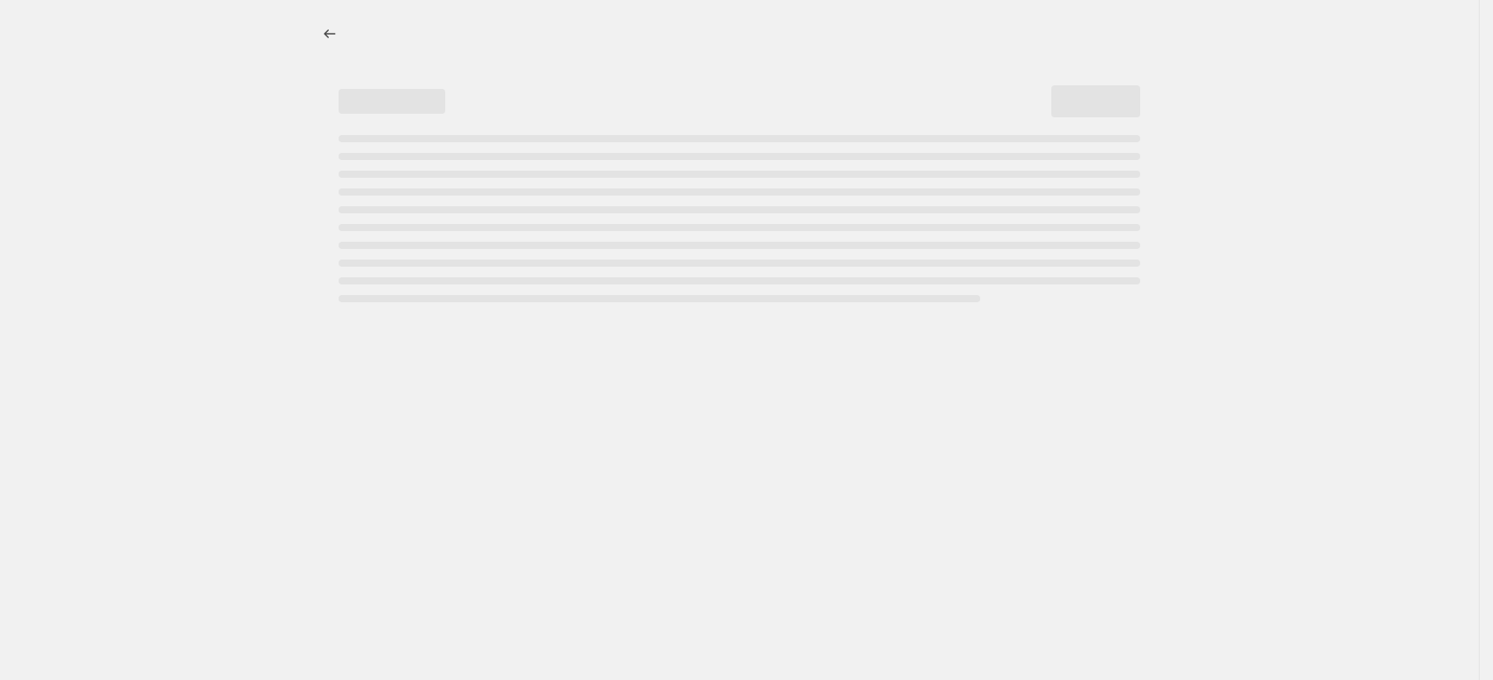
select select "percentage"
select select "no_change"
select select "tag"
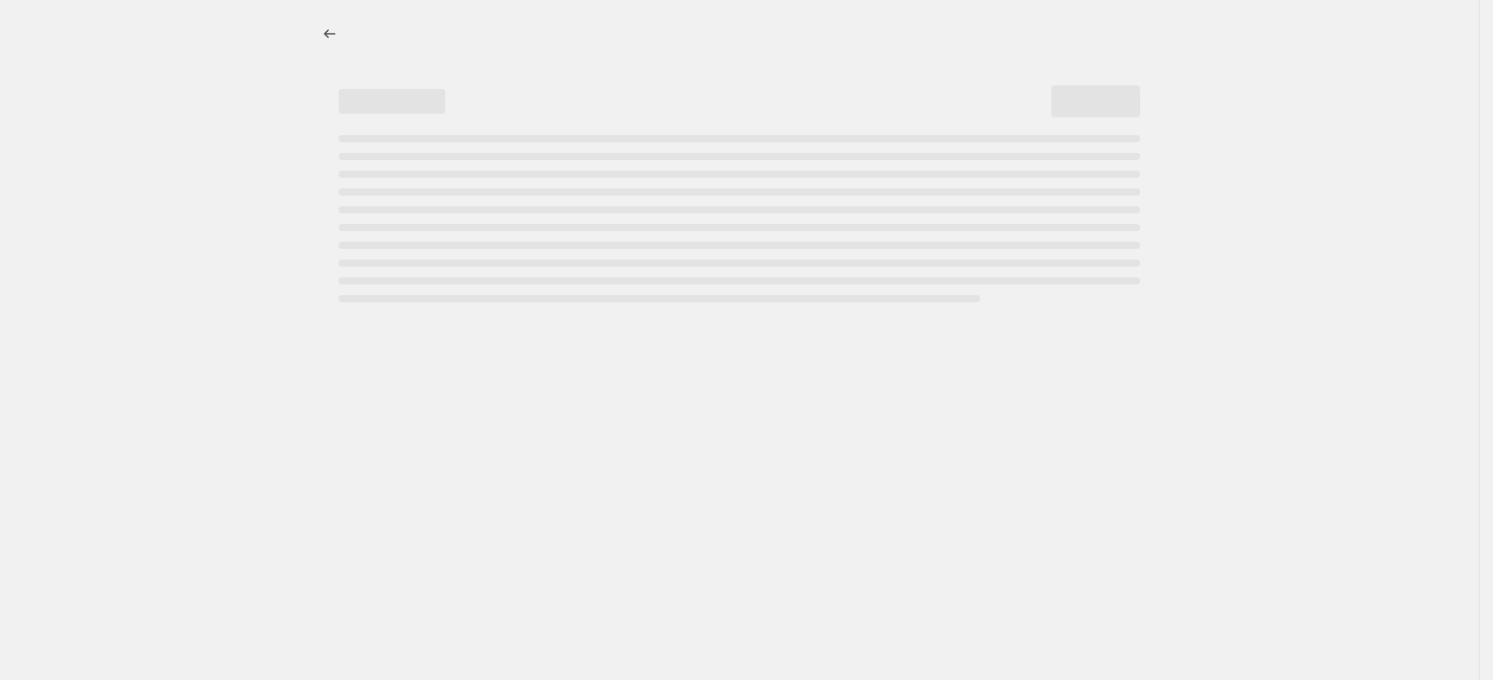
select select "tag"
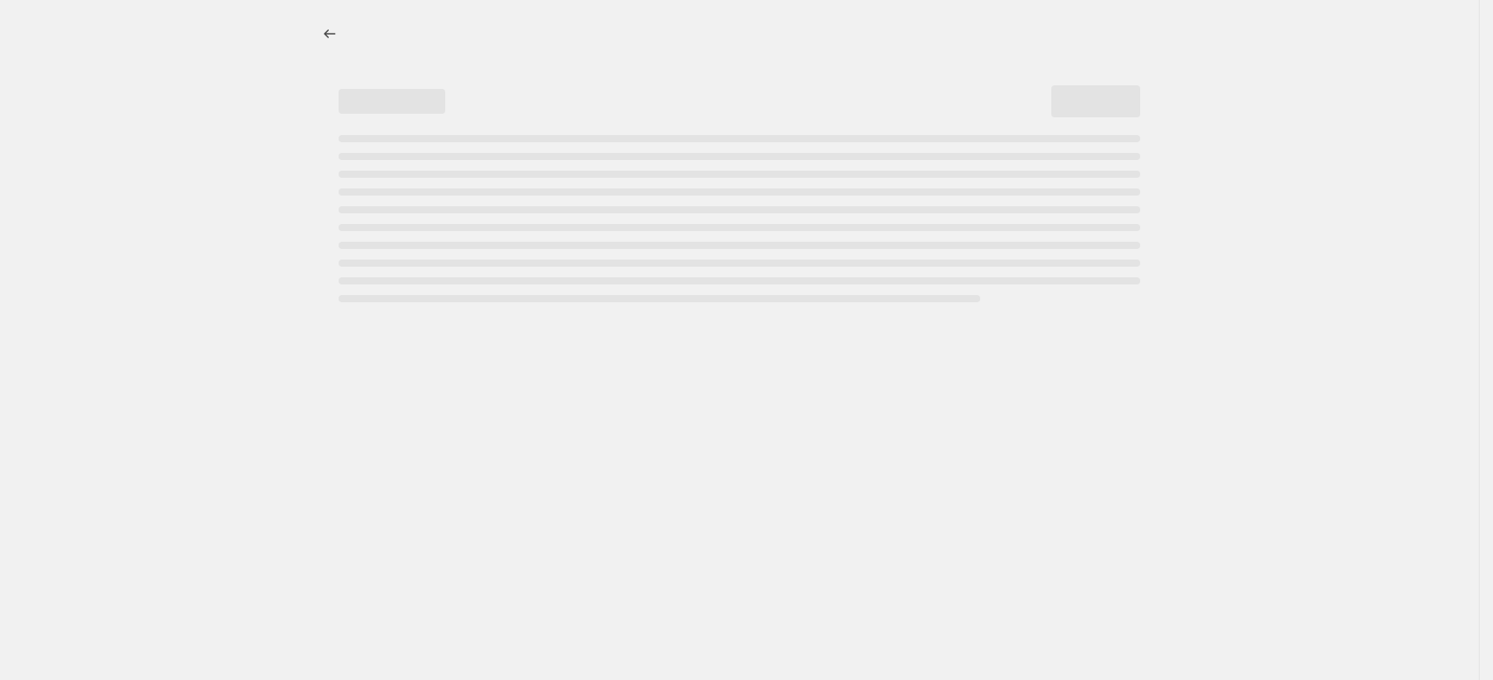
select select "tag"
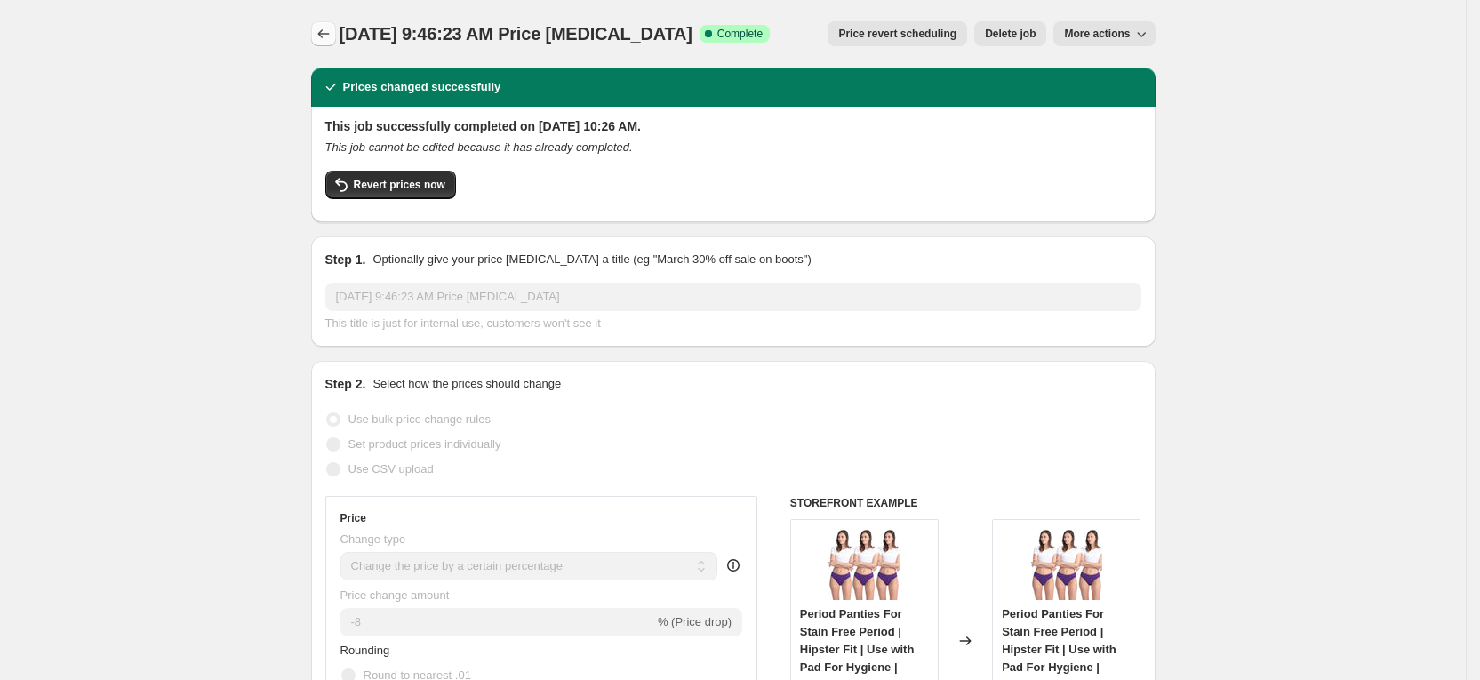
click at [332, 31] on icon "Price change jobs" at bounding box center [324, 34] width 18 height 18
